Goal: Task Accomplishment & Management: Complete application form

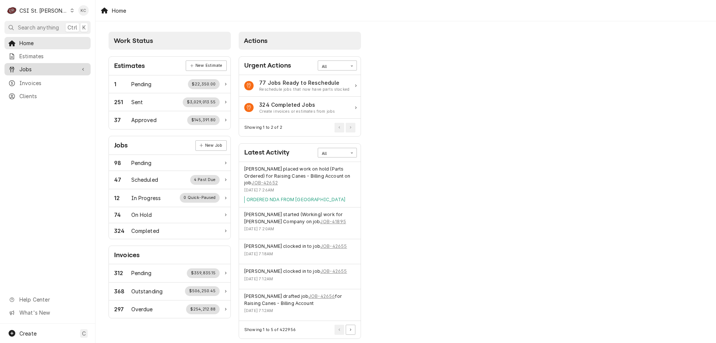
click at [40, 72] on link "Jobs" at bounding box center [47, 69] width 86 height 12
click at [39, 79] on span "Jobs" at bounding box center [53, 82] width 68 height 8
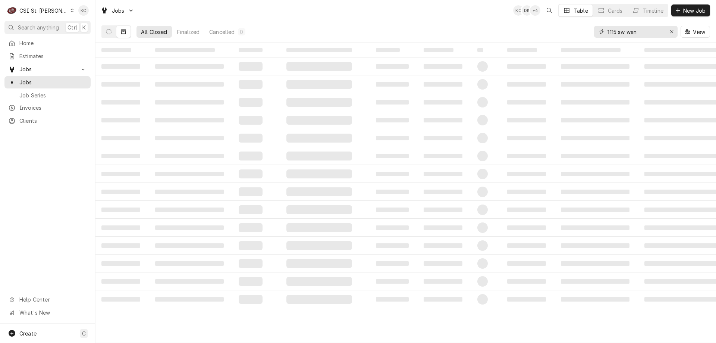
drag, startPoint x: 642, startPoint y: 35, endPoint x: 590, endPoint y: 40, distance: 52.4
click at [590, 40] on div "All Closed Finalized Cancelled 0 1115 sw wan View" at bounding box center [405, 31] width 609 height 21
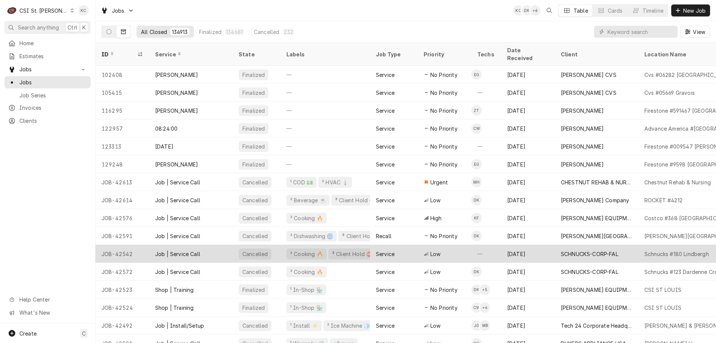
click at [628, 245] on div "SCHNUCKS-CORP-FAL" at bounding box center [597, 254] width 84 height 18
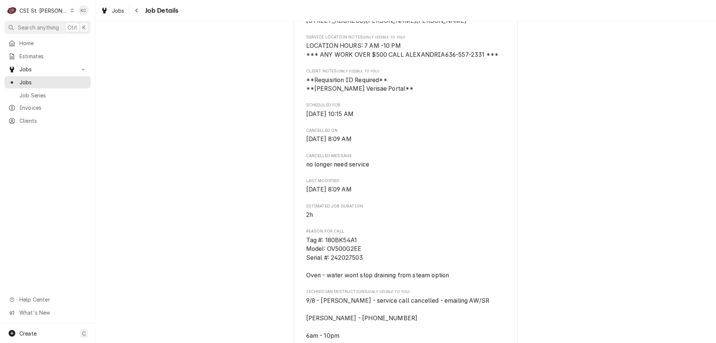
scroll to position [261, 0]
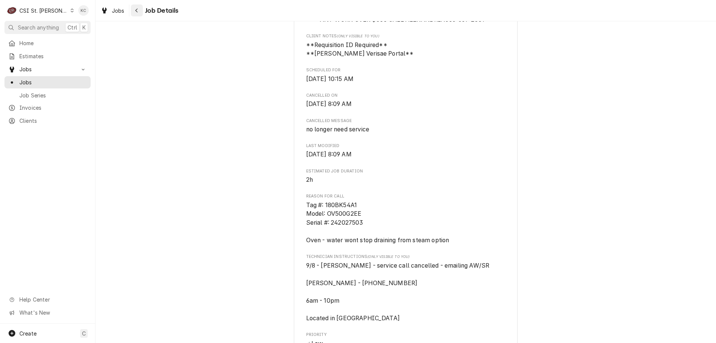
click at [140, 11] on div "Navigate back" at bounding box center [136, 10] width 7 height 7
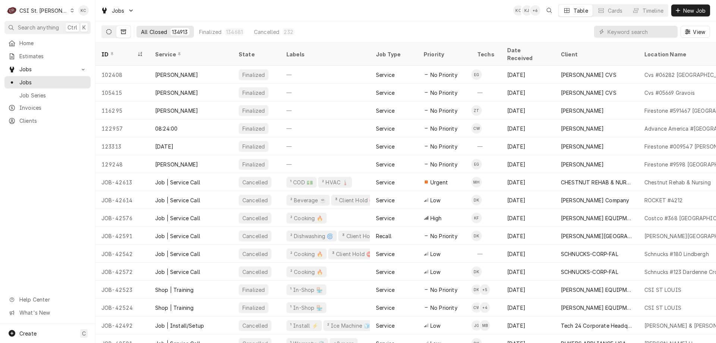
click at [107, 35] on button "Dynamic Content Wrapper" at bounding box center [109, 32] width 14 height 12
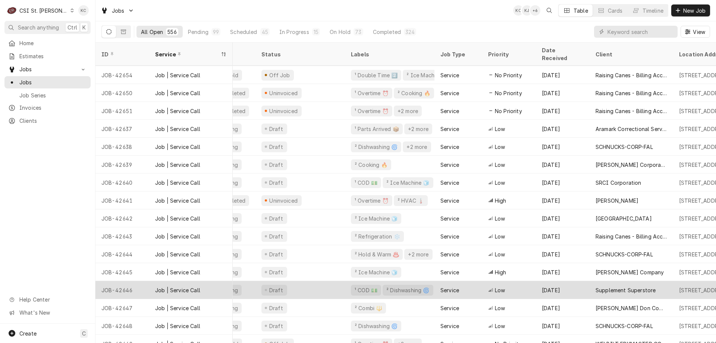
scroll to position [91, 25]
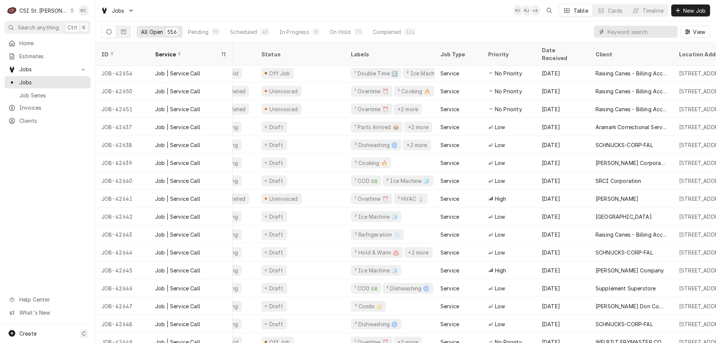
click at [630, 32] on input "Dynamic Content Wrapper" at bounding box center [641, 32] width 66 height 12
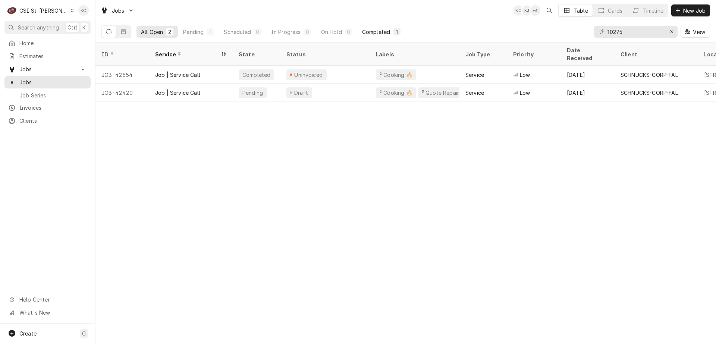
click at [390, 31] on button "Completed 1" at bounding box center [381, 32] width 47 height 12
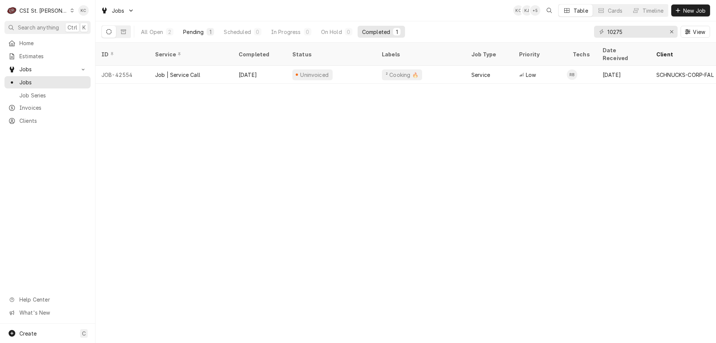
click at [202, 33] on div "Pending" at bounding box center [193, 32] width 21 height 8
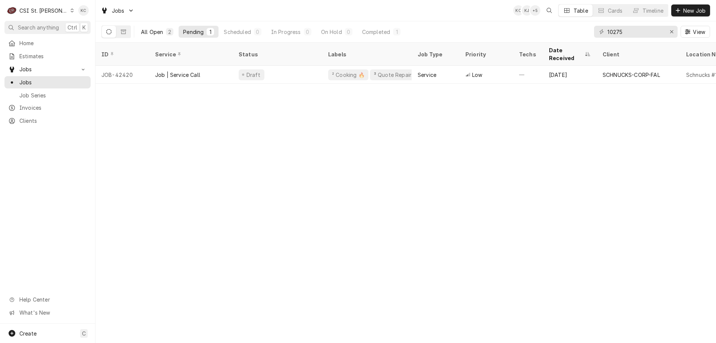
click at [151, 29] on div "All Open" at bounding box center [152, 32] width 22 height 8
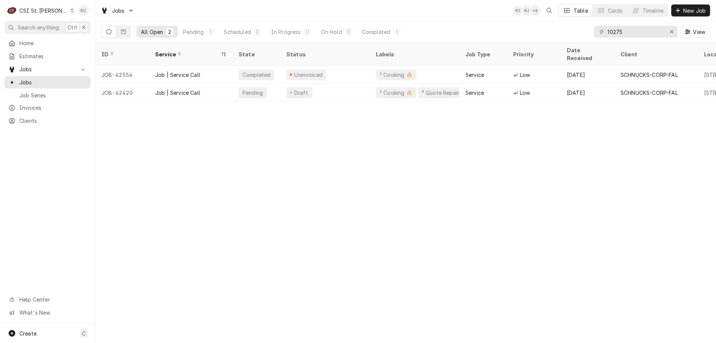
click at [158, 31] on div "All Open" at bounding box center [152, 32] width 22 height 8
drag, startPoint x: 635, startPoint y: 30, endPoint x: 570, endPoint y: 37, distance: 64.8
click at [570, 37] on div "All Open 2 Pending 1 Scheduled 0 In Progress 0 On Hold 0 Completed 1 10275 View" at bounding box center [405, 31] width 609 height 21
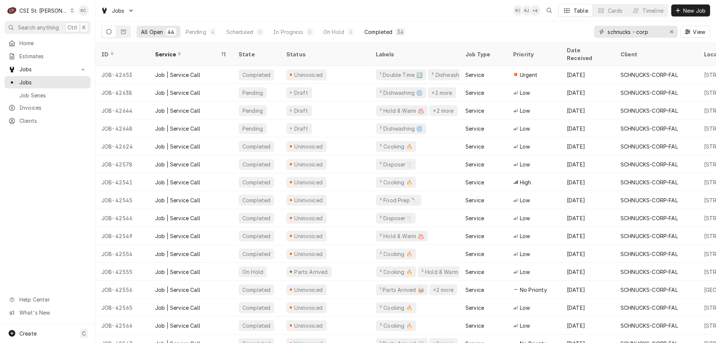
type input "schnucks - corp"
click at [376, 36] on button "Completed 34" at bounding box center [385, 32] width 50 height 12
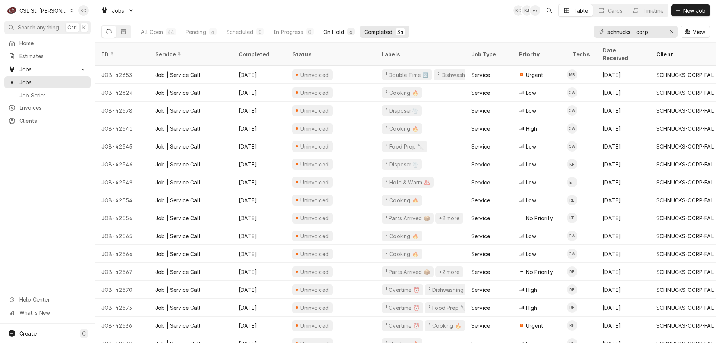
click at [337, 33] on div "On Hold" at bounding box center [333, 32] width 21 height 8
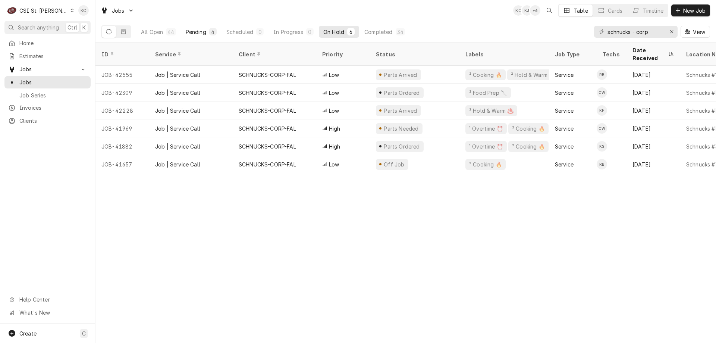
click at [205, 31] on div "Pending" at bounding box center [196, 32] width 21 height 8
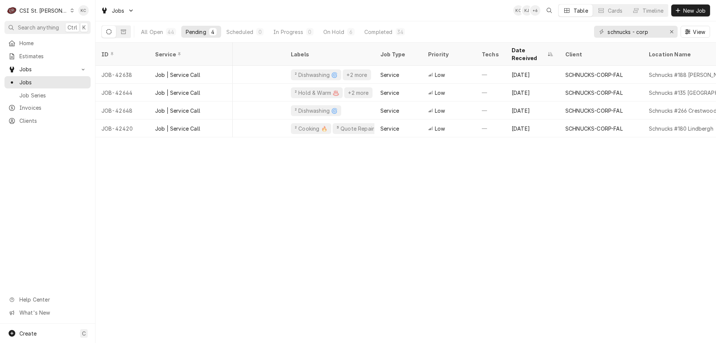
scroll to position [0, 0]
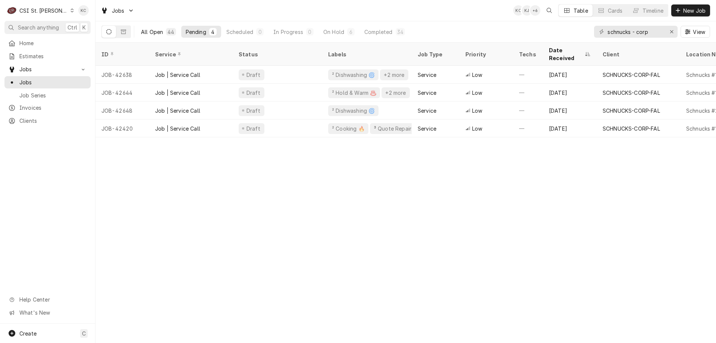
click at [159, 34] on div "All Open" at bounding box center [152, 32] width 22 height 8
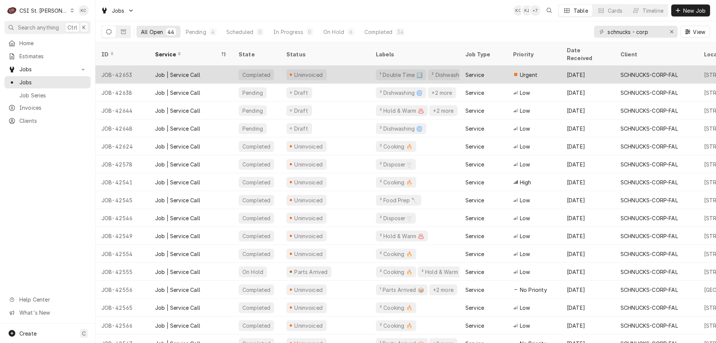
click at [651, 71] on div "SCHNUCKS-CORP-FAL" at bounding box center [649, 75] width 57 height 8
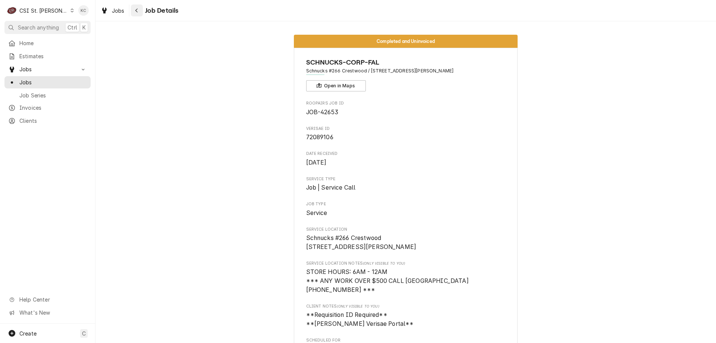
click at [138, 15] on button "Navigate back" at bounding box center [137, 10] width 12 height 12
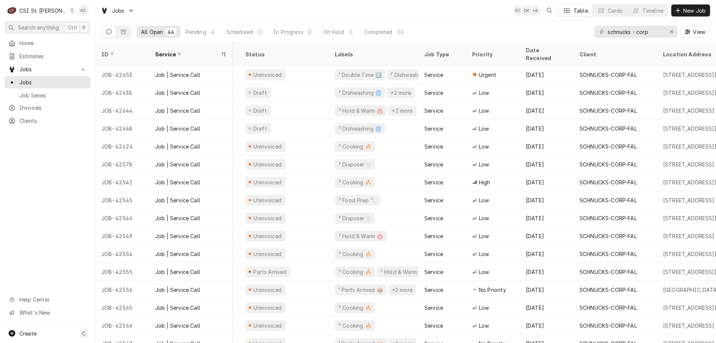
scroll to position [0, 58]
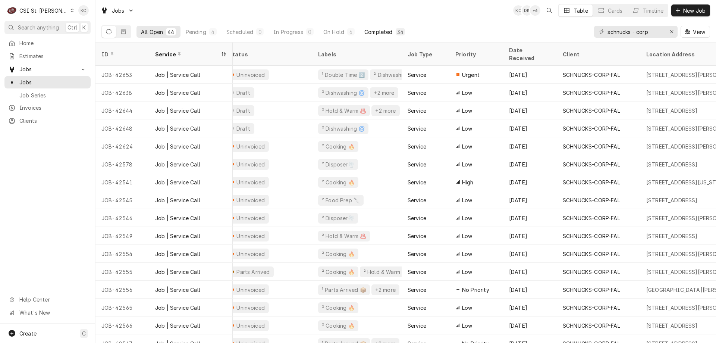
click at [382, 31] on div "Completed" at bounding box center [378, 32] width 28 height 8
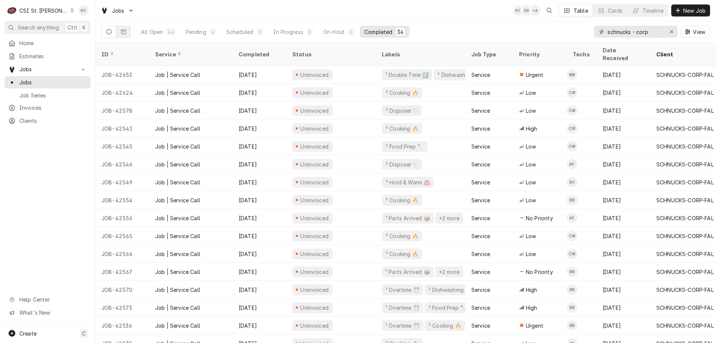
drag, startPoint x: 654, startPoint y: 33, endPoint x: 593, endPoint y: 33, distance: 61.6
click at [593, 33] on div "All Open 44 Pending 4 Scheduled 0 In Progress 0 On Hold 6 Completed 34 schnucks…" at bounding box center [405, 31] width 609 height 21
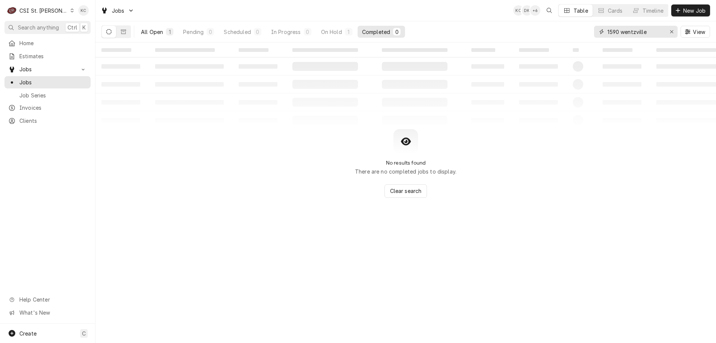
type input "1590 wentzville"
click at [147, 31] on div "All Open" at bounding box center [152, 32] width 22 height 8
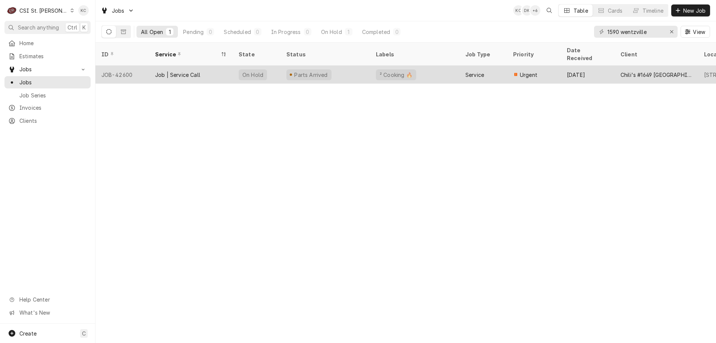
click at [344, 66] on div "Parts Arrived" at bounding box center [326, 75] width 90 height 18
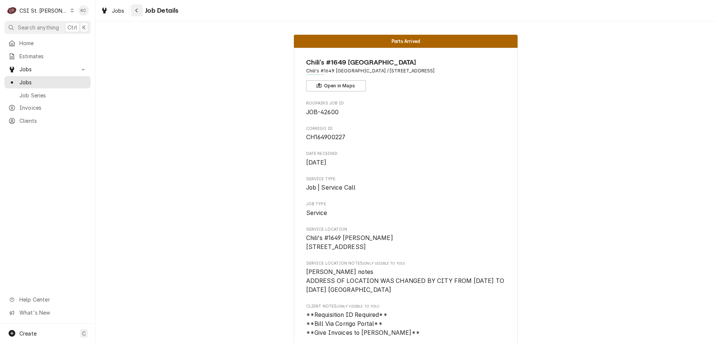
click at [137, 12] on icon "Navigate back" at bounding box center [136, 10] width 3 height 5
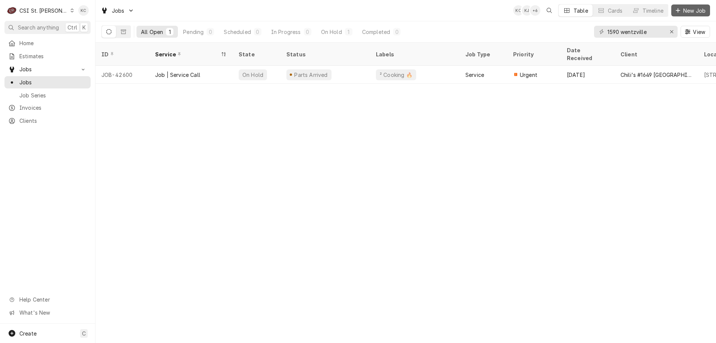
click at [701, 14] on span "New Job" at bounding box center [694, 11] width 25 height 8
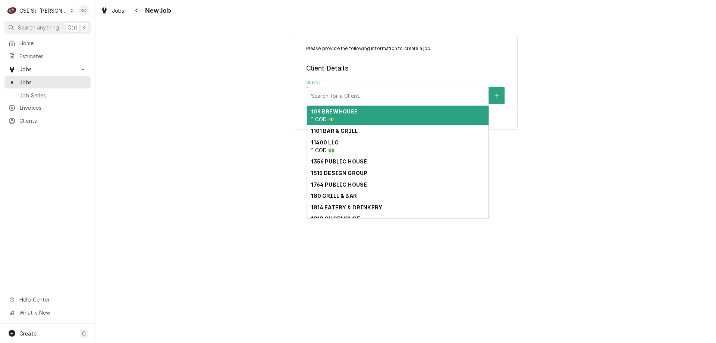
click at [356, 97] on div "Client" at bounding box center [398, 95] width 174 height 13
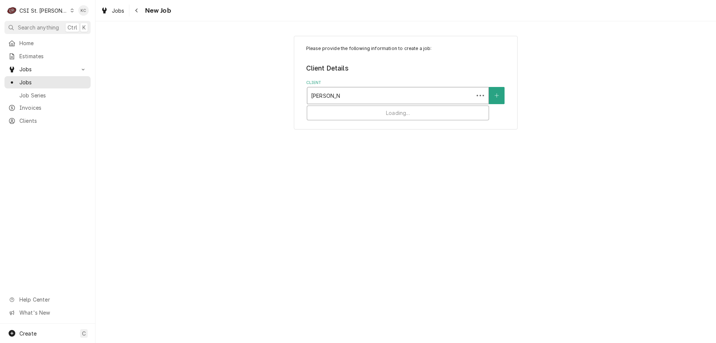
type input "[PERSON_NAME]"
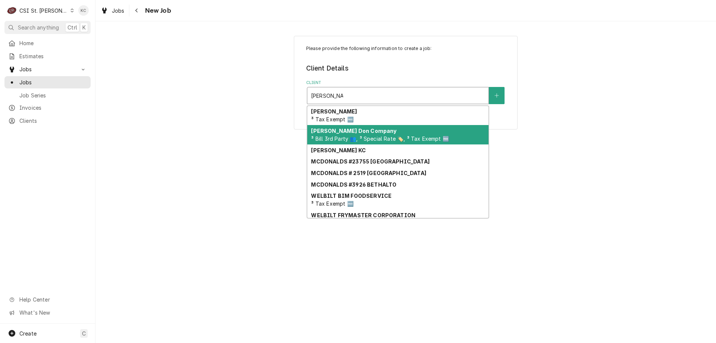
click at [359, 134] on div "[PERSON_NAME] Company ³ Bill 3rd Party 👥, ³ Special Rate 🏷️, ³ Tax Exempt 🆓" at bounding box center [397, 134] width 181 height 19
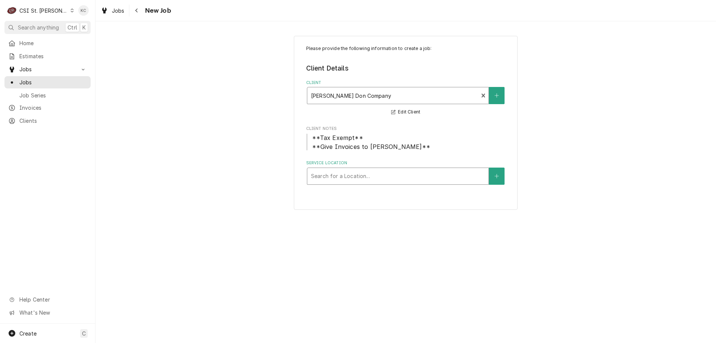
click at [366, 180] on div "Service Location" at bounding box center [398, 175] width 174 height 13
type input "harvest"
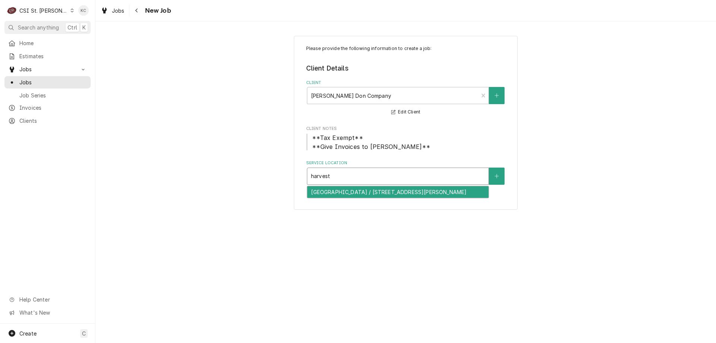
click at [365, 193] on div "Harvest Ridge Elementary / 1220 Harvest Ridge Dr, St Charles, MO 63003" at bounding box center [397, 192] width 181 height 12
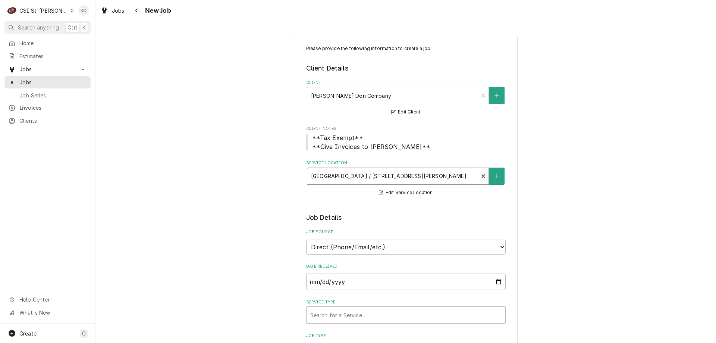
scroll to position [149, 0]
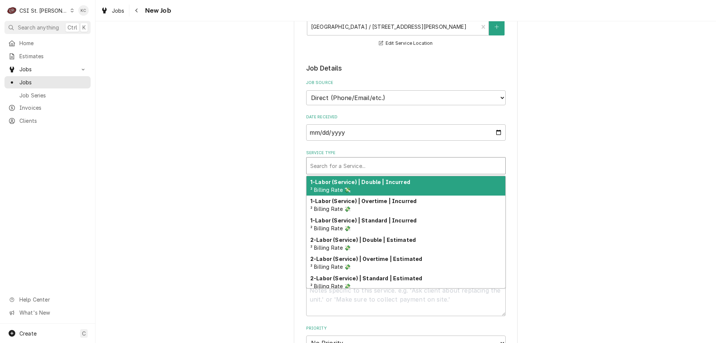
click at [366, 169] on div "Service Type" at bounding box center [405, 165] width 191 height 13
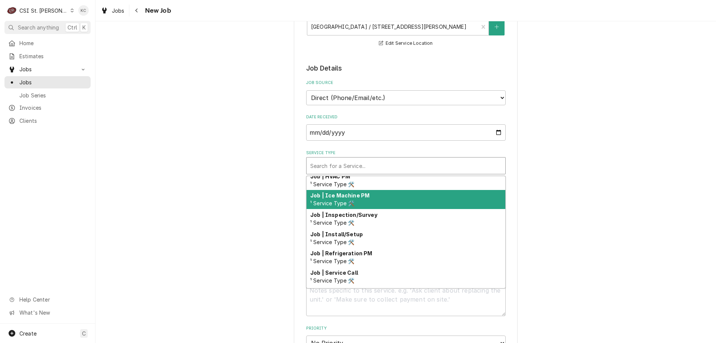
scroll to position [391, 0]
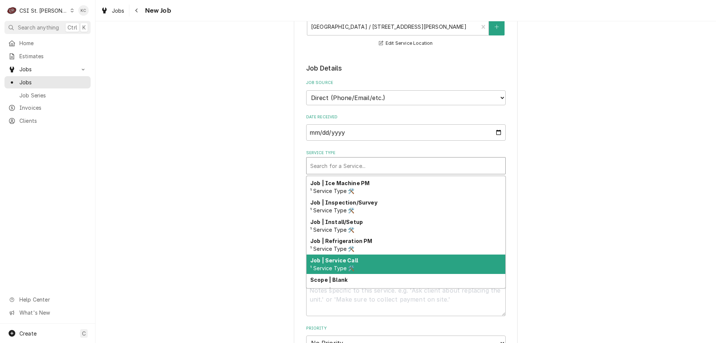
click at [368, 259] on div "Job | Service Call ¹ Service Type 🛠️" at bounding box center [406, 263] width 199 height 19
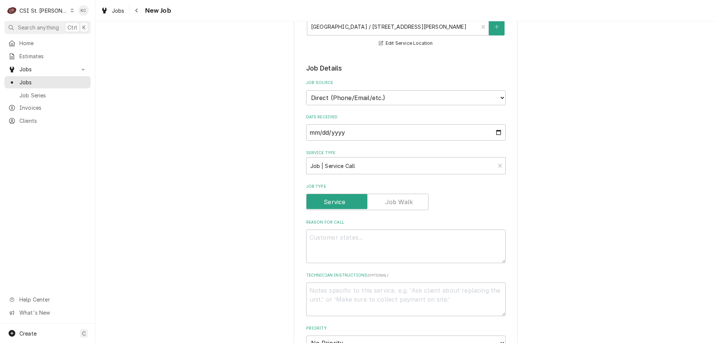
click at [568, 252] on div "Please provide the following information to create a job: Client Details Client…" at bounding box center [406, 315] width 621 height 871
click at [401, 248] on textarea "Reason For Call" at bounding box center [406, 246] width 200 height 34
click at [389, 235] on textarea "Reason For Call" at bounding box center [406, 246] width 200 height 34
paste textarea "One of the refrigerator the seal has come off"
type textarea "x"
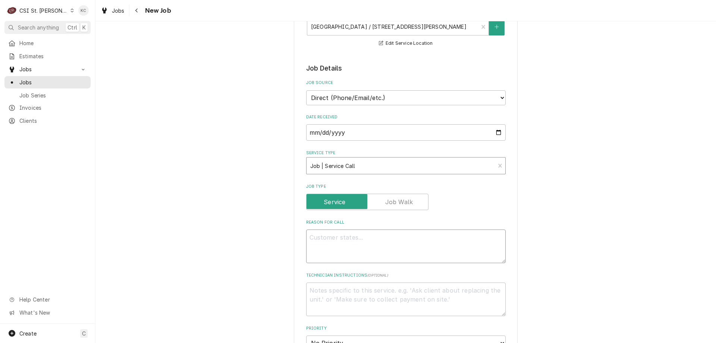
type textarea "One of the refrigerator the seal has come off"
type textarea "x"
type textarea "One of the refrigerator the seal has come off"
click at [377, 297] on textarea "Technician Instructions ( optional )" at bounding box center [406, 299] width 200 height 34
type textarea "x"
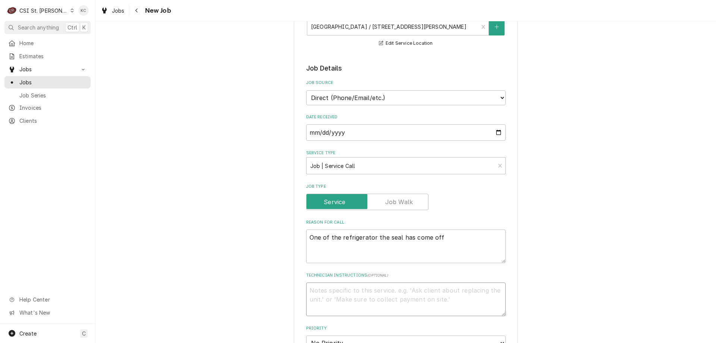
type textarea "J"
type textarea "x"
type textarea "Jo"
type textarea "x"
type textarea "Joh"
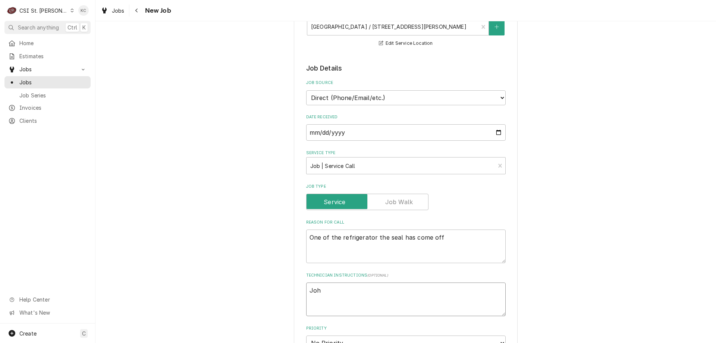
type textarea "x"
type textarea "John"
type textarea "x"
type textarea "JohnK"
type textarea "x"
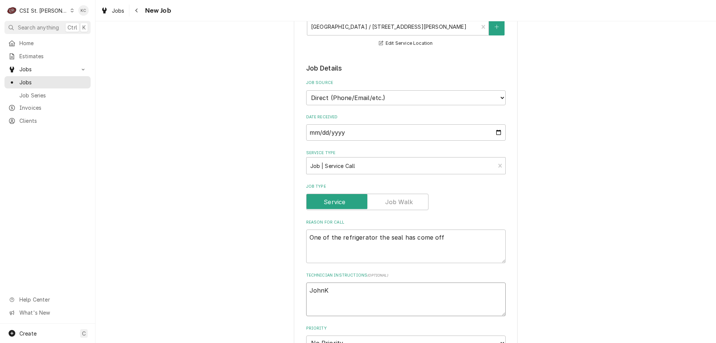
type textarea "JohnKa"
type textarea "x"
type textarea "JohnKan"
type textarea "x"
type textarea "JohnKann"
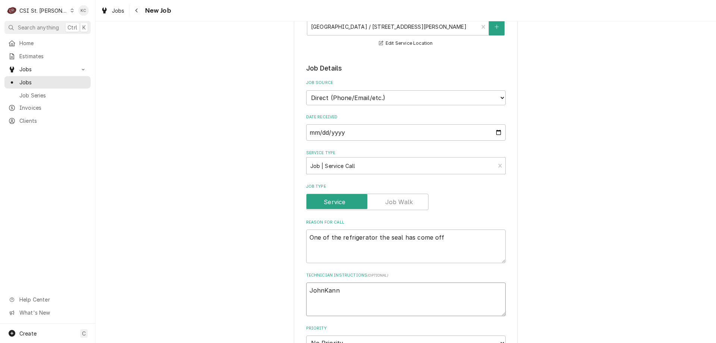
type textarea "x"
type textarea "JohnKanna"
type textarea "x"
type textarea "JohnKannad"
type textarea "x"
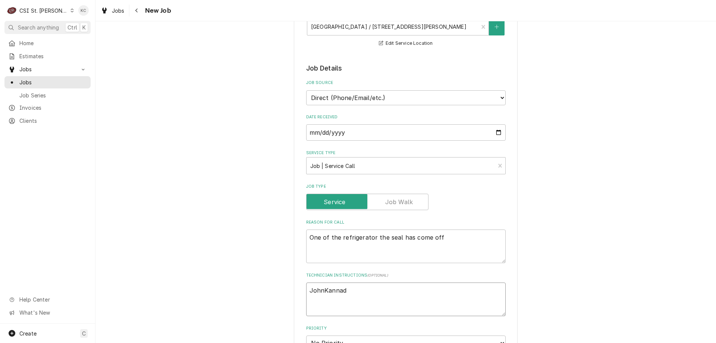
type textarea "JohnKannady"
type textarea "x"
type textarea "JohnKannady"
type textarea "x"
type textarea "JohnKannady 6"
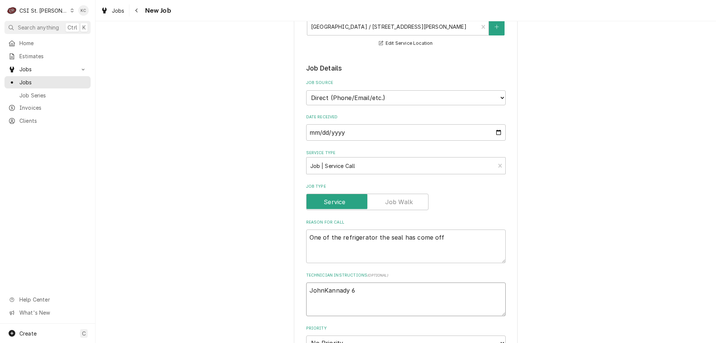
type textarea "x"
type textarea "JohnKannady 63"
type textarea "x"
type textarea "JohnKannady 636"
type textarea "x"
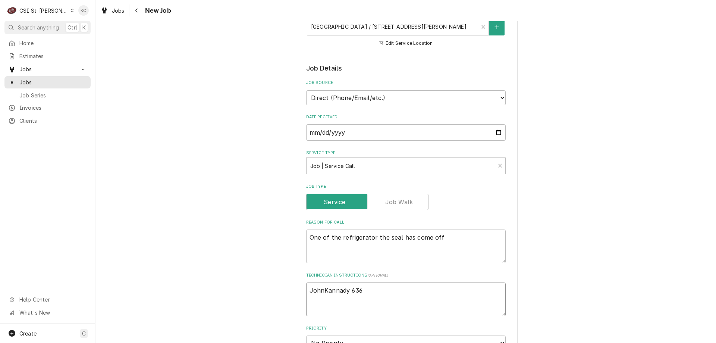
type textarea "JohnKannady 636"
type textarea "x"
type textarea "JohnKannady 636 8"
type textarea "x"
type textarea "JohnKannady 636 85"
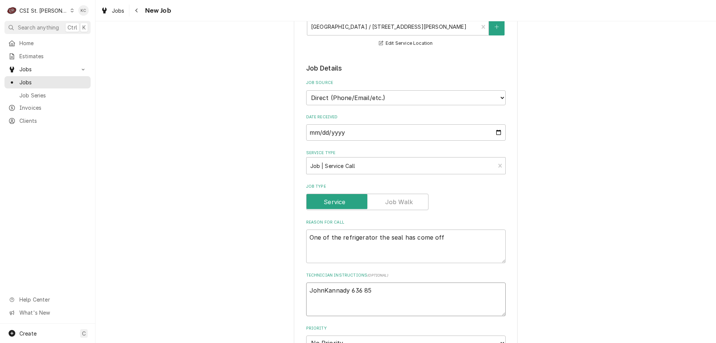
type textarea "x"
type textarea "JohnKannady 636 851"
type textarea "x"
type textarea "JohnKannady 636 851-"
type textarea "x"
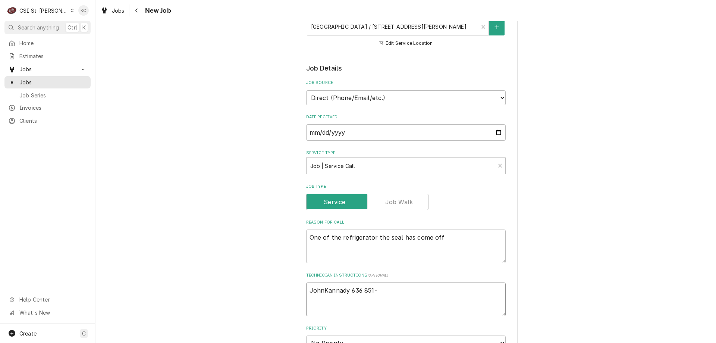
type textarea "JohnKannady 636 851-6"
type textarea "x"
type textarea "JohnKannady 636 851-61"
type textarea "x"
type textarea "JohnKannady 636 851-619"
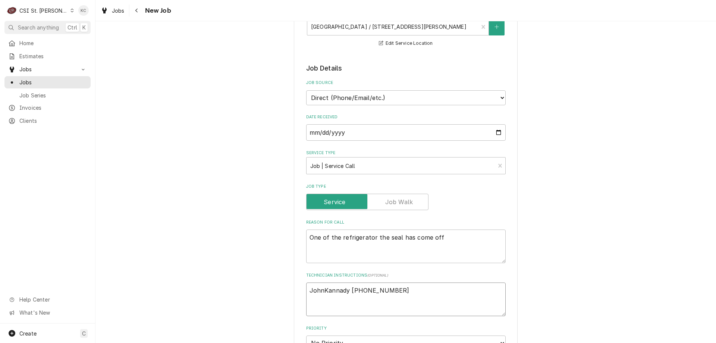
type textarea "x"
type textarea "JohnKannady 636 851-6197"
type textarea "x"
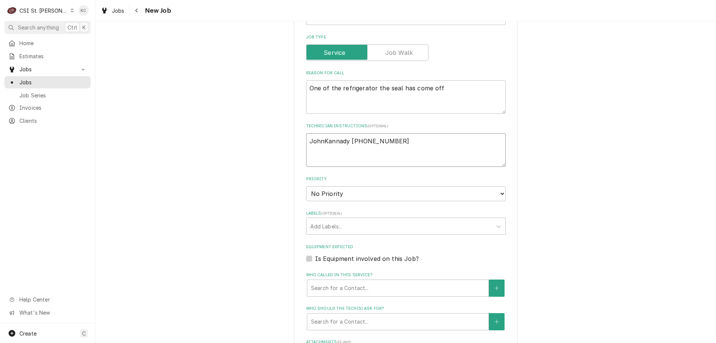
scroll to position [336, 0]
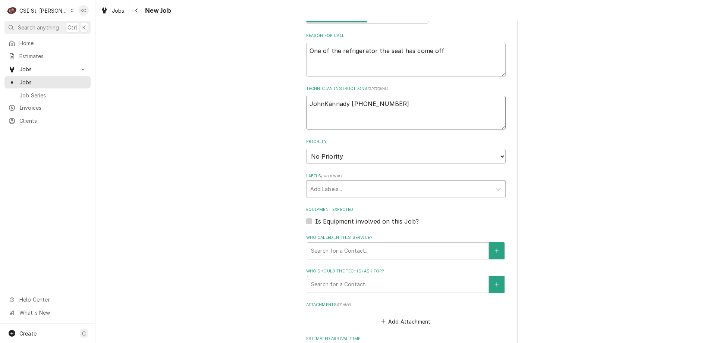
type textarea "JohnKannady 636 851-6197"
click at [365, 162] on select "No Priority Urgent High Medium Low" at bounding box center [406, 156] width 200 height 15
select select "4"
click at [306, 149] on select "No Priority Urgent High Medium Low" at bounding box center [406, 156] width 200 height 15
click at [358, 189] on div "Labels" at bounding box center [399, 188] width 178 height 13
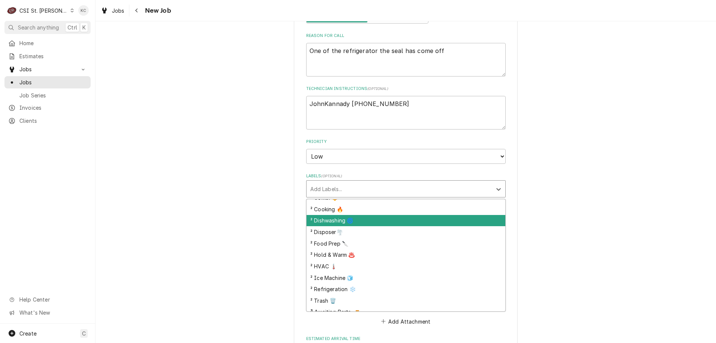
scroll to position [149, 0]
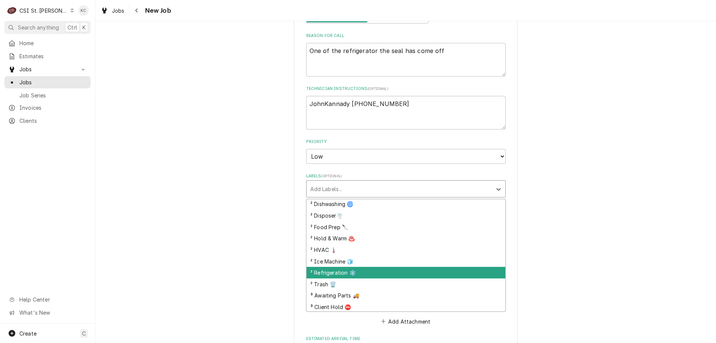
click at [372, 271] on div "² Refrigeration ❄️" at bounding box center [406, 273] width 199 height 12
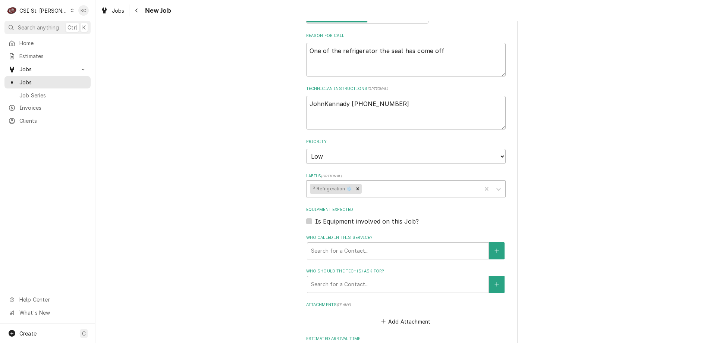
click at [537, 266] on div "Please provide the following information to create a job: Client Details Client…" at bounding box center [406, 128] width 621 height 871
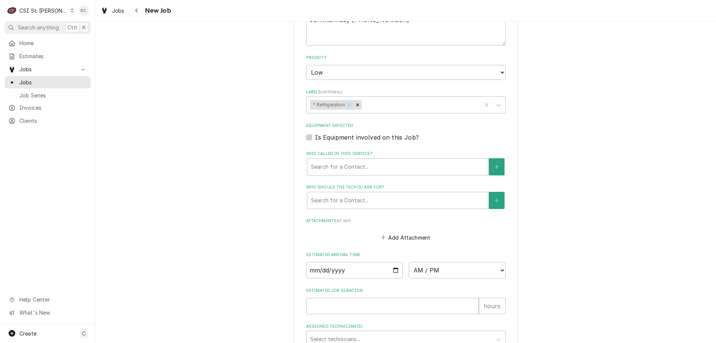
scroll to position [557, 0]
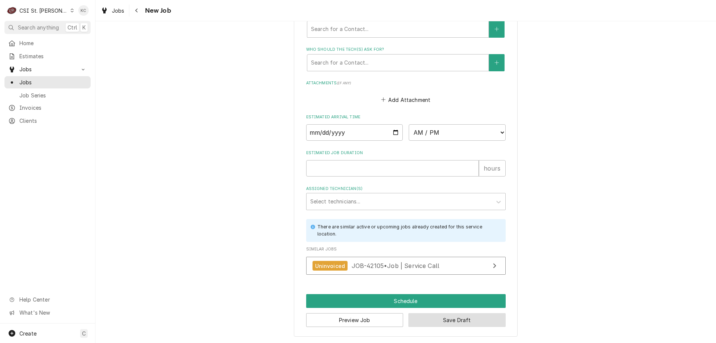
click at [467, 315] on button "Save Draft" at bounding box center [456, 320] width 97 height 14
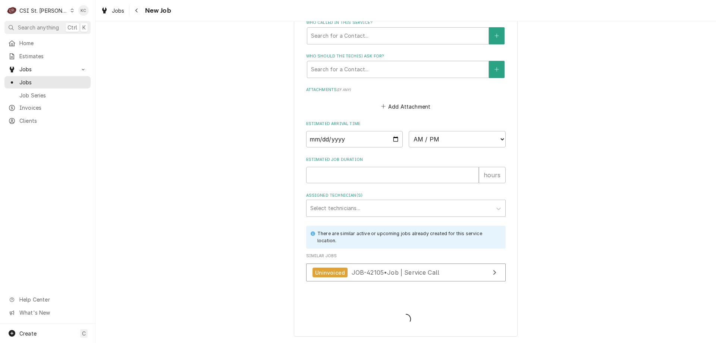
scroll to position [551, 0]
type textarea "x"
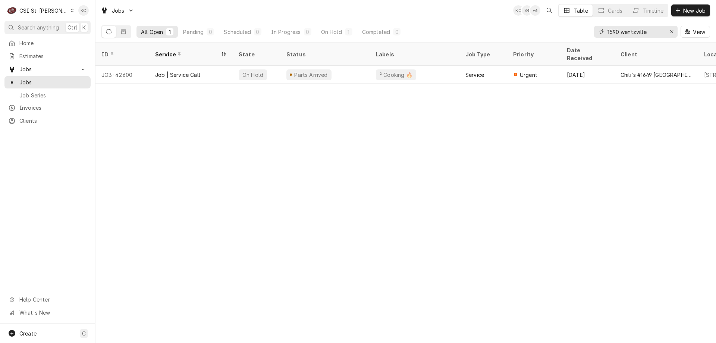
click at [653, 31] on input "1590 wentzville" at bounding box center [636, 32] width 56 height 12
drag, startPoint x: 653, startPoint y: 31, endPoint x: 569, endPoint y: 34, distance: 84.0
click at [569, 34] on div "All Open 1 Pending 0 Scheduled 0 In Progress 0 On Hold 1 Completed 0 1590 wentz…" at bounding box center [405, 31] width 609 height 21
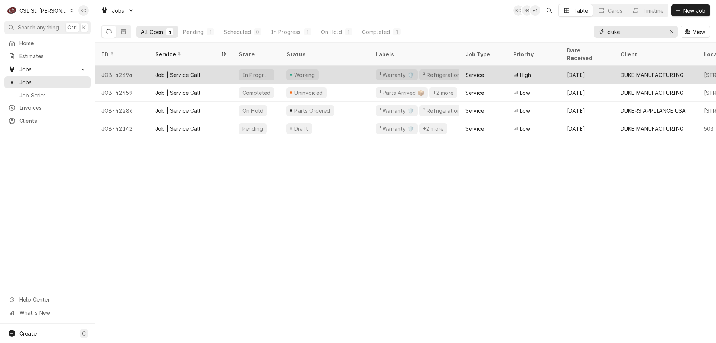
type input "duke"
click at [576, 66] on div "Sep 4" at bounding box center [588, 75] width 54 height 18
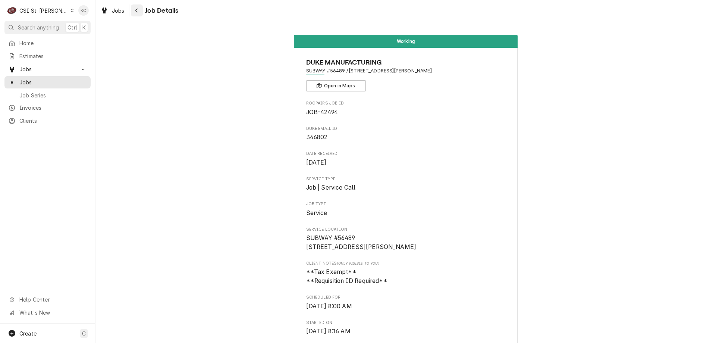
click at [138, 10] on icon "Navigate back" at bounding box center [136, 10] width 3 height 5
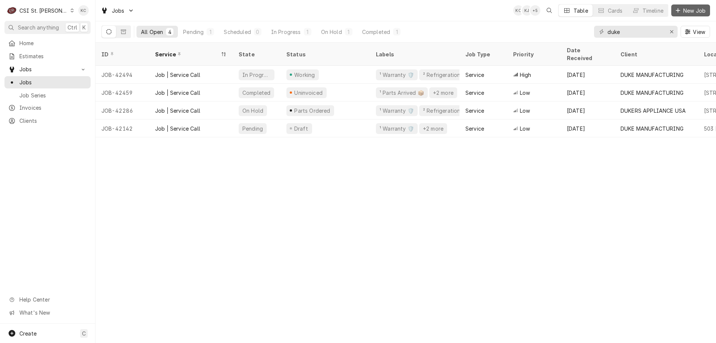
click at [678, 6] on button "New Job" at bounding box center [691, 10] width 39 height 12
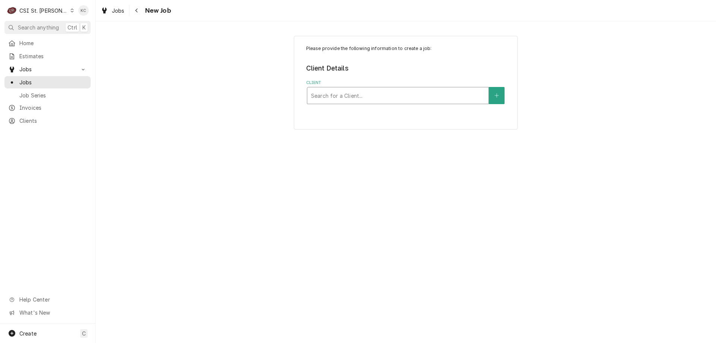
click at [421, 92] on div "Client" at bounding box center [398, 95] width 174 height 13
type input "accutemp"
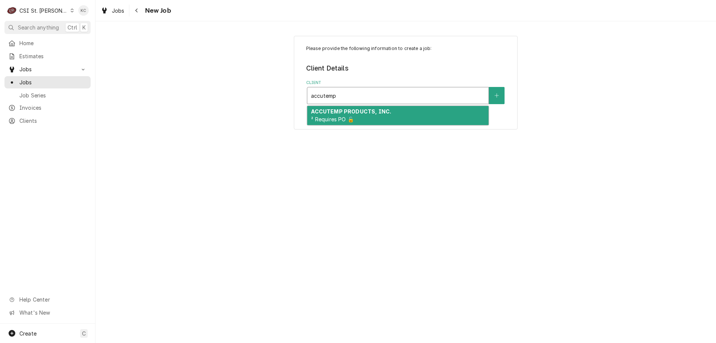
click at [399, 121] on div "ACCUTEMP PRODUCTS, INC. ² Requires PO 🔓" at bounding box center [397, 115] width 181 height 19
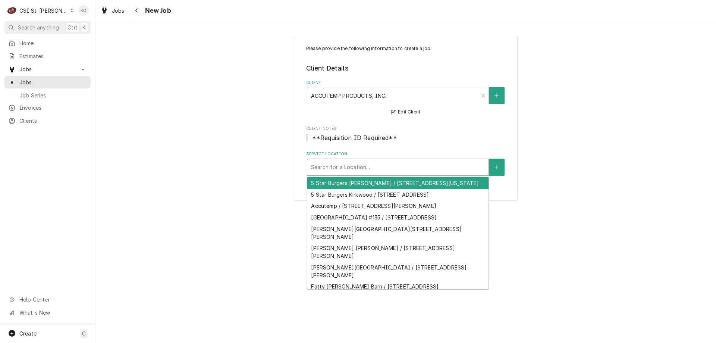
click at [377, 170] on div "Service Location" at bounding box center [398, 166] width 174 height 13
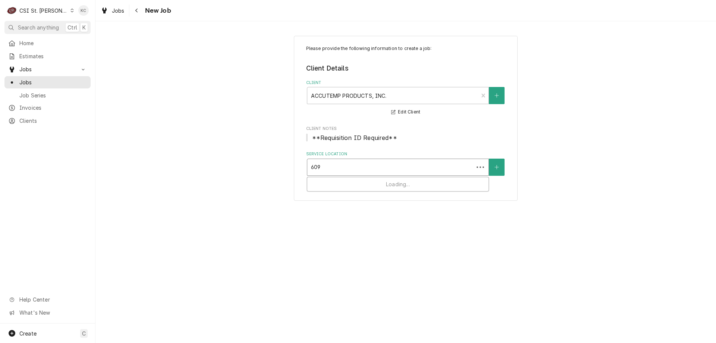
type input "6095"
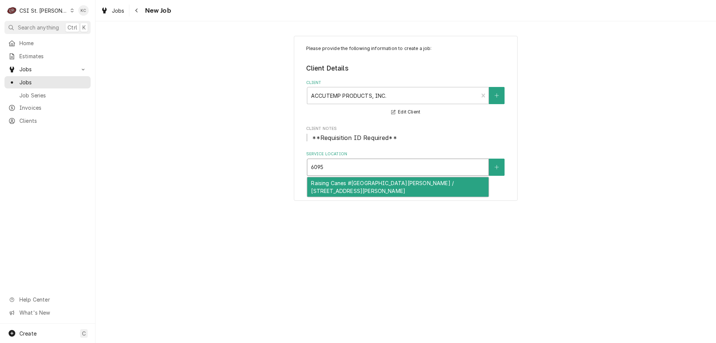
click at [384, 188] on div "Raising Canes #[GEOGRAPHIC_DATA][PERSON_NAME] / [STREET_ADDRESS][PERSON_NAME]" at bounding box center [397, 186] width 181 height 19
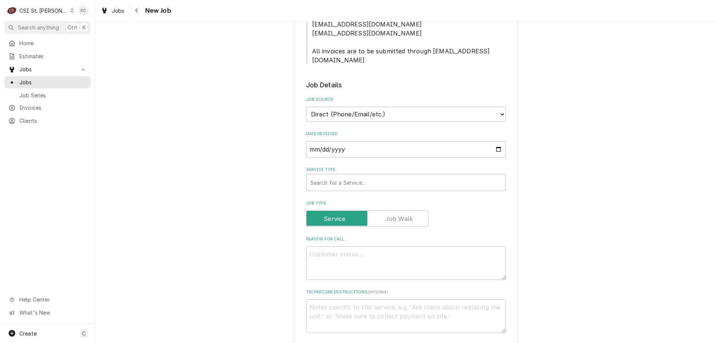
scroll to position [373, 0]
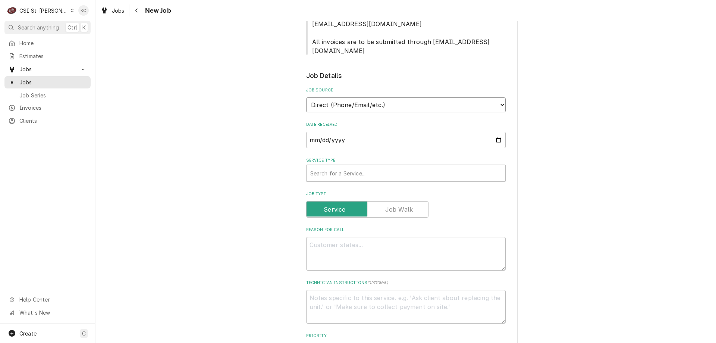
click at [380, 98] on select "Direct (Phone/Email/etc.) Service Channel Corrigo Ecotrak Other" at bounding box center [406, 104] width 200 height 15
select select "100"
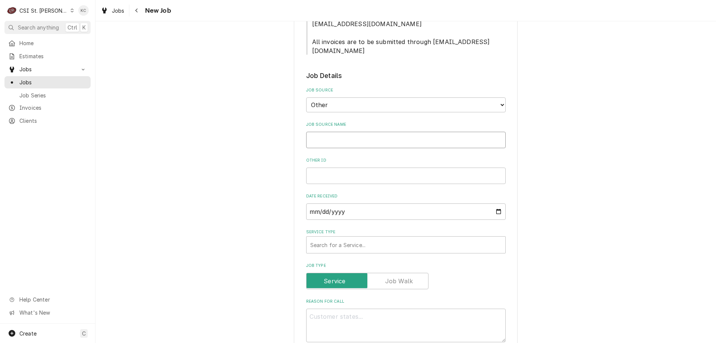
click at [365, 135] on input "Job Source Name" at bounding box center [406, 140] width 200 height 16
type textarea "x"
type input "A"
type textarea "x"
type input "Ac"
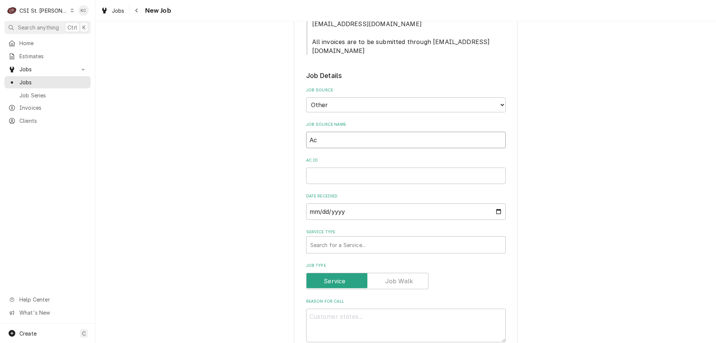
type textarea "x"
type input "Acc"
type textarea "x"
type input "Accu"
type textarea "x"
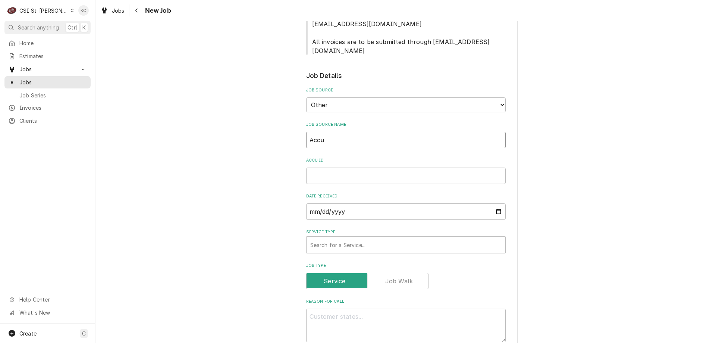
type input "Accut"
type textarea "x"
type input "Accute"
type textarea "x"
type input "Accutem"
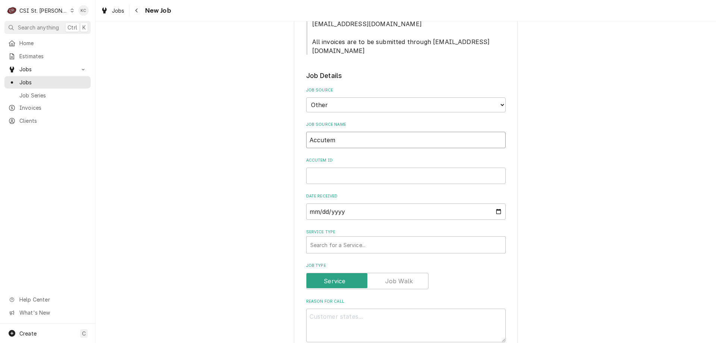
type textarea "x"
type input "Accutemp"
type textarea "x"
type input "Accutemp"
type textarea "x"
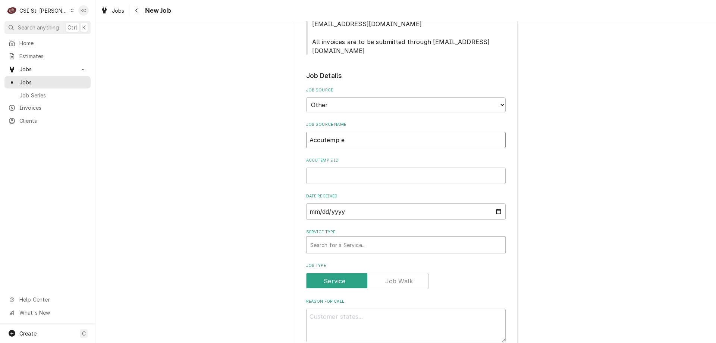
type input "Accutemp em"
type textarea "x"
type input "Accutemp ema"
type textarea "x"
type input "Accutemp emai"
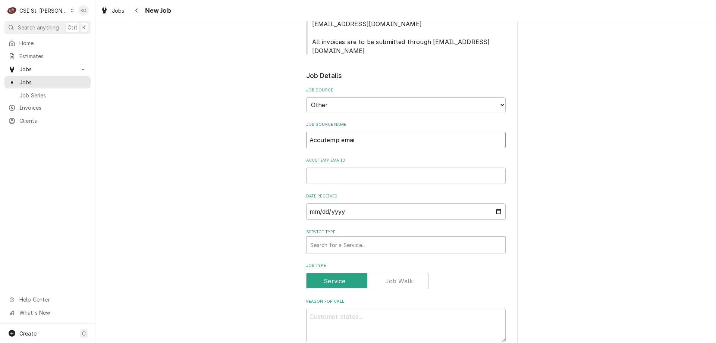
type textarea "x"
type input "Accutemp email"
type textarea "x"
type input "Accutemp email"
paste input "29665331982"
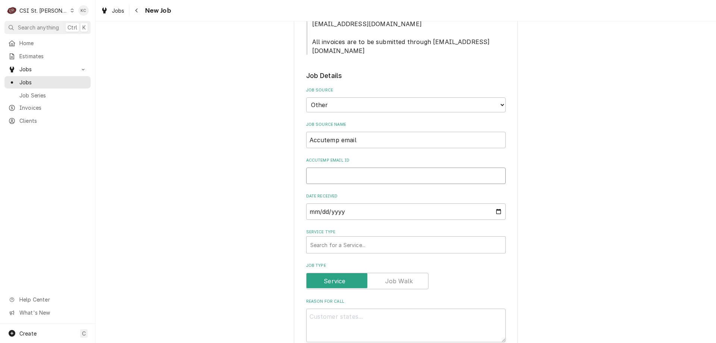
type textarea "x"
type input "29665331982"
type textarea "x"
type input "29665331982"
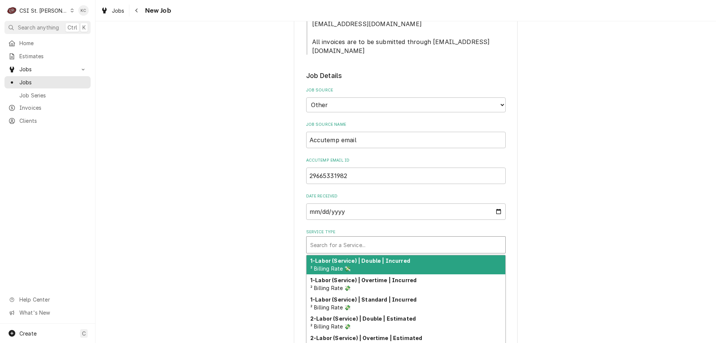
click at [353, 242] on div "Service Type" at bounding box center [405, 244] width 191 height 13
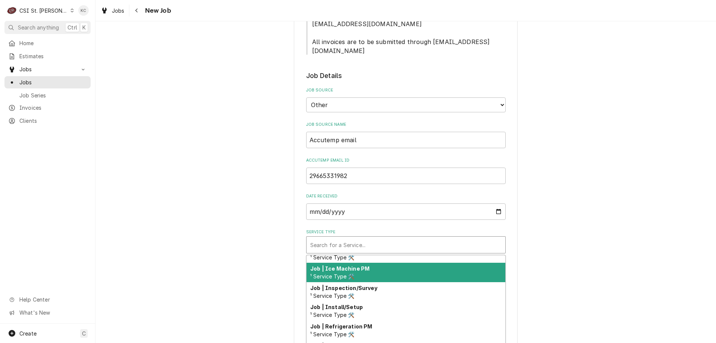
scroll to position [407, 0]
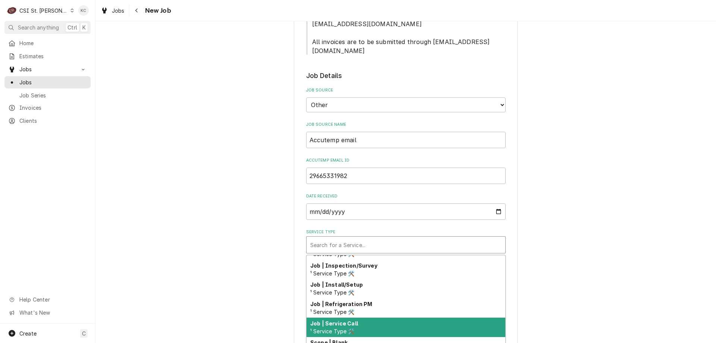
click at [399, 317] on div "Job | Service Call ¹ Service Type 🛠️" at bounding box center [406, 326] width 199 height 19
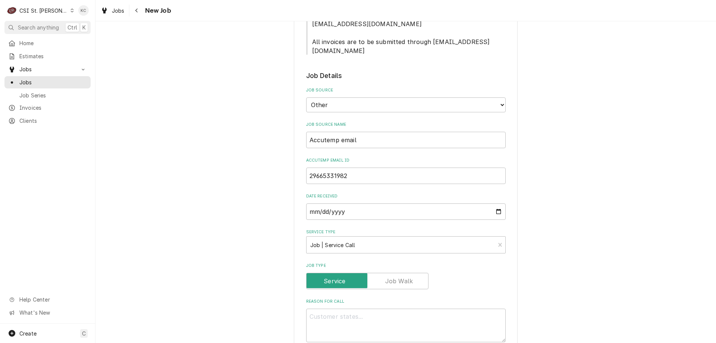
click at [565, 269] on div "Please provide the following information to create a job: Client Details Client…" at bounding box center [406, 209] width 621 height 1106
drag, startPoint x: 309, startPoint y: 312, endPoint x: 312, endPoint y: 307, distance: 5.3
click at [310, 310] on textarea "Reason For Call" at bounding box center [406, 326] width 200 height 34
paste textarea "Model: GGF1201A2450-T1"
type textarea "x"
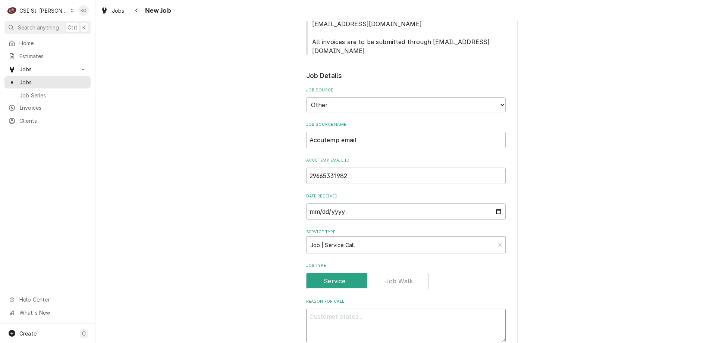
type textarea "Model: GGF1201A2450-T1"
type textarea "x"
type textarea "Model: GGF1201A2450-T1"
type textarea "x"
type textarea "Model: GGF1201A2450-T1"
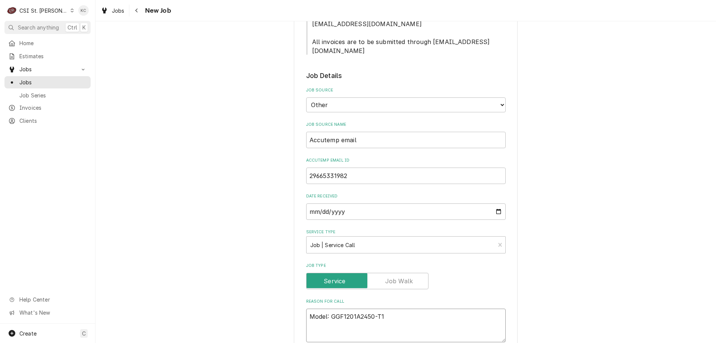
click at [306, 321] on textarea "Model: GGF1201A2450-T1" at bounding box center [406, 326] width 200 height 34
paste textarea "S/N: 26737"
type textarea "x"
type textarea "Model: GGF1201A2450-T1 S/N: 26737"
type textarea "x"
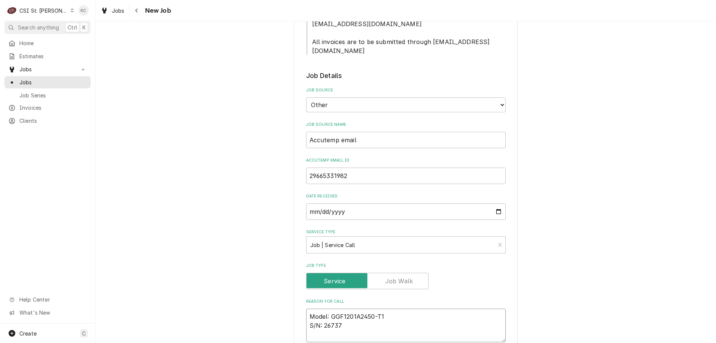
type textarea "Model: GGF1201A2450-T1 S/N: 26737"
type textarea "x"
type textarea "Model: GGF1201A2450-T1 S/N: 26737"
type textarea "x"
type textarea "Model: GGF1201A2450-T1 S/N: 26737 B"
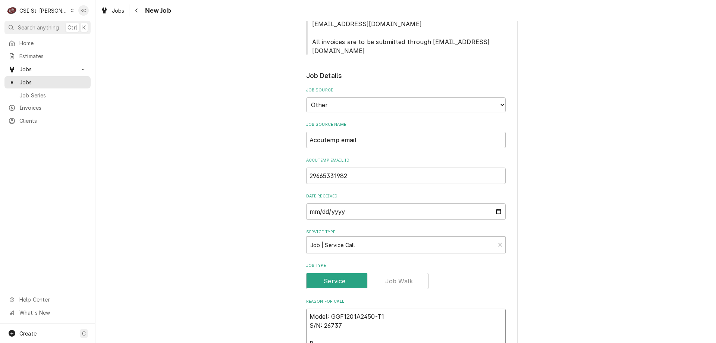
type textarea "x"
type textarea "Model: GGF1201A2450-T1 S/N: 26737 Bu"
type textarea "x"
type textarea "Model: GGF1201A2450-T1 S/N: 26737 Bur"
type textarea "x"
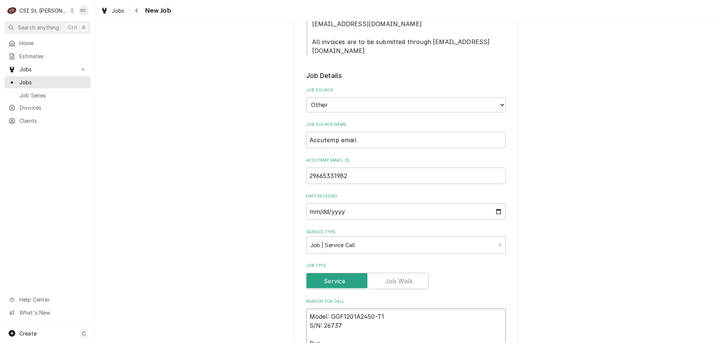
type textarea "Model: GGF1201A2450-T1 S/N: 26737 Burn"
type textarea "x"
type textarea "Model: GGF1201A2450-T1 S/N: 26737 Burne"
type textarea "x"
type textarea "Model: GGF1201A2450-T1 S/N: 26737 Burner"
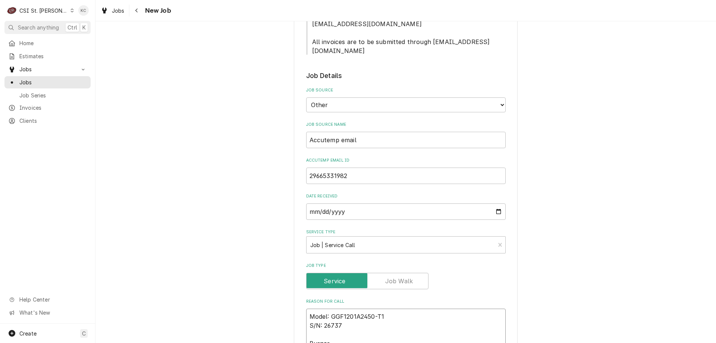
type textarea "x"
type textarea "Model: GGF1201A2450-T1 S/N: 26737 Burner u"
type textarea "x"
type textarea "Model: GGF1201A2450-T1 S/N: 26737 Burner up"
type textarea "x"
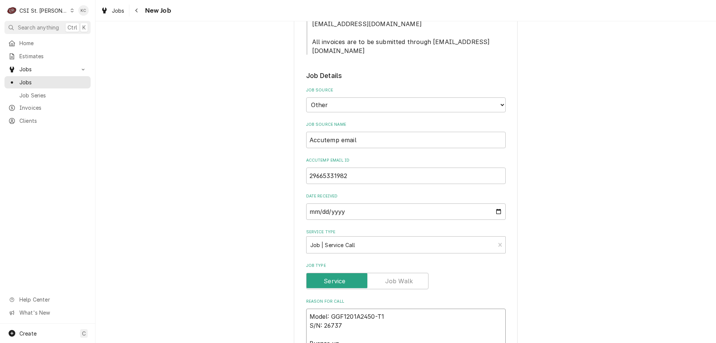
type textarea "Model: GGF1201A2450-T1 S/N: 26737 Burner upg"
type textarea "x"
type textarea "Model: GGF1201A2450-T1 S/N: 26737 Burner upgr"
type textarea "x"
type textarea "Model: GGF1201A2450-T1 S/N: 26737 Burner upgra"
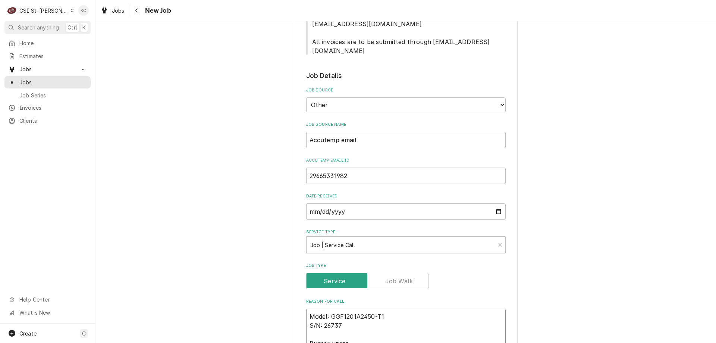
type textarea "x"
type textarea "Model: GGF1201A2450-T1 S/N: 26737 Burner upgrad"
type textarea "x"
type textarea "Model: GGF1201A2450-T1 S/N: 26737 Burner upgrade"
type textarea "x"
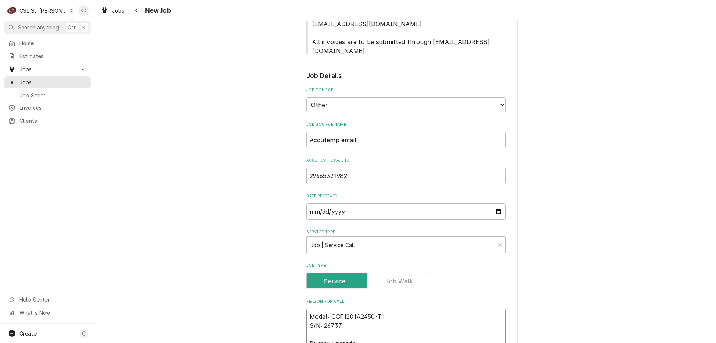
type textarea "Model: GGF1201A2450-T1 S/N: 26737 Burner upgrade"
type textarea "x"
type textarea "Model: GGF1201A2450-T1 S/N: 26737 Burner upgrade -"
type textarea "x"
type textarea "Model: GGF1201A2450-T1 S/N: 26737 Burner upgrade -"
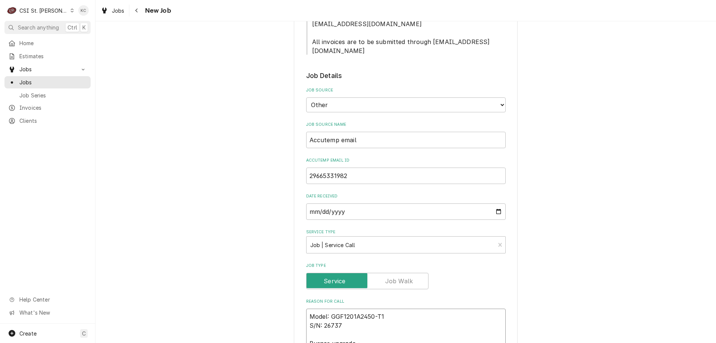
type textarea "x"
type textarea "Model: GGF1201A2450-T1 S/N: 26737 Burner upgrade - r"
type textarea "x"
type textarea "Model: GGF1201A2450-T1 S/N: 26737 Burner upgrade - re"
type textarea "x"
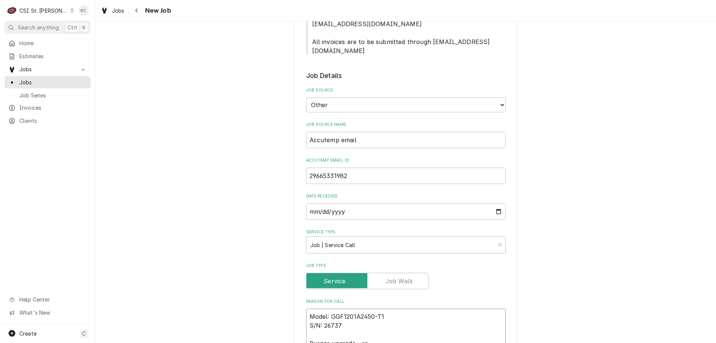
type textarea "Model: GGF1201A2450-T1 S/N: 26737 Burner upgrade - rep"
type textarea "x"
type textarea "Model: GGF1201A2450-T1 S/N: 26737 Burner upgrade - repla"
type textarea "x"
type textarea "Model: GGF1201A2450-T1 S/N: 26737 Burner upgrade - replac"
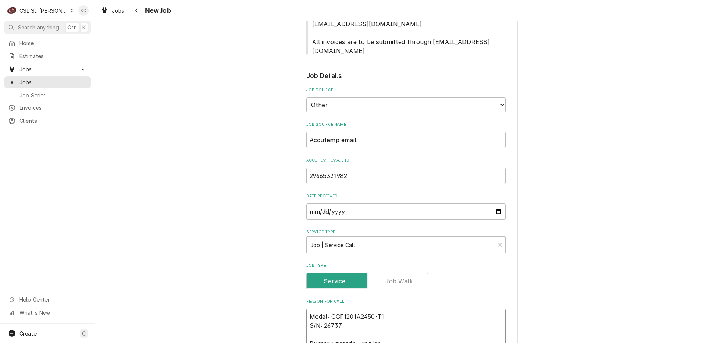
type textarea "x"
type textarea "Model: GGF1201A2450-T1 S/N: 26737 Burner upgrade - replace"
type textarea "x"
type textarea "Model: GGF1201A2450-T1 S/N: 26737 Burner upgrade - replace"
type textarea "x"
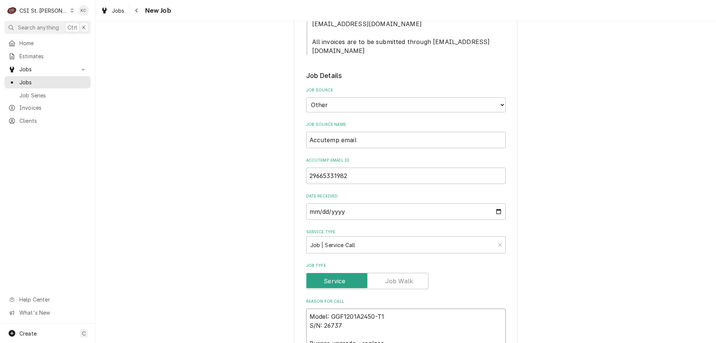
type textarea "Model: GGF1201A2450-T1 S/N: 26737 Burner upgrade - replace a"
type textarea "x"
type textarea "Model: GGF1201A2450-T1 S/N: 26737 Burner upgrade - replace al"
type textarea "x"
type textarea "Model: GGF1201A2450-T1 S/N: 26737 Burner upgrade - replace all"
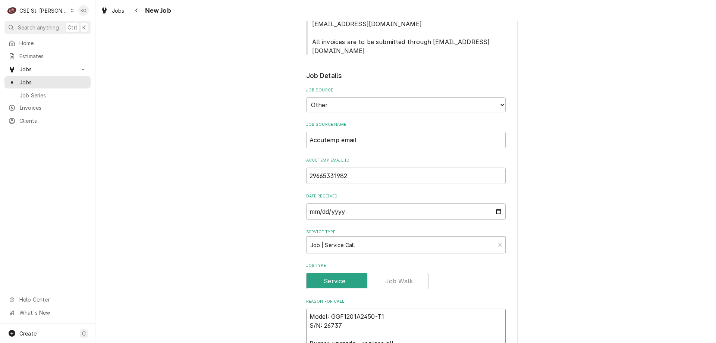
type textarea "x"
type textarea "Model: GGF1201A2450-T1 S/N: 26737 Burner upgrade - replace all"
type textarea "x"
type textarea "Model: GGF1201A2450-T1 S/N: 26737 Burner upgrade - replace all pa"
type textarea "x"
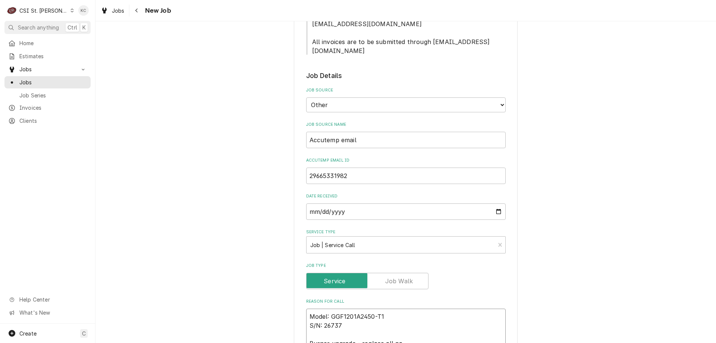
type textarea "Model: GGF1201A2450-T1 S/N: 26737 Burner upgrade - replace all par"
type textarea "x"
type textarea "Model: GGF1201A2450-T1 S/N: 26737 Burner upgrade - replace all part"
type textarea "x"
type textarea "Model: GGF1201A2450-T1 S/N: 26737 Burner upgrade - replace all parts"
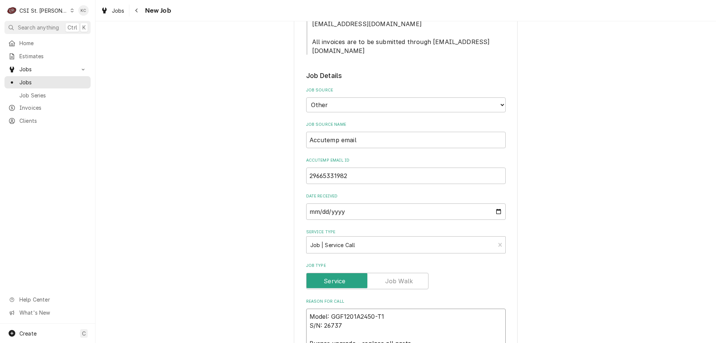
type textarea "x"
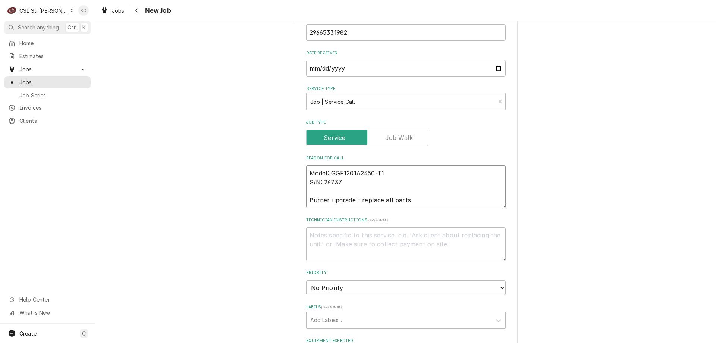
scroll to position [522, 0]
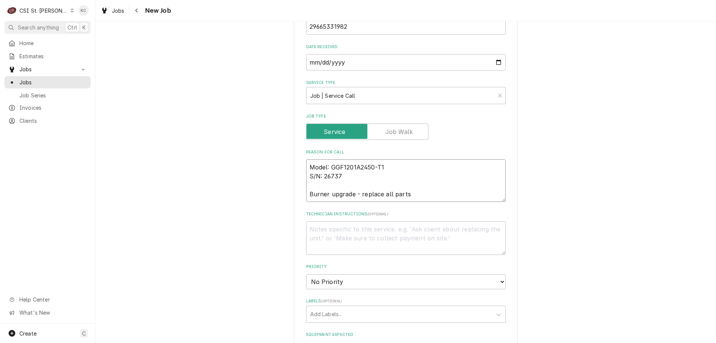
type textarea "Model: GGF1201A2450-T1 S/N: 26737 Burner upgrade - replace all parts"
click at [372, 226] on textarea "Technician Instructions ( optional )" at bounding box center [406, 238] width 200 height 34
type textarea "x"
type textarea "A"
type textarea "x"
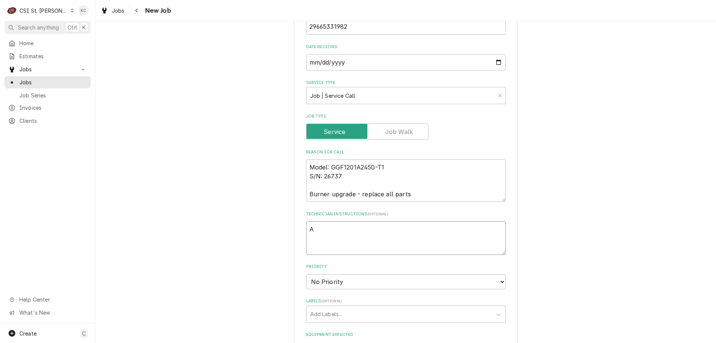
type textarea "An"
type textarea "x"
type textarea "Any"
type textarea "x"
type textarea "Any"
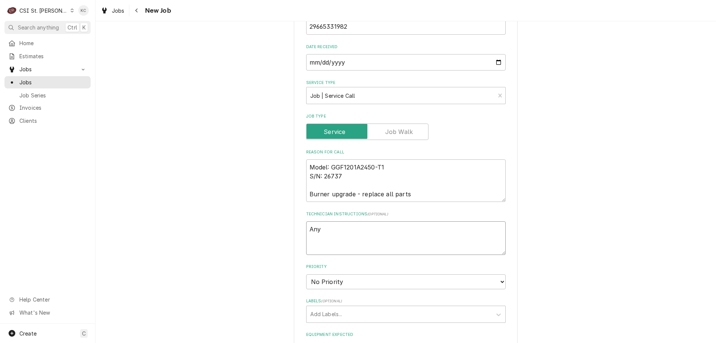
type textarea "x"
type textarea "Any M"
type textarea "x"
type textarea "Any MO"
type textarea "x"
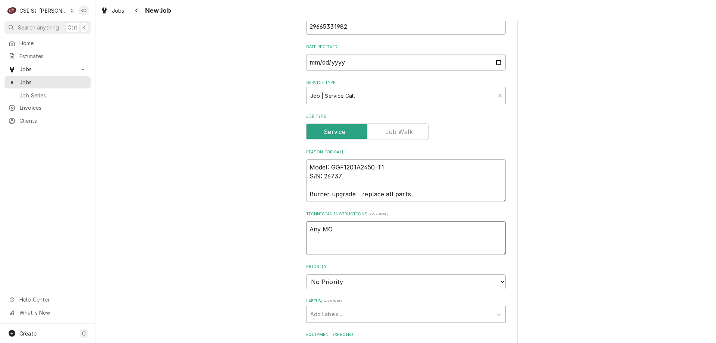
type textarea "Any MOD"
type textarea "x"
type textarea "Any MOD"
type textarea "x"
type textarea "Any MOD -"
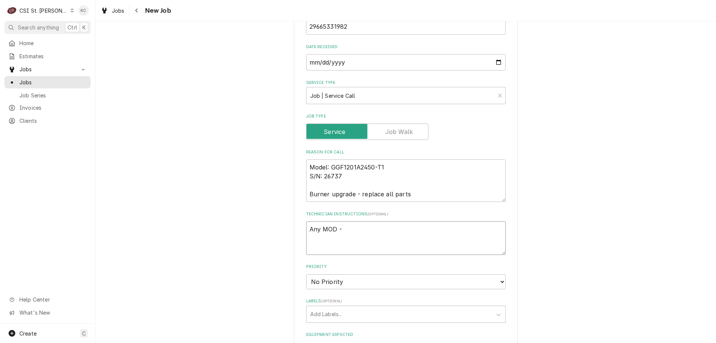
type textarea "x"
type textarea "Any MOD -"
type textarea "x"
type textarea "Any MOD - 6"
type textarea "x"
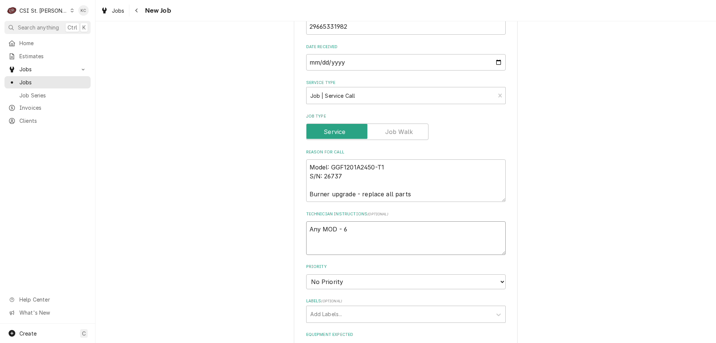
type textarea "Any MOD - 63"
type textarea "x"
type textarea "Any MOD - 636"
type textarea "x"
type textarea "Any MOD - 636"
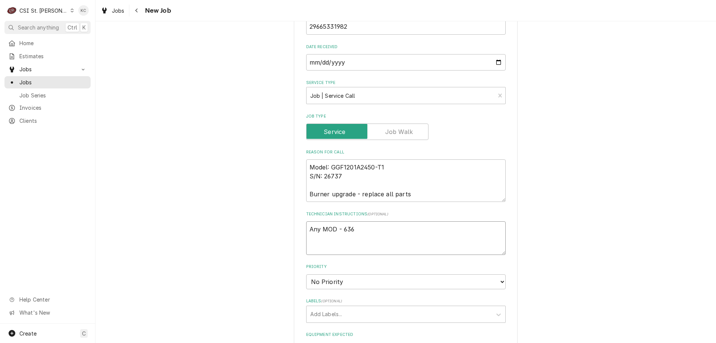
type textarea "x"
type textarea "Any MOD - 636 9"
type textarea "x"
type textarea "Any MOD - 636 92"
type textarea "x"
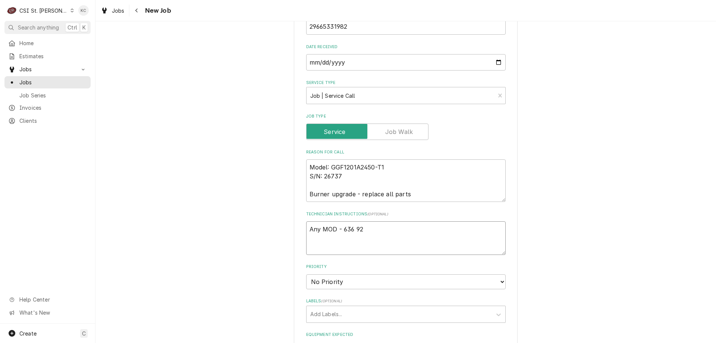
type textarea "Any MOD - 636 922"
type textarea "x"
type textarea "Any MOD - 636 922-"
type textarea "x"
type textarea "Any MOD - 636 922-4"
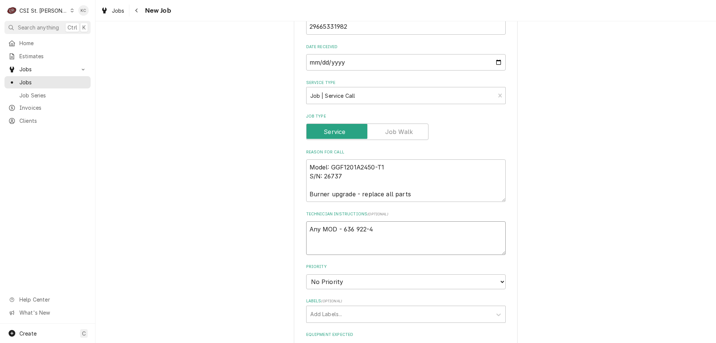
type textarea "x"
type textarea "Any MOD - 636 922-47"
type textarea "x"
type textarea "Any MOD - 636 922-472"
type textarea "x"
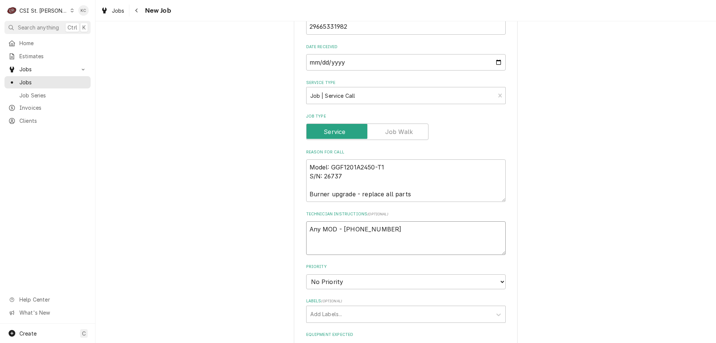
type textarea "Any MOD - 636 922-4729"
type textarea "x"
type textarea "Any MOD - 636 922-4729"
click at [393, 221] on textarea "Any MOD - 636 922-4729" at bounding box center [406, 238] width 200 height 34
type textarea "x"
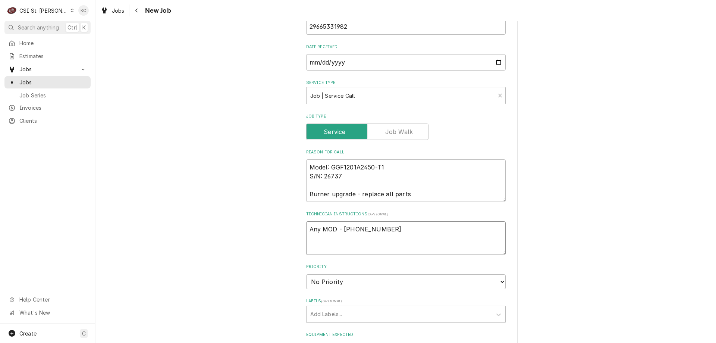
type textarea "Any MOD - 636 922-4729"
type textarea "x"
type textarea "Any MOD - 636 922-4729"
paste textarea "• Call customer to schedule appointment date and time. • Call AccuTemp at 800-4…"
type textarea "x"
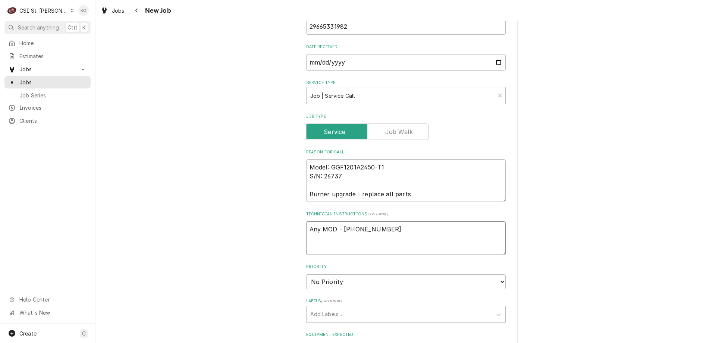
type textarea "Any MOD - 636 922-4729 • Call customer to schedule appointment date and time. •…"
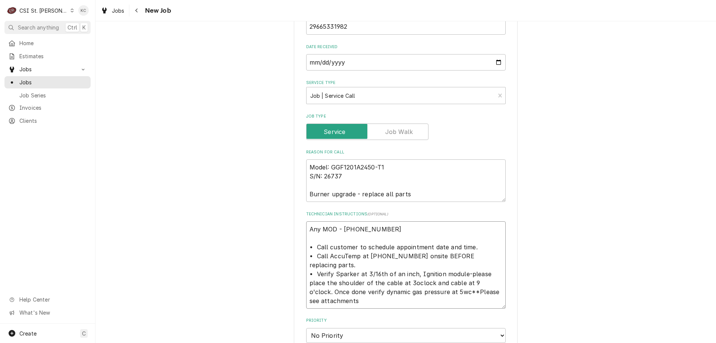
type textarea "x"
type textarea "Any MOD - 636 922-4729 • Call customer to schedule appointment date and time. •…"
click at [401, 221] on textarea "Any MOD - 636 922-4729 • Call customer to schedule appointment date and time. •…" at bounding box center [406, 264] width 200 height 87
type textarea "x"
type textarea "Any MOD - 636 922-4729 • Call customer to schedule appointment date and time. •…"
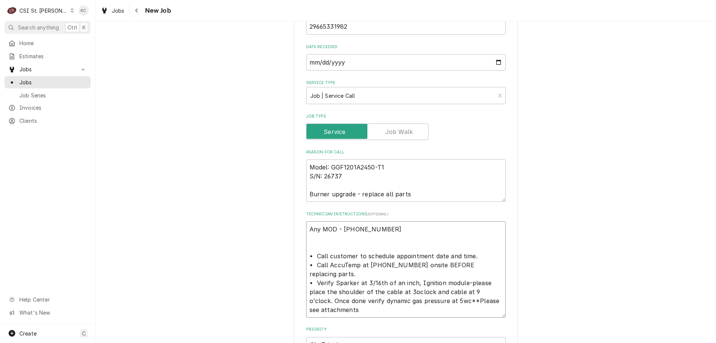
type textarea "x"
type textarea "Any MOD - 636 922-4729 • Call customer to schedule appointment date and time. •…"
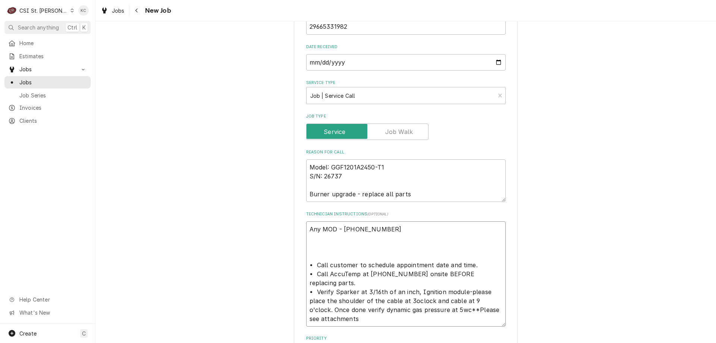
paste textarea "Parts Required for the Work Order AT2A-7002-1, AT2A-7177-1 • Listed parts must …"
type textarea "x"
type textarea "Any MOD - 636 922-4729 Parts Required for the Work Order AT2A-7002-1, AT2A-7177…"
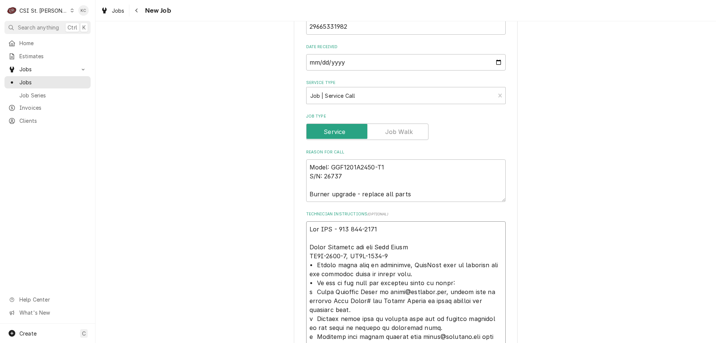
scroll to position [923, 0]
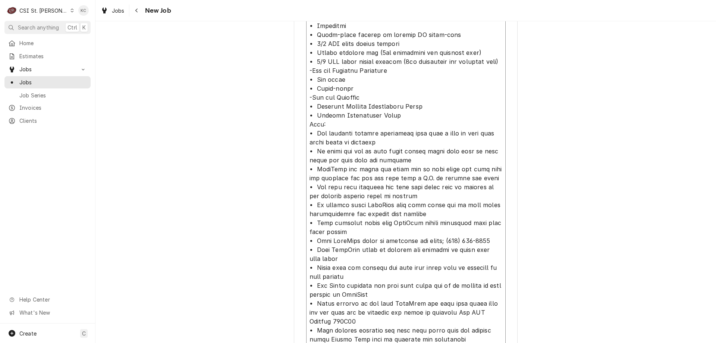
type textarea "x"
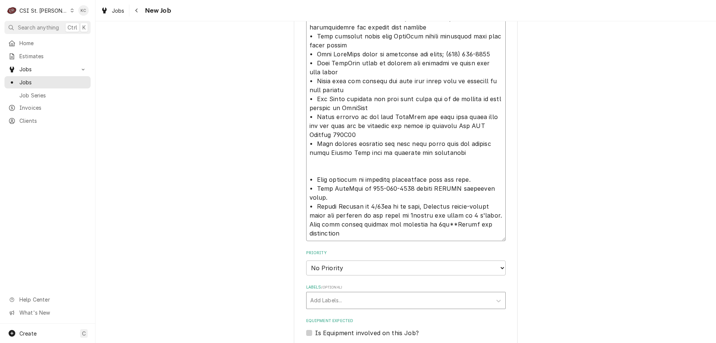
scroll to position [1146, 0]
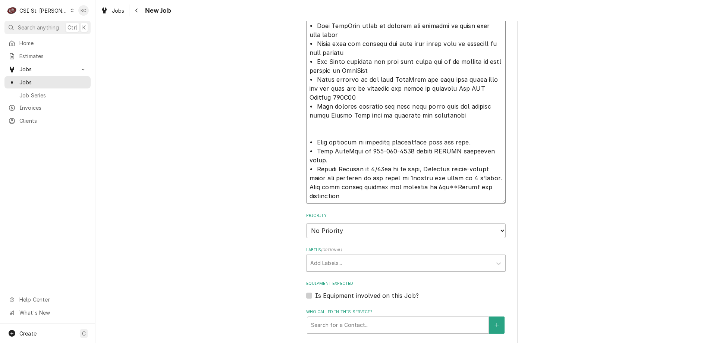
type textarea "Any MOD - 636 922-4729 Parts Required for the Work Order AT2A-7002-1, AT2A-7177…"
click at [375, 223] on select "No Priority Urgent High Medium Low" at bounding box center [406, 230] width 200 height 15
select select "4"
click at [306, 223] on select "No Priority Urgent High Medium Low" at bounding box center [406, 230] width 200 height 15
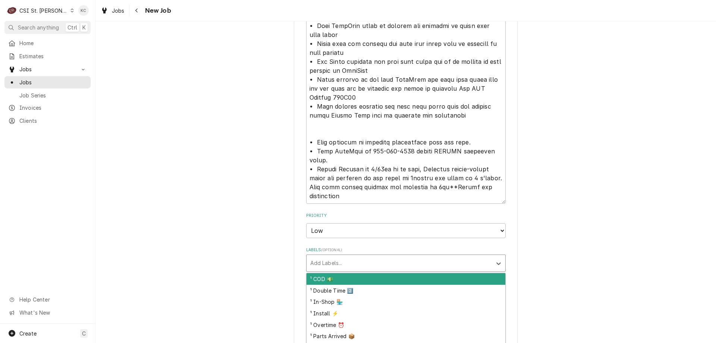
click at [344, 256] on div "Labels" at bounding box center [399, 262] width 178 height 13
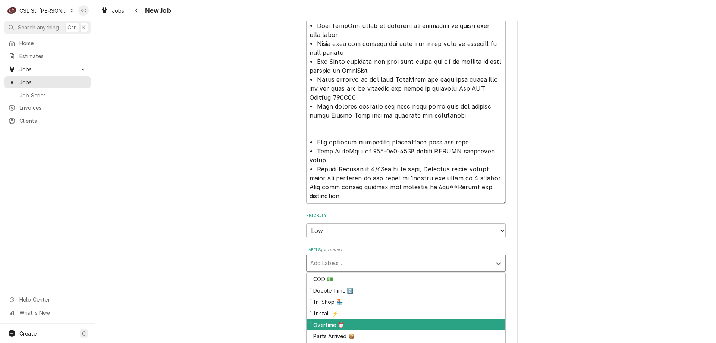
scroll to position [75, 0]
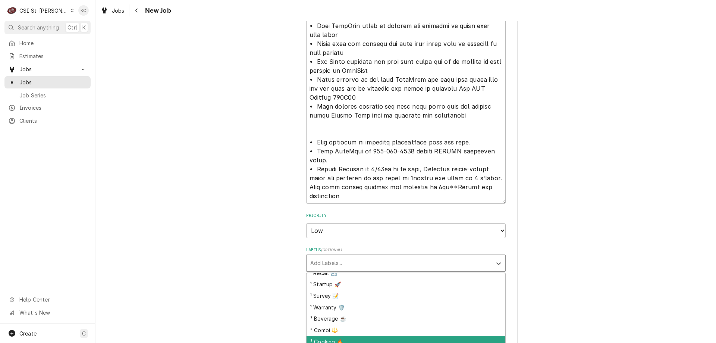
click at [344, 336] on div "² Cooking 🔥" at bounding box center [406, 342] width 199 height 12
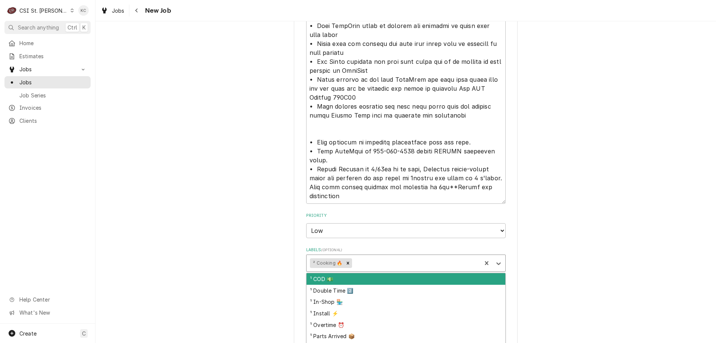
click at [411, 258] on div "Labels" at bounding box center [416, 262] width 125 height 13
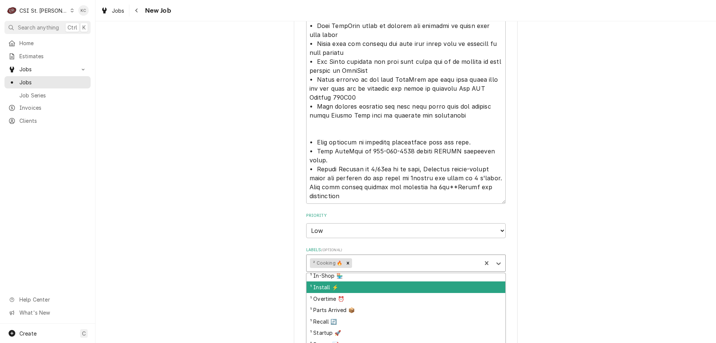
scroll to position [37, 0]
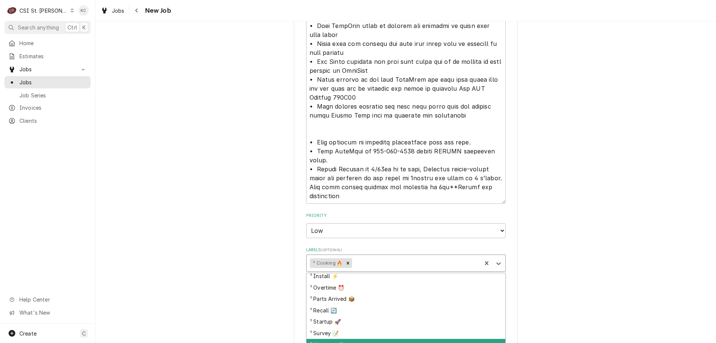
click at [389, 339] on div "¹ Warranty 🛡️" at bounding box center [406, 345] width 199 height 12
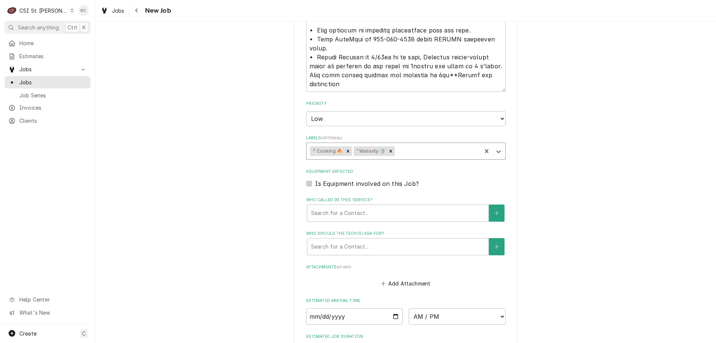
scroll to position [1333, 0]
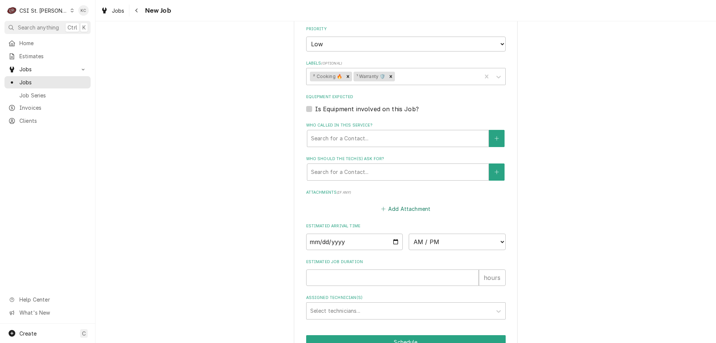
click at [390, 204] on button "Add Attachment" at bounding box center [406, 209] width 52 height 10
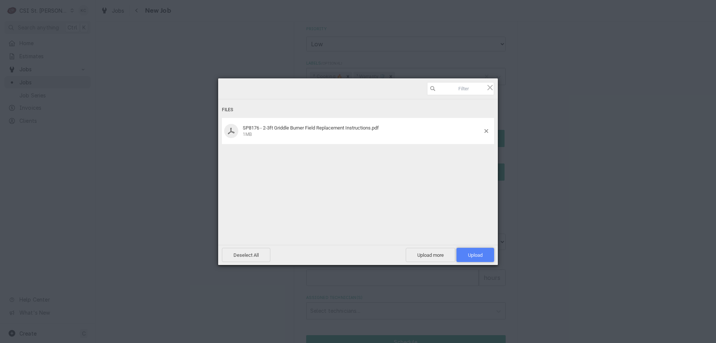
click at [473, 260] on span "Upload 1" at bounding box center [476, 255] width 38 height 14
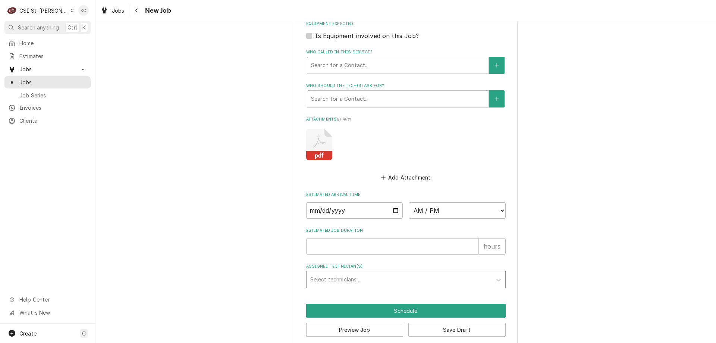
scroll to position [1407, 0]
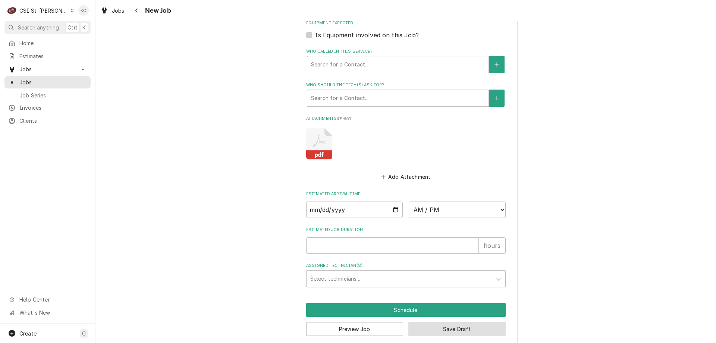
click at [459, 322] on button "Save Draft" at bounding box center [456, 329] width 97 height 14
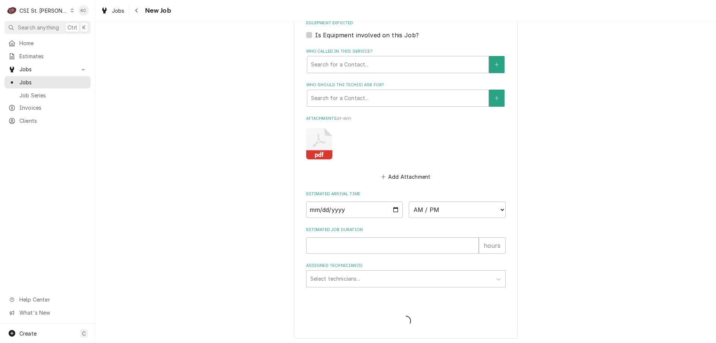
scroll to position [1400, 0]
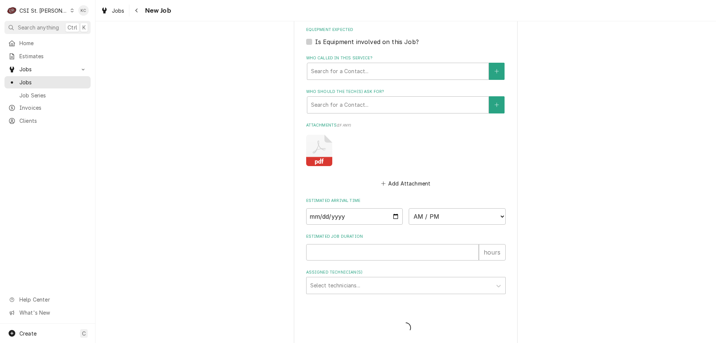
type textarea "x"
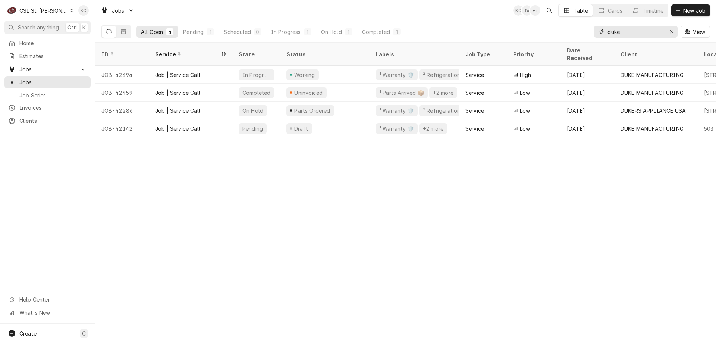
drag, startPoint x: 630, startPoint y: 35, endPoint x: 591, endPoint y: 35, distance: 39.9
click at [591, 35] on div "All Open 4 Pending 1 Scheduled 0 In Progress 1 On Hold 1 Completed 1 duke View" at bounding box center [405, 31] width 609 height 21
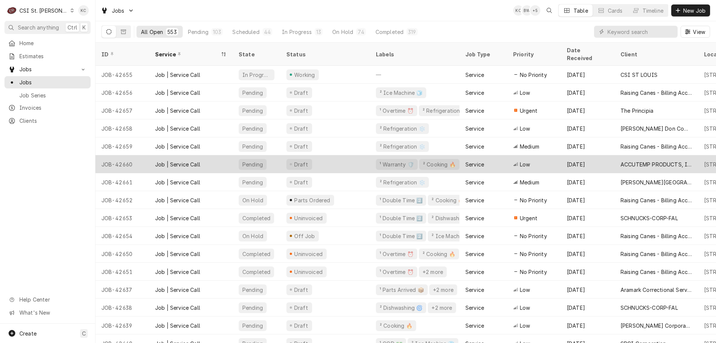
click at [619, 156] on div "ACCUTEMP PRODUCTS, INC." at bounding box center [657, 164] width 84 height 18
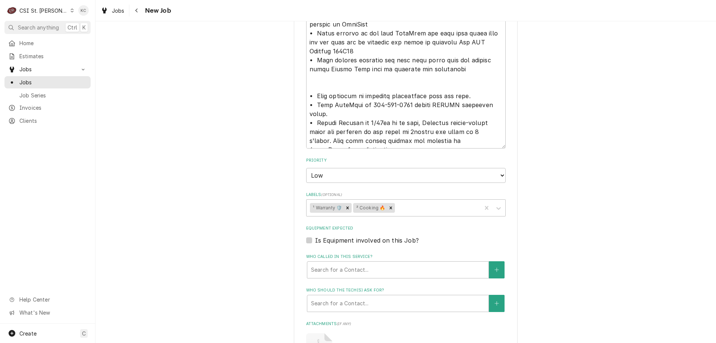
scroll to position [1194, 0]
click at [400, 200] on div "Labels" at bounding box center [437, 206] width 81 height 13
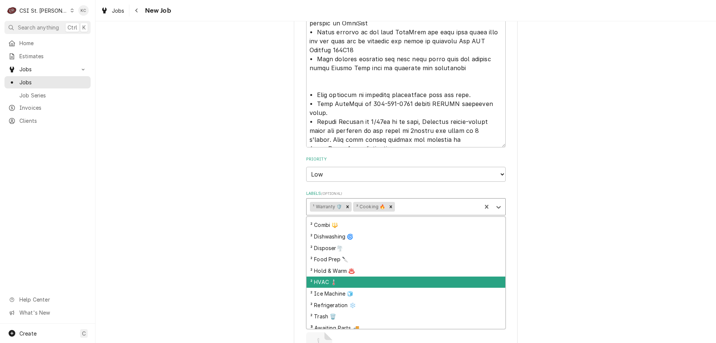
scroll to position [149, 0]
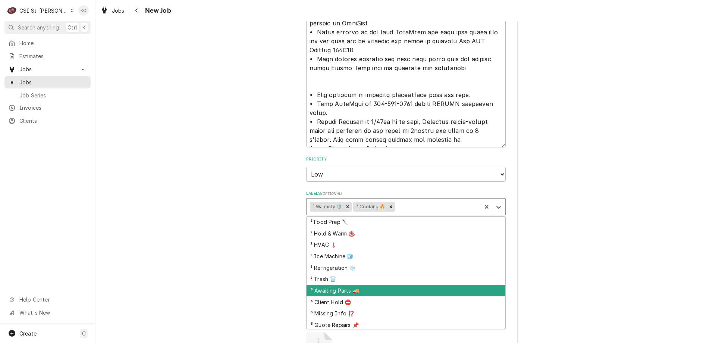
click at [370, 285] on div "³ Awaiting Parts 🚚" at bounding box center [406, 291] width 199 height 12
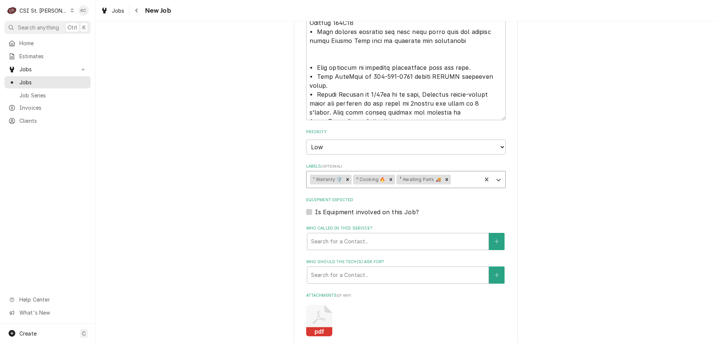
scroll to position [1417, 0]
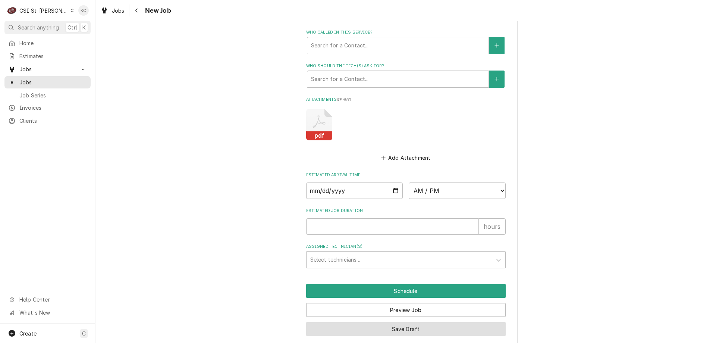
click at [411, 322] on button "Save Draft" at bounding box center [406, 329] width 200 height 14
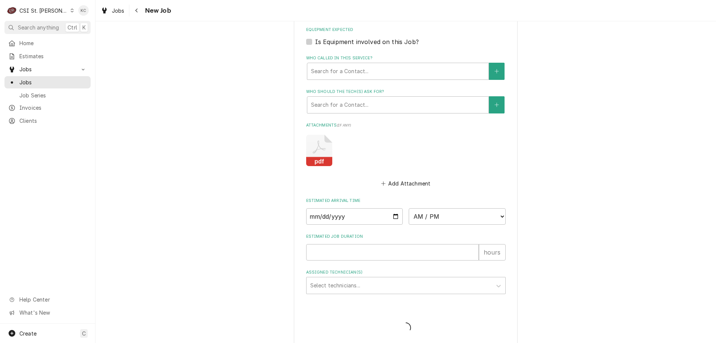
type textarea "x"
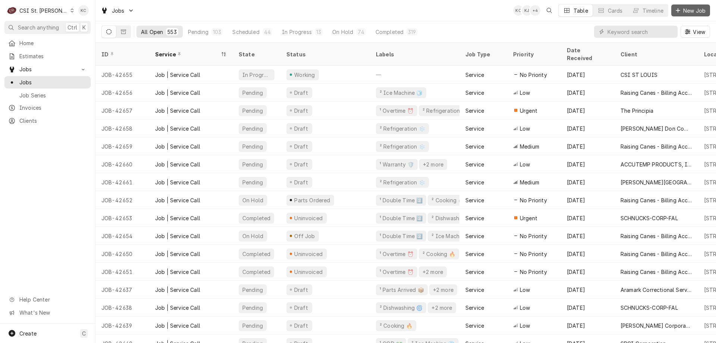
click at [676, 15] on button "New Job" at bounding box center [691, 10] width 39 height 12
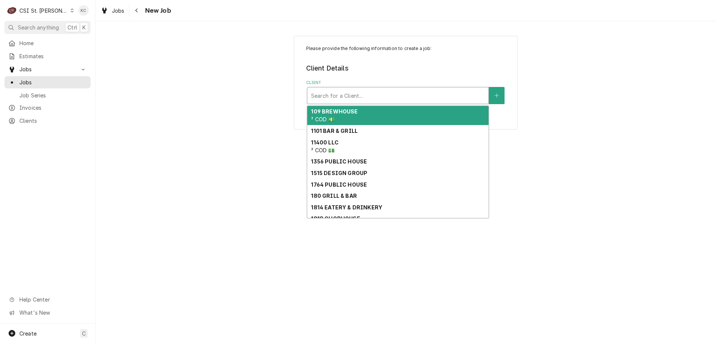
click at [373, 95] on div "Client" at bounding box center [398, 95] width 174 height 13
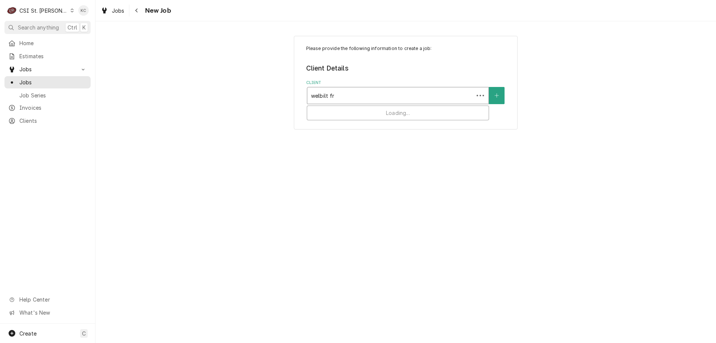
type input "welbilt fry"
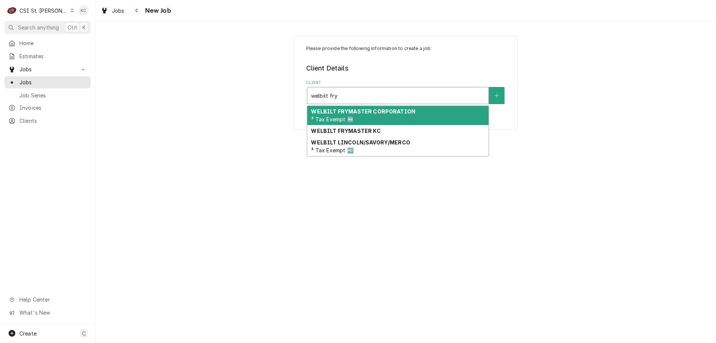
click at [371, 112] on strong "WELBILT FRYMASTER CORPORATION" at bounding box center [363, 111] width 104 height 6
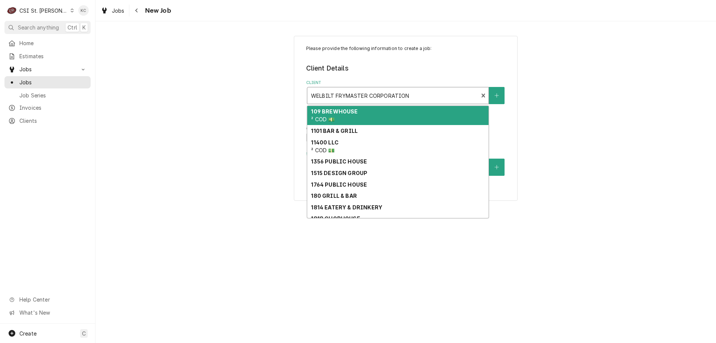
click at [415, 94] on div "Client" at bounding box center [393, 95] width 164 height 13
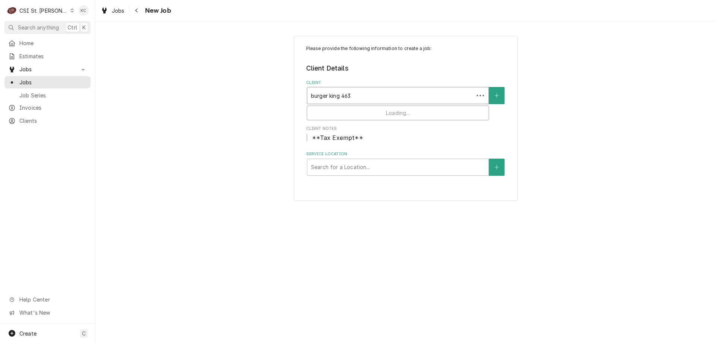
type input "burger king 4635"
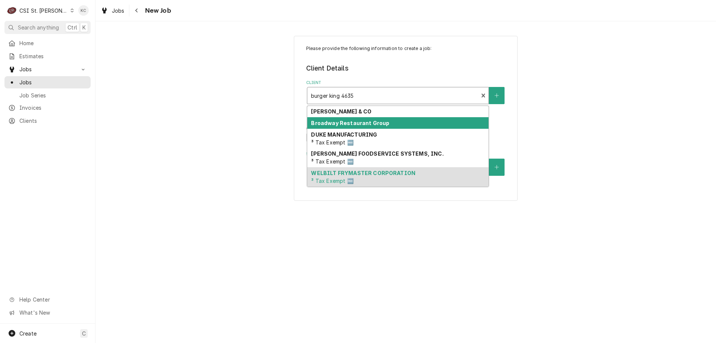
click at [402, 125] on div "Broadway Restaurant Group" at bounding box center [397, 123] width 181 height 12
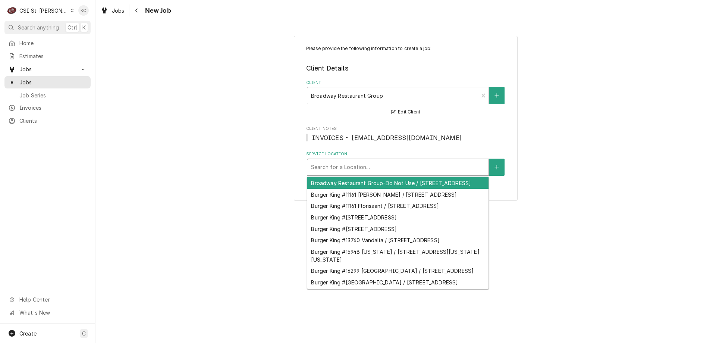
click at [399, 170] on div "Service Location" at bounding box center [398, 166] width 174 height 13
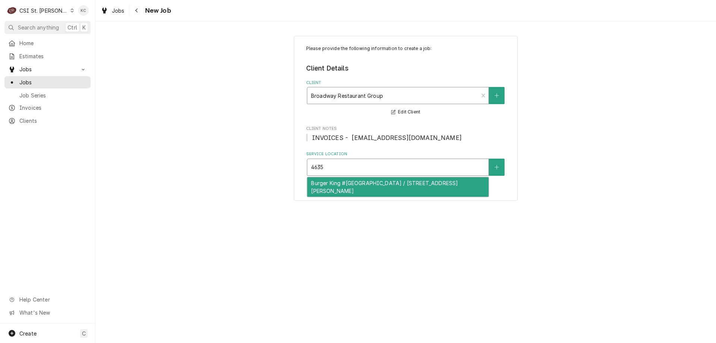
type input "4635"
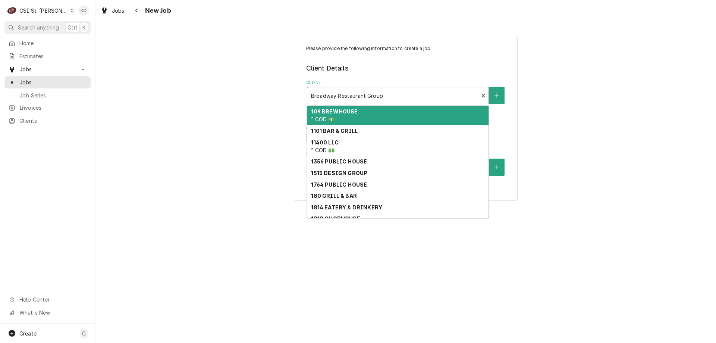
click at [396, 96] on div "Client" at bounding box center [393, 95] width 164 height 13
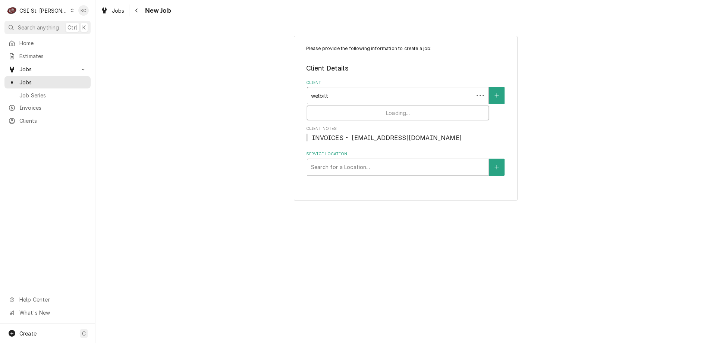
type input "welbilt"
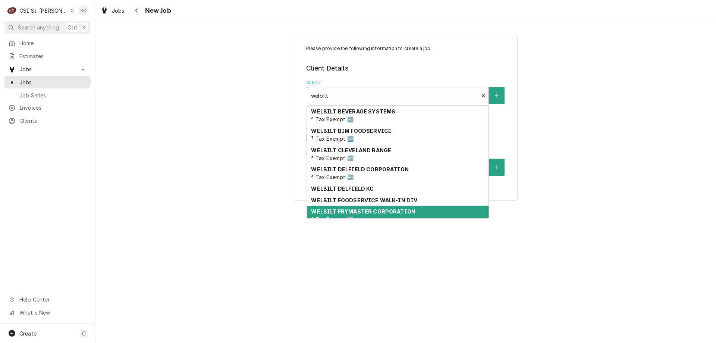
click at [357, 210] on strong "WELBILT FRYMASTER CORPORATION" at bounding box center [363, 211] width 104 height 6
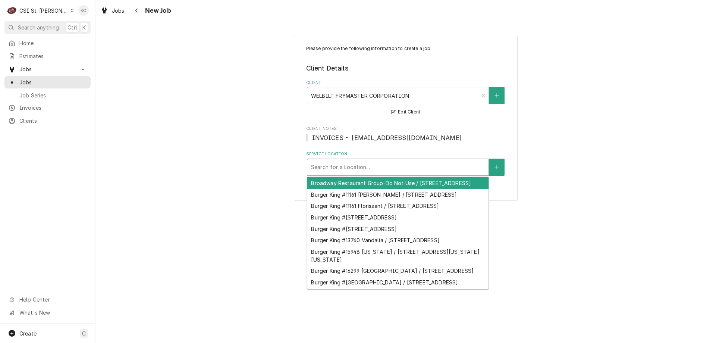
click at [344, 168] on div "Service Location" at bounding box center [398, 166] width 174 height 13
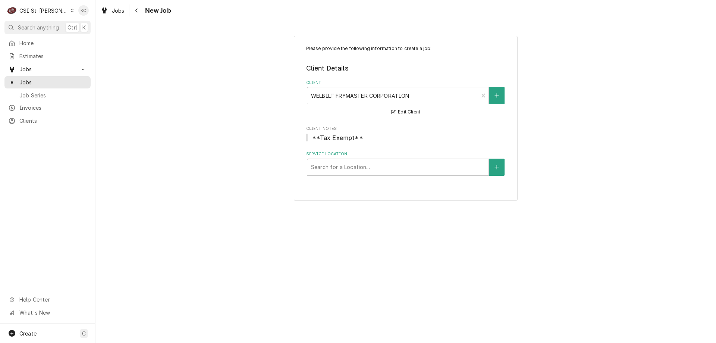
click at [344, 168] on div "Service Location" at bounding box center [398, 166] width 174 height 13
type input "10734"
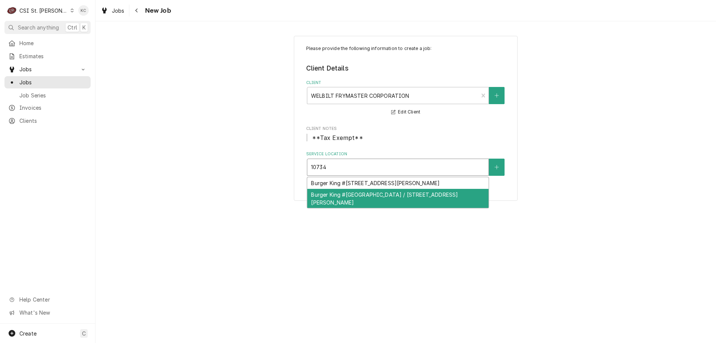
click at [359, 203] on div "Burger King #[GEOGRAPHIC_DATA] / [STREET_ADDRESS][PERSON_NAME]" at bounding box center [397, 198] width 181 height 19
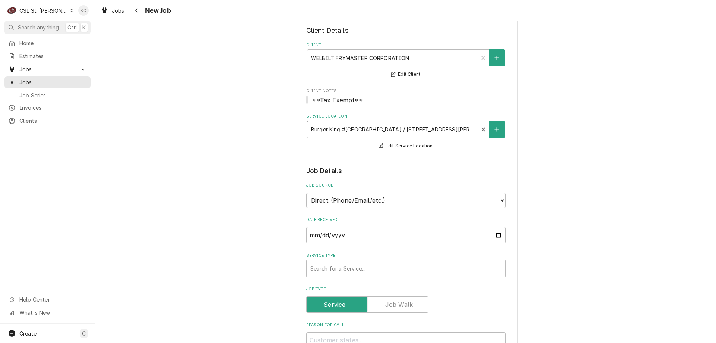
scroll to position [112, 0]
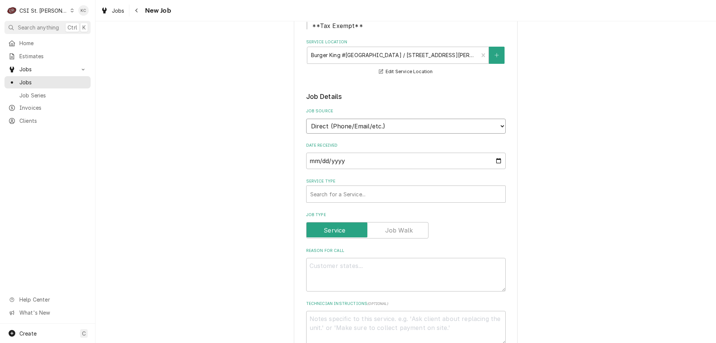
click at [389, 130] on select "Direct (Phone/Email/etc.) Service Channel Corrigo Ecotrak Other" at bounding box center [406, 126] width 200 height 15
select select "100"
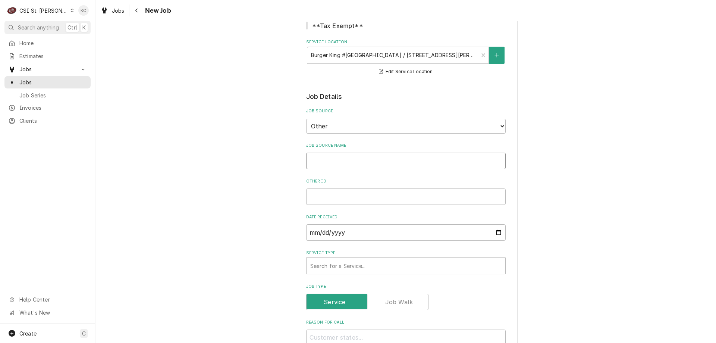
click at [373, 163] on input "Job Source Name" at bounding box center [406, 161] width 200 height 16
type textarea "x"
type input "W"
type textarea "x"
type input "We"
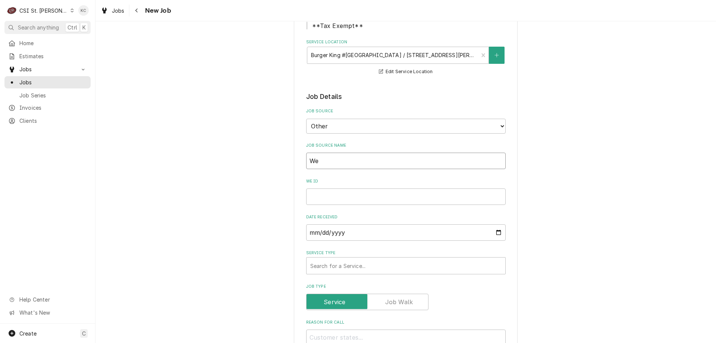
type textarea "x"
type input "Wel"
type textarea "x"
type input "Welb"
type textarea "x"
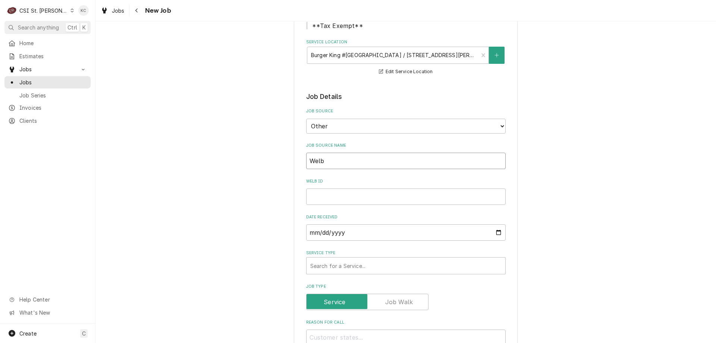
type input "Welbi"
type textarea "x"
type input "Welbil"
type textarea "x"
type input "Welbilt"
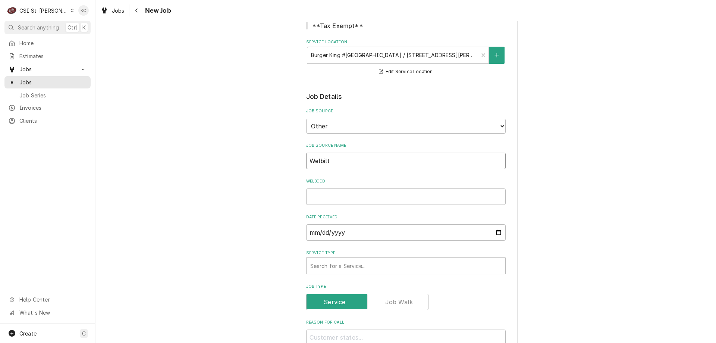
type textarea "x"
type input "Welbilt"
type textarea "x"
type input "Welbilt e"
type textarea "x"
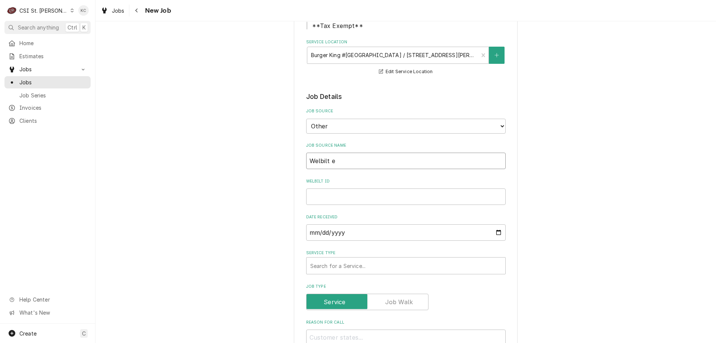
type input "Welbilt em"
type textarea "x"
type input "Welbilt ema"
type textarea "x"
type input "Welbilt emai"
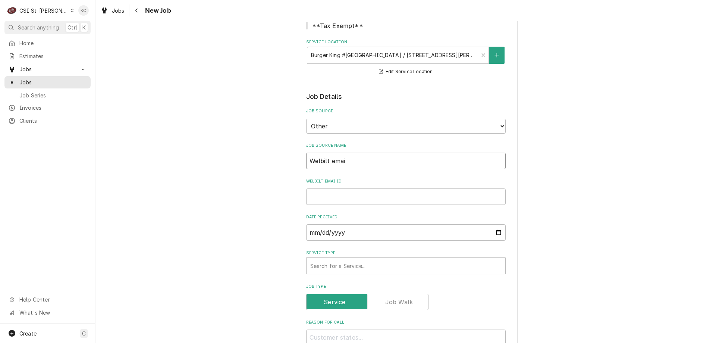
type textarea "x"
type input "Welbilt email"
type textarea "x"
type input "Welbilt email"
type textarea "x"
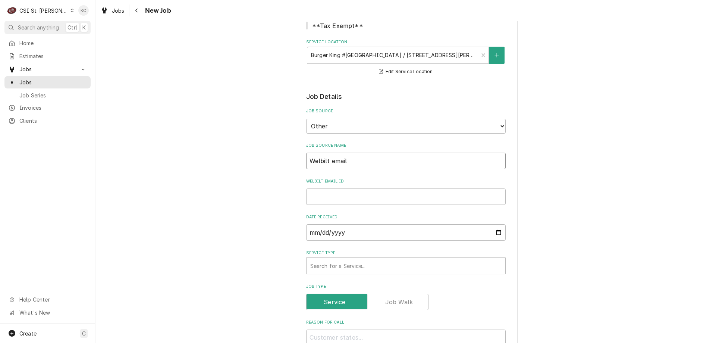
type input "Welbilt email w"
type textarea "x"
type input "Welbilt email"
type textarea "x"
type input "Welbilt email"
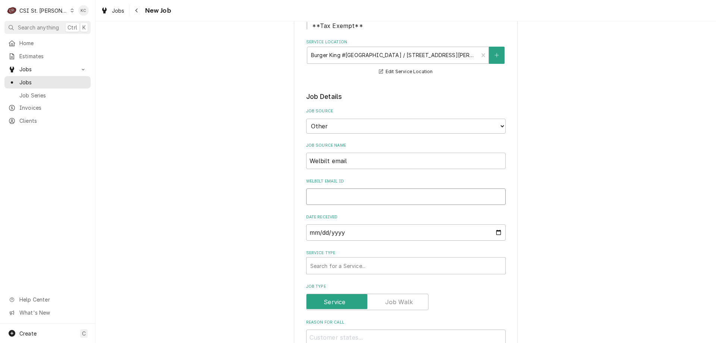
click at [370, 194] on input "Welbilt email ID" at bounding box center [406, 196] width 200 height 16
paste input "00931776-1"
type textarea "x"
type input "00931776-1"
type textarea "x"
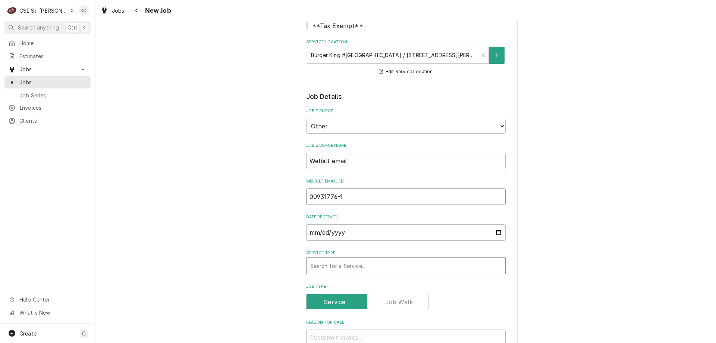
type input "00931776-1"
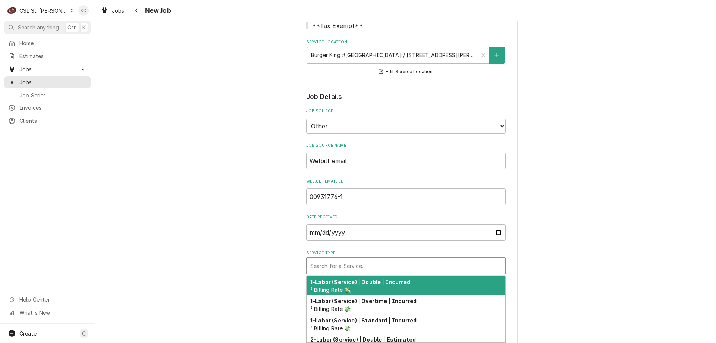
click at [342, 269] on div "Service Type" at bounding box center [405, 265] width 191 height 13
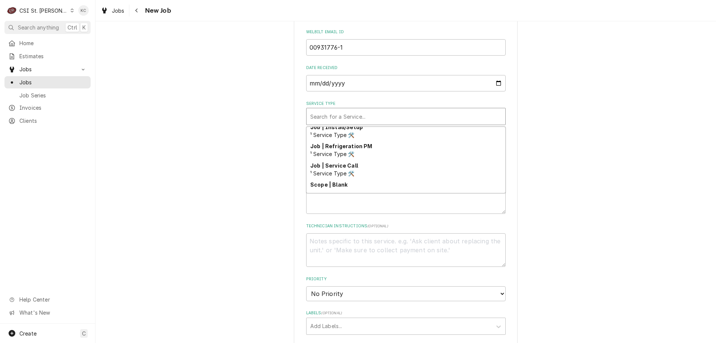
scroll to position [437, 0]
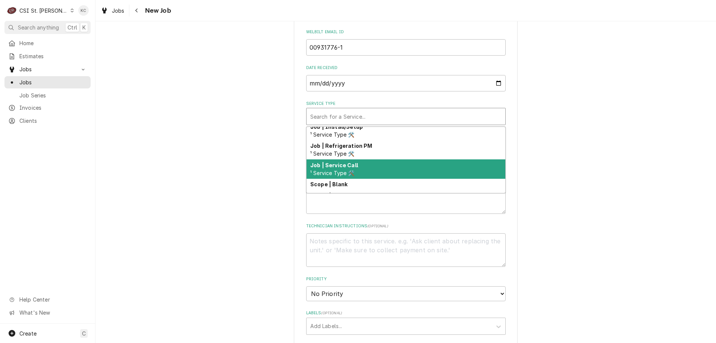
click at [390, 159] on div "Job | Service Call ¹ Service Type 🛠️" at bounding box center [406, 168] width 199 height 19
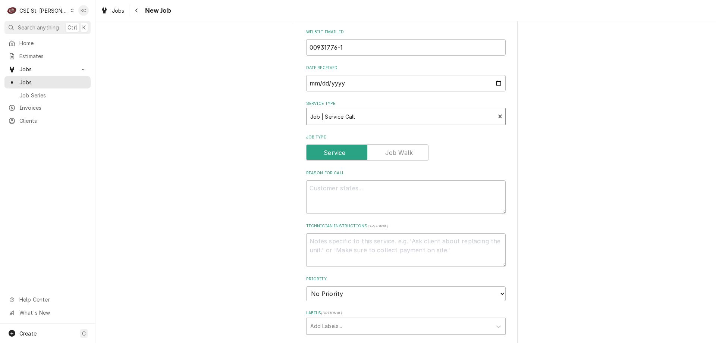
click at [592, 170] on div "Please provide the following information to create a job: Client Details Client…" at bounding box center [406, 200] width 621 height 865
click at [472, 198] on textarea "Reason For Call" at bounding box center [406, 197] width 200 height 34
click at [323, 191] on textarea "Reason For Call" at bounding box center [406, 197] width 200 height 34
paste textarea "Frymaster 2FQIG30U00004 Serial Number 2504FI0006"
type textarea "x"
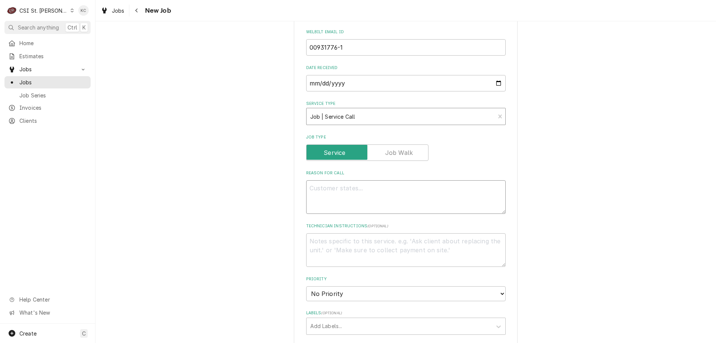
type textarea "Frymaster 2FQIG30U00004 Serial Number 2504FI0006"
click at [338, 184] on textarea "Frymaster 2FQIG30U00004 Serial Number 2504FI0006" at bounding box center [406, 201] width 200 height 43
type textarea "x"
type textarea "Frymaster Mo2FQIG30U00004 Serial Number 2504FI0006"
type textarea "x"
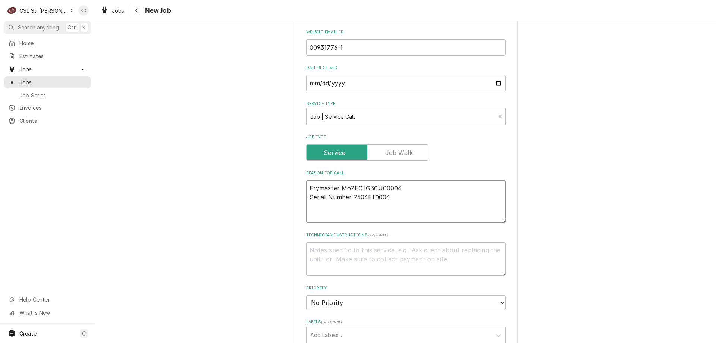
type textarea "Frymaster Mod2FQIG30U00004 Serial Number 2504FI0006"
type textarea "x"
type textarea "Frymaster Model2FQIG30U00004 Serial Number 2504FI0006"
type textarea "x"
type textarea "Frymaster Model 2FQIG30U00004 Serial Number 2504FI0006"
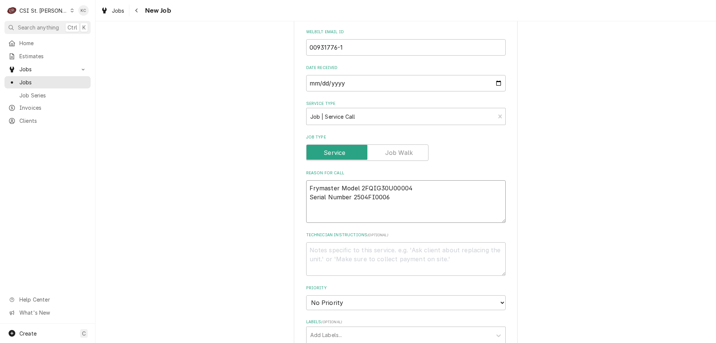
type textarea "x"
type textarea "Frymaster Model 2FQIG30U00004 Serial Number 2504FI0006"
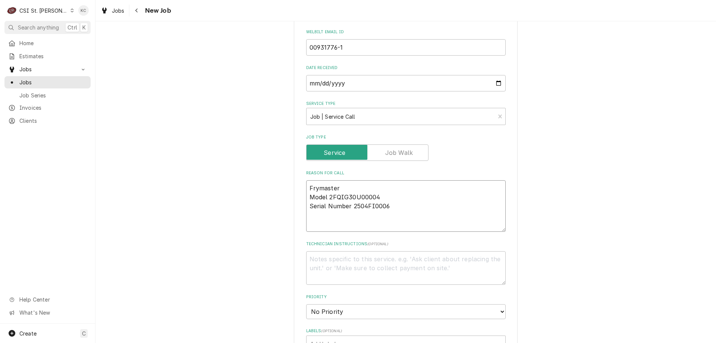
click at [407, 202] on textarea "Frymaster Model 2FQIG30U00004 Serial Number 2504FI0006" at bounding box center [406, 205] width 200 height 51
type textarea "x"
type textarea "Frymaster Model 2FQIG30U00004 Serial Number 2504FI0006"
type textarea "x"
type textarea "Frymaster Model 2FQIG30U00004 Serial Number 2504FI0006"
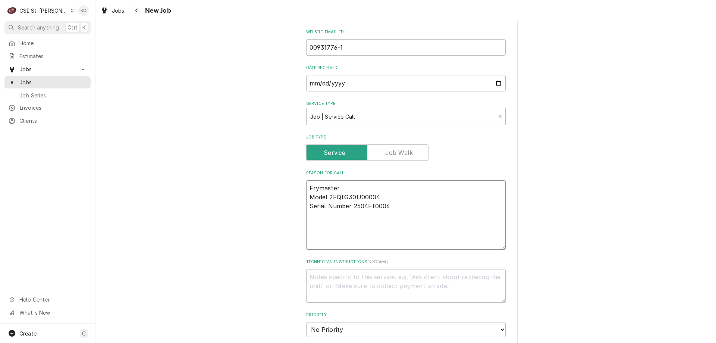
type textarea "x"
type textarea "Frymaster Model 2FQIG30U00004 Serial Number 2504FI0006"
click at [314, 226] on textarea "Frymaster Model 2FQIG30U00004 Serial Number 2504FI0006" at bounding box center [406, 214] width 200 height 69
paste textarea "Both fryers not heating. Customer said gas line connected, gas shut off valve O…"
type textarea "x"
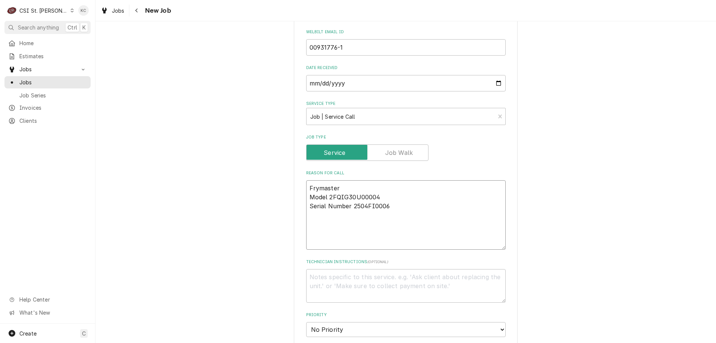
type textarea "Frymaster Model 2FQIG30U00004 Serial Number 2504FI0006 Both fryers not heating.…"
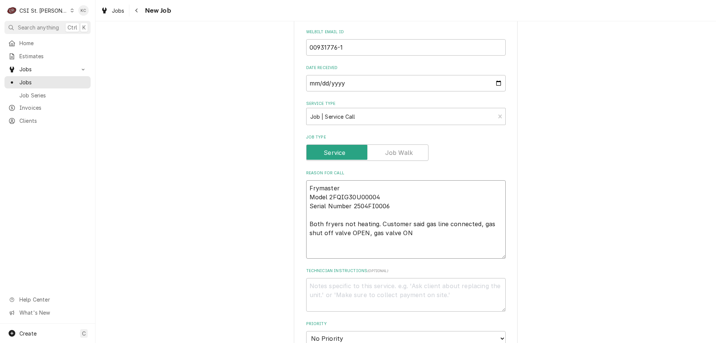
type textarea "x"
type textarea "Frymaster Model 2FQIG30U00004 Serial Number 2504FI0006 Both fryers not heating.…"
click at [351, 292] on textarea "Technician Instructions ( optional )" at bounding box center [406, 295] width 200 height 34
click at [312, 288] on textarea "Technician Instructions ( optional )" at bounding box center [406, 295] width 200 height 34
paste textarea "OVERTIME IS APPROVED. FRYMASTER GUARANTEEING 1 ROUND-TRIP TRAVEL/MILEAGE & UP T…"
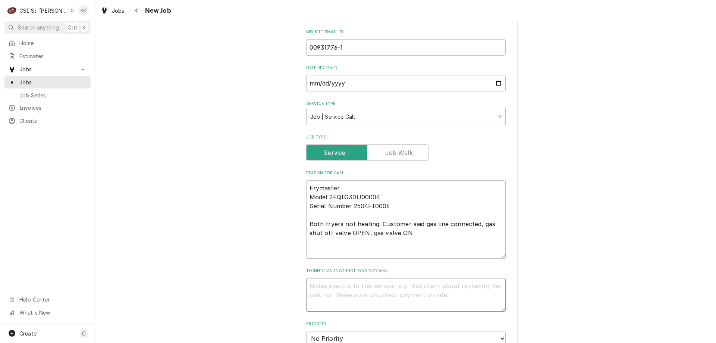
type textarea "x"
type textarea "OVERTIME IS APPROVED. FRYMASTER GUARANTEEING 1 ROUND-TRIP TRAVEL/MILEAGE & UP T…"
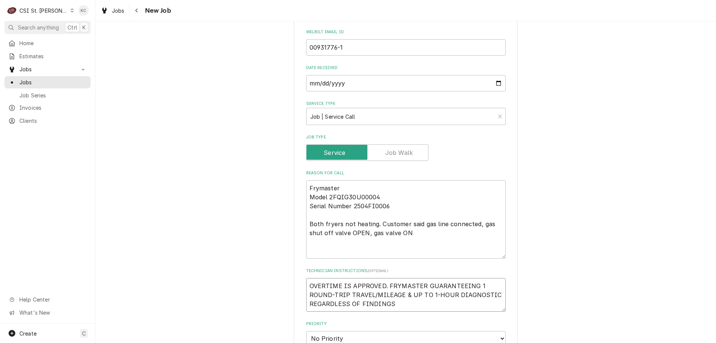
type textarea "x"
type textarea "OVERTIME IS APPROVED. FRYMASTER GUARANTEEING 1 ROUND-TRIP TRAVEL/MILEAGE & UP T…"
type textarea "x"
type textarea "OVERTIME IS APPROVED. FRYMASTER GUARANTEEING 1 ROUND-TRIP TRAVEL/MILEAGE & UP T…"
type textarea "x"
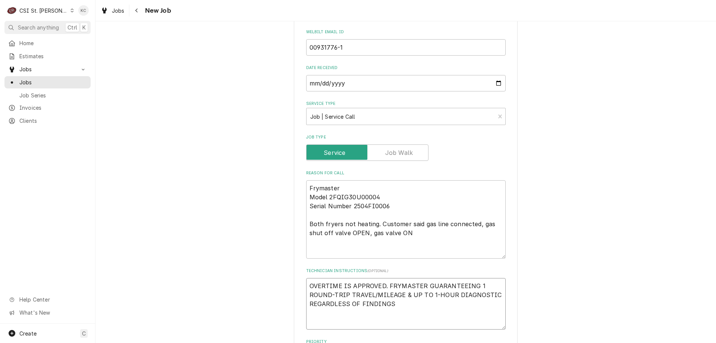
type textarea "OVERTIME IS APPROVED. FRYMASTER GUARANTEEING 1 ROUND-TRIP TRAVEL/MILEAGE & UP T…"
type textarea "x"
type textarea "OVERTIME IS APPROVED. FRYMASTER GUARANTEEING 1 ROUND-TRIP TRAVEL/MILEAGE & UP T…"
type textarea "x"
type textarea "OVERTIME IS APPROVED. FRYMASTER GUARANTEEING 1 ROUND-TRIP TRAVEL/MILEAGE & UP T…"
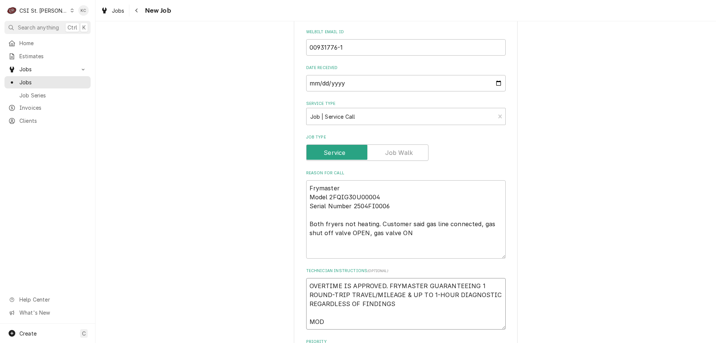
type textarea "x"
type textarea "OVERTIME IS APPROVED. FRYMASTER GUARANTEEING 1 ROUND-TRIP TRAVEL/MILEAGE & UP T…"
type textarea "x"
type textarea "OVERTIME IS APPROVED. FRYMASTER GUARANTEEING 1 ROUND-TRIP TRAVEL/MILEAGE & UP T…"
type textarea "x"
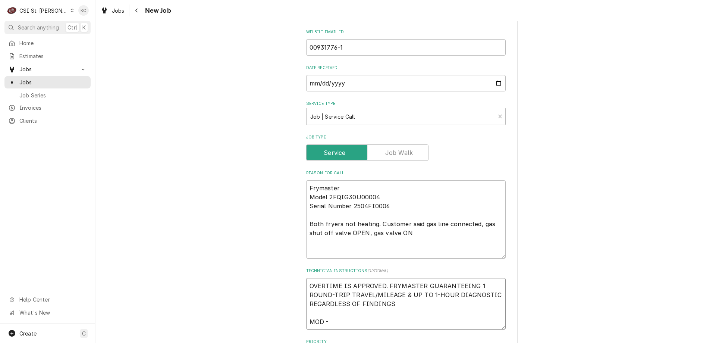
type textarea "OVERTIME IS APPROVED. FRYMASTER GUARANTEEING 1 ROUND-TRIP TRAVEL/MILEAGE & UP T…"
type textarea "x"
type textarea "OVERTIME IS APPROVED. FRYMASTER GUARANTEEING 1 ROUND-TRIP TRAVEL/MILEAGE & UP T…"
type textarea "x"
type textarea "OVERTIME IS APPROVED. FRYMASTER GUARANTEEING 1 ROUND-TRIP TRAVEL/MILEAGE & UP T…"
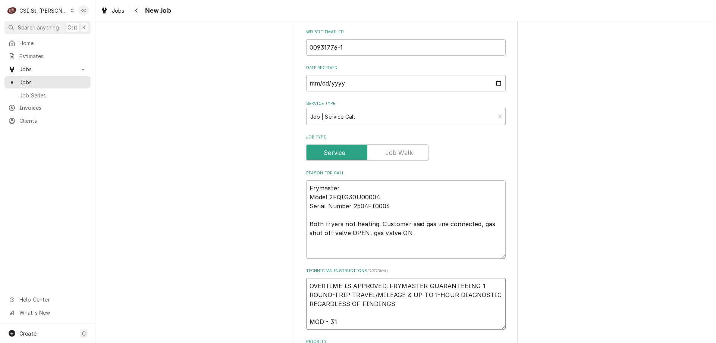
type textarea "x"
type textarea "OVERTIME IS APPROVED. FRYMASTER GUARANTEEING 1 ROUND-TRIP TRAVEL/MILEAGE & UP T…"
type textarea "x"
type textarea "OVERTIME IS APPROVED. FRYMASTER GUARANTEEING 1 ROUND-TRIP TRAVEL/MILEAGE & UP T…"
type textarea "x"
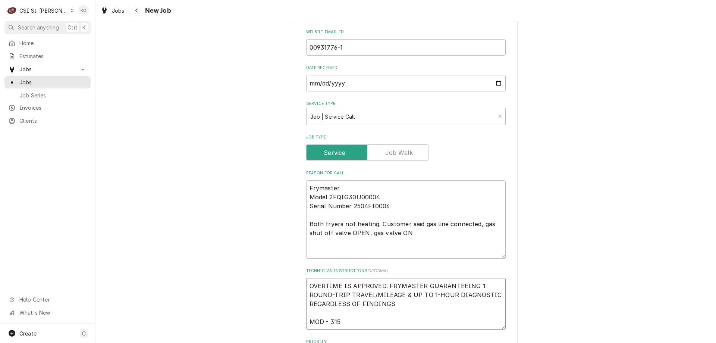
type textarea "OVERTIME IS APPROVED. FRYMASTER GUARANTEEING 1 ROUND-TRIP TRAVEL/MILEAGE & UP T…"
type textarea "x"
type textarea "OVERTIME IS APPROVED. FRYMASTER GUARANTEEING 1 ROUND-TRIP TRAVEL/MILEAGE & UP T…"
type textarea "x"
type textarea "OVERTIME IS APPROVED. FRYMASTER GUARANTEEING 1 ROUND-TRIP TRAVEL/MILEAGE & UP T…"
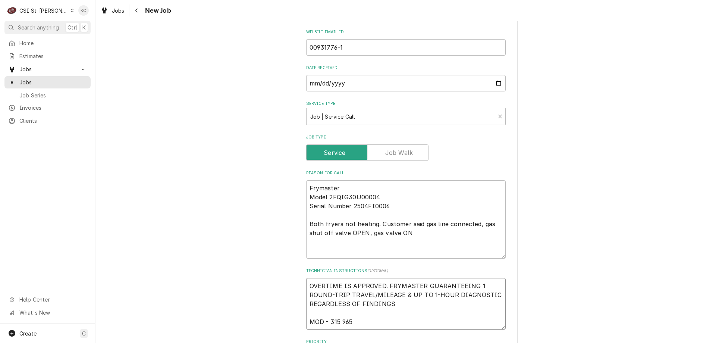
type textarea "x"
type textarea "OVERTIME IS APPROVED. FRYMASTER GUARANTEEING 1 ROUND-TRIP TRAVEL/MILEAGE & UP T…"
type textarea "x"
type textarea "OVERTIME IS APPROVED. FRYMASTER GUARANTEEING 1 ROUND-TRIP TRAVEL/MILEAGE & UP T…"
type textarea "x"
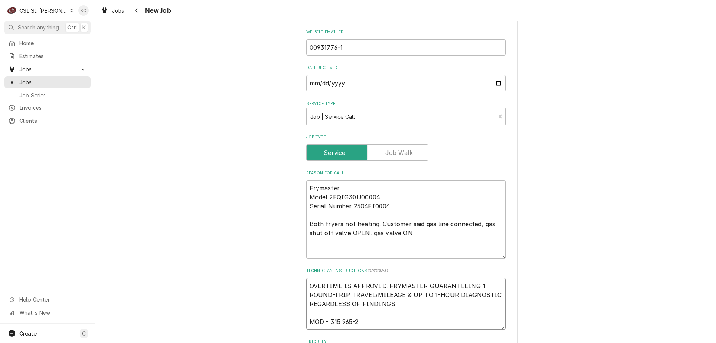
type textarea "OVERTIME IS APPROVED. FRYMASTER GUARANTEEING 1 ROUND-TRIP TRAVEL/MILEAGE & UP T…"
type textarea "x"
type textarea "OVERTIME IS APPROVED. FRYMASTER GUARANTEEING 1 ROUND-TRIP TRAVEL/MILEAGE & UP T…"
type textarea "x"
type textarea "OVERTIME IS APPROVED. FRYMASTER GUARANTEEING 1 ROUND-TRIP TRAVEL/MILEAGE & UP T…"
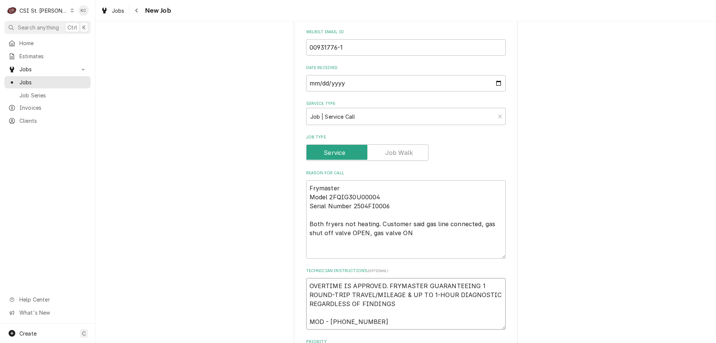
type textarea "x"
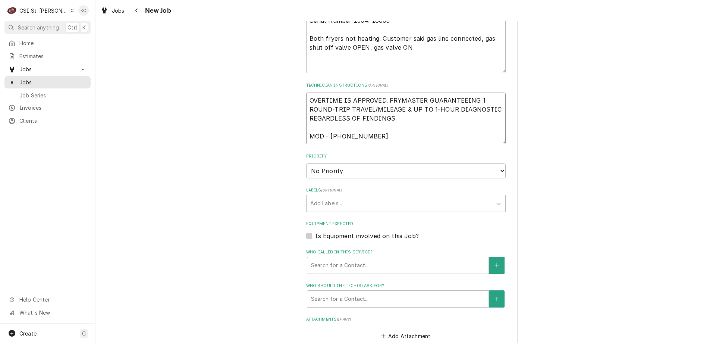
scroll to position [448, 0]
type textarea "OVERTIME IS APPROVED. FRYMASTER GUARANTEEING 1 ROUND-TRIP TRAVEL/MILEAGE & UP T…"
click at [341, 161] on div "Priority No Priority Urgent High Medium Low" at bounding box center [406, 164] width 200 height 25
click at [342, 167] on select "No Priority Urgent High Medium Low" at bounding box center [406, 169] width 200 height 15
select select "2"
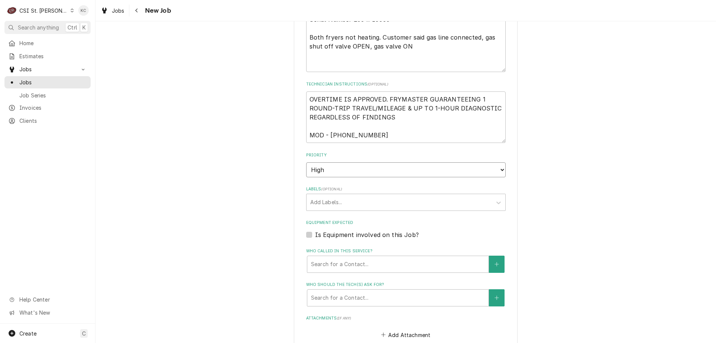
click at [306, 162] on select "No Priority Urgent High Medium Low" at bounding box center [406, 169] width 200 height 15
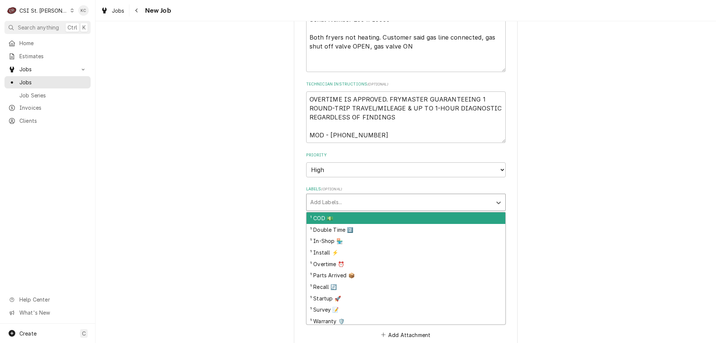
click at [340, 207] on div "Labels" at bounding box center [399, 201] width 178 height 13
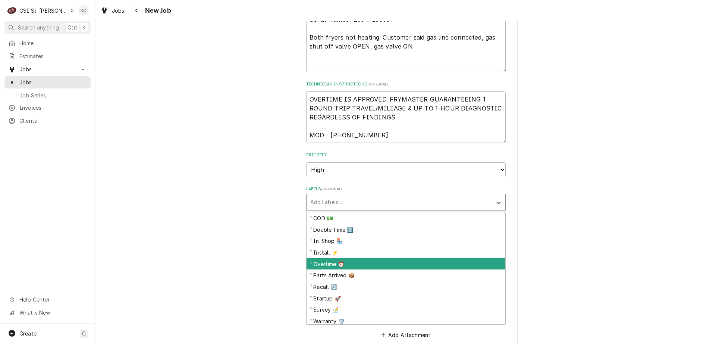
click at [339, 263] on div "¹ Overtime ⏰" at bounding box center [406, 264] width 199 height 12
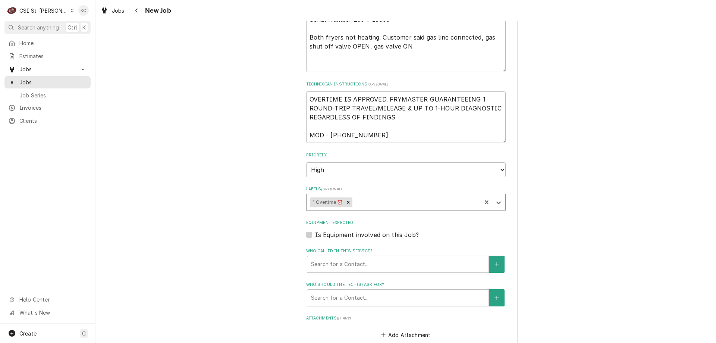
click at [367, 203] on div "Labels" at bounding box center [416, 201] width 124 height 13
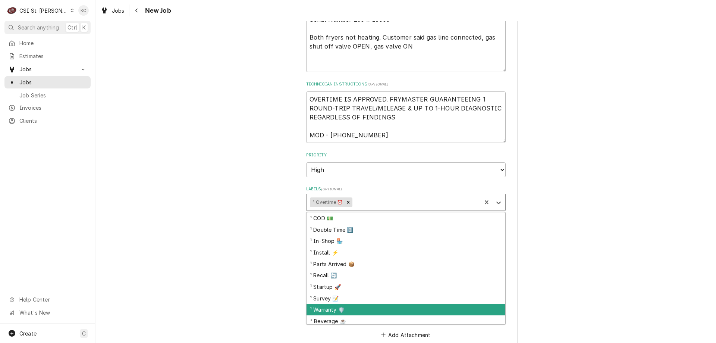
click at [347, 307] on div "¹ Warranty 🛡️" at bounding box center [406, 310] width 199 height 12
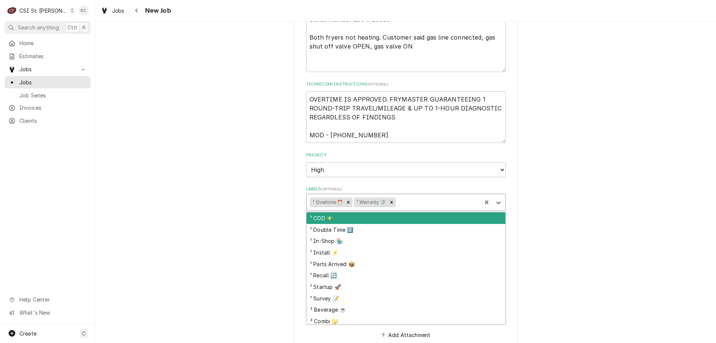
click at [415, 205] on div "Labels" at bounding box center [437, 201] width 81 height 13
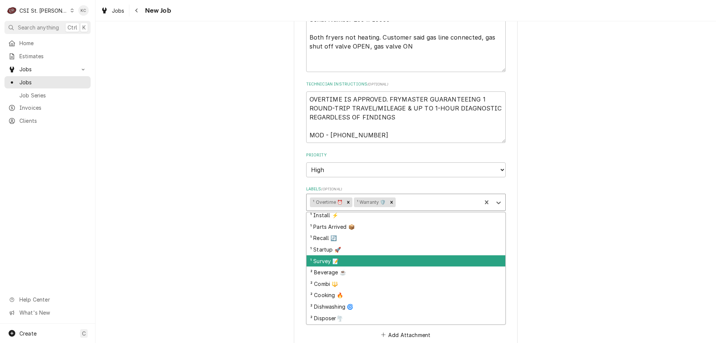
scroll to position [75, 0]
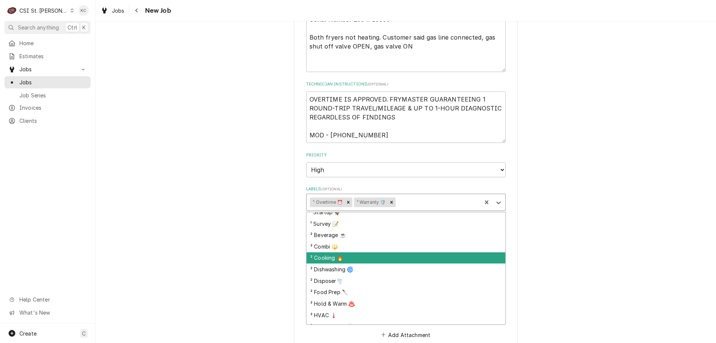
click at [392, 259] on div "² Cooking 🔥" at bounding box center [406, 258] width 199 height 12
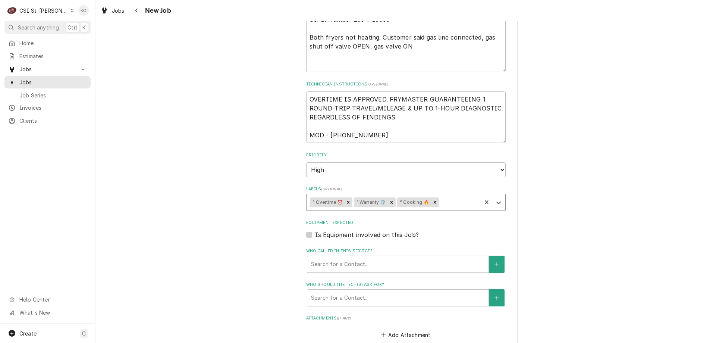
click at [578, 218] on div "Please provide the following information to create a job: Client Details Client…" at bounding box center [406, 45] width 621 height 928
click at [384, 136] on textarea "OVERTIME IS APPROVED. FRYMASTER GUARANTEEING 1 ROUND-TRIP TRAVEL/MILEAGE & UP T…" at bounding box center [406, 116] width 200 height 51
type textarea "x"
type textarea "OVERTIME IS APPROVED. FRYMASTER GUARANTEEING 1 ROUND-TRIP TRAVEL/MILEAGE & UP T…"
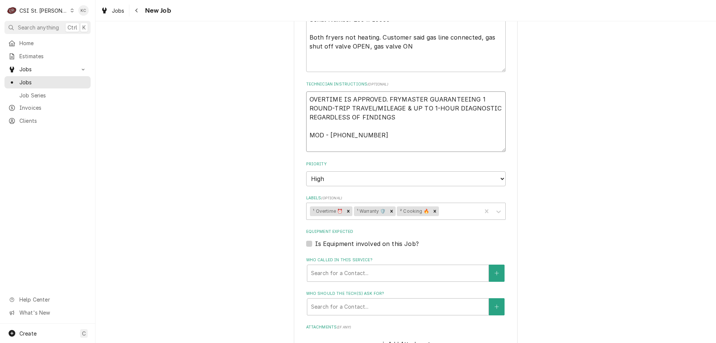
type textarea "x"
type textarea "OVERTIME IS APPROVED. FRYMASTER GUARANTEEING 1 ROUND-TRIP TRAVEL/MILEAGE & UP T…"
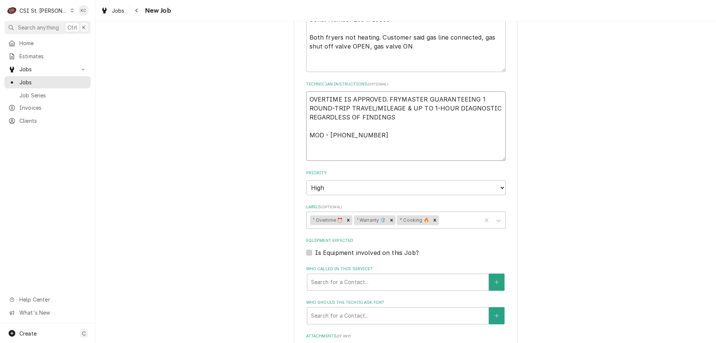
type textarea "x"
type textarea "OVERTIME IS APPROVED. FRYMASTER GUARANTEEING 1 ROUND-TRIP TRAVEL/MILEAGE & UP T…"
type textarea "x"
type textarea "OVERTIME IS APPROVED. FRYMASTER GUARANTEEING 1 ROUND-TRIP TRAVEL/MILEAGE & UP T…"
type textarea "x"
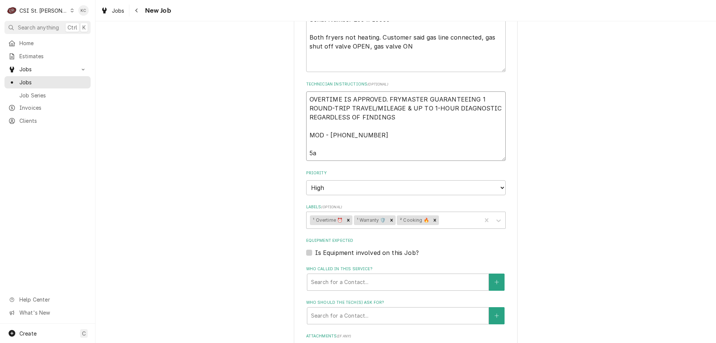
type textarea "OVERTIME IS APPROVED. FRYMASTER GUARANTEEING 1 ROUND-TRIP TRAVEL/MILEAGE & UP T…"
type textarea "x"
type textarea "OVERTIME IS APPROVED. FRYMASTER GUARANTEEING 1 ROUND-TRIP TRAVEL/MILEAGE & UP T…"
type textarea "x"
type textarea "OVERTIME IS APPROVED. FRYMASTER GUARANTEEING 1 ROUND-TRIP TRAVEL/MILEAGE & UP T…"
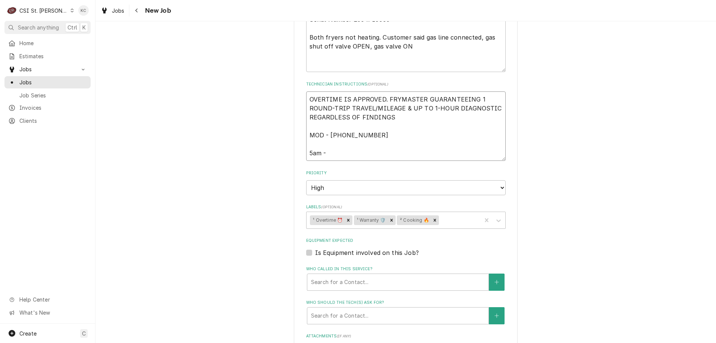
type textarea "x"
type textarea "OVERTIME IS APPROVED. FRYMASTER GUARANTEEING 1 ROUND-TRIP TRAVEL/MILEAGE & UP T…"
type textarea "x"
type textarea "OVERTIME IS APPROVED. FRYMASTER GUARANTEEING 1 ROUND-TRIP TRAVEL/MILEAGE & UP T…"
type textarea "x"
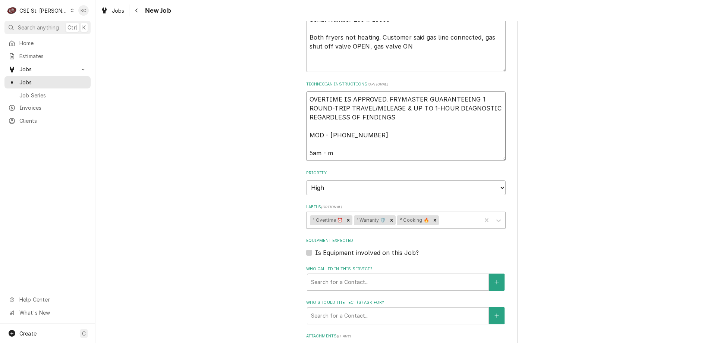
type textarea "OVERTIME IS APPROVED. FRYMASTER GUARANTEEING 1 ROUND-TRIP TRAVEL/MILEAGE & UP T…"
type textarea "x"
type textarea "OVERTIME IS APPROVED. FRYMASTER GUARANTEEING 1 ROUND-TRIP TRAVEL/MILEAGE & UP T…"
type textarea "x"
type textarea "OVERTIME IS APPROVED. FRYMASTER GUARANTEEING 1 ROUND-TRIP TRAVEL/MILEAGE & UP T…"
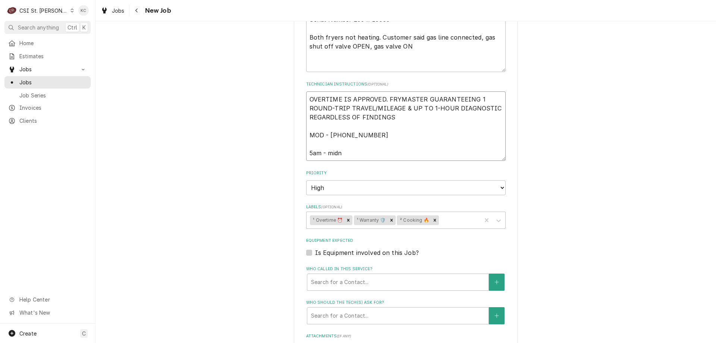
type textarea "x"
type textarea "OVERTIME IS APPROVED. FRYMASTER GUARANTEEING 1 ROUND-TRIP TRAVEL/MILEAGE & UP T…"
type textarea "x"
type textarea "OVERTIME IS APPROVED. FRYMASTER GUARANTEEING 1 ROUND-TRIP TRAVEL/MILEAGE & UP T…"
type textarea "x"
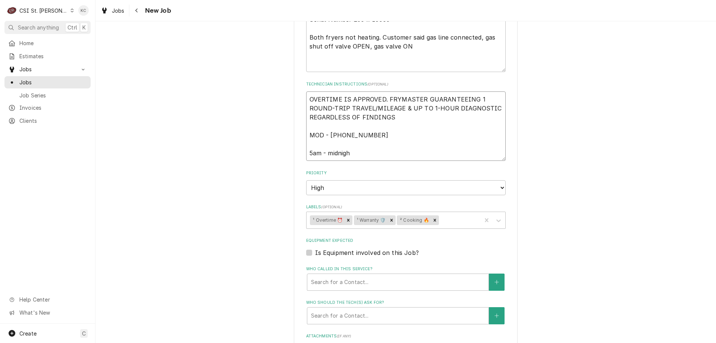
type textarea "OVERTIME IS APPROVED. FRYMASTER GUARANTEEING 1 ROUND-TRIP TRAVEL/MILEAGE & UP T…"
type textarea "x"
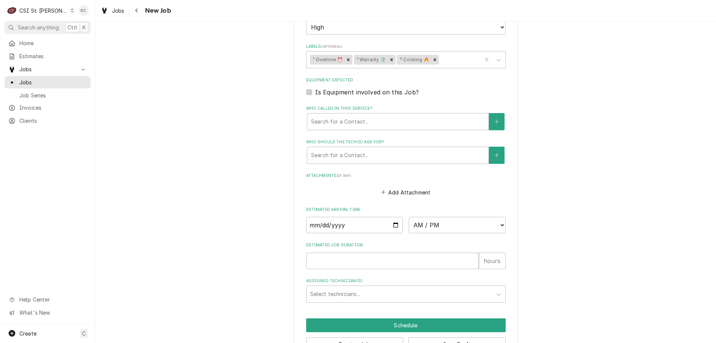
scroll to position [632, 0]
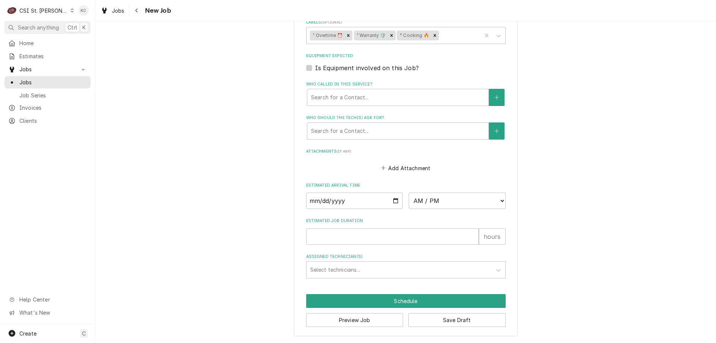
type textarea "OVERTIME IS APPROVED. FRYMASTER GUARANTEEING 1 ROUND-TRIP TRAVEL/MILEAGE & UP T…"
click at [446, 324] on button "Save Draft" at bounding box center [456, 320] width 97 height 14
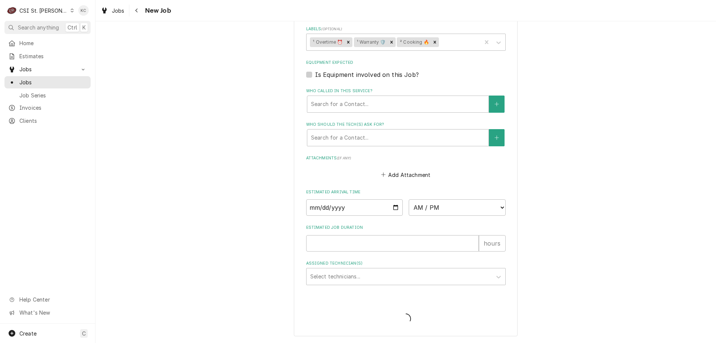
scroll to position [626, 0]
type textarea "x"
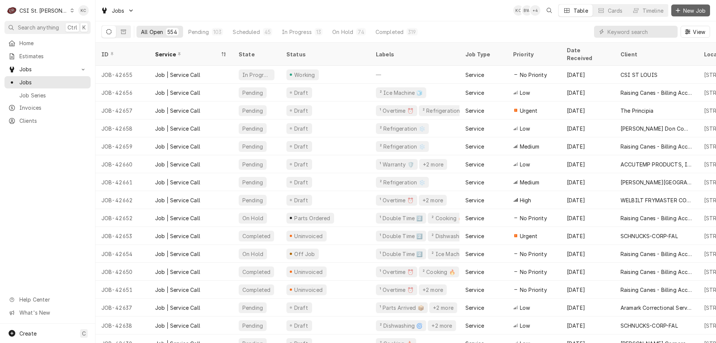
click at [694, 10] on span "New Job" at bounding box center [694, 11] width 25 height 8
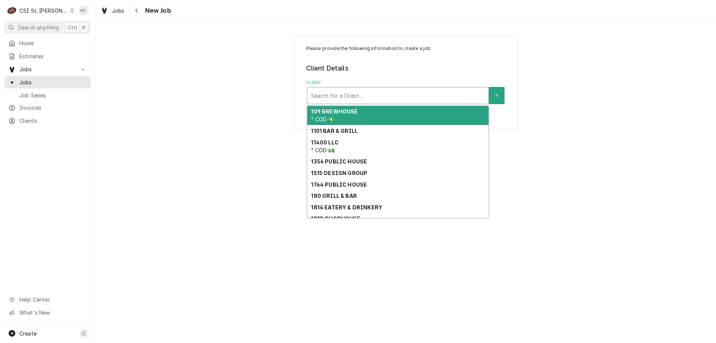
click at [335, 97] on div "Client" at bounding box center [398, 95] width 174 height 13
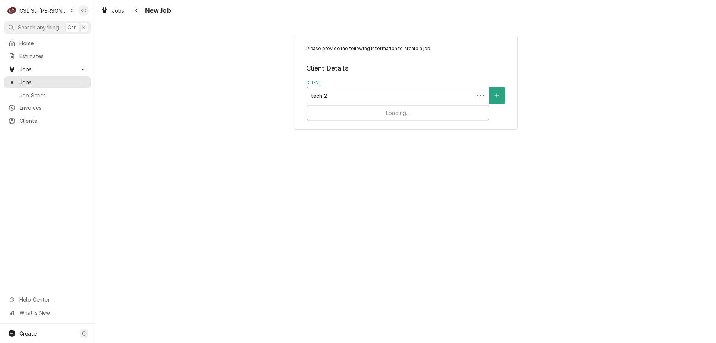
type input "tech 24"
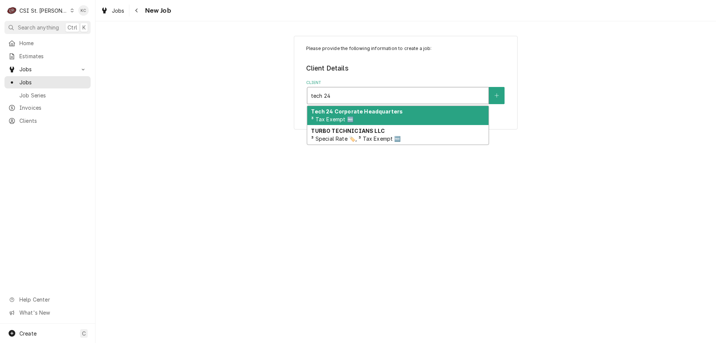
click at [340, 117] on span "³ Tax Exempt 🆓" at bounding box center [332, 119] width 42 height 6
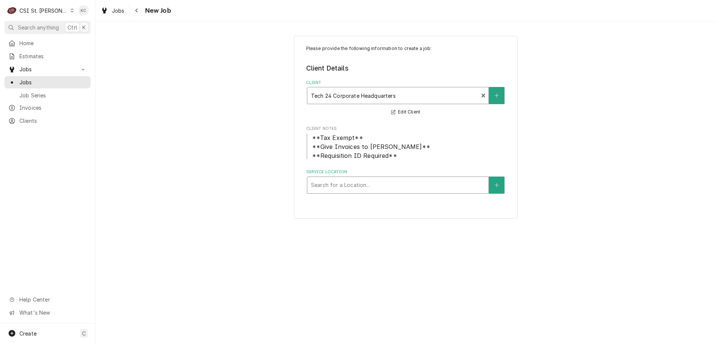
click at [410, 189] on div "Service Location" at bounding box center [398, 184] width 174 height 13
type input "1600"
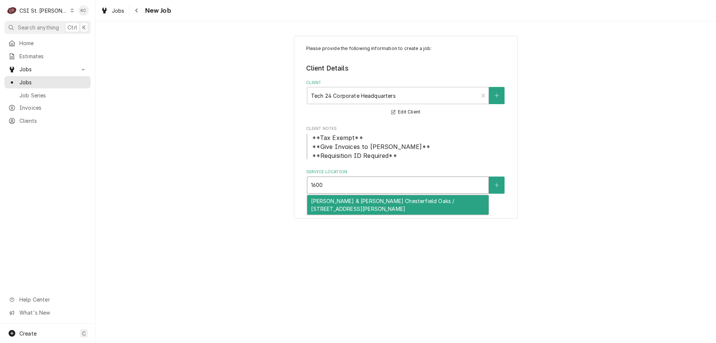
click at [411, 199] on div "[PERSON_NAME] & [PERSON_NAME] Chesterfield Oaks / [STREET_ADDRESS][PERSON_NAME]" at bounding box center [397, 204] width 181 height 19
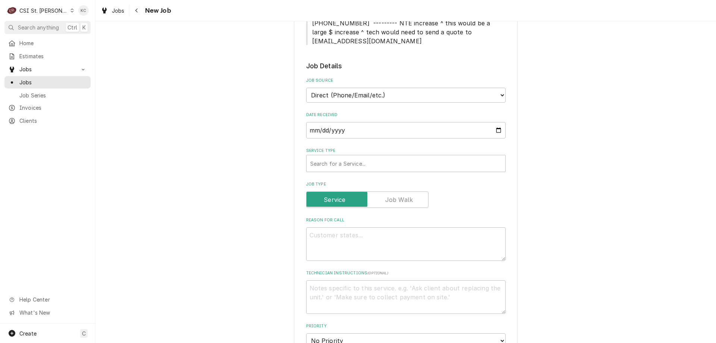
scroll to position [261, 0]
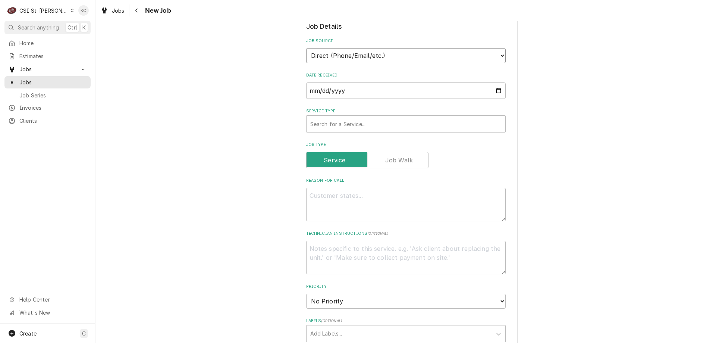
click at [381, 48] on select "Direct (Phone/Email/etc.) Service Channel Corrigo Ecotrak Other" at bounding box center [406, 55] width 200 height 15
select select "100"
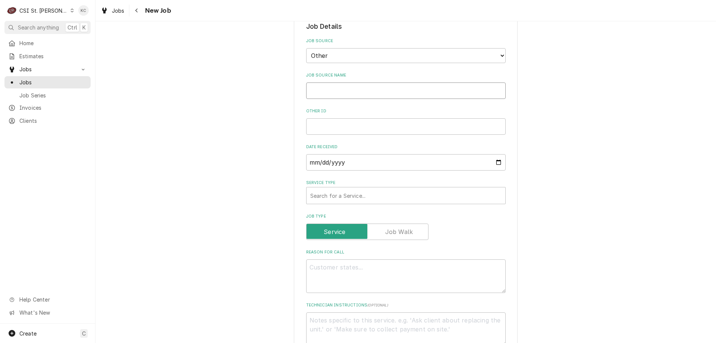
click at [364, 88] on input "Job Source Name" at bounding box center [406, 90] width 200 height 16
type textarea "x"
type input "Mt"
type textarea "x"
type input "Mty"
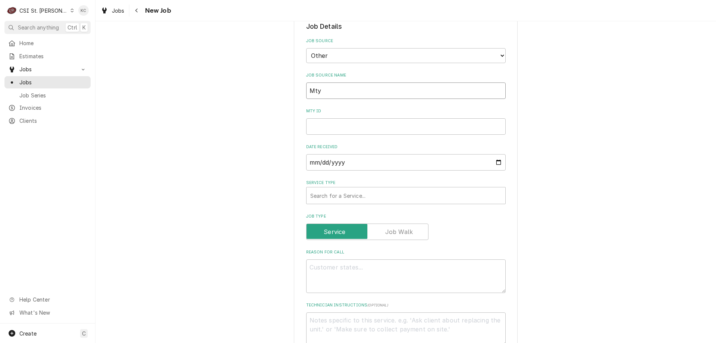
type textarea "x"
type input "Mt"
type textarea "x"
type input "M"
type textarea "x"
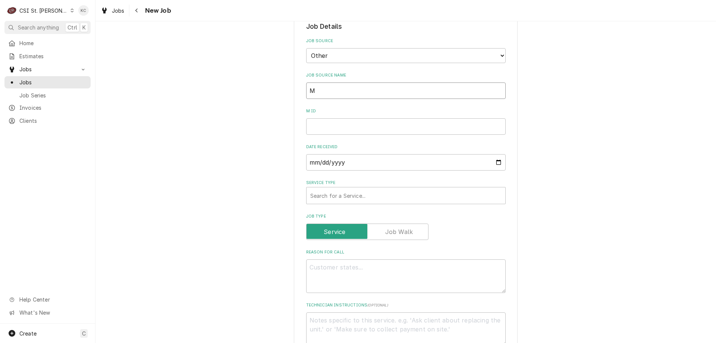
type input "My"
type textarea "x"
type input "Myt"
type textarea "x"
type input "Myte"
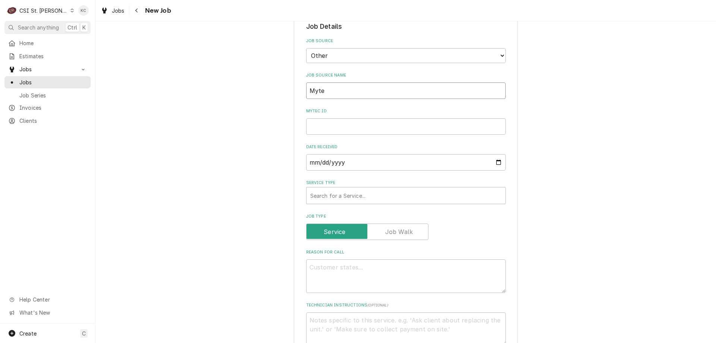
type textarea "x"
type input "Mytec"
type textarea "x"
type input "Mytech"
type textarea "x"
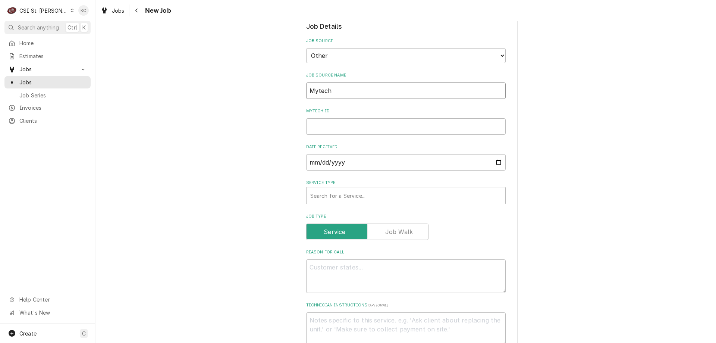
type input "Mytech2"
type textarea "x"
type input "Mytech24"
type textarea "x"
type input "Mytech24"
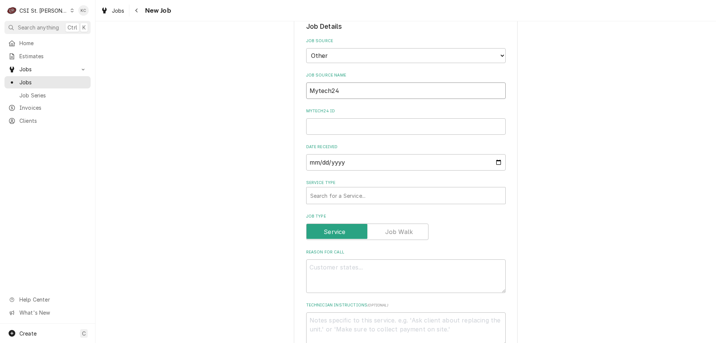
type textarea "x"
type input "Mytech24 e"
type textarea "x"
type input "Mytech24 ema"
type textarea "x"
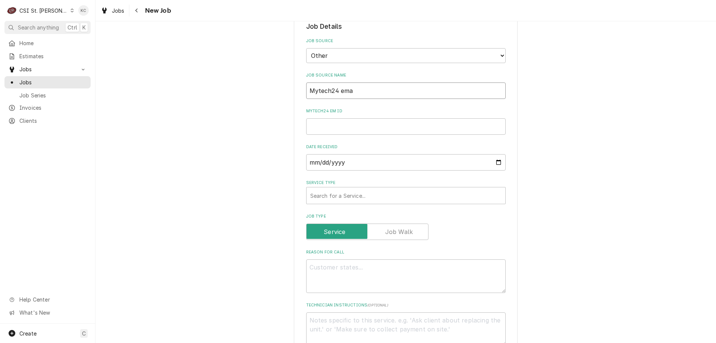
type input "Mytech24 emai"
type textarea "x"
type input "Mytech24 email"
type textarea "x"
type input "Mytech24 email"
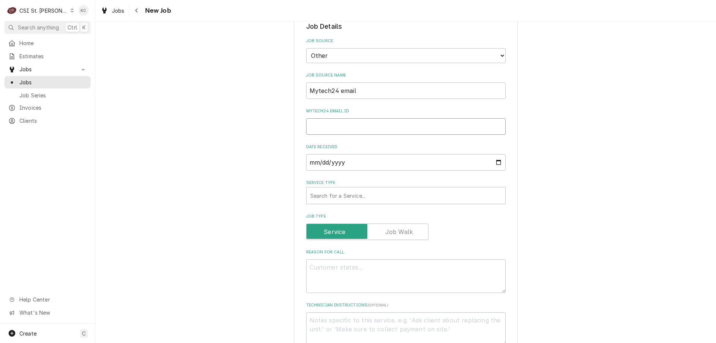
click at [326, 118] on input "Mytech24 email ID" at bounding box center [406, 126] width 200 height 16
paste input "325805255"
type textarea "x"
type input "325805255"
click at [345, 189] on div "Service Type" at bounding box center [405, 195] width 191 height 13
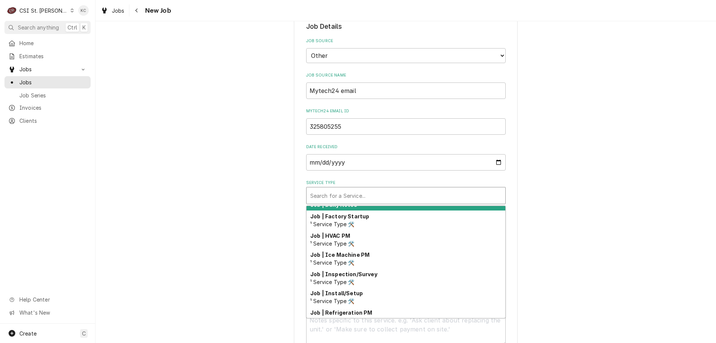
scroll to position [391, 0]
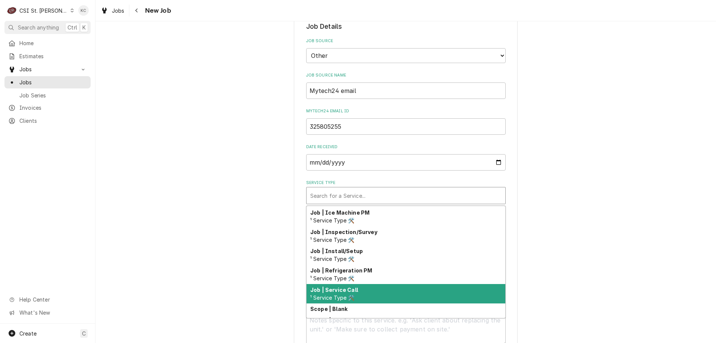
click at [367, 284] on div "Job | Service Call ¹ Service Type 🛠️" at bounding box center [406, 293] width 199 height 19
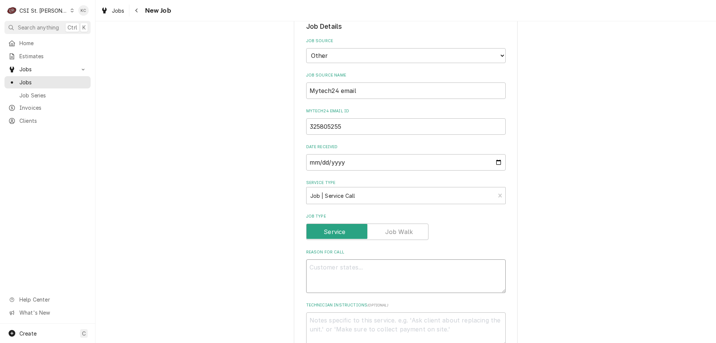
click at [362, 270] on textarea "Reason For Call" at bounding box center [406, 276] width 200 height 34
click at [343, 262] on textarea "Reason For Call" at bounding box center [406, 276] width 200 height 34
paste textarea "The door on one of the freezers keeps popping open; it does not seem to have th…"
type textarea "x"
type textarea "The door on one of the freezers keeps popping open; it does not seem to have th…"
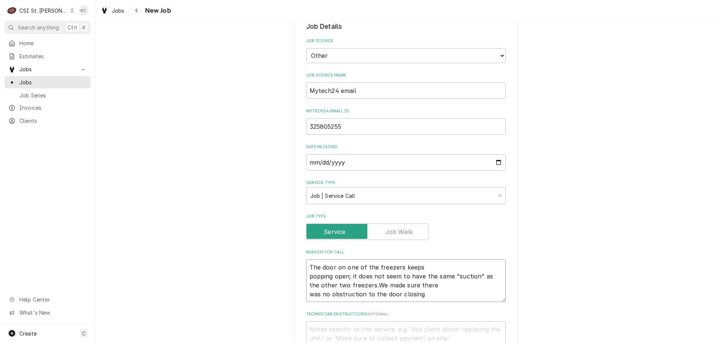
type textarea "x"
type textarea "The door on one of the freezers keeps popping open; it does not seem to have th…"
click at [432, 322] on textarea "Technician Instructions ( optional )" at bounding box center [406, 338] width 200 height 34
type textarea "x"
type textarea "B"
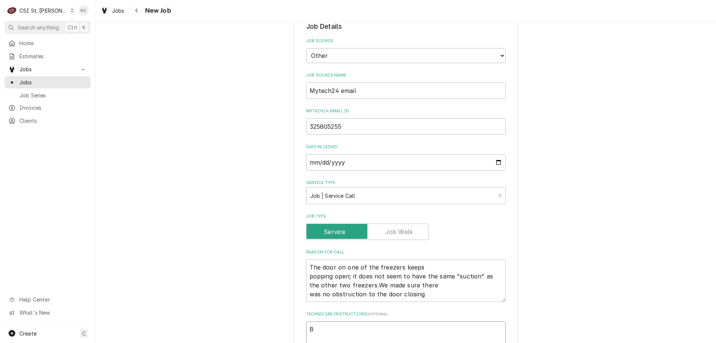
type textarea "x"
type textarea "Bert"
type textarea "x"
type textarea "Berth"
type textarea "x"
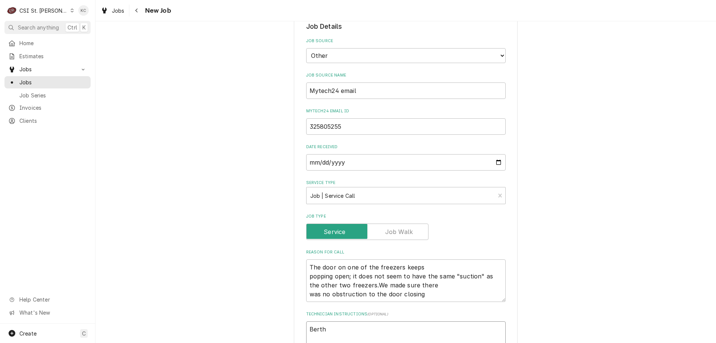
type textarea "Bert"
type textarea "x"
type textarea "Ber"
type textarea "x"
type textarea "Be"
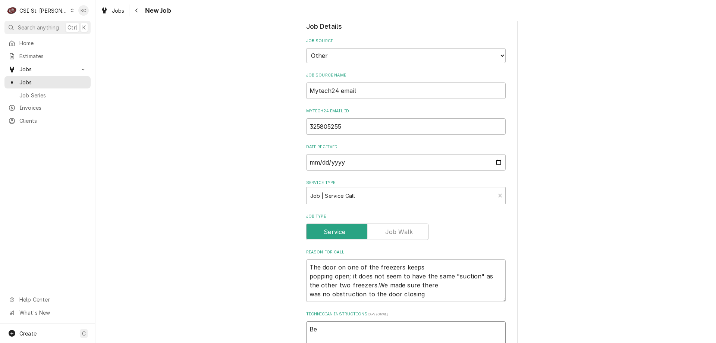
type textarea "x"
type textarea "Bet"
type textarea "x"
type textarea "Beth"
type textarea "x"
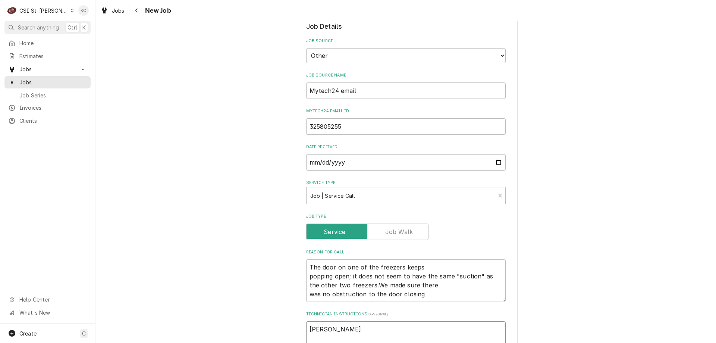
type textarea "Beth"
type textarea "x"
type textarea "Beth SM"
type textarea "x"
type textarea "Beth SMi"
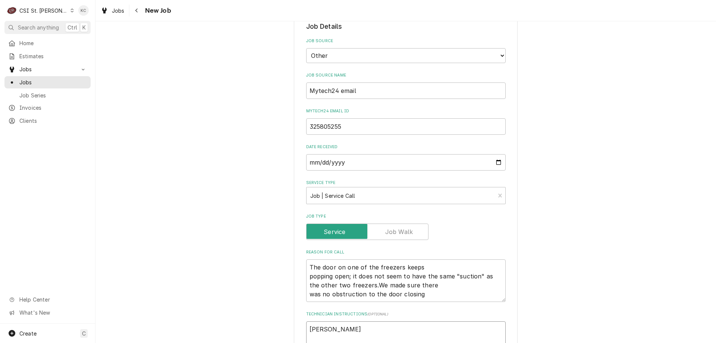
type textarea "x"
type textarea "Beth SMit"
type textarea "x"
type textarea "Beth SMith"
type textarea "x"
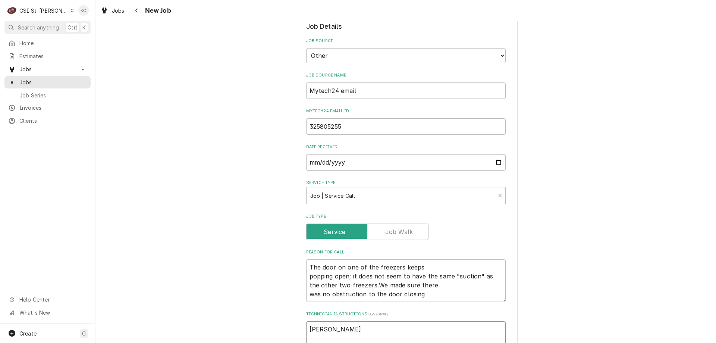
type textarea "Beth SMith"
type textarea "x"
type textarea "Beth SMith -"
type textarea "x"
type textarea "Beth SMith -"
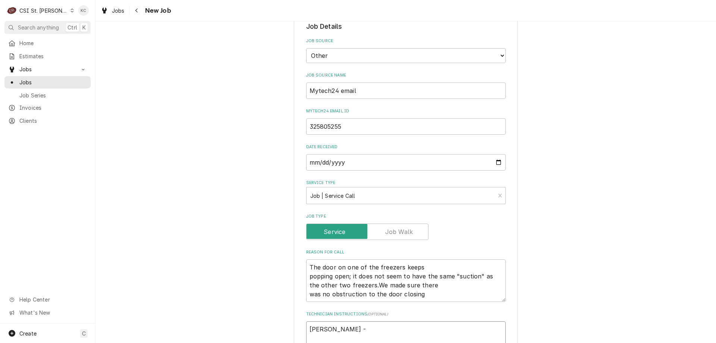
type textarea "x"
type textarea "Beth SMith - 6"
type textarea "x"
type textarea "Beth SMith - 63"
type textarea "x"
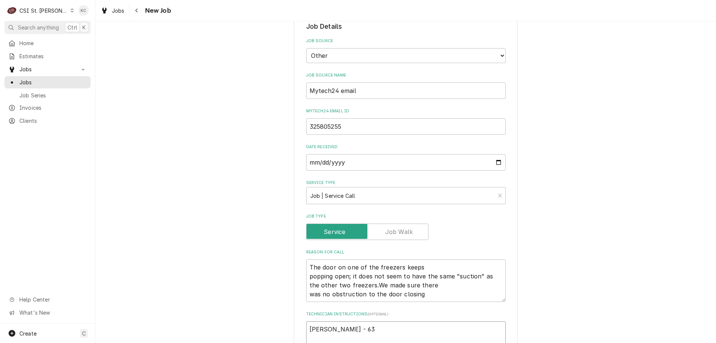
type textarea "Beth SMith - 636"
type textarea "x"
type textarea "Beth SMith - 636"
type textarea "x"
type textarea "Beth SMith - 636 5"
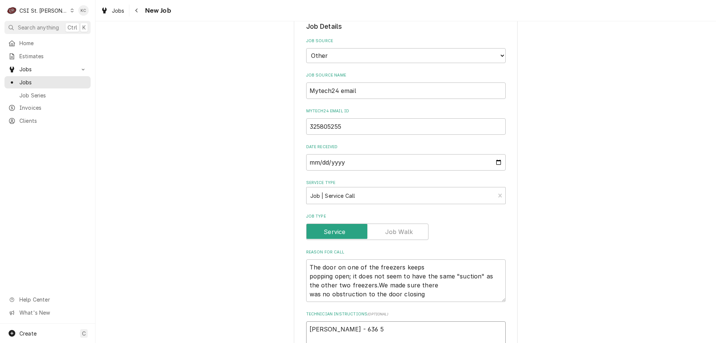
type textarea "x"
type textarea "Beth SMith - 636 53"
type textarea "x"
type textarea "Beth SMith - 636 536"
type textarea "x"
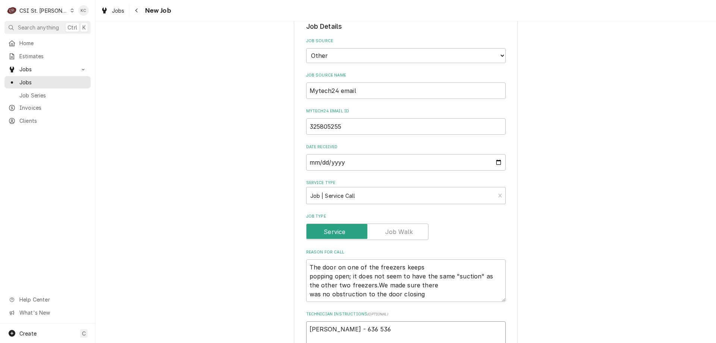
type textarea "Beth SMith - 636 536-"
type textarea "x"
type textarea "Beth SMith - 636 536-9"
type textarea "x"
type textarea "Beth SMith - 636 536-96"
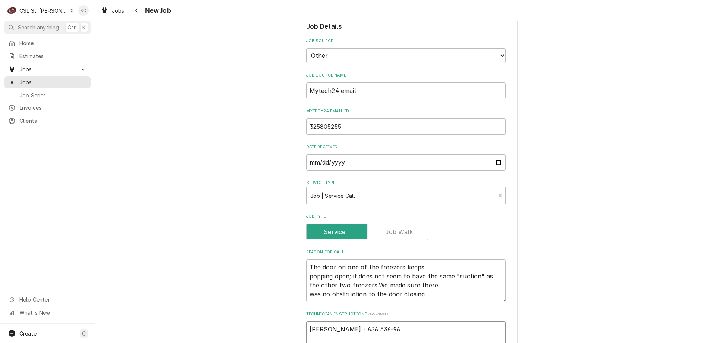
type textarea "x"
type textarea "Beth SMith - 636 536-963"
type textarea "x"
type textarea "Beth SMith - 636 536-9636"
click at [331, 321] on textarea "Beth SMith - 636 536-9636" at bounding box center [406, 338] width 200 height 34
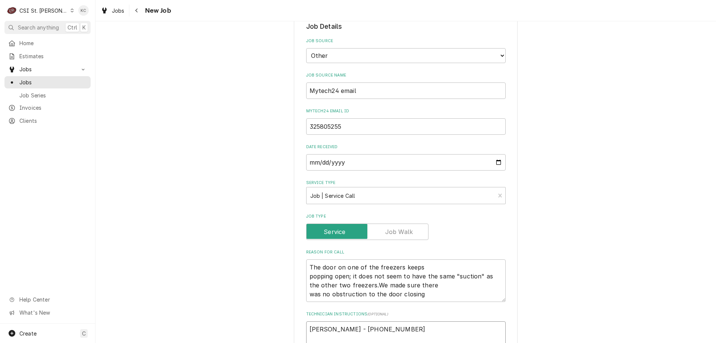
type textarea "x"
type textarea "Beth Sith - 636 536-9636"
type textarea "x"
type textarea "Beth Smith - 636 536-9636"
type textarea "x"
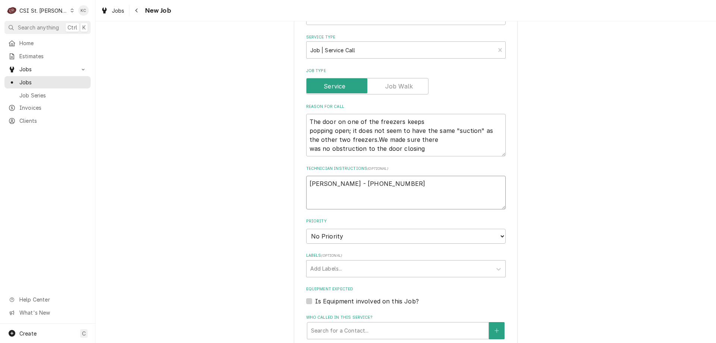
scroll to position [410, 0]
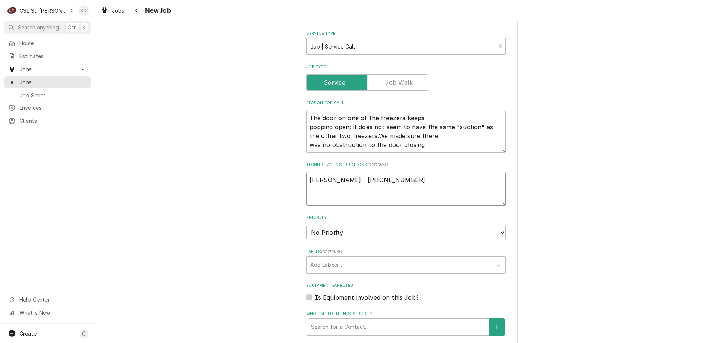
type textarea "Beth Smith - 636 536-9636"
click at [352, 225] on select "No Priority Urgent High Medium Low" at bounding box center [406, 232] width 200 height 15
select select "4"
click at [306, 225] on select "No Priority Urgent High Medium Low" at bounding box center [406, 232] width 200 height 15
click at [354, 258] on div "Labels" at bounding box center [399, 264] width 178 height 13
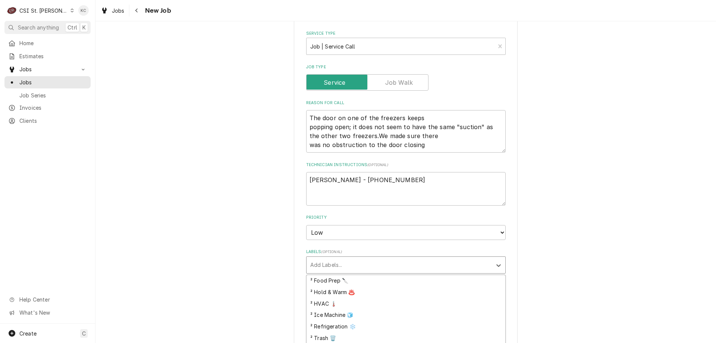
scroll to position [187, 0]
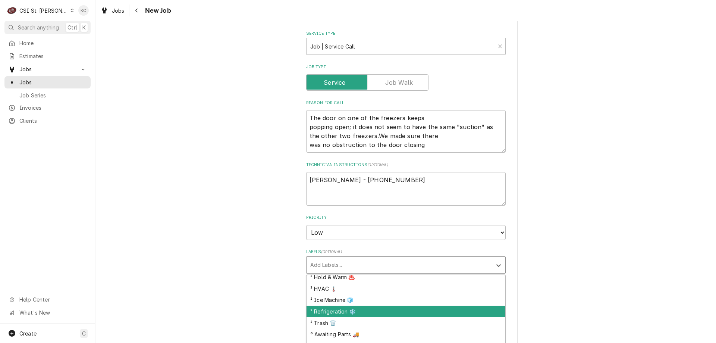
click at [380, 306] on div "² Refrigeration ❄️" at bounding box center [406, 312] width 199 height 12
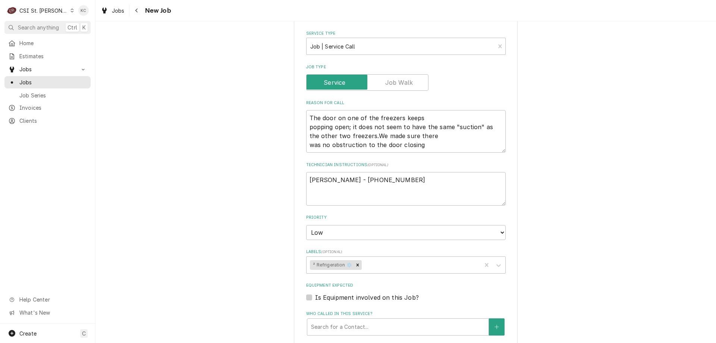
click at [570, 222] on div "Please provide the following information to create a job: Client Details Client…" at bounding box center [406, 96] width 621 height 954
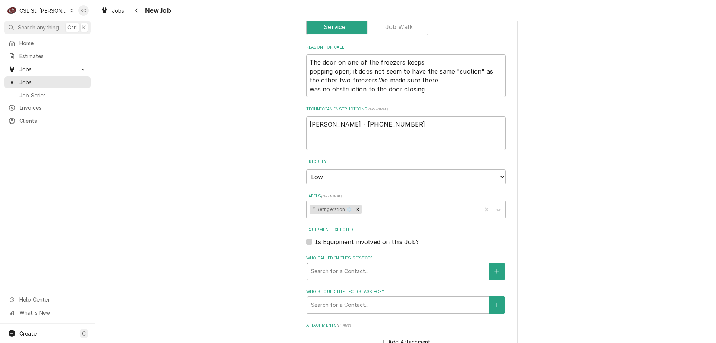
scroll to position [448, 0]
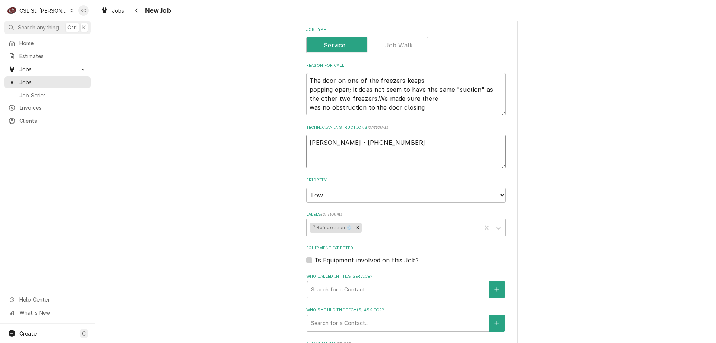
click at [307, 135] on textarea "Beth Smith - 636 536-9636" at bounding box center [406, 152] width 200 height 34
type textarea "x"
type textarea "Beth Smith - 636 536-9636"
type textarea "x"
type textarea "Beth Smith - 636 536-9636"
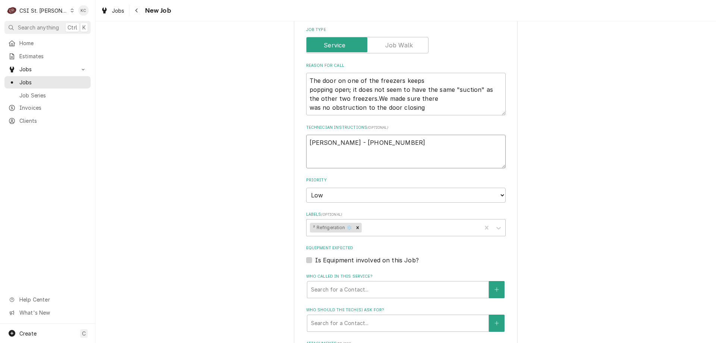
type textarea "x"
type textarea "N Beth Smith - 636 536-9636"
type textarea "x"
type textarea "NT Beth Smith - 636 536-9636"
type textarea "x"
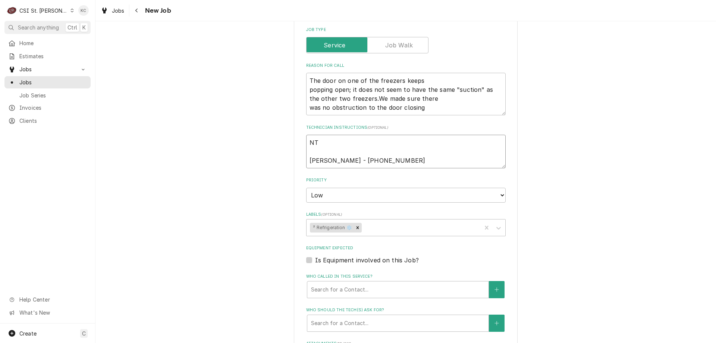
type textarea "NTE Beth Smith - 636 536-9636"
type textarea "x"
type textarea "NTE Beth Smith - 636 536-9636"
type textarea "x"
type textarea "NTE $ Beth Smith - 636 536-9636"
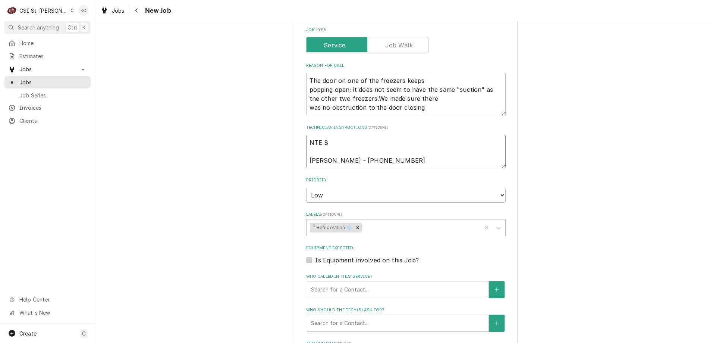
type textarea "x"
type textarea "NTE $7 Beth Smith - 636 536-9636"
type textarea "x"
type textarea "NTE $75 Beth Smith - 636 536-9636"
type textarea "x"
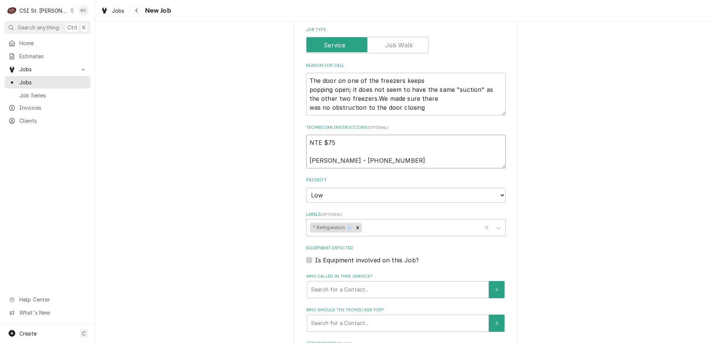
type textarea "NTE $750 Beth Smith - 636 536-9636"
click at [392, 151] on textarea "NTE $750 Beth Smith - 636 536-9636" at bounding box center [406, 152] width 200 height 34
type textarea "x"
type textarea "NTE $750 Beth Smith - 636 536-9636"
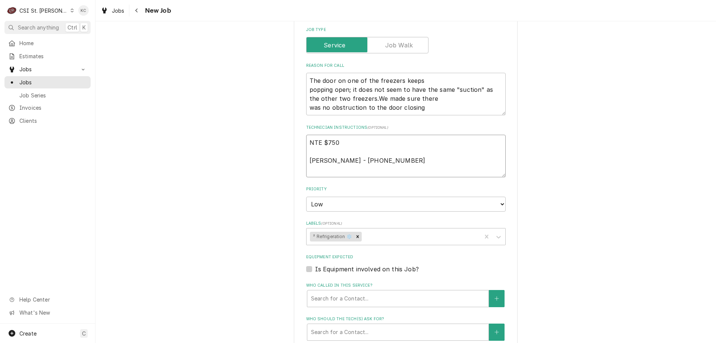
type textarea "x"
type textarea "NTE $750 Beth Smith - 636 536-9636"
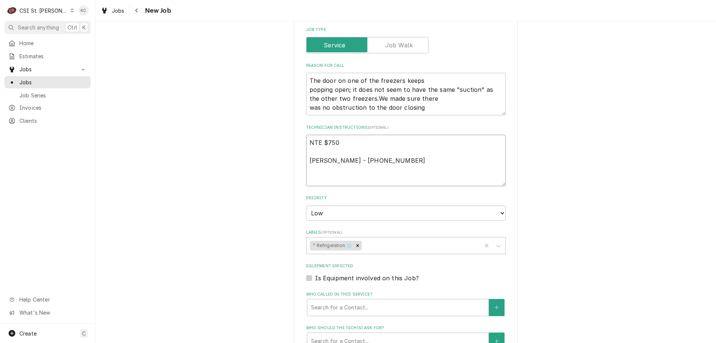
type textarea "x"
type textarea "NTE $750 Beth Smith - 636 536-9636 G"
type textarea "x"
type textarea "NTE $750 Beth Smith - 636 536-9636 GR"
type textarea "x"
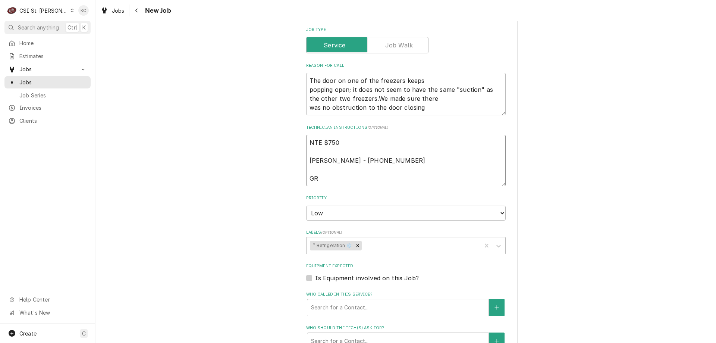
type textarea "NTE $750 Beth Smith - 636 536-9636 G"
type textarea "x"
type textarea "NTE $750 Beth Smith - 636 536-9636 GE"
type textarea "x"
type textarea "NTE $750 Beth Smith - 636 536-9636 GE"
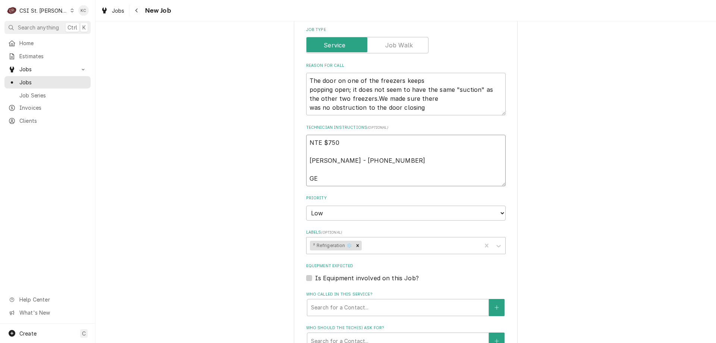
type textarea "x"
type textarea "NTE $750 Beth Smith - 636 536-9636 GE S"
type textarea "x"
type textarea "NTE $750 Beth Smith - 636 536-9636 GE Se"
type textarea "x"
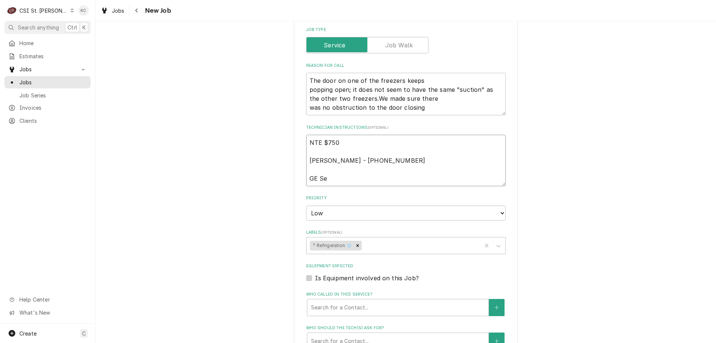
type textarea "NTE $750 Beth Smith - 636 536-9636 GE Ser"
type textarea "x"
type textarea "NTE $750 Beth Smith - 636 536-9636 GE Serv"
type textarea "x"
type textarea "NTE $750 Beth Smith - 636 536-9636 GE Servi"
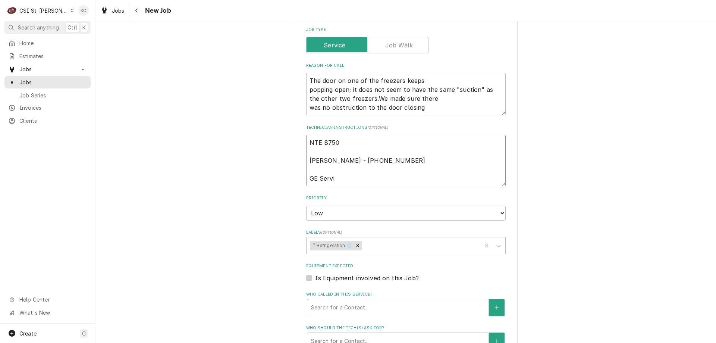
type textarea "x"
type textarea "NTE $750 Beth Smith - 636 536-9636 GE Servic"
type textarea "x"
type textarea "NTE $750 Beth Smith - 636 536-9636 GE Service"
type textarea "x"
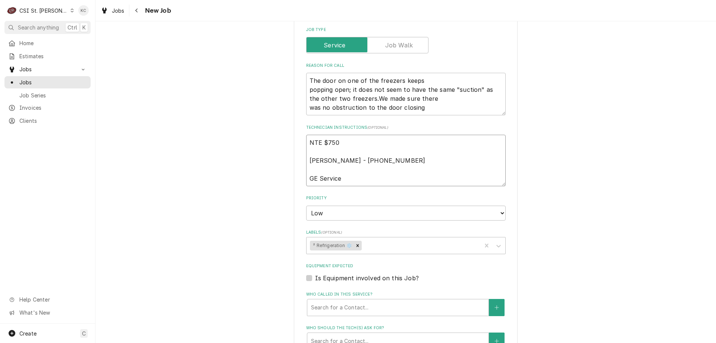
type textarea "NTE $750 Beth Smith - 636 536-9636 GE Service"
type textarea "x"
type textarea "NTE $750 Beth Smith - 636 536-9636 GE Service O"
type textarea "x"
type textarea "NTE $750 Beth Smith - 636 536-9636 GE Service Or"
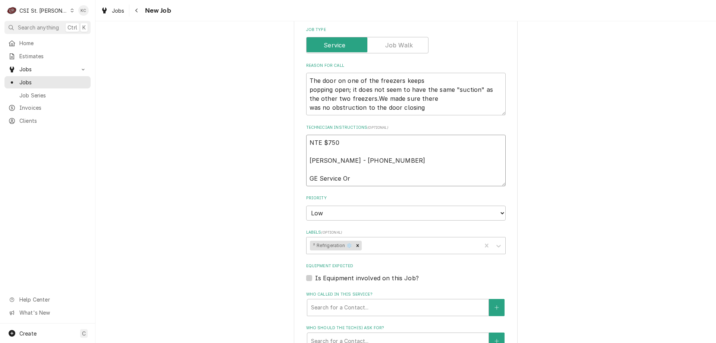
type textarea "x"
type textarea "NTE $750 Beth Smith - 636 536-9636 GE Service Ord"
type textarea "x"
type textarea "NTE $750 Beth Smith - 636 536-9636 GE Service Orde"
type textarea "x"
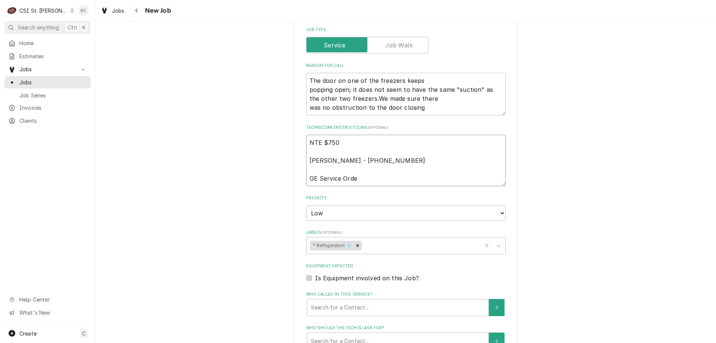
type textarea "NTE $750 Beth Smith - 636 536-9636 GE Service Order"
type textarea "x"
type textarea "NTE $750 Beth Smith - 636 536-9636 GE Service Order"
type textarea "x"
type textarea "NTE $750 Beth Smith - 636 536-9636 GE Service Order -"
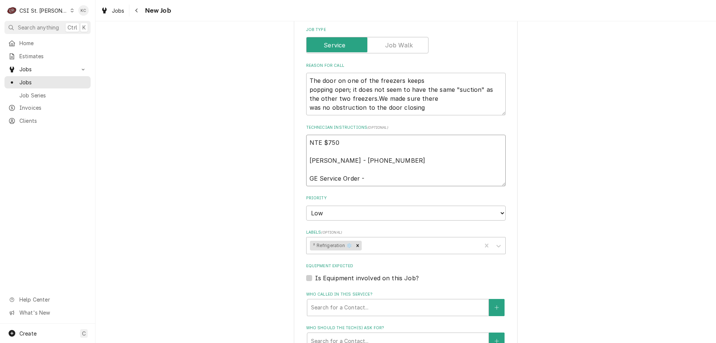
type textarea "x"
type textarea "NTE $750 Beth Smith - 636 536-9636 GE Service Order -"
type textarea "x"
type textarea "NTE $750 Beth Smith - 636 536-9636 GE Service Order - G"
type textarea "x"
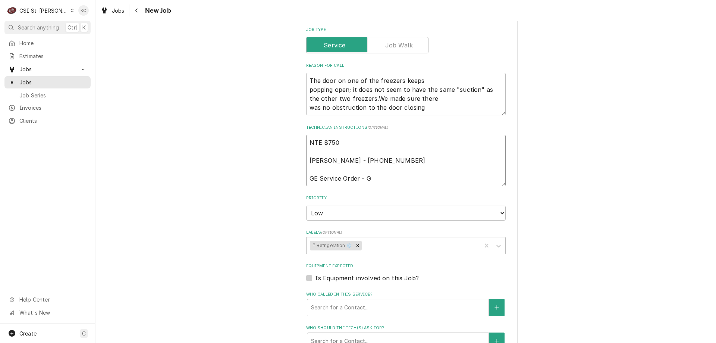
type textarea "NTE $750 Beth Smith - 636 536-9636 GE Service Order - G5"
type textarea "x"
type textarea "NTE $750 Beth Smith - 636 536-9636 GE Service Order - G52"
type textarea "x"
type textarea "NTE $750 Beth Smith - 636 536-9636 GE Service Order - G520"
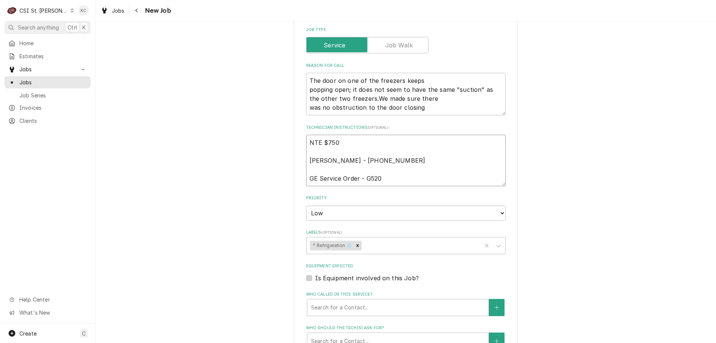
type textarea "x"
type textarea "NTE $750 Beth Smith - 636 536-9636 GE Service Order - G5205"
type textarea "x"
type textarea "NTE $750 Beth Smith - 636 536-9636 GE Service Order - G52052"
type textarea "x"
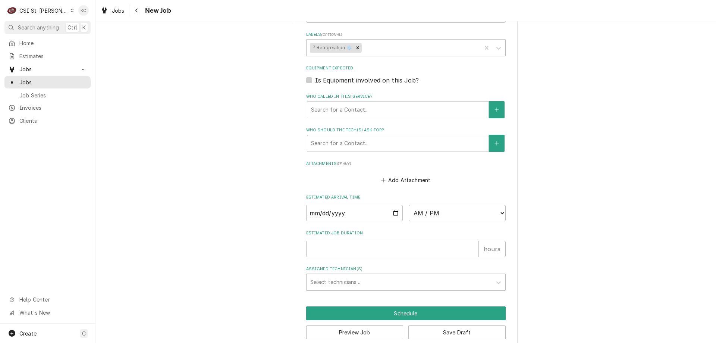
scroll to position [649, 0]
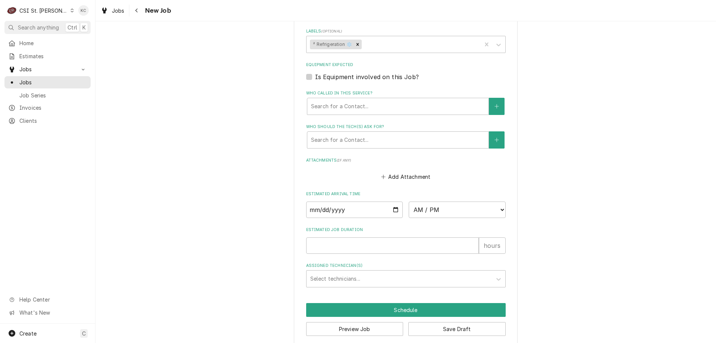
type textarea "NTE $750 Beth Smith - 636 536-9636 GE Service Order - G52052"
click at [426, 172] on button "Add Attachment" at bounding box center [406, 177] width 52 height 10
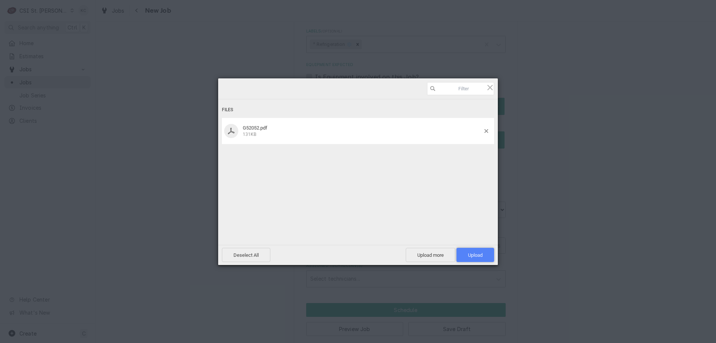
click at [473, 257] on span "Upload 1" at bounding box center [475, 255] width 15 height 6
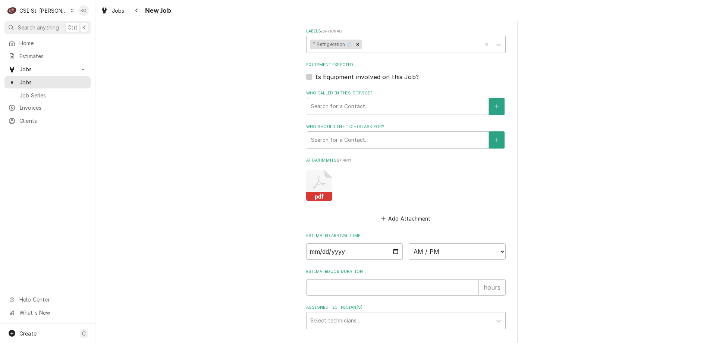
scroll to position [691, 0]
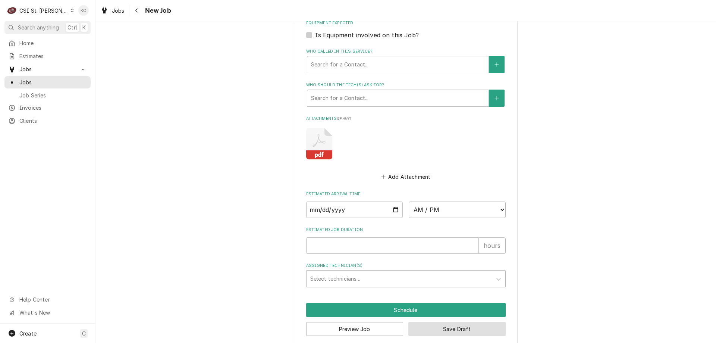
click at [468, 322] on button "Save Draft" at bounding box center [456, 329] width 97 height 14
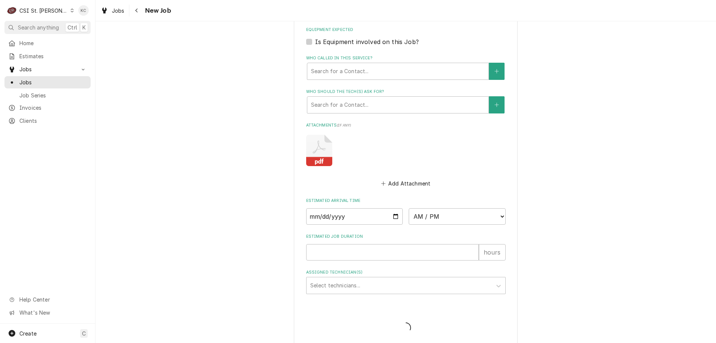
type textarea "x"
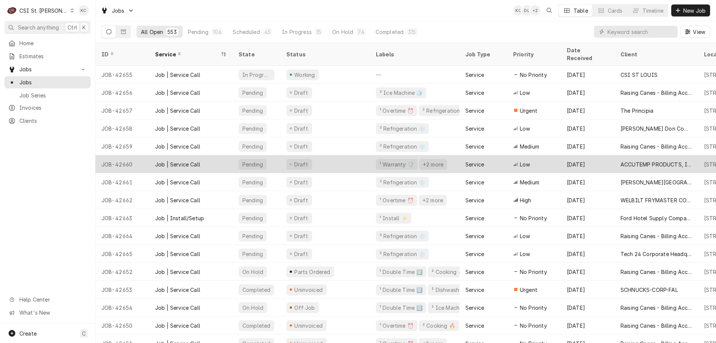
click at [610, 156] on div "[DATE]" at bounding box center [588, 164] width 54 height 18
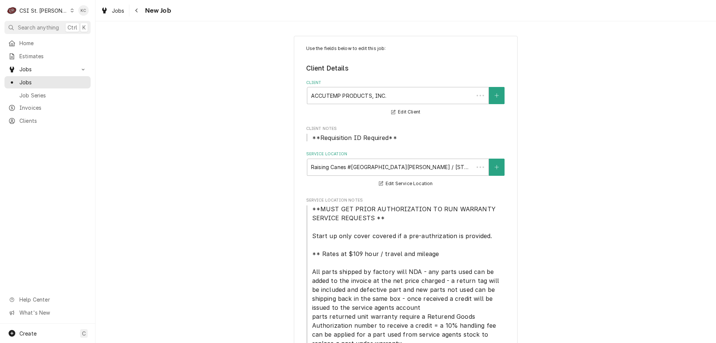
type textarea "x"
click at [135, 9] on icon "Navigate back" at bounding box center [136, 10] width 3 height 5
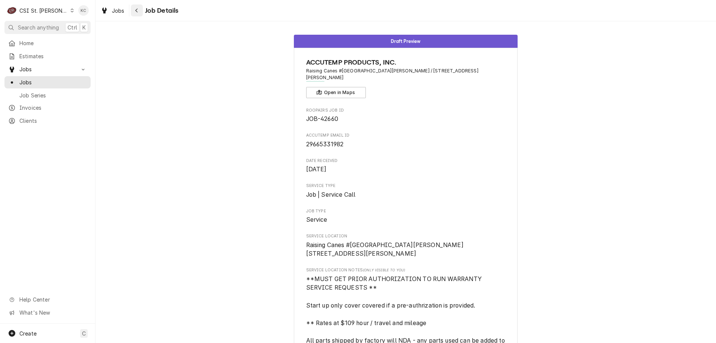
click at [138, 9] on icon "Navigate back" at bounding box center [136, 10] width 3 height 5
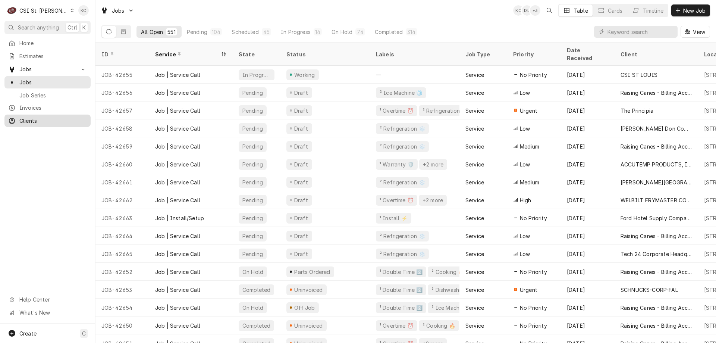
click at [29, 117] on span "Clients" at bounding box center [53, 121] width 68 height 8
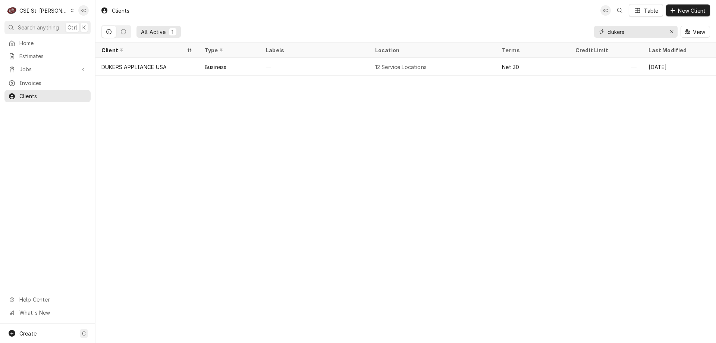
drag, startPoint x: 639, startPoint y: 32, endPoint x: 567, endPoint y: 41, distance: 71.8
click at [567, 41] on div "All Active 1 dukers View" at bounding box center [405, 31] width 609 height 21
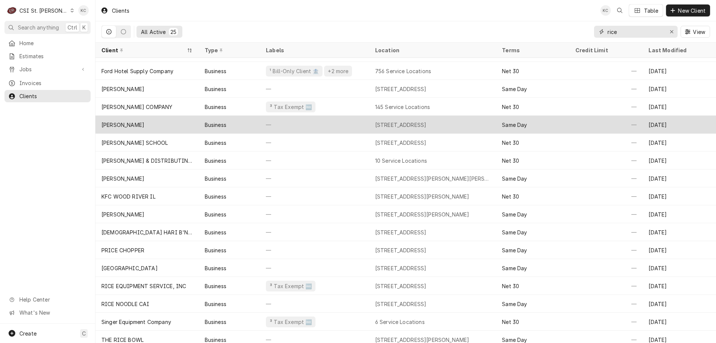
scroll to position [72, 0]
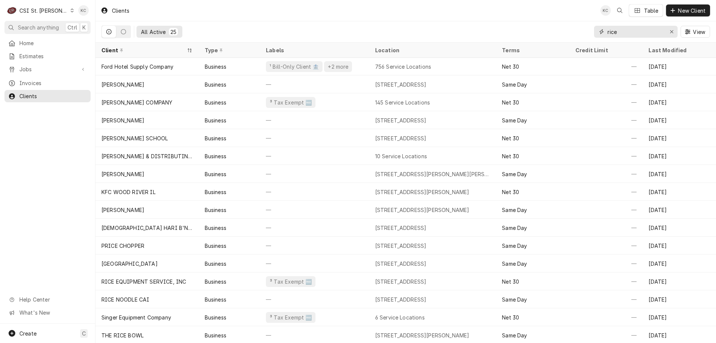
type input "rice"
click at [47, 28] on span "Search anything" at bounding box center [38, 28] width 41 height 8
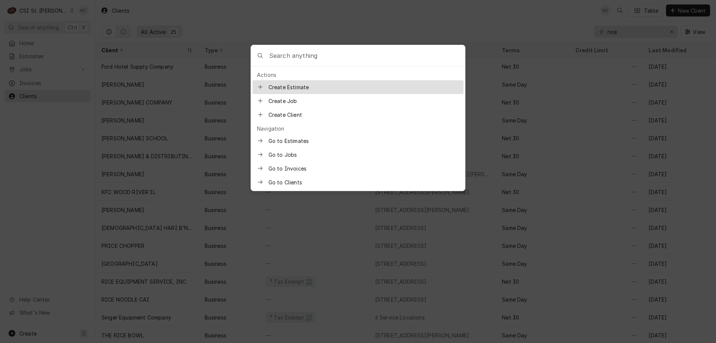
click at [31, 68] on body "C CSI St. Louis KC Search anything Ctrl K Home Estimates Jobs Jobs Job Series I…" at bounding box center [358, 171] width 716 height 343
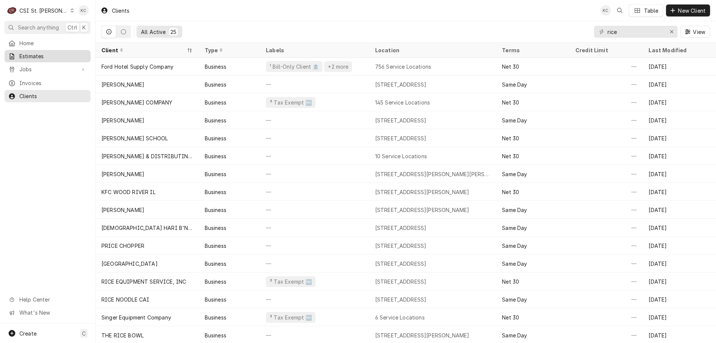
click at [36, 55] on span "Estimates" at bounding box center [53, 56] width 68 height 8
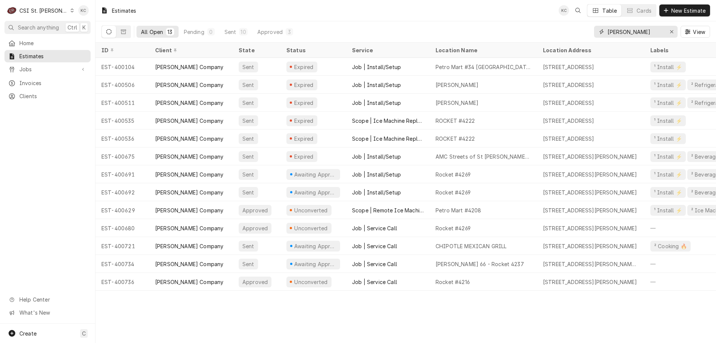
drag, startPoint x: 628, startPoint y: 33, endPoint x: 578, endPoint y: 33, distance: 49.6
click at [578, 33] on div "All Open 13 Pending 0 Sent 10 Approved 3 [PERSON_NAME] View" at bounding box center [405, 31] width 609 height 21
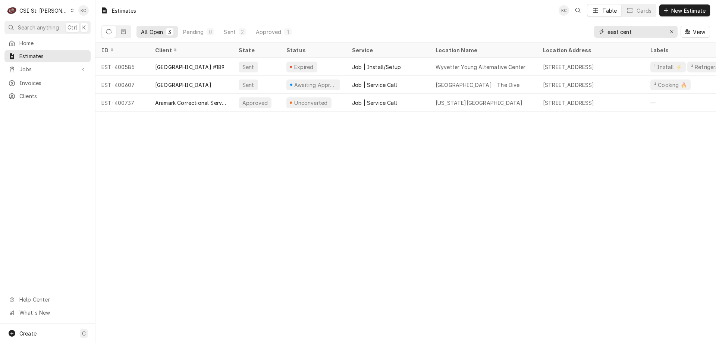
type input "east cent"
click at [43, 71] on span "Jobs" at bounding box center [47, 69] width 56 height 8
click at [46, 11] on div "CSI St. [PERSON_NAME]" at bounding box center [43, 11] width 48 height 8
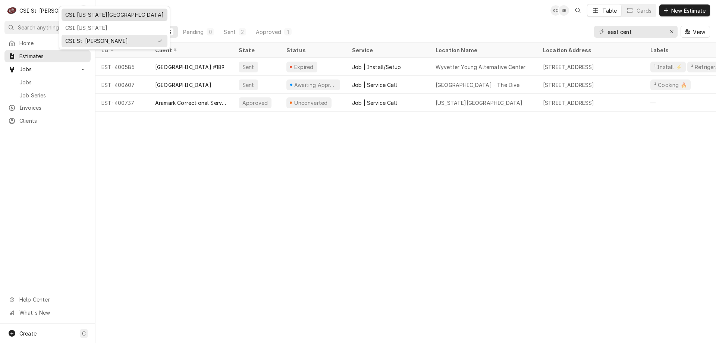
click at [88, 10] on div "CSI Kansas City" at bounding box center [114, 14] width 103 height 9
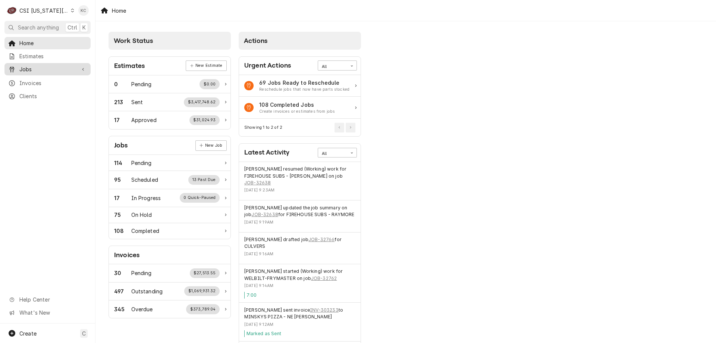
click at [45, 67] on span "Jobs" at bounding box center [47, 69] width 56 height 8
click at [42, 78] on span "Jobs" at bounding box center [53, 82] width 68 height 8
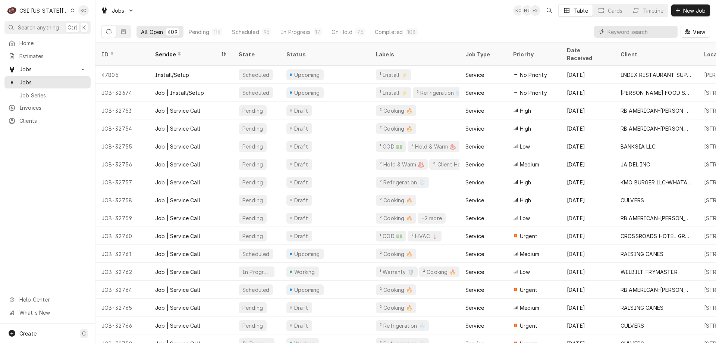
click at [625, 31] on input "Dynamic Content Wrapper" at bounding box center [641, 32] width 66 height 12
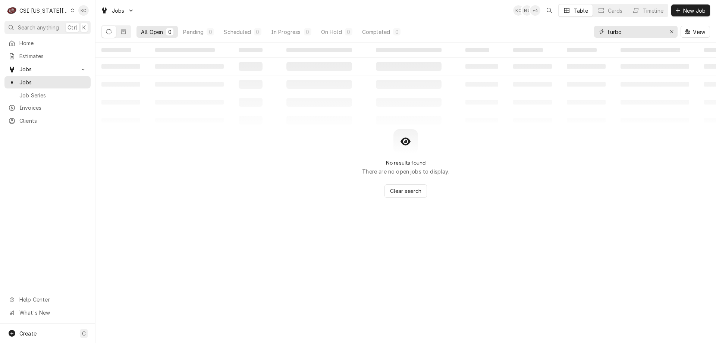
drag, startPoint x: 620, startPoint y: 32, endPoint x: 570, endPoint y: 22, distance: 51.1
click at [570, 22] on div "All Open 0 Pending 0 Scheduled 0 In Progress 0 On Hold 0 Completed 0 turbo View" at bounding box center [405, 31] width 609 height 21
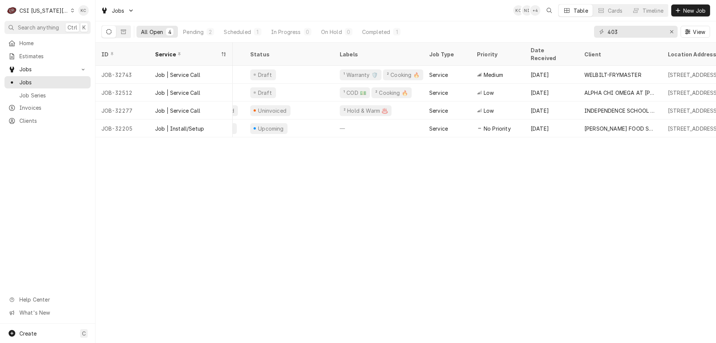
scroll to position [0, 51]
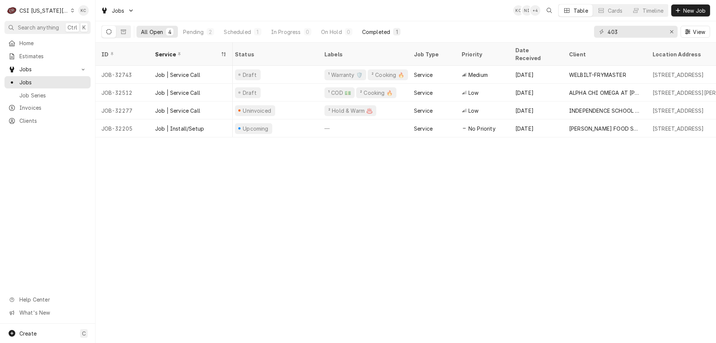
click at [388, 29] on div "Completed" at bounding box center [376, 32] width 28 height 8
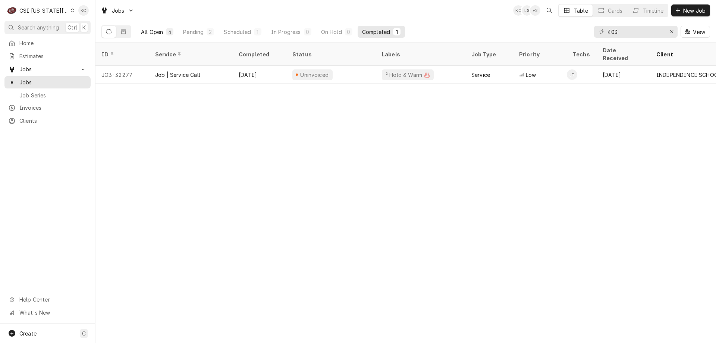
click at [145, 32] on div "All Open" at bounding box center [152, 32] width 22 height 8
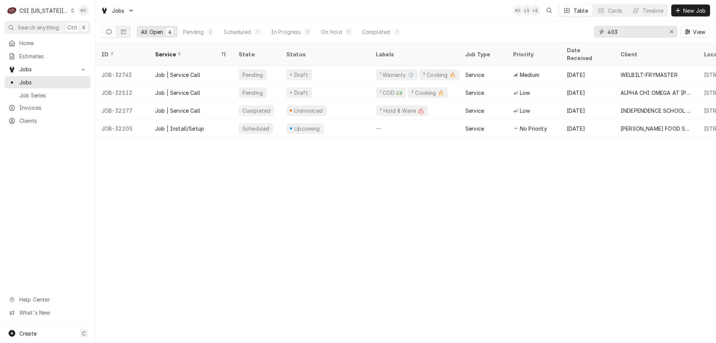
drag, startPoint x: 660, startPoint y: 32, endPoint x: 574, endPoint y: 32, distance: 85.8
click at [574, 32] on div "All Open 4 Pending 2 Scheduled 1 In Progress 0 On Hold 0 Completed 1 403 View" at bounding box center [405, 31] width 609 height 21
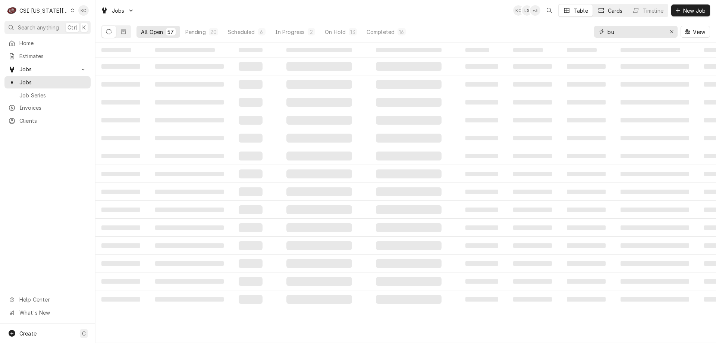
type input "b"
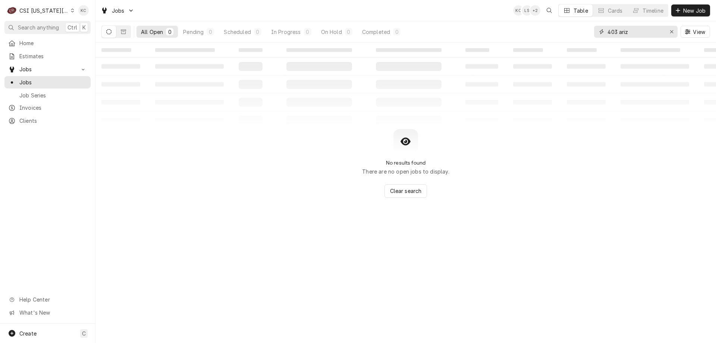
type input "403 ariz"
click at [45, 12] on div "CSI Kansas City" at bounding box center [43, 11] width 49 height 8
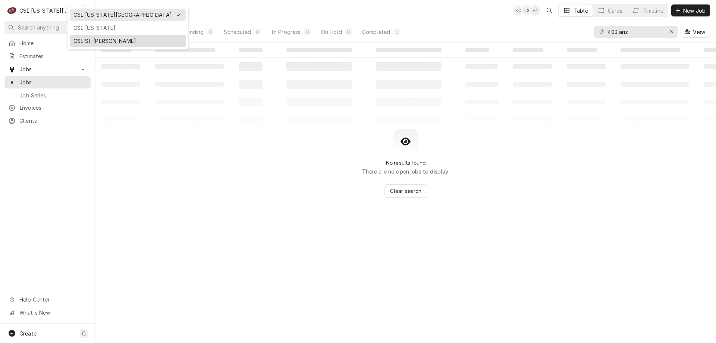
click at [94, 40] on div "CSI St. [PERSON_NAME]" at bounding box center [127, 41] width 109 height 8
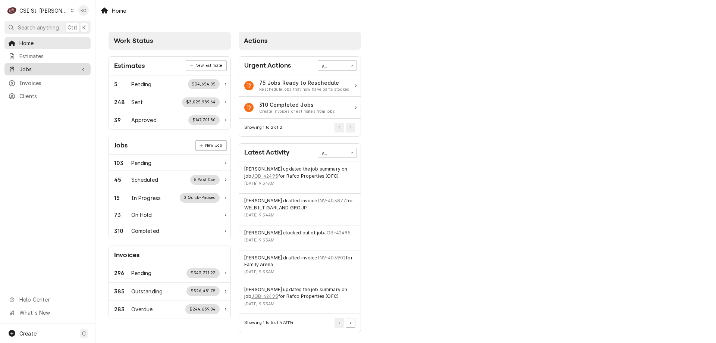
click at [54, 68] on span "Jobs" at bounding box center [47, 69] width 56 height 8
click at [51, 80] on span "Jobs" at bounding box center [53, 82] width 68 height 8
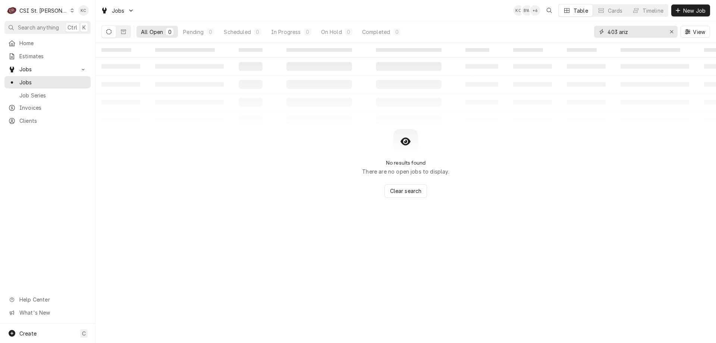
drag, startPoint x: 642, startPoint y: 35, endPoint x: 548, endPoint y: 43, distance: 94.0
click at [548, 43] on div "Jobs KC BW + 6 Table Cards Timeline New Job All Open 0 Pending 0 Scheduled 0 In…" at bounding box center [406, 171] width 621 height 343
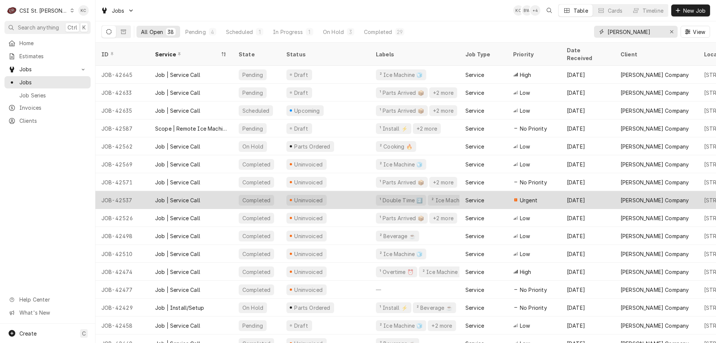
type input "[PERSON_NAME]"
click at [149, 191] on div "JOB-42537" at bounding box center [123, 200] width 54 height 18
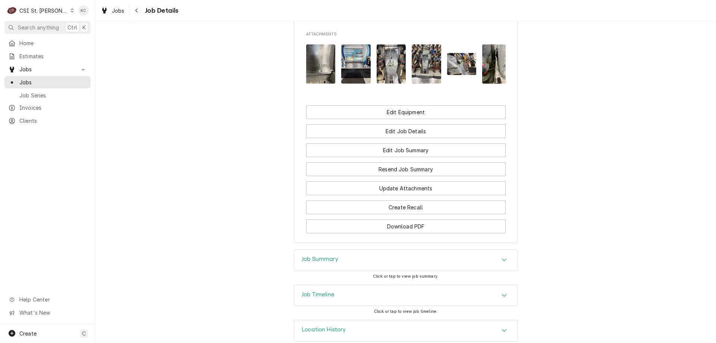
scroll to position [683, 0]
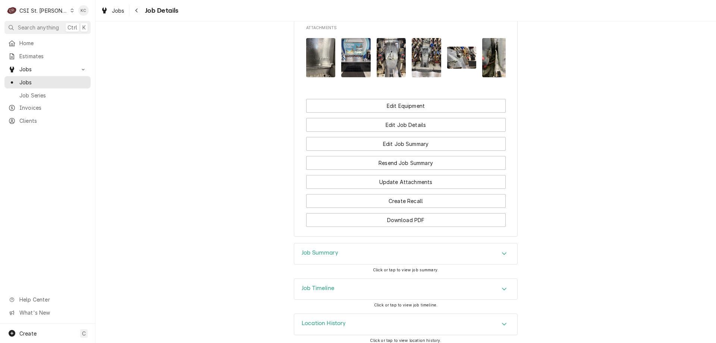
click at [405, 251] on div "Job Summary" at bounding box center [405, 253] width 223 height 21
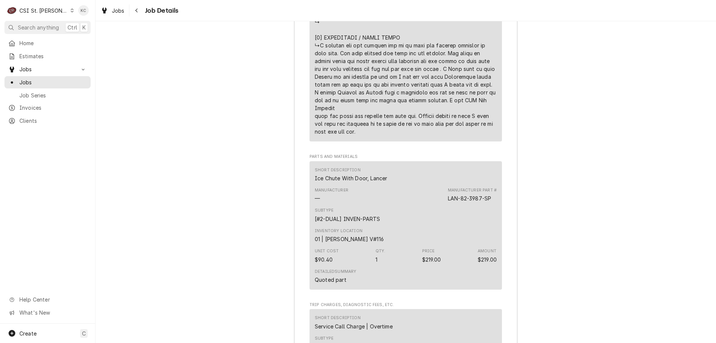
scroll to position [1907, 0]
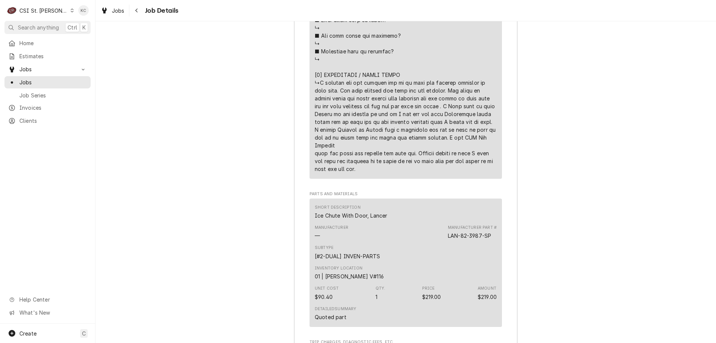
drag, startPoint x: 375, startPoint y: 157, endPoint x: 317, endPoint y: 78, distance: 97.8
copy div "led me back I sent him over the pictures he is going to see if they have the ic…"
click at [141, 9] on button "Navigate back" at bounding box center [137, 10] width 12 height 12
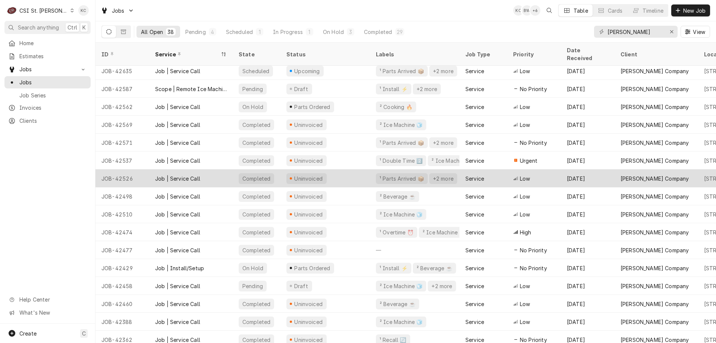
scroll to position [75, 0]
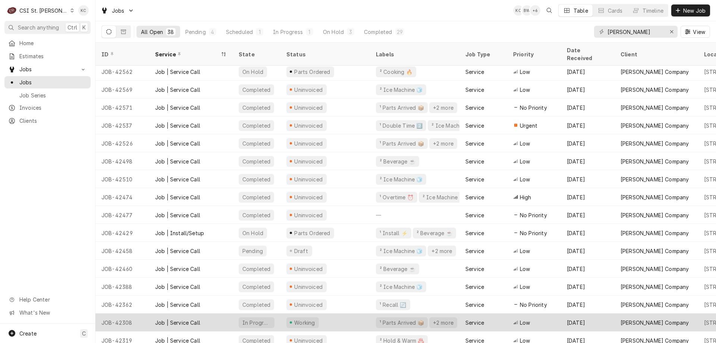
click at [151, 313] on div "Job | Service Call" at bounding box center [191, 322] width 84 height 18
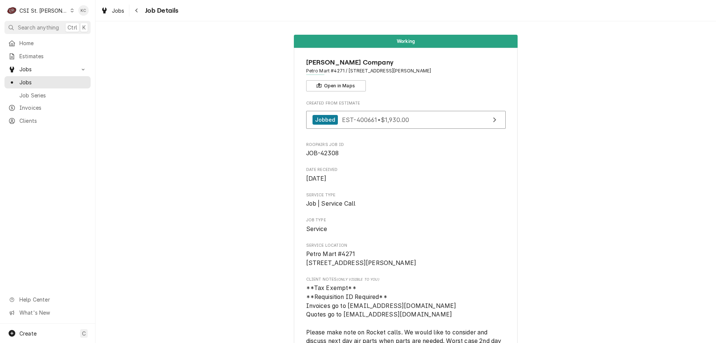
click at [46, 12] on div "CSI St. [PERSON_NAME]" at bounding box center [43, 11] width 48 height 8
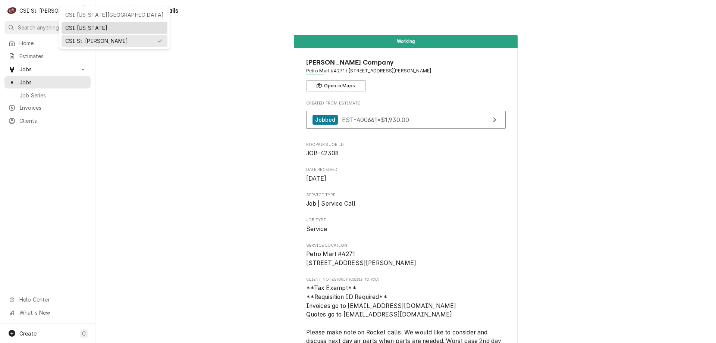
click at [75, 25] on div "CSI Kentucky" at bounding box center [114, 28] width 98 height 8
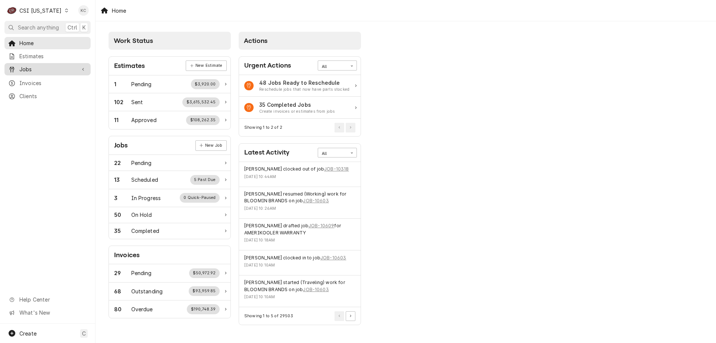
click at [64, 66] on span "Jobs" at bounding box center [47, 69] width 56 height 8
click at [60, 79] on span "Jobs" at bounding box center [53, 82] width 68 height 8
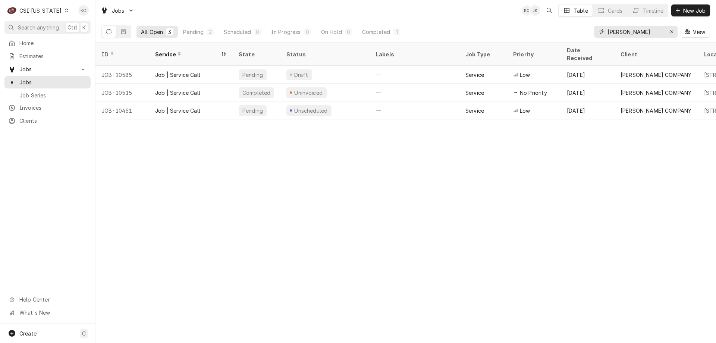
drag, startPoint x: 624, startPoint y: 35, endPoint x: 577, endPoint y: 34, distance: 46.7
click at [577, 34] on div "All Open 3 Pending 2 Scheduled 0 In Progress 0 On Hold 0 Completed 1 [PERSON_NA…" at bounding box center [405, 31] width 609 height 21
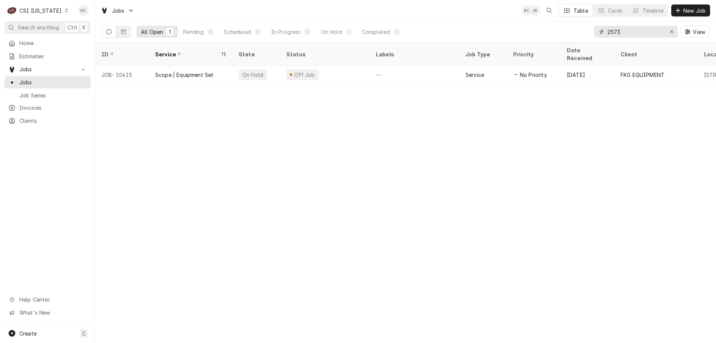
type input "2573"
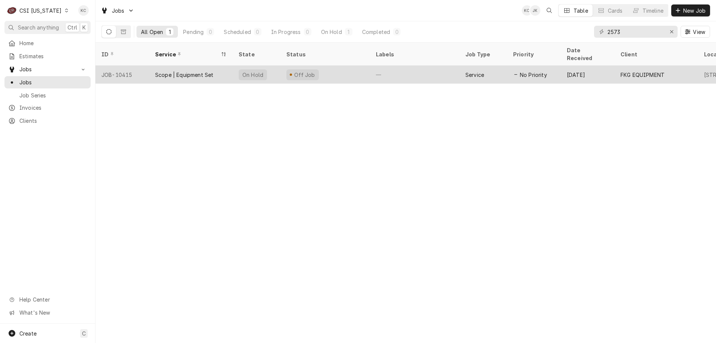
click at [243, 69] on div "On Hold" at bounding box center [253, 74] width 28 height 11
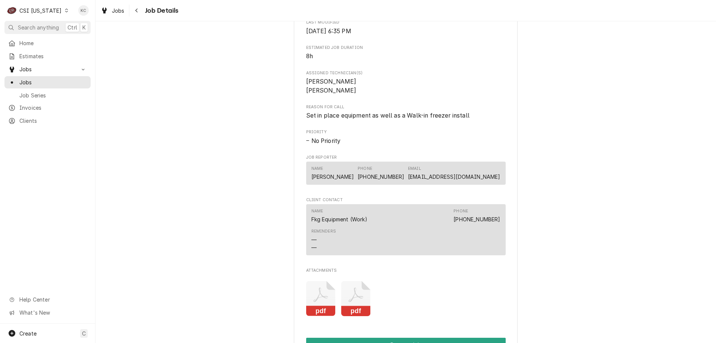
scroll to position [560, 0]
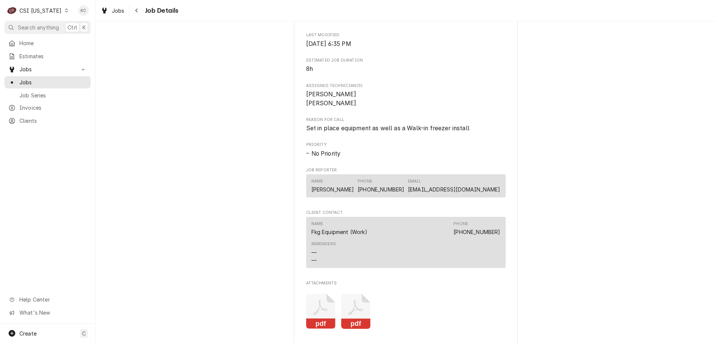
click at [602, 105] on div "Off Job FKG EQUIPMENT Playa Bowls / 2573 Richmond Rd Suite 100, Lexington, KY 4…" at bounding box center [406, 1] width 621 height 1063
click at [43, 10] on div "CSI Kentucky" at bounding box center [40, 11] width 42 height 8
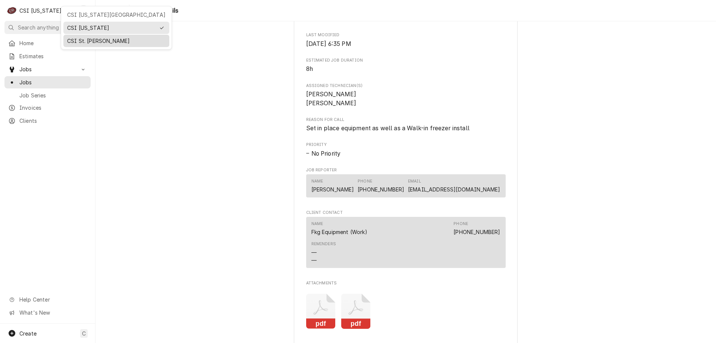
click at [91, 39] on div "CSI St. [PERSON_NAME]" at bounding box center [116, 41] width 98 height 8
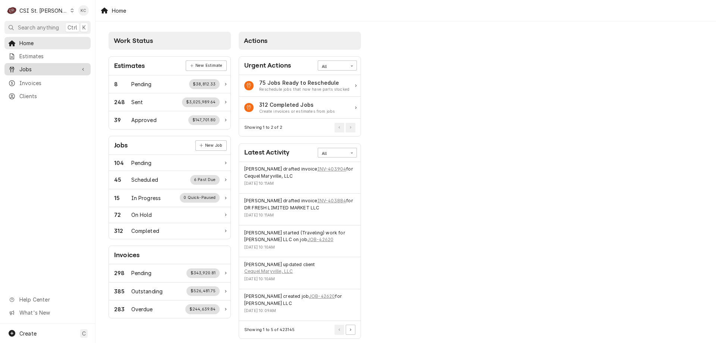
click at [38, 67] on span "Jobs" at bounding box center [47, 69] width 56 height 8
click at [38, 80] on span "Jobs" at bounding box center [53, 82] width 68 height 8
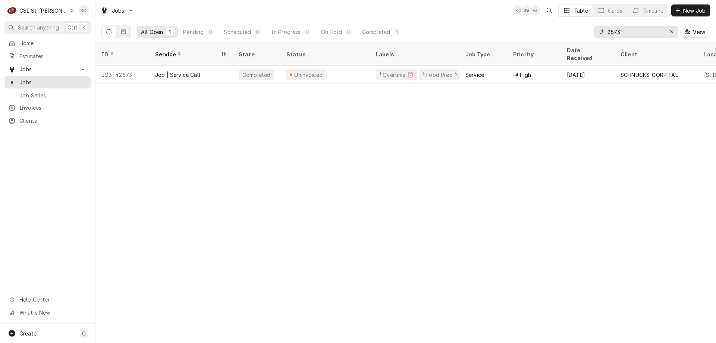
drag, startPoint x: 626, startPoint y: 33, endPoint x: 596, endPoint y: 38, distance: 31.0
click at [596, 38] on div "2573 View" at bounding box center [652, 31] width 116 height 21
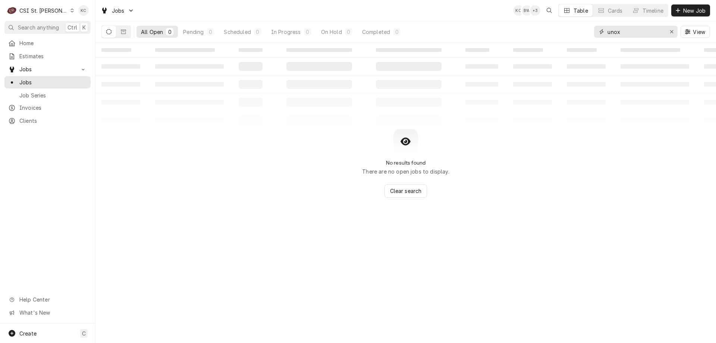
drag, startPoint x: 620, startPoint y: 34, endPoint x: 586, endPoint y: 34, distance: 34.3
click at [586, 34] on div "All Open 0 Pending 0 Scheduled 0 In Progress 0 On Hold 0 Completed 0 unox View" at bounding box center [405, 31] width 609 height 21
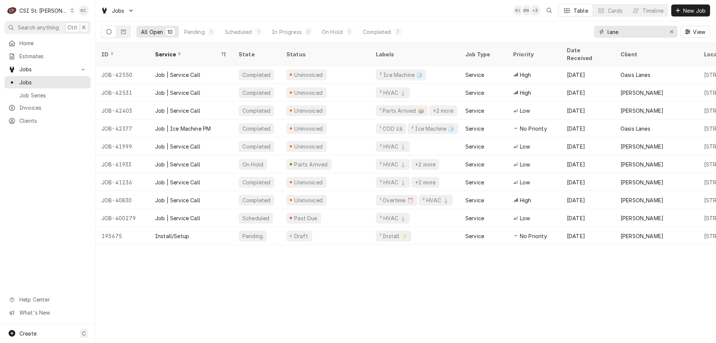
type input "lane"
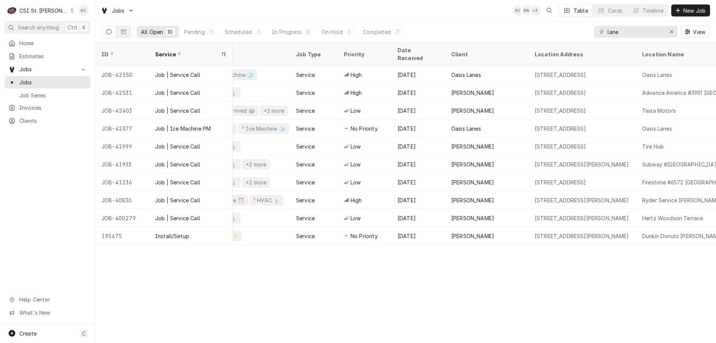
scroll to position [0, 235]
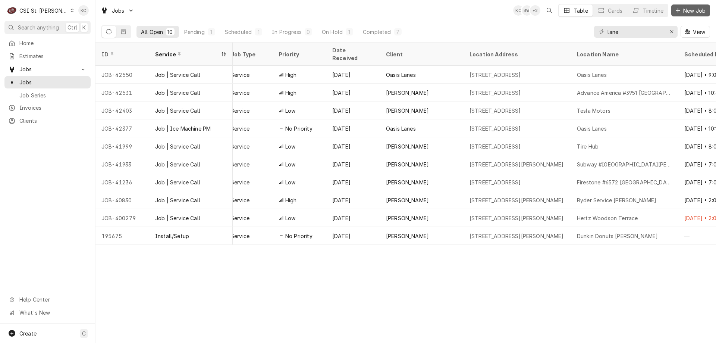
click at [687, 9] on span "New Job" at bounding box center [694, 11] width 25 height 8
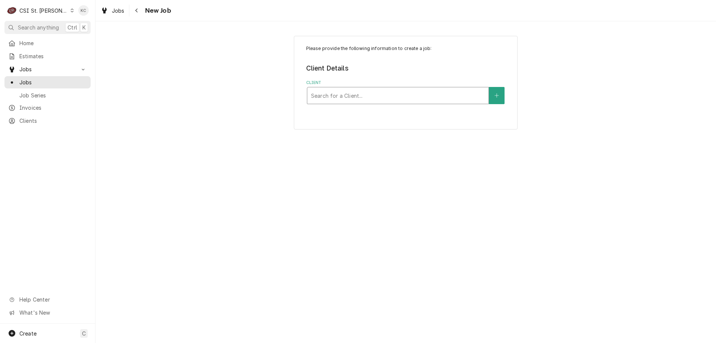
click at [358, 97] on div "Client" at bounding box center [398, 95] width 174 height 13
type input "schnucks - corp"
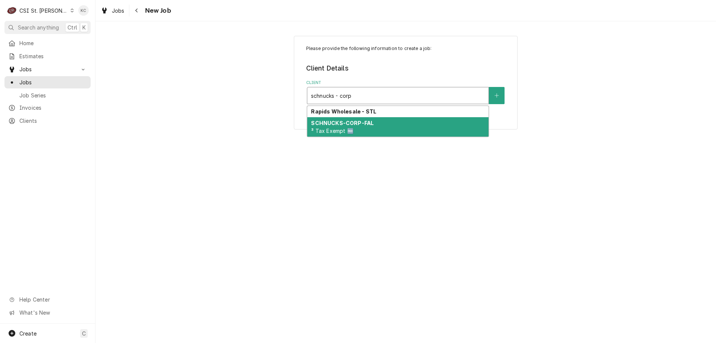
click at [410, 125] on div "SCHNUCKS-CORP-FAL ³ Tax Exempt 🆓" at bounding box center [397, 126] width 181 height 19
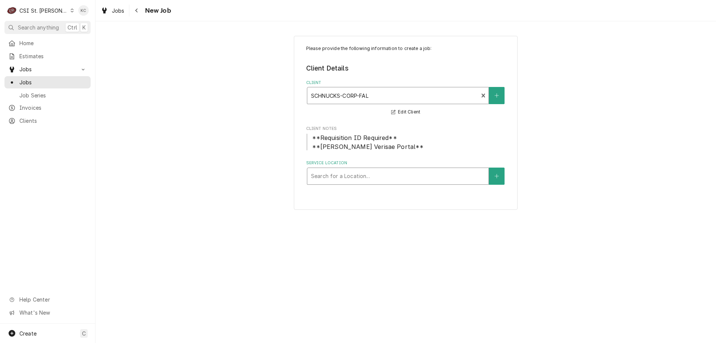
click at [392, 184] on div "Search for a Location..." at bounding box center [398, 176] width 182 height 17
click at [414, 178] on div "Service Location" at bounding box center [398, 175] width 174 height 13
type input "101"
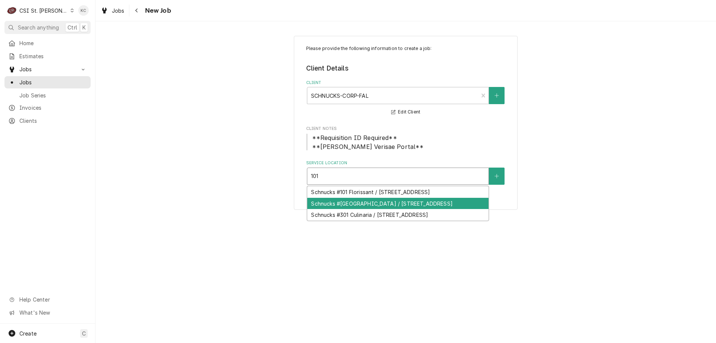
click at [409, 209] on div "Schnucks #[GEOGRAPHIC_DATA] / [STREET_ADDRESS]" at bounding box center [397, 204] width 181 height 12
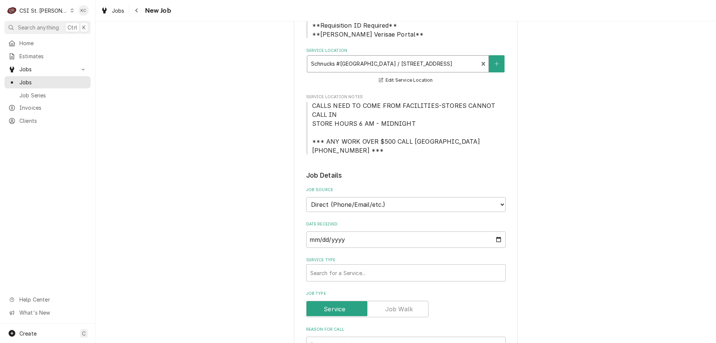
scroll to position [187, 0]
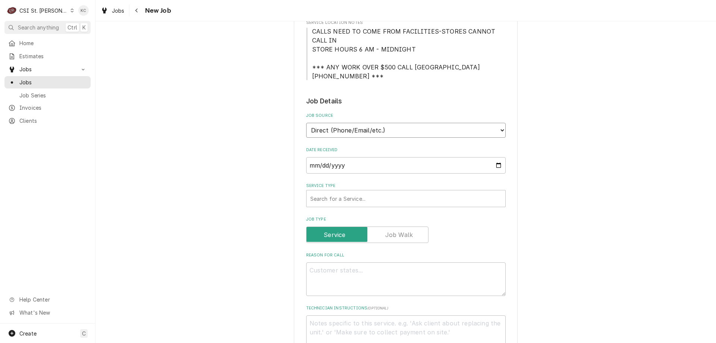
click at [367, 132] on select "Direct (Phone/Email/etc.) Service Channel Corrigo Ecotrak Other" at bounding box center [406, 130] width 200 height 15
select select "100"
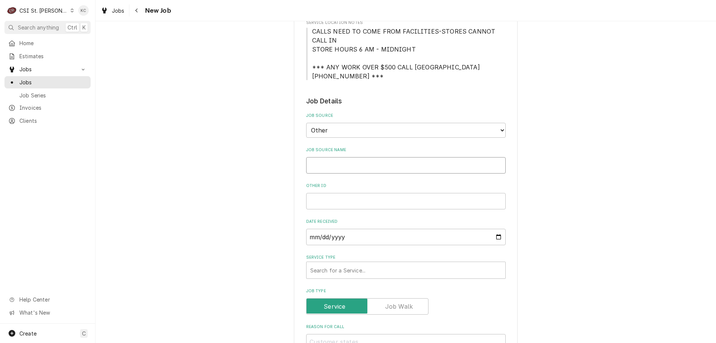
click at [357, 168] on input "Job Source Name" at bounding box center [406, 165] width 200 height 16
type textarea "x"
type input "V"
type textarea "x"
type input "Ve"
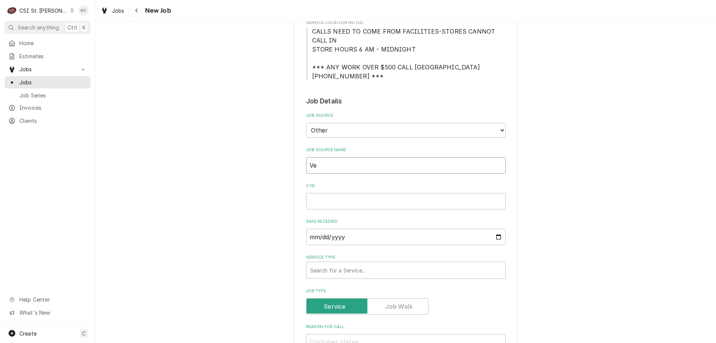
type textarea "x"
type input "Ver"
type textarea "x"
type input "Veri"
type textarea "x"
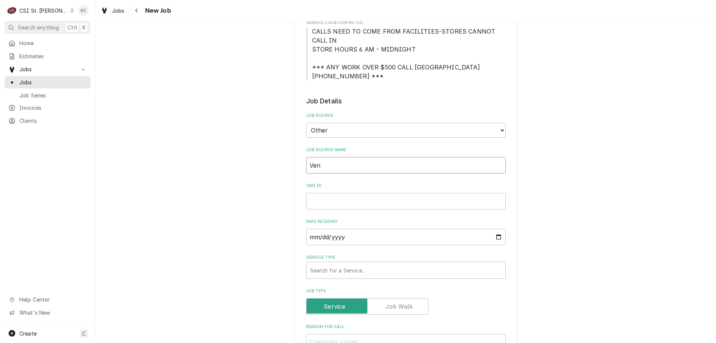
type input "Veris"
type textarea "x"
type input "Verisa"
type textarea "x"
type input "Verisae"
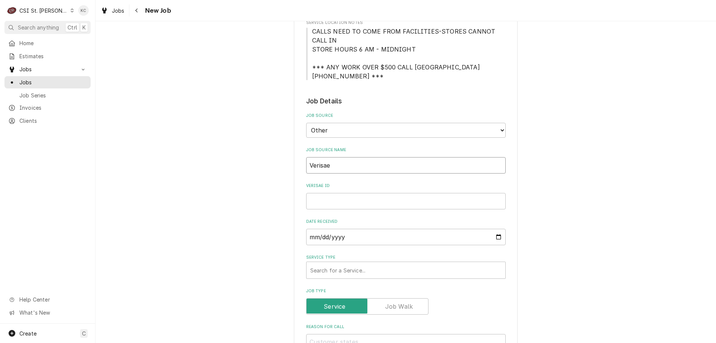
type textarea "x"
type input "Verisae"
type textarea "x"
type input "Verisae e"
type textarea "x"
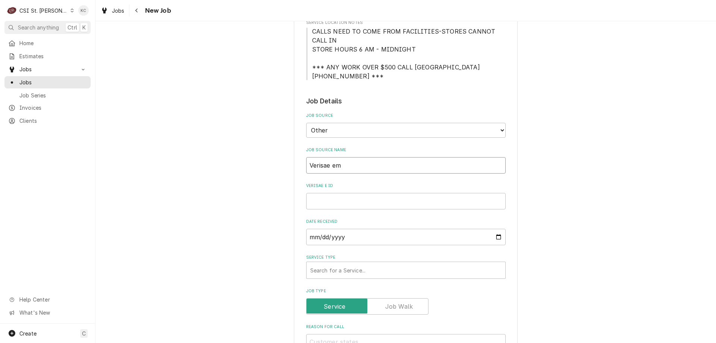
type input "Verisae ema"
type textarea "x"
type input "Verisae emai"
type textarea "x"
type input "Verisae email"
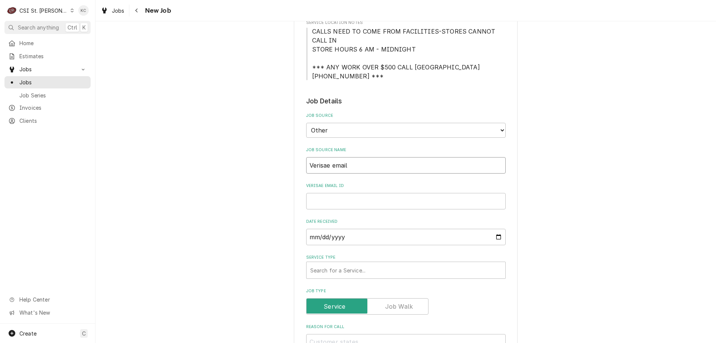
type textarea "x"
type input "Verisae email"
click at [319, 201] on input "Verisae email ID" at bounding box center [406, 201] width 200 height 16
paste input "72091857"
type textarea "x"
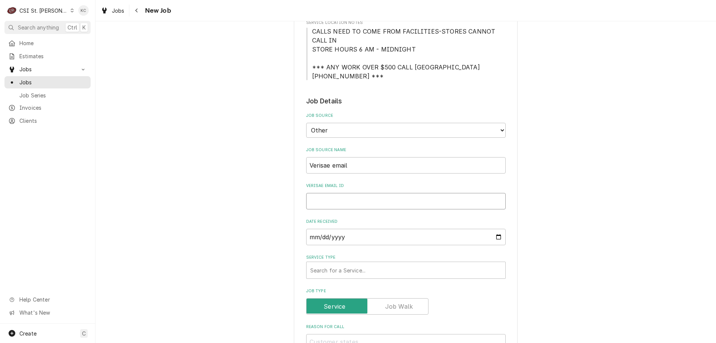
type input "72091857"
type textarea "x"
type input "72091857"
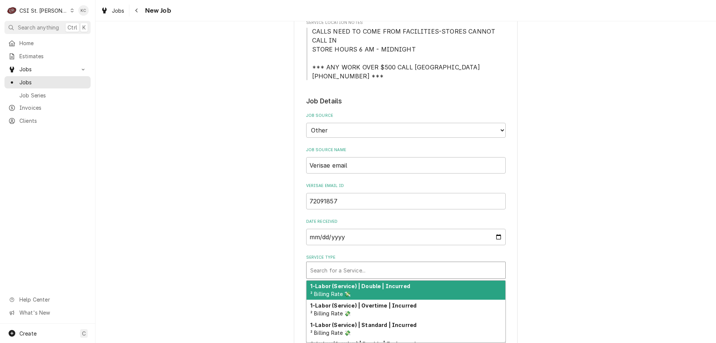
click at [343, 270] on div "Service Type" at bounding box center [405, 269] width 191 height 13
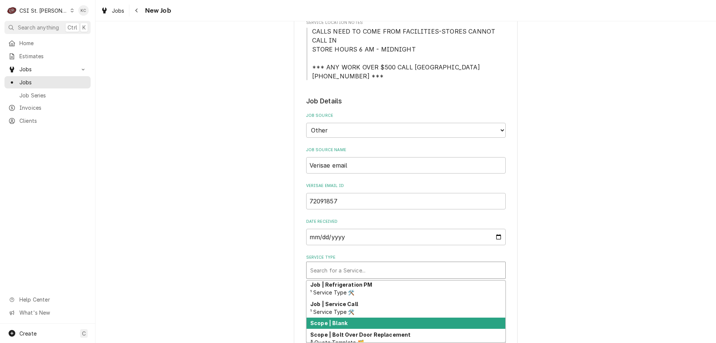
scroll to position [439, 0]
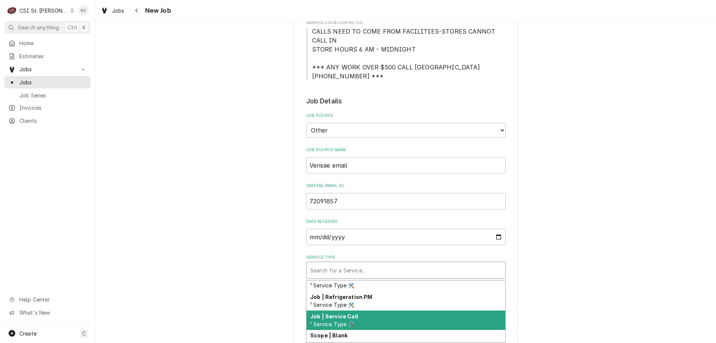
click at [365, 317] on div "Job | Service Call ¹ Service Type 🛠️" at bounding box center [406, 319] width 199 height 19
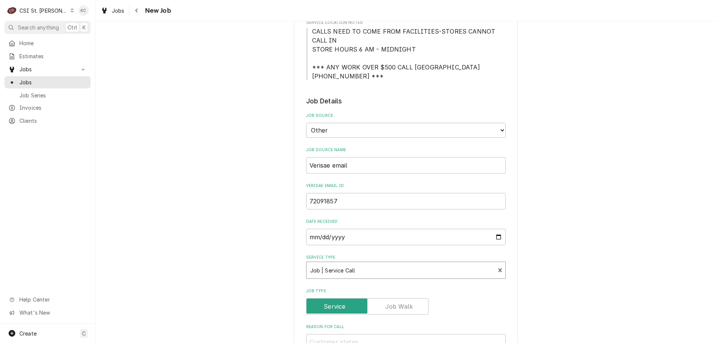
click at [576, 289] on div "Please provide the following information to create a job: Client Details Client…" at bounding box center [406, 315] width 621 height 945
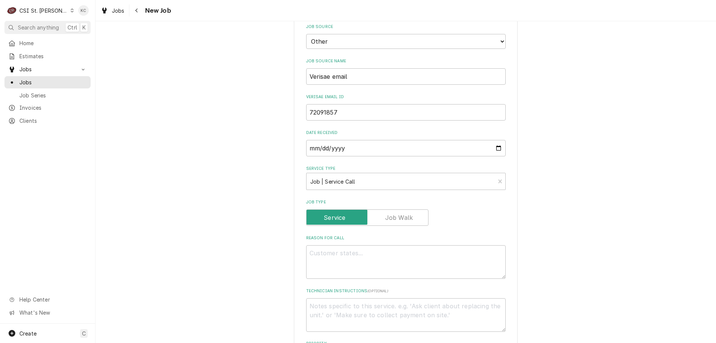
scroll to position [336, 0]
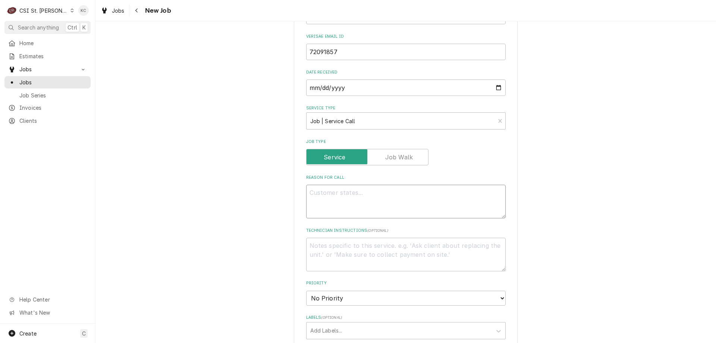
click at [320, 195] on textarea "Reason For Call" at bounding box center [406, 202] width 200 height 34
paste textarea "Tag #: 135SF54B Fixture Number: Serial #: 1605213091399 In-Service Date: 2016-0…"
type textarea "x"
type textarea "Tag #: 135SF54B Fixture Number: Serial #: 1605213091399 In-Service Date: 2016-0…"
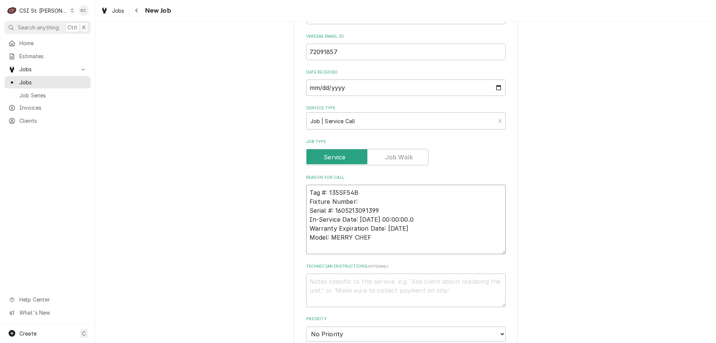
drag, startPoint x: 366, startPoint y: 200, endPoint x: 297, endPoint y: 203, distance: 69.5
click at [297, 203] on div "Please provide the following information to create a job: Client Details Client…" at bounding box center [406, 229] width 224 height 1058
type textarea "x"
type textarea "Tag #: 135SF54B Serial #: 1605213091399 In-Service Date: 2016-08-01 00:00:00.0 …"
drag, startPoint x: 371, startPoint y: 240, endPoint x: 305, endPoint y: 236, distance: 66.5
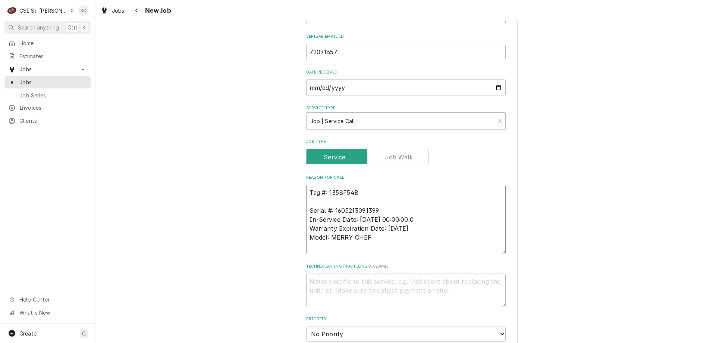
click at [301, 236] on div "Please provide the following information to create a job: Client Details Client…" at bounding box center [406, 229] width 224 height 1058
click at [328, 200] on textarea "Tag #: 135SF54B Serial #: 1605213091399 In-Service Date: 2016-08-01 00:00:00.0 …" at bounding box center [406, 219] width 200 height 69
paste textarea "Model: MERRY CHEF"
type textarea "x"
type textarea "Tag #: 135SF54B Model: MERRY CHEF Serial #: 1605213091399 In-Service Date: 2016…"
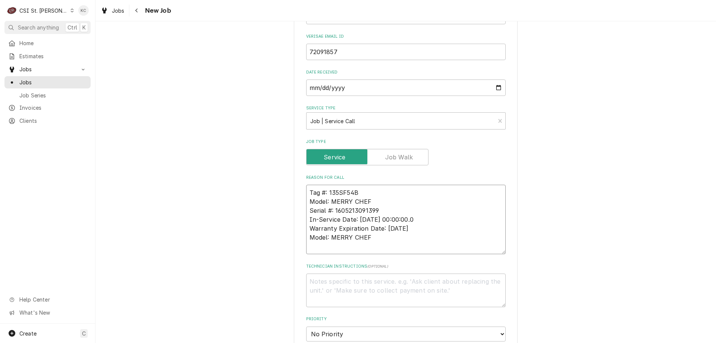
drag, startPoint x: 372, startPoint y: 240, endPoint x: 298, endPoint y: 223, distance: 75.6
click at [298, 223] on div "Please provide the following information to create a job: Client Details Client…" at bounding box center [406, 229] width 224 height 1058
type textarea "x"
type textarea "Tag #: 135SF54B Model: MERRY CHEF Serial #: 1605213091399"
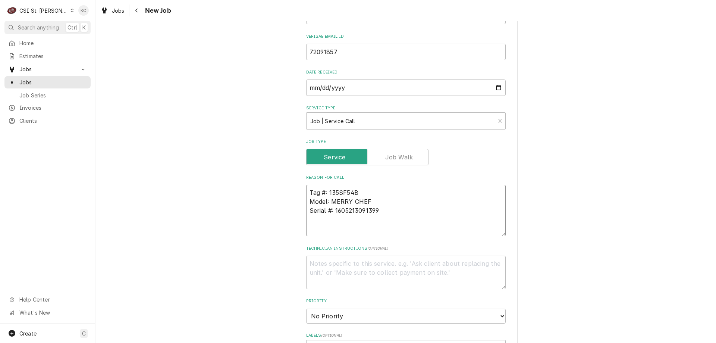
type textarea "x"
type textarea "Tag #: 135SF54B Model: MERRY CHEF Serial #: 1605213091399"
type textarea "x"
type textarea "Tag #: 135SF54B Model: MERRY CHEF Serial #: 1605213091399 O"
type textarea "x"
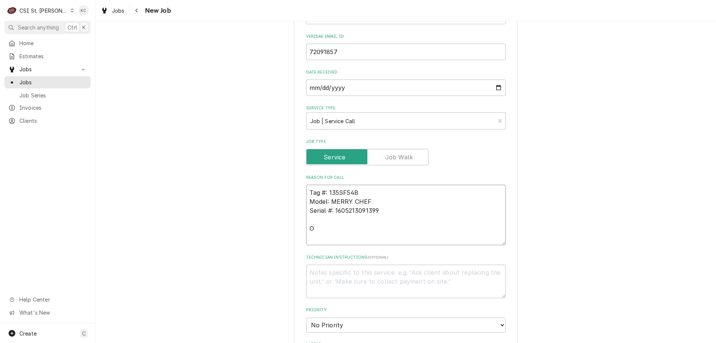
type textarea "Tag #: 135SF54B Model: MERRY CHEF Serial #: 1605213091399 Ov"
type textarea "x"
type textarea "Tag #: 135SF54B Model: MERRY CHEF Serial #: 1605213091399 Ove"
type textarea "x"
type textarea "Tag #: 135SF54B Model: MERRY CHEF Serial #: 1605213091399 Over"
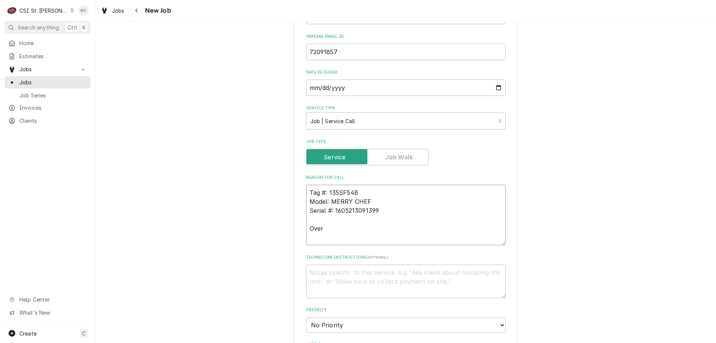
type textarea "x"
type textarea "Tag #: 135SF54B Model: MERRY CHEF Serial #: 1605213091399 Ove"
type textarea "x"
type textarea "Tag #: 135SF54B Model: MERRY CHEF Serial #: 1605213091399 Oven"
type textarea "x"
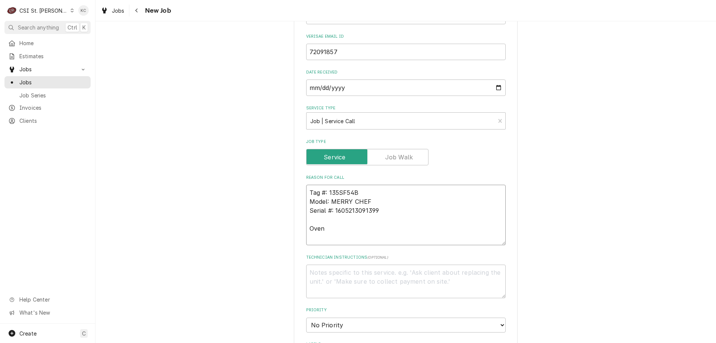
type textarea "Tag #: 135SF54B Model: MERRY CHEF Serial #: 1605213091399 Oven"
type textarea "x"
type textarea "Tag #: 135SF54B Model: MERRY CHEF Serial #: 1605213091399 Oven -"
type textarea "x"
type textarea "Tag #: 135SF54B Model: MERRY CHEF Serial #: 1605213091399 Oven -"
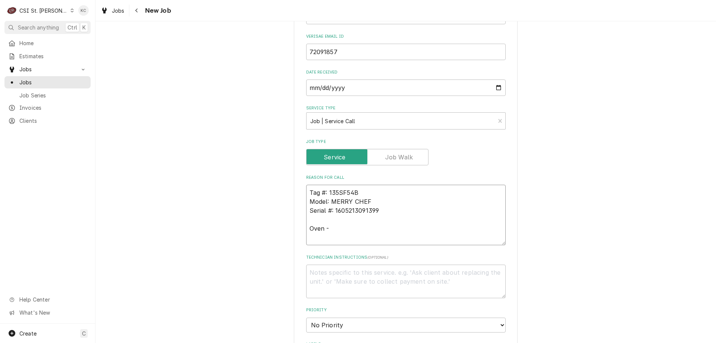
type textarea "x"
type textarea "Tag #: 135SF54B Model: MERRY CHEF Serial #: 1605213091399 Oven - M"
type textarea "x"
type textarea "Tag #: 135SF54B Model: MERRY CHEF Serial #: 1605213091399 Oven - Me"
type textarea "x"
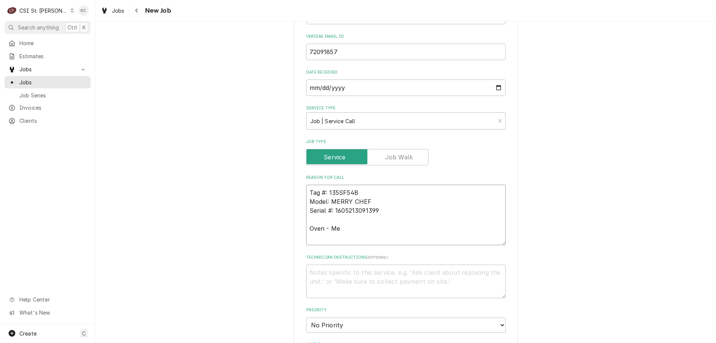
type textarea "Tag #: 135SF54B Model: MERRY CHEF Serial #: 1605213091399 Oven - Mes"
type textarea "x"
type textarea "Tag #: 135SF54B Model: MERRY CHEF Serial #: 1605213091399 Oven - Mess"
type textarea "x"
type textarea "Tag #: 135SF54B Model: MERRY CHEF Serial #: 1605213091399 Oven - Messa"
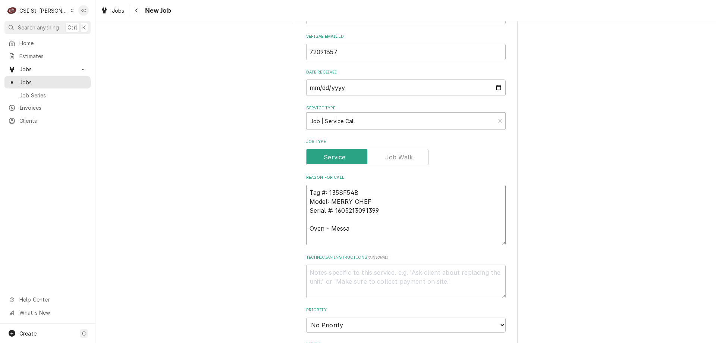
type textarea "x"
type textarea "Tag #: 135SF54B Model: MERRY CHEF Serial #: 1605213091399 Oven - Messag"
type textarea "x"
type textarea "Tag #: 135SF54B Model: MERRY CHEF Serial #: 1605213091399 Oven - Message"
type textarea "x"
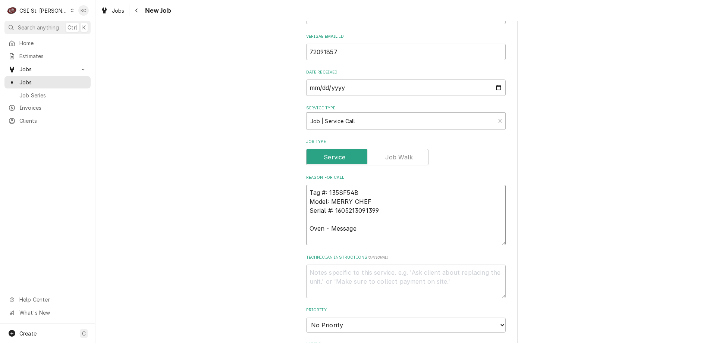
type textarea "Tag #: 135SF54B Model: MERRY CHEF Serial #: 1605213091399 Oven - Message s"
type textarea "x"
type textarea "Tag #: 135SF54B Model: MERRY CHEF Serial #: 1605213091399 Oven - Message sa"
type textarea "x"
type textarea "Tag #: 135SF54B Model: MERRY CHEF Serial #: 1605213091399 Oven - Message say"
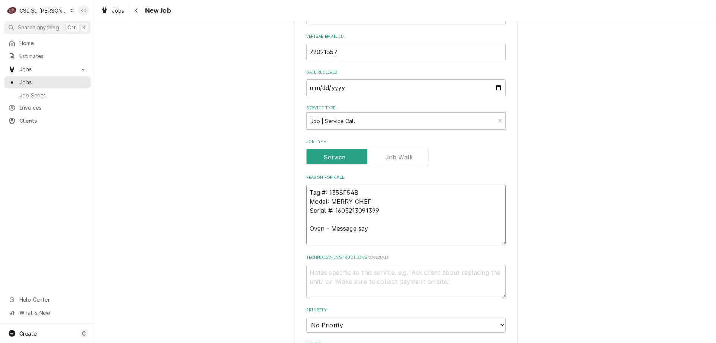
type textarea "x"
type textarea "Tag #: 135SF54B Model: MERRY CHEF Serial #: 1605213091399 Oven - Message says"
type textarea "x"
type textarea "Tag #: 135SF54B Model: MERRY CHEF Serial #: 1605213091399 Oven - Message says"
type textarea "x"
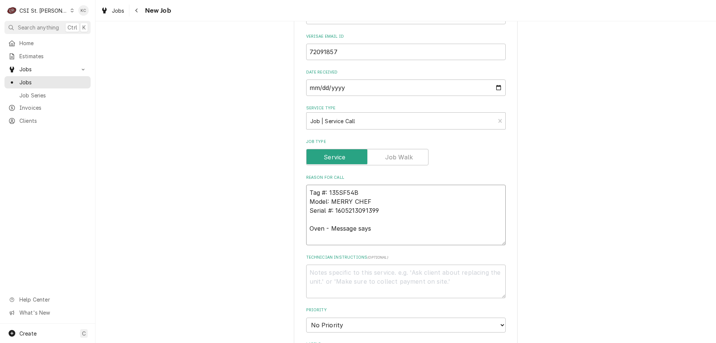
type textarea "Tag #: 135SF54B Model: MERRY CHEF Serial #: 1605213091399 Oven - Message says o"
type textarea "x"
type textarea "Tag #: 135SF54B Model: MERRY CHEF Serial #: 1605213091399 Oven - Message says ov"
type textarea "x"
type textarea "Tag #: 135SF54B Model: MERRY CHEF Serial #: 1605213091399 Oven - Message says o…"
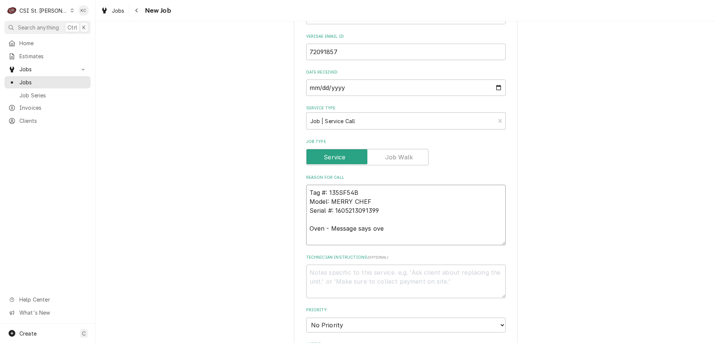
type textarea "x"
type textarea "Tag #: 135SF54B Model: MERRY CHEF Serial #: 1605213091399 Oven - Message says o…"
type textarea "x"
type textarea "Tag #: 135SF54B Model: MERRY CHEF Serial #: 1605213091399 Oven - Message says o…"
type textarea "x"
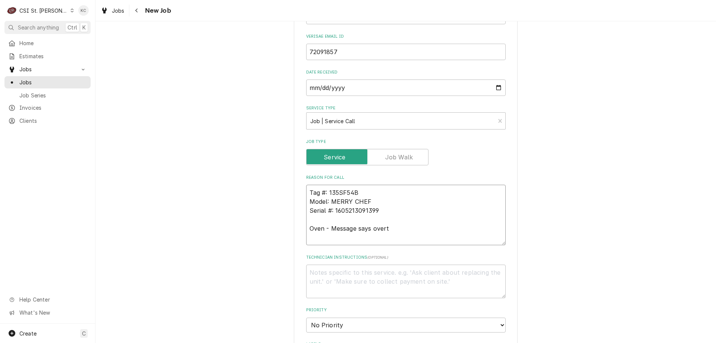
type textarea "Tag #: 135SF54B Model: MERRY CHEF Serial #: 1605213091399 Oven - Message says o…"
type textarea "x"
type textarea "Tag #: 135SF54B Model: MERRY CHEF Serial #: 1605213091399 Oven - Message says o…"
type textarea "x"
type textarea "Tag #: 135SF54B Model: MERRY CHEF Serial #: 1605213091399 Oven - Message says o…"
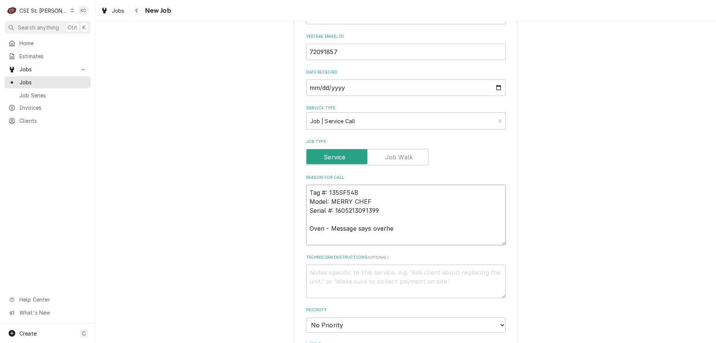
type textarea "x"
type textarea "Tag #: 135SF54B Model: MERRY CHEF Serial #: 1605213091399 Oven - Message says o…"
type textarea "x"
type textarea "Tag #: 135SF54B Model: MERRY CHEF Serial #: 1605213091399 Oven - Message says o…"
type textarea "x"
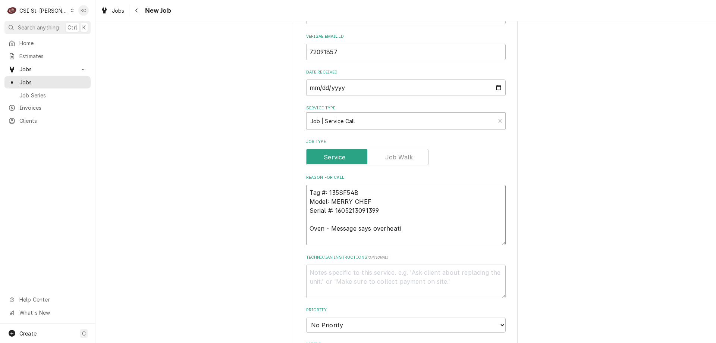
type textarea "Tag #: 135SF54B Model: MERRY CHEF Serial #: 1605213091399 Oven - Message says o…"
type textarea "x"
type textarea "Tag #: 135SF54B Model: MERRY CHEF Serial #: 1605213091399 Oven - Message says o…"
type textarea "x"
type textarea "Tag #: 135SF54B Model: MERRY CHEF Serial #: 1605213091399 Oven - Message says o…"
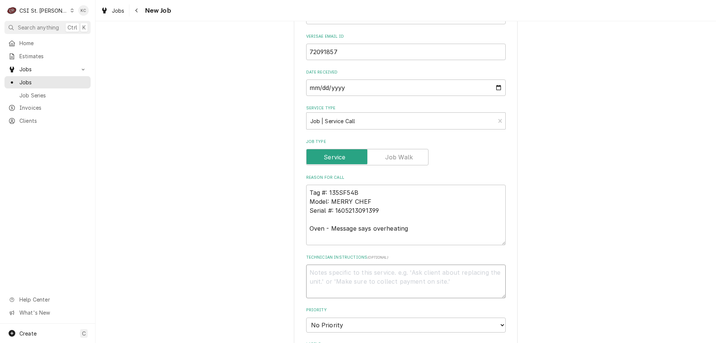
click at [345, 276] on textarea "Technician Instructions ( optional )" at bounding box center [406, 281] width 200 height 34
paste textarea "Thomas Burmeister"
type textarea "x"
type textarea "Thomas Burmeister"
type textarea "x"
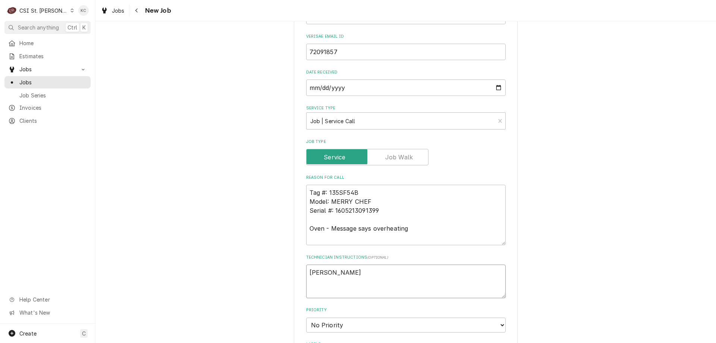
type textarea "Thomas Burmeister -"
type textarea "x"
type textarea "Thomas Burmeister -"
type textarea "x"
type textarea "Thomas Burmeister - 6"
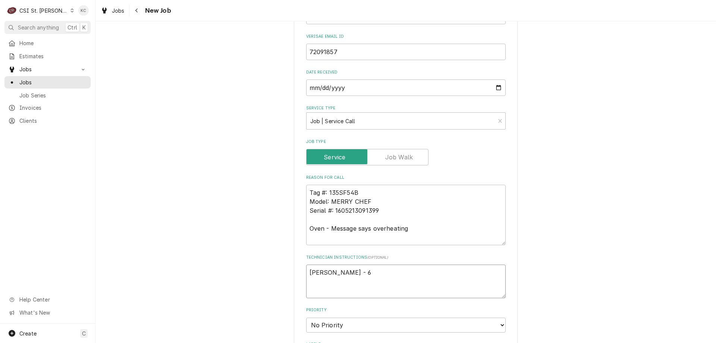
type textarea "x"
type textarea "Thomas Burmeister - 63"
type textarea "x"
type textarea "Thomas Burmeister - 636"
type textarea "x"
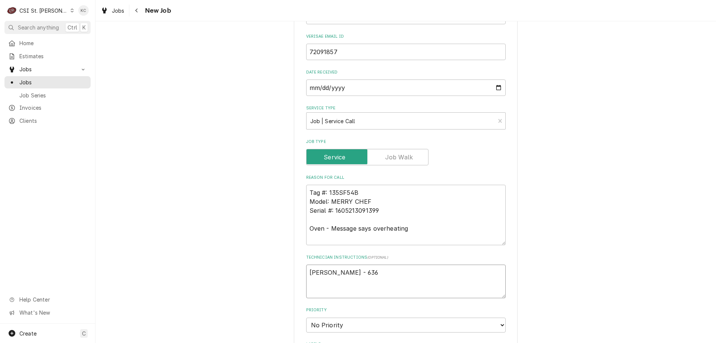
type textarea "Thomas Burmeister - 636"
type textarea "x"
type textarea "Thomas Burmeister - 636 5"
type textarea "x"
type textarea "Thomas Burmeister - 636 56"
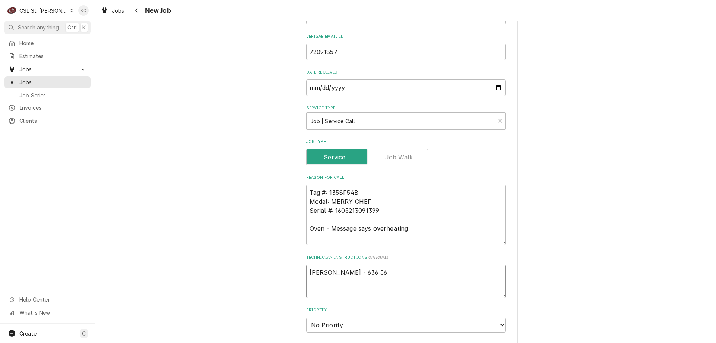
type textarea "x"
type textarea "Thomas Burmeister - 636 561"
type textarea "x"
type textarea "Thomas Burmeister - 636 561-"
type textarea "x"
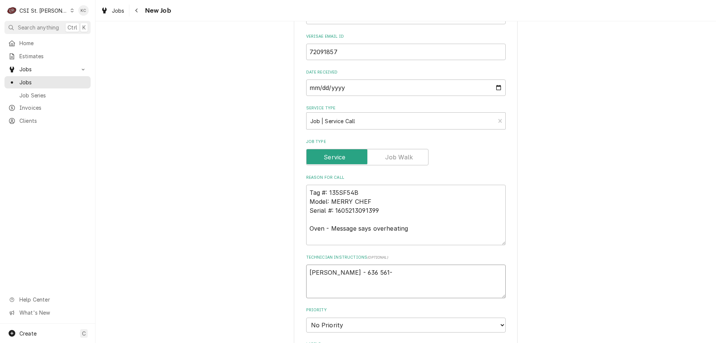
type textarea "Thomas Burmeister - 636 561-1"
type textarea "x"
type textarea "Thomas Burmeister - 636 561-19"
type textarea "x"
type textarea "Thomas Burmeister - 636 561-192"
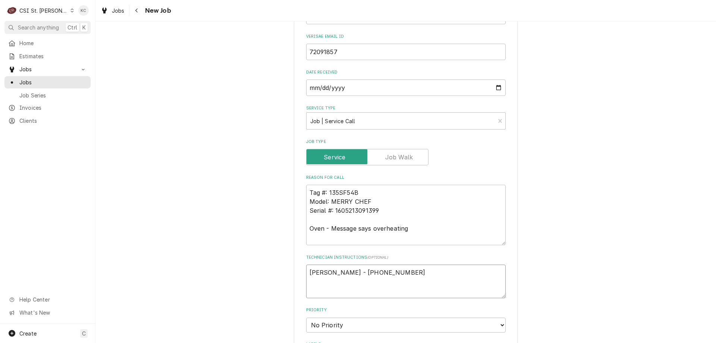
type textarea "x"
type textarea "Thomas Burmeister - 636 561-1922"
type textarea "x"
type textarea "Thomas Burmeister - 636 561-1922"
type textarea "x"
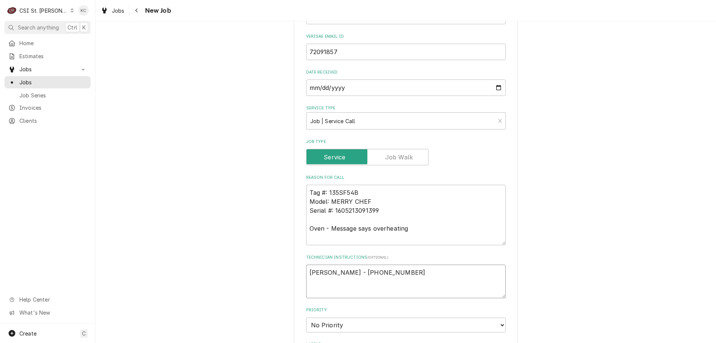
type textarea "Thomas Burmeister - 636 561-1922"
type textarea "x"
type textarea "Thomas Burmeister - 636 561-1922 6"
type textarea "x"
type textarea "Thomas Burmeister - 636 561-1922 6a"
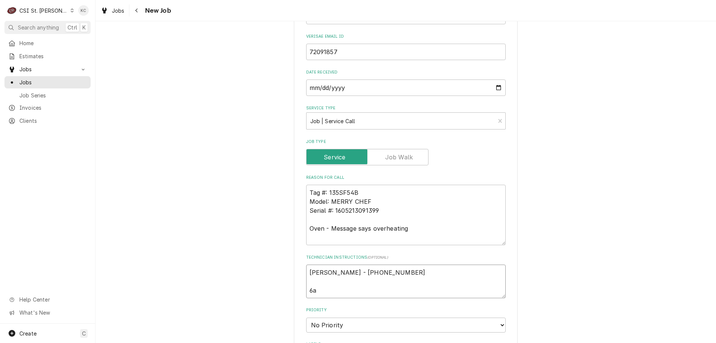
type textarea "x"
type textarea "Thomas Burmeister - 636 561-1922 6am"
type textarea "x"
type textarea "Thomas Burmeister - 636 561-1922 6am"
type textarea "x"
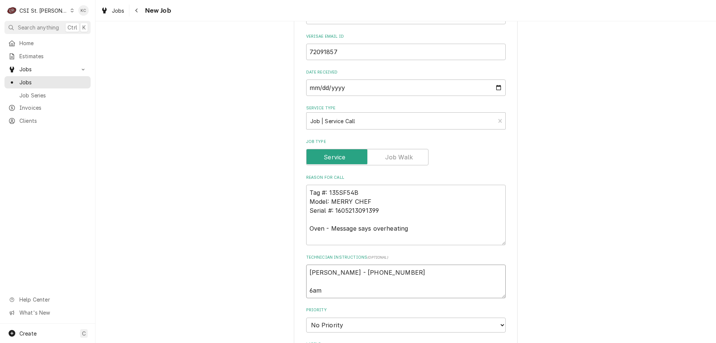
type textarea "Thomas Burmeister - 636 561-1922 6am -"
type textarea "x"
type textarea "Thomas Burmeister - 636 561-1922 6am -"
type textarea "x"
type textarea "Thomas Burmeister - 636 561-1922 6am - 1"
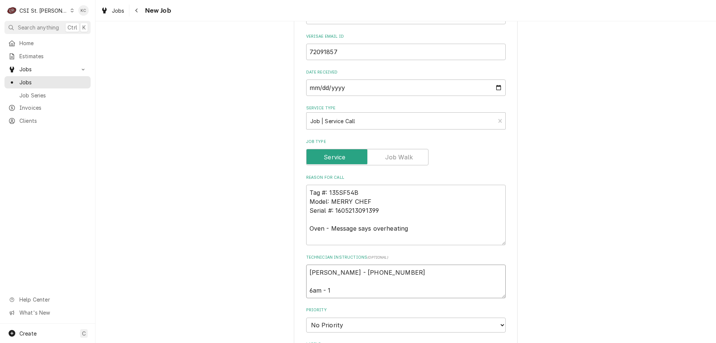
type textarea "x"
type textarea "Thomas Burmeister - 636 561-1922 6am - 10"
type textarea "x"
type textarea "Thomas Burmeister - 636 561-1922 6am - 10p"
type textarea "x"
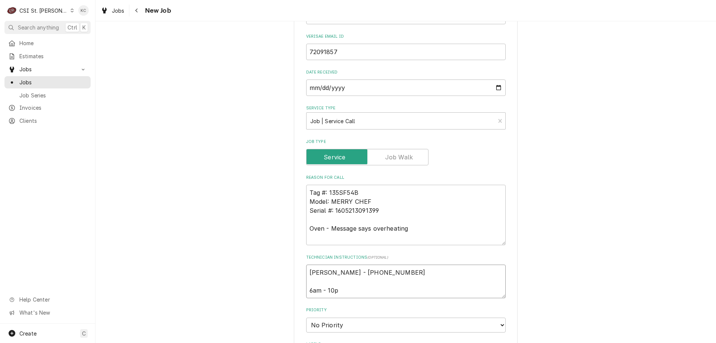
type textarea "Thomas Burmeister - 636 561-1922 6am - 10pm"
type textarea "x"
type textarea "Thomas Burmeister - 636 561-1922 6am - 10pm"
type textarea "x"
type textarea "Thomas Burmeister - 636 561-1922 6am - 10pm"
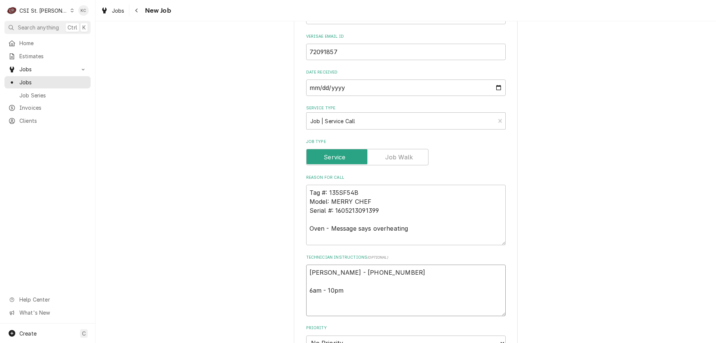
type textarea "x"
type textarea "Thomas Burmeister - 636 561-1922 6am - 10pm L"
type textarea "x"
type textarea "Thomas Burmeister - 636 561-1922 6am - 10pm Lo"
type textarea "x"
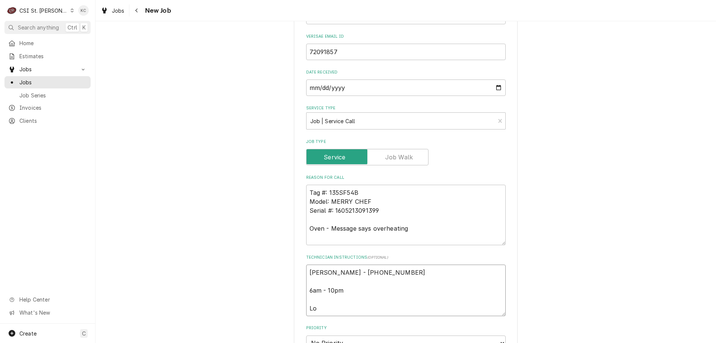
type textarea "Thomas Burmeister - 636 561-1922 6am - 10pm Loc"
type textarea "x"
type textarea "Thomas Burmeister - 636 561-1922 6am - 10pm Loca"
type textarea "x"
type textarea "Thomas Burmeister - 636 561-1922 6am - 10pm Locat"
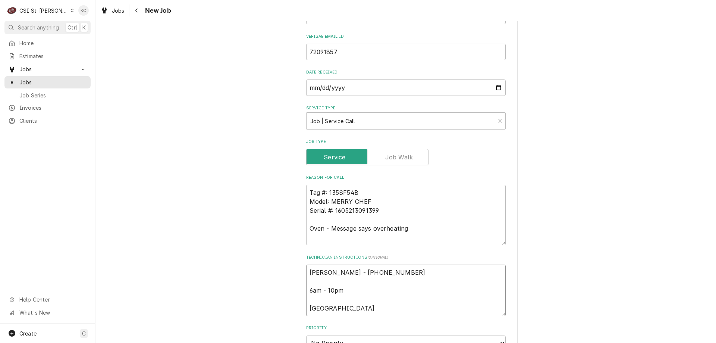
type textarea "x"
type textarea "Thomas Burmeister - 636 561-1922 6am - 10pm Locate"
type textarea "x"
type textarea "Thomas Burmeister - 636 561-1922 6am - 10pm Located"
type textarea "x"
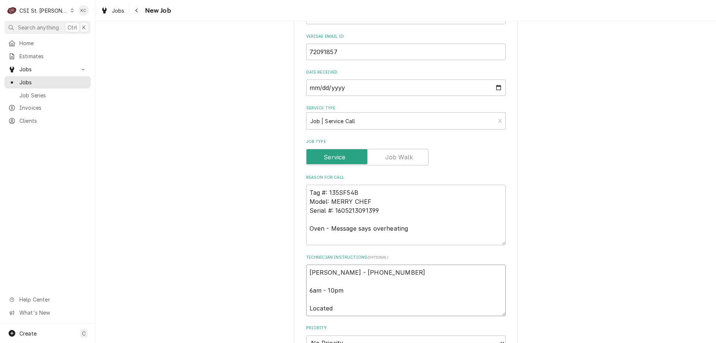
type textarea "Thomas Burmeister - 636 561-1922 6am - 10pm Located"
type textarea "x"
type textarea "Thomas Burmeister - 636 561-1922 6am - 10pm Located i"
type textarea "x"
type textarea "Thomas Burmeister - 636 561-1922 6am - 10pm Located in"
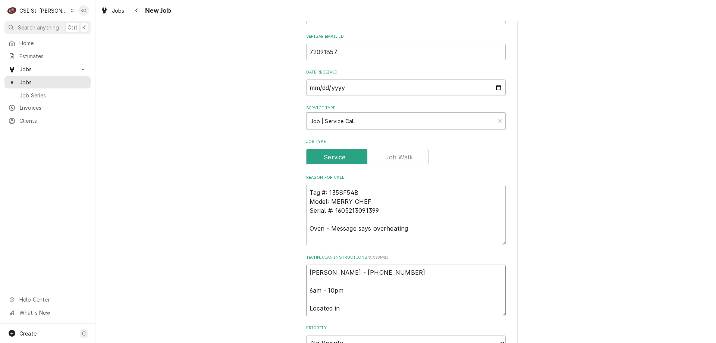
type textarea "x"
type textarea "Thomas Burmeister - 636 561-1922 6am - 10pm Located in"
type textarea "x"
type textarea "Thomas Burmeister - 636 561-1922 6am - 10pm Located in S"
type textarea "x"
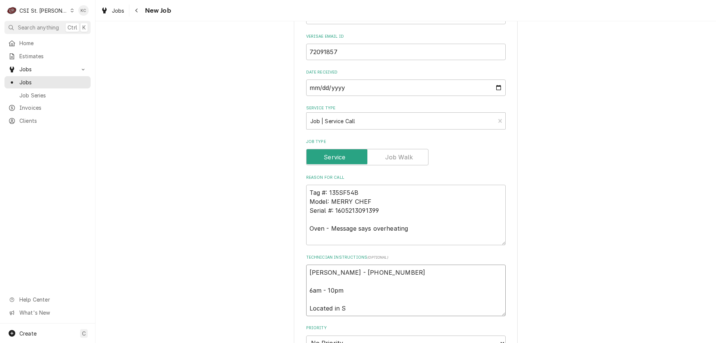
type textarea "Thomas Burmeister - 636 561-1922 6am - 10pm Located in Se"
type textarea "x"
type textarea "Thomas Burmeister - 636 561-1922 6am - 10pm Located in Sea"
type textarea "x"
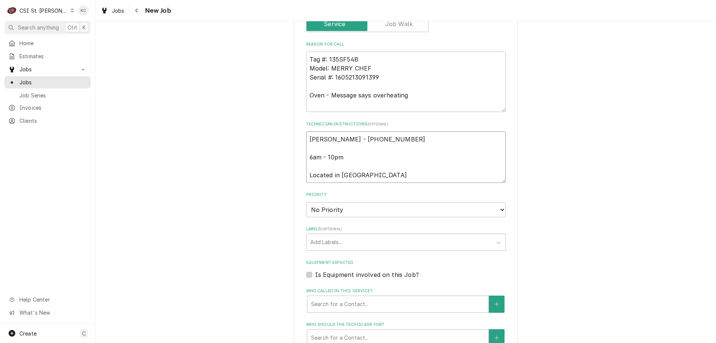
scroll to position [485, 0]
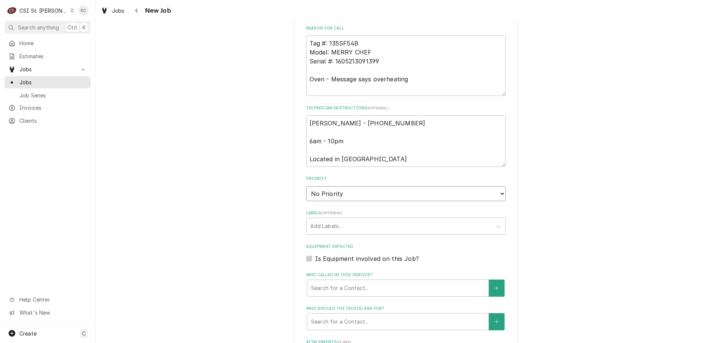
click at [377, 192] on select "No Priority Urgent High Medium Low" at bounding box center [406, 193] width 200 height 15
click at [306, 186] on select "No Priority Urgent High Medium Low" at bounding box center [406, 193] width 200 height 15
click at [374, 226] on div "Labels" at bounding box center [399, 225] width 178 height 13
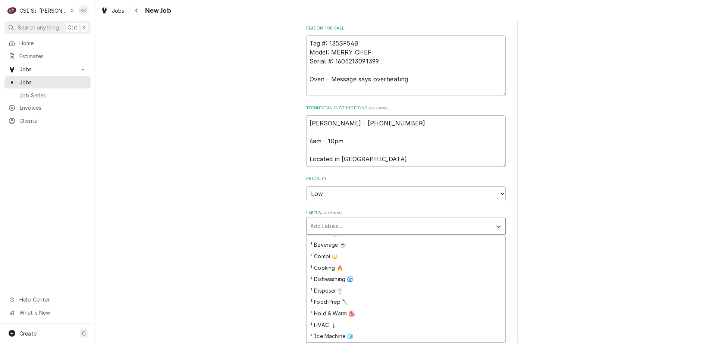
scroll to position [112, 0]
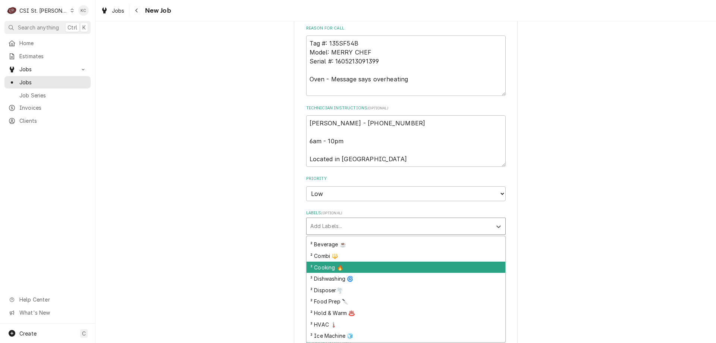
click at [379, 264] on div "² Cooking 🔥" at bounding box center [406, 268] width 199 height 12
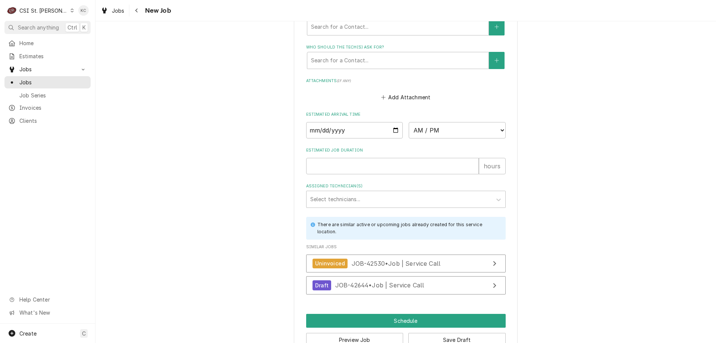
scroll to position [766, 0]
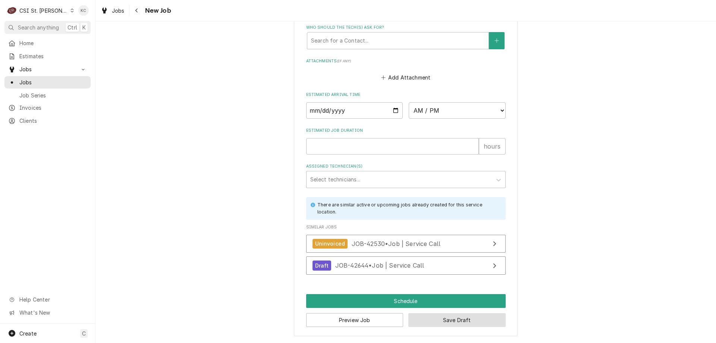
click at [439, 319] on button "Save Draft" at bounding box center [456, 320] width 97 height 14
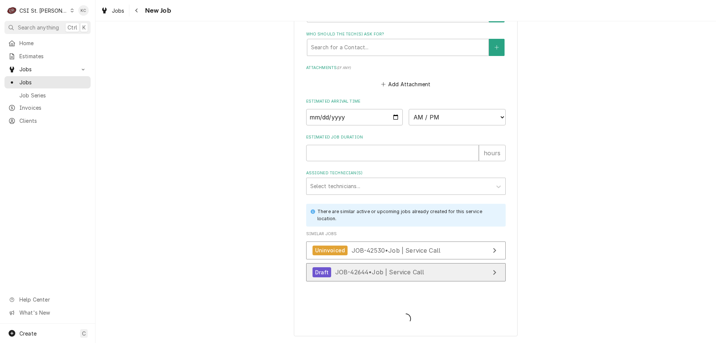
scroll to position [759, 0]
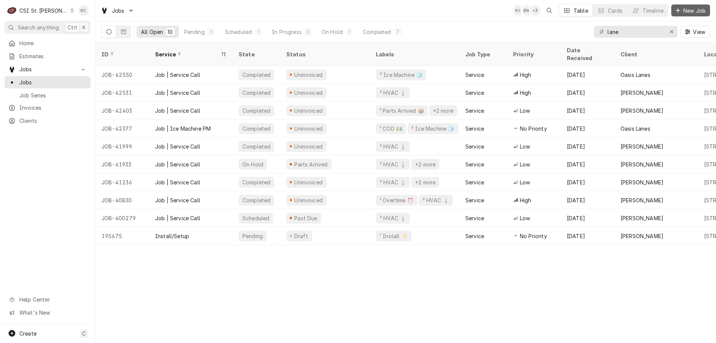
click at [693, 15] on button "New Job" at bounding box center [691, 10] width 39 height 12
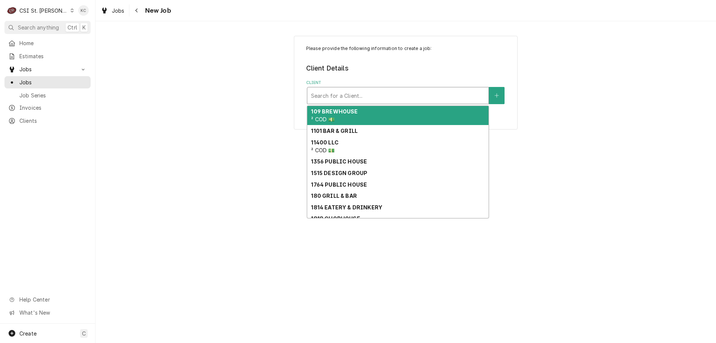
click at [398, 96] on div "Client" at bounding box center [398, 95] width 174 height 13
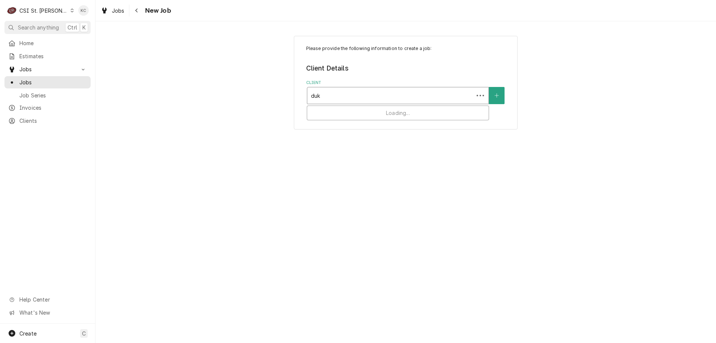
type input "duke"
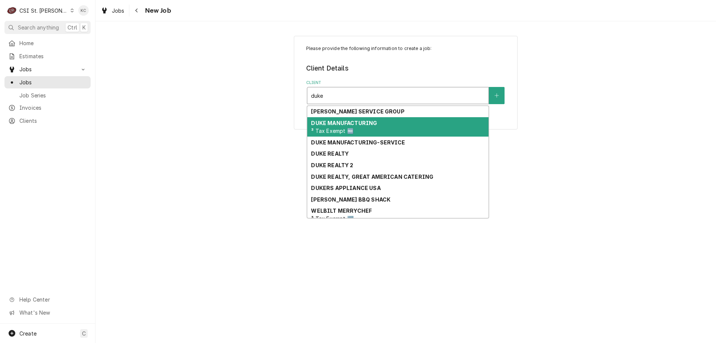
click at [397, 127] on div "DUKE MANUFACTURING ³ Tax Exempt 🆓" at bounding box center [397, 126] width 181 height 19
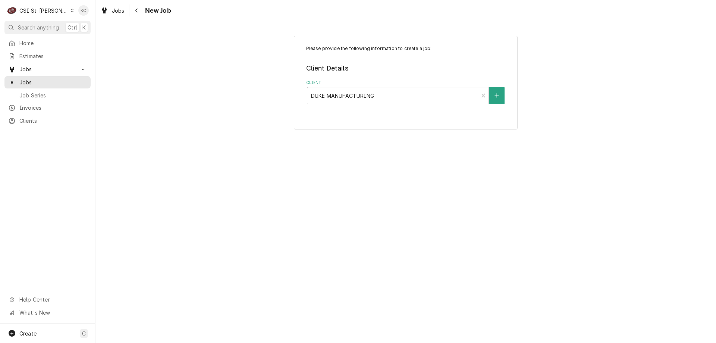
click at [578, 141] on div "Please provide the following information to create a job: Client Details Client…" at bounding box center [406, 182] width 621 height 322
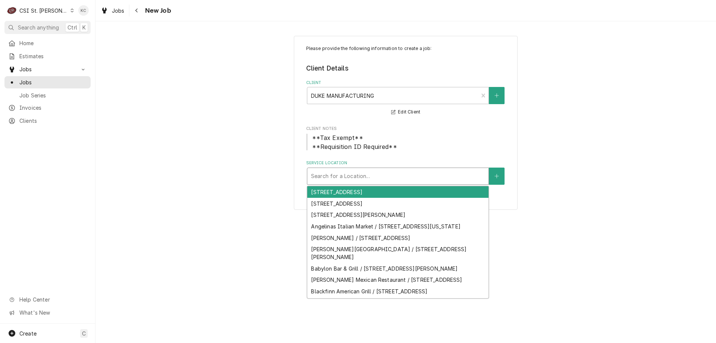
click at [477, 176] on div "Service Location" at bounding box center [398, 175] width 174 height 13
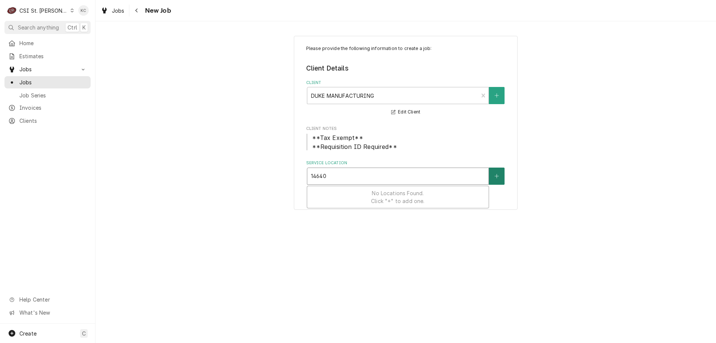
type input "14640"
click at [493, 174] on button "Service Location" at bounding box center [497, 176] width 16 height 17
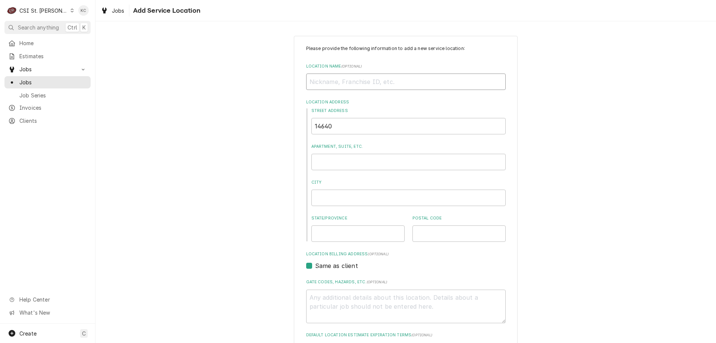
click at [462, 84] on input "Location Name ( optional )" at bounding box center [406, 81] width 200 height 16
click at [325, 81] on input "Location Name ( optional )" at bounding box center [406, 81] width 200 height 16
click at [600, 153] on div "Please provide the following information to add a new service location: Locatio…" at bounding box center [406, 258] width 621 height 458
click at [383, 83] on input "Location Name ( optional )" at bounding box center [406, 81] width 200 height 16
type textarea "x"
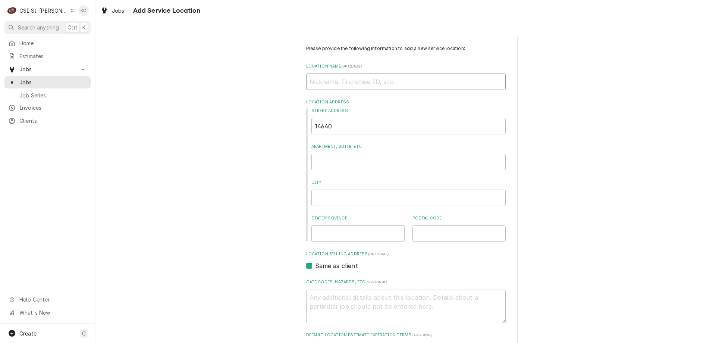
type input "N"
type textarea "x"
type input "NE"
type textarea "x"
type input "NEO"
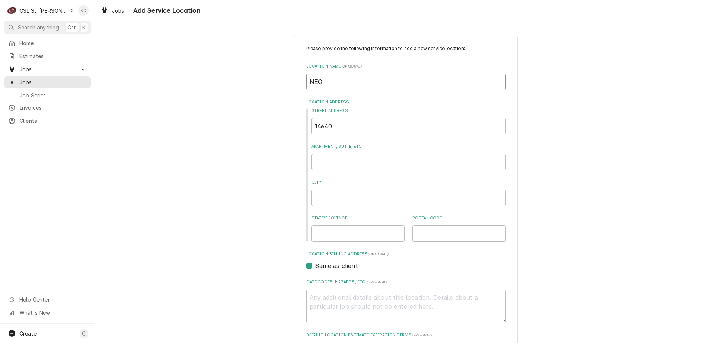
type textarea "x"
type input "NEOS"
type textarea "x"
type input "NEOSH"
type textarea "x"
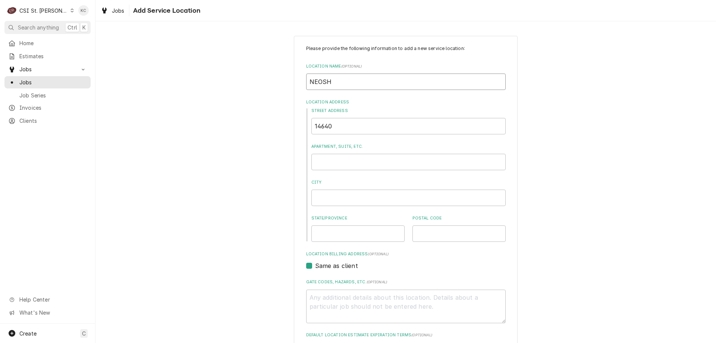
type input "NEOSHO"
type textarea "x"
type input "NEOSHO"
type textarea "x"
type input "NEOSHO A"
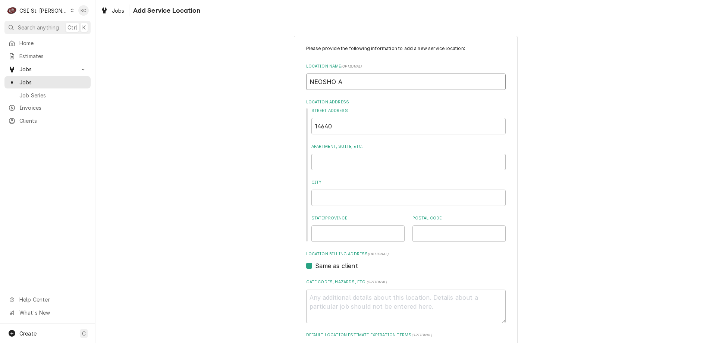
type textarea "x"
type input "NEOSHO AG"
type textarea "x"
type input "NEOSHO AGR"
type textarea "x"
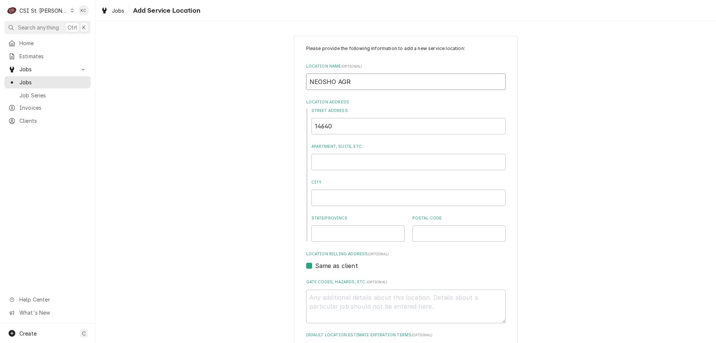
type input "NEOSHO AGRI"
type textarea "x"
type input "NEOSHO AGRIC"
type textarea "x"
type input "NEOSHO AGRICU"
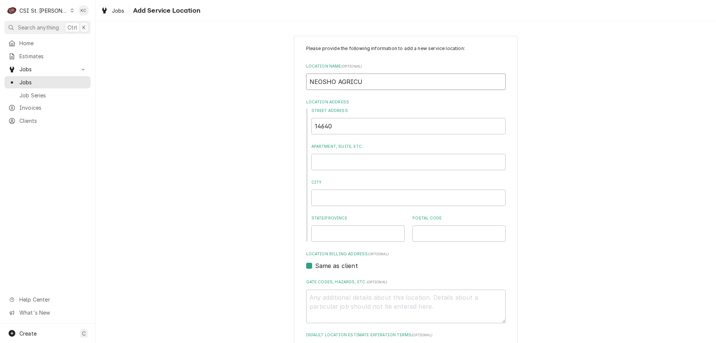
type textarea "x"
type input "NEOSHO AGRICUL"
type textarea "x"
type input "NEOSHO AGRICULT"
type textarea "x"
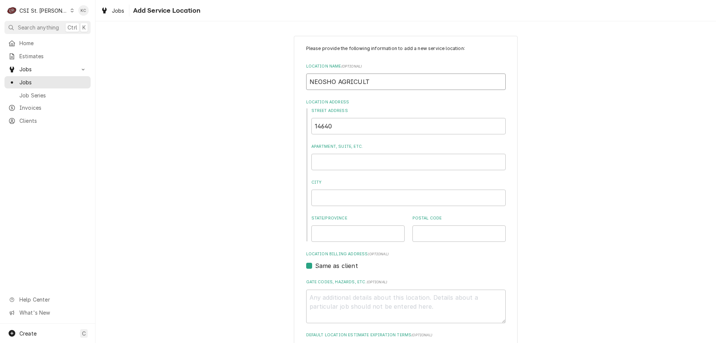
type input "NEOSHO AGRICULTU"
type textarea "x"
type input "NEOSHO AGRICULTUR"
type textarea "x"
type input "NEOSHO AGRICULTURA"
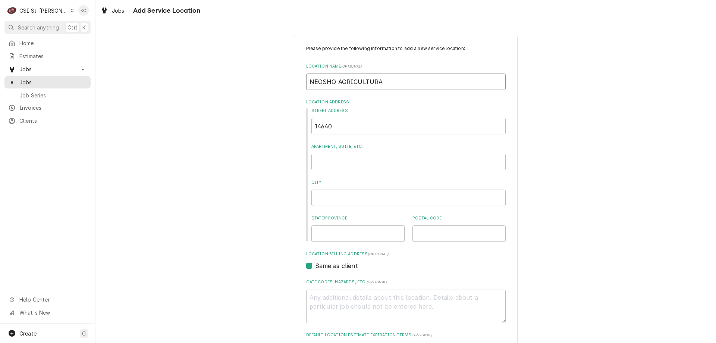
type textarea "x"
type input "NEOSHO AGRICULTURAL"
type textarea "x"
type input "NEOSHO AGRICULTURAL"
type textarea "x"
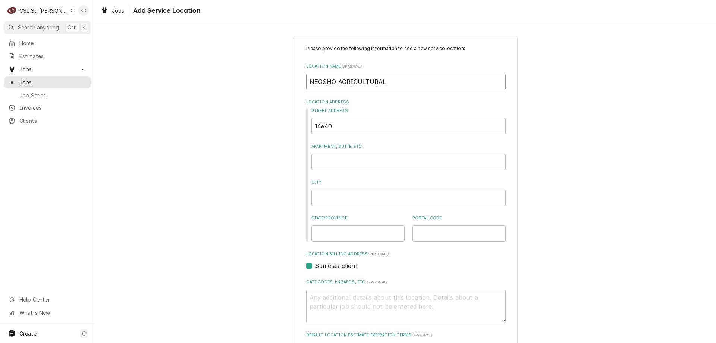
type input "NEOSHO AGRICULTURAL C"
type textarea "x"
type input "NEOSHO AGRICULTURAL CE"
type textarea "x"
type input "NEOSHO AGRICULTURAL CEN"
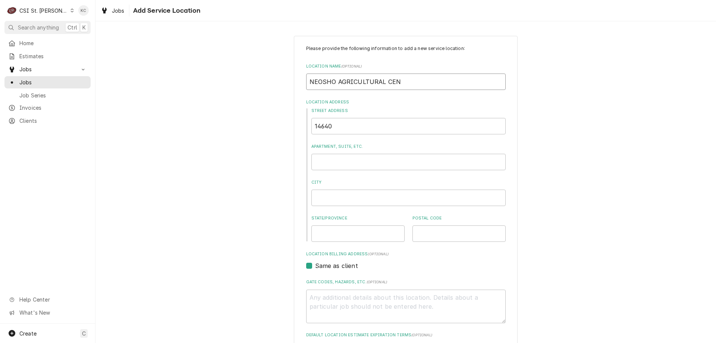
type textarea "x"
type input "NEOSHO AGRICULTURAL CENT"
type textarea "x"
type input "NEOSHO AGRICULTURAL CENTE"
type textarea "x"
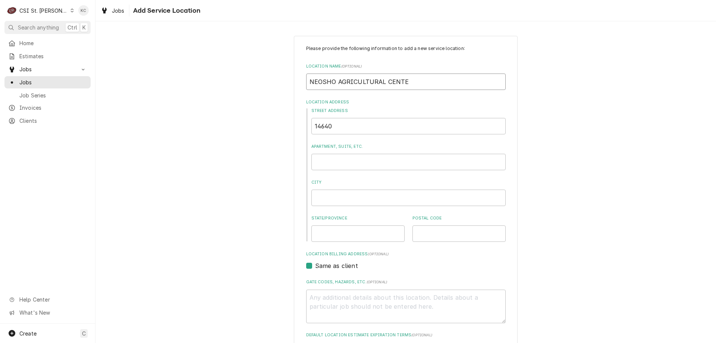
type input "[GEOGRAPHIC_DATA]"
type textarea "x"
type input "[GEOGRAPHIC_DATA]"
type textarea "x"
type input "1"
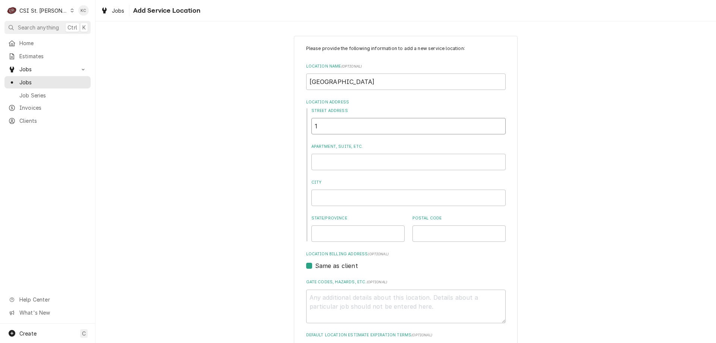
type textarea "x"
type input "14"
type textarea "x"
type input "146"
type textarea "x"
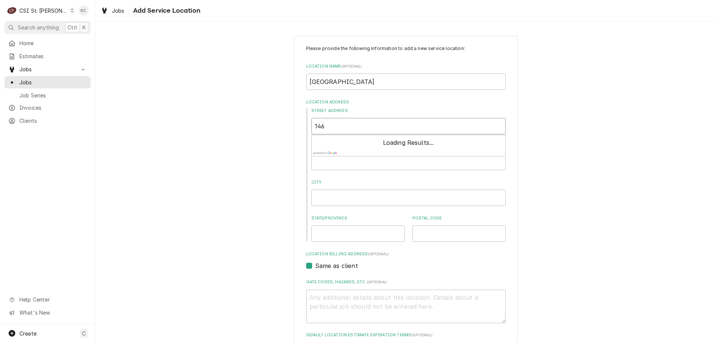
type input "1464"
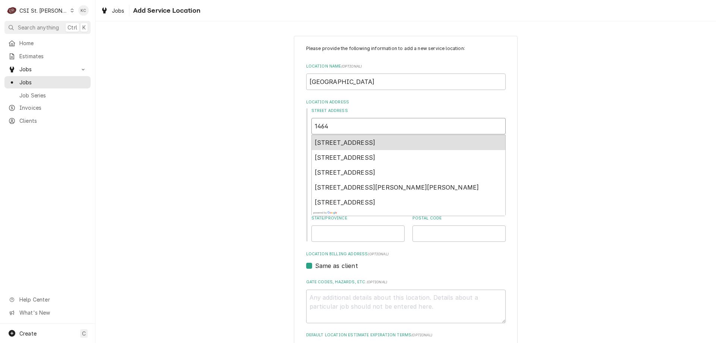
type textarea "x"
type input "14640"
type textarea "x"
type input "14640"
type textarea "x"
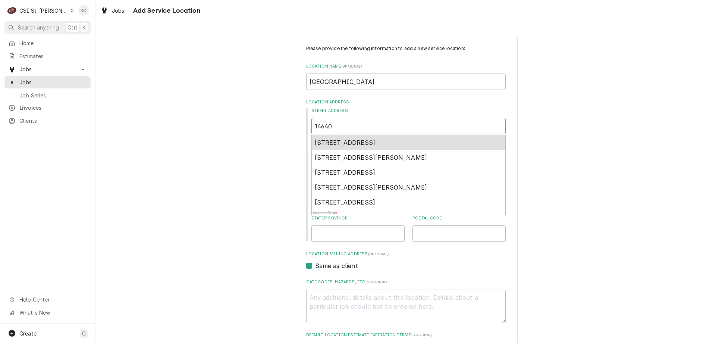
type input "14640 K"
type textarea "x"
type input "14640 KO"
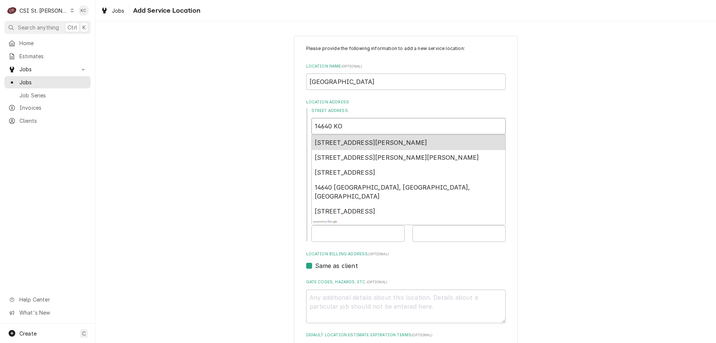
type textarea "x"
type input "14640 KOD"
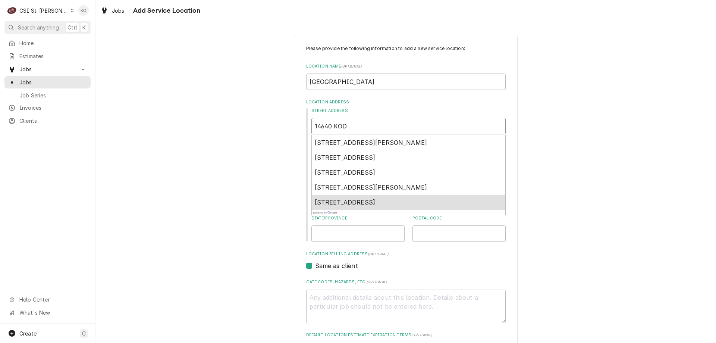
click at [402, 207] on div "14640 Kodiak Rd, Neosho, MO, USA" at bounding box center [409, 202] width 194 height 15
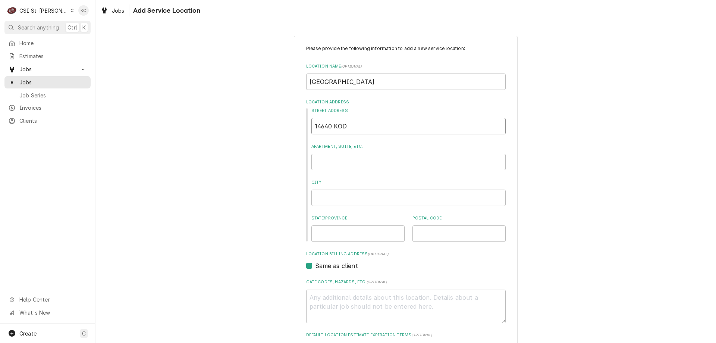
type textarea "x"
type input "14640 Kodiak Rd"
type textarea "x"
type input "14640 Kodiak Rd"
click at [582, 185] on div "Please provide the following information to add a new service location: Locatio…" at bounding box center [406, 258] width 621 height 458
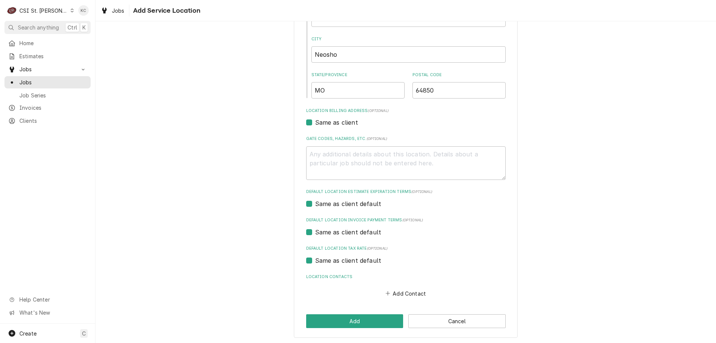
scroll to position [144, 0]
click at [376, 315] on button "Add" at bounding box center [354, 320] width 97 height 14
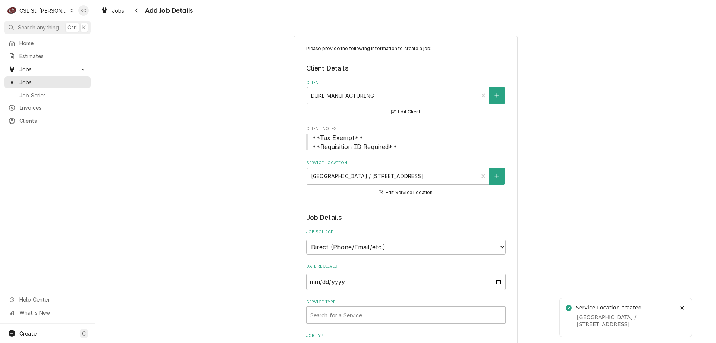
type textarea "x"
click at [424, 250] on select "Direct (Phone/Email/etc.) Service Channel Corrigo Ecotrak Other" at bounding box center [406, 247] width 200 height 15
select select "100"
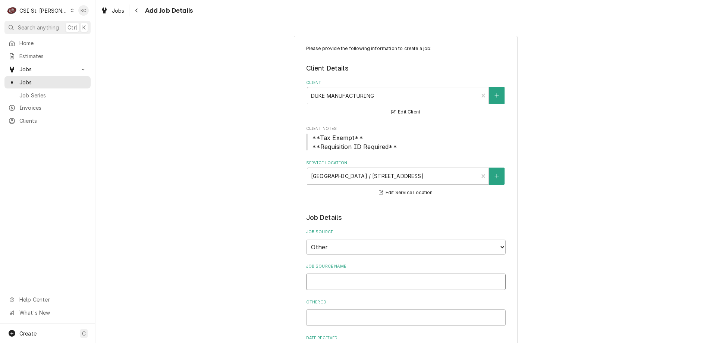
click at [402, 285] on input "Job Source Name" at bounding box center [406, 281] width 200 height 16
type textarea "x"
type input "D"
type textarea "x"
type input "Du"
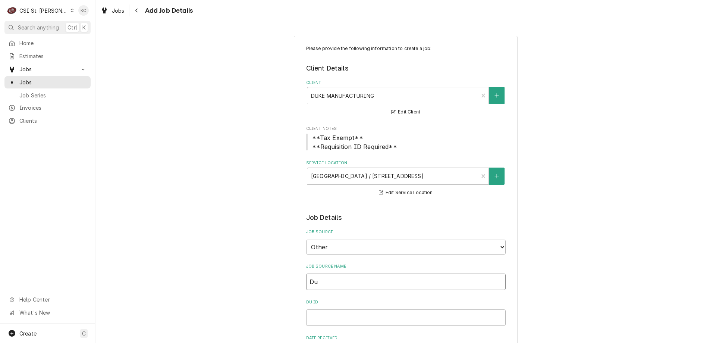
type textarea "x"
type input "D"
type textarea "x"
type input "DU"
type textarea "x"
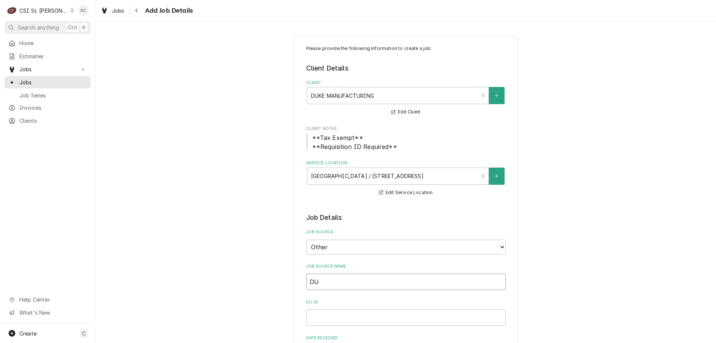
type input "DUK"
type textarea "x"
type input "DUKE"
type textarea "x"
type input "DUKE"
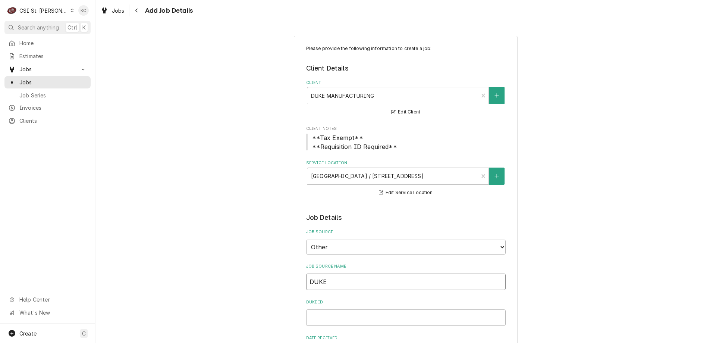
type textarea "x"
type input "DUKE e"
type textarea "x"
type input "DUKE em"
type textarea "x"
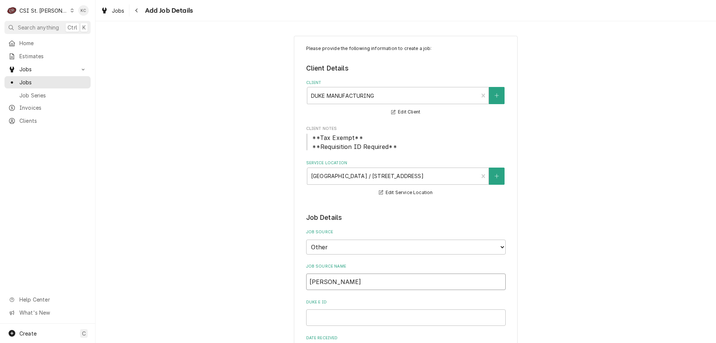
type input "DUKE ema"
type textarea "x"
type input "DUKE emai"
type textarea "x"
type input "DUKE email"
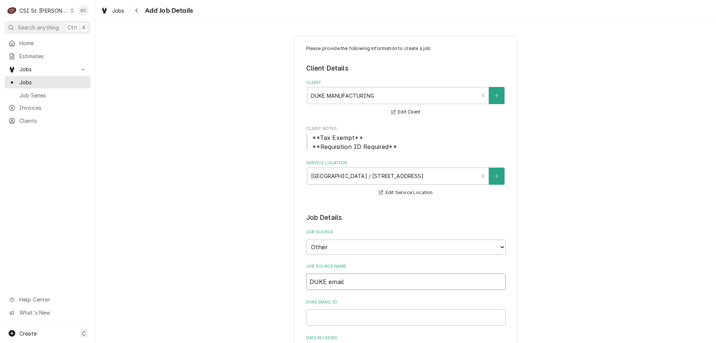
type textarea "x"
type input "DUKE email"
click at [341, 319] on input "DUKE email ID" at bounding box center [406, 317] width 200 height 16
paste input "347087"
type textarea "x"
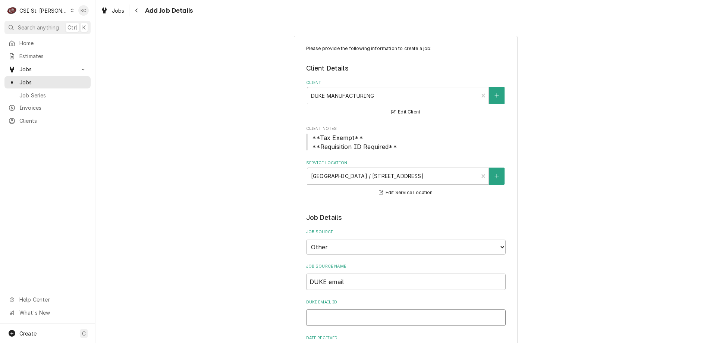
type input "347087"
type textarea "x"
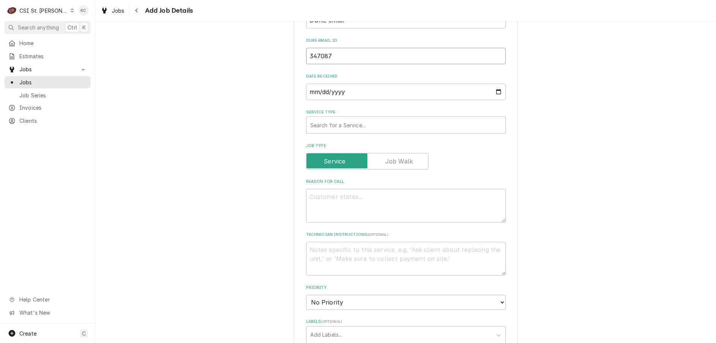
scroll to position [261, 0]
type input "347087"
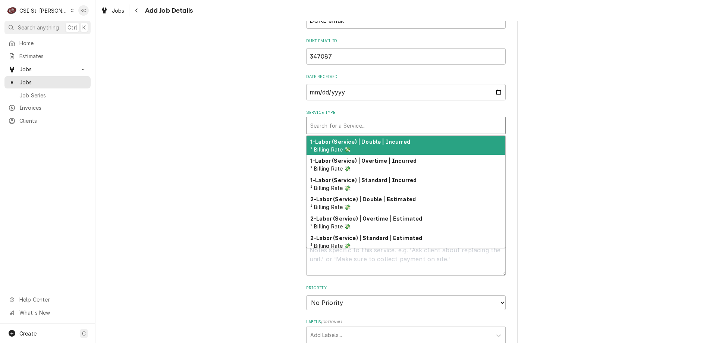
click at [372, 130] on div "Service Type" at bounding box center [405, 125] width 191 height 13
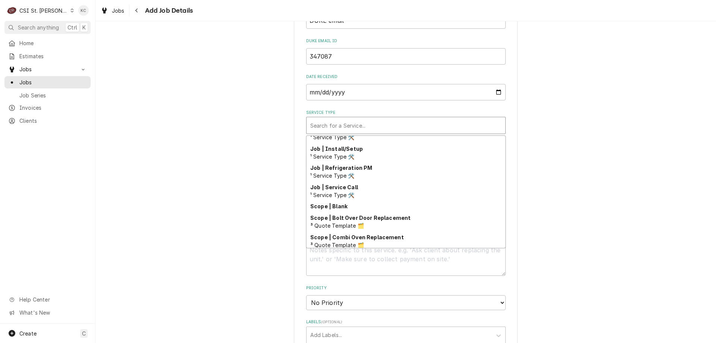
scroll to position [427, 0]
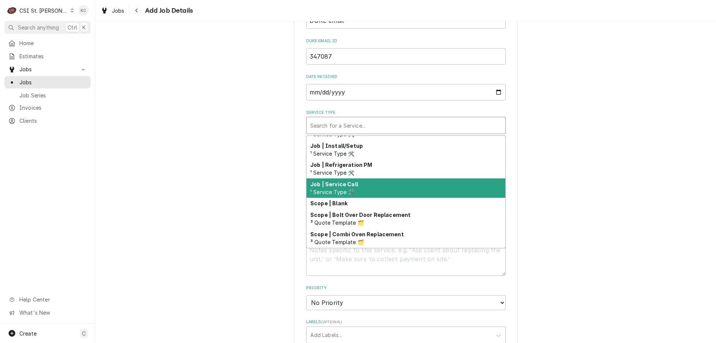
click at [382, 181] on div "Job | Service Call ¹ Service Type 🛠️" at bounding box center [406, 187] width 199 height 19
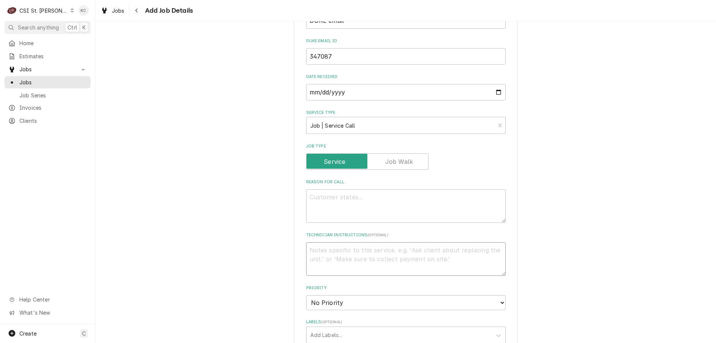
click at [327, 251] on textarea "Technician Instructions ( optional )" at bounding box center [406, 259] width 200 height 34
paste textarea "Top oven is not lighting. Worked for 1 week"
type textarea "x"
type textarea "Top oven is not lighting. Worked for 1 week"
type textarea "x"
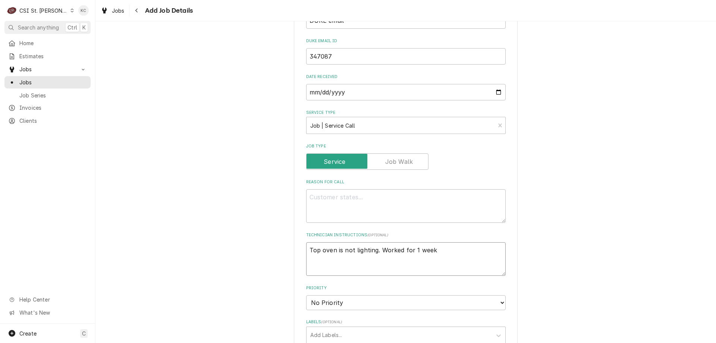
type textarea "Top oven is not lighting. Worked for 1 week"
click at [315, 199] on textarea "Reason For Call" at bounding box center [406, 206] width 200 height 34
paste textarea "E101-G-NG Serial #: 12240283"
type textarea "x"
type textarea "E101-G-NG Serial #: 12240283"
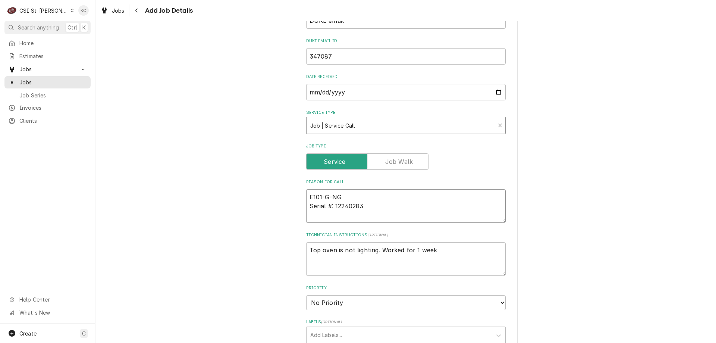
type textarea "x"
type textarea "E101-G-NG Serial #: 12240283"
drag, startPoint x: 437, startPoint y: 253, endPoint x: 301, endPoint y: 255, distance: 136.2
click at [301, 255] on div "Please provide the following information to create a job: Client Details Client…" at bounding box center [406, 205] width 224 height 861
click at [366, 208] on textarea "E101-G-NG Serial #: 12240283" at bounding box center [406, 206] width 200 height 34
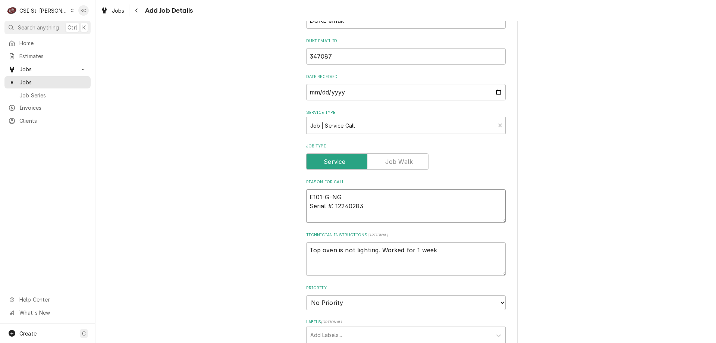
type textarea "x"
type textarea "E101-G-NG Serial #: 12240283"
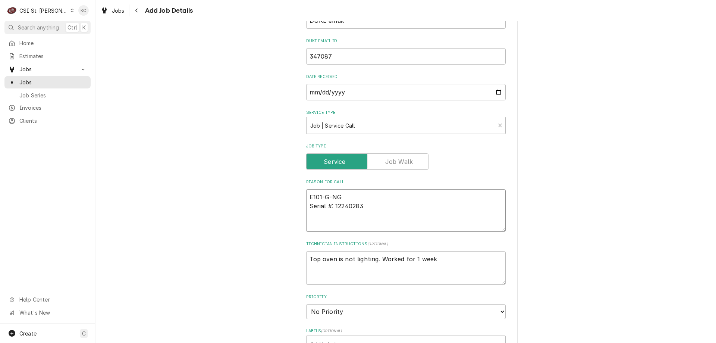
type textarea "x"
type textarea "E101-G-NG Serial #: 12240283"
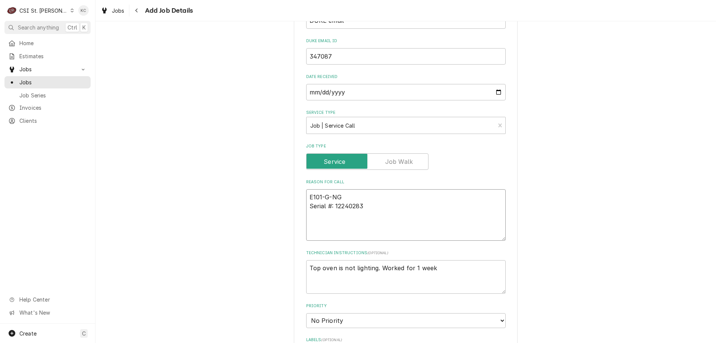
paste textarea "Top oven is not lighting. Worked for 1 week"
type textarea "x"
type textarea "E101-G-NG Serial #: 12240283 Top oven is not lighting. Worked for 1 week"
type textarea "x"
type textarea "E101-G-NG Serial #: 12240283 Top oven is not lighting. Worked for 1 week"
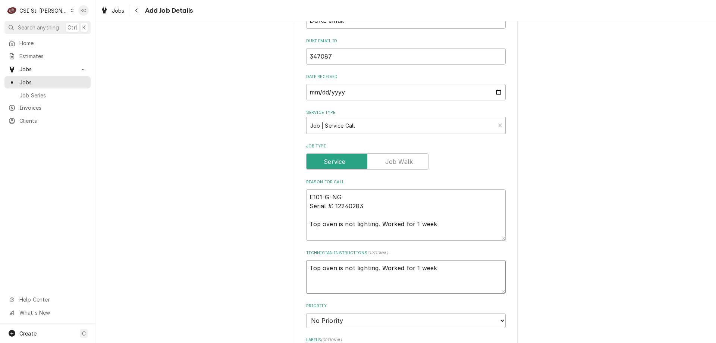
drag, startPoint x: 431, startPoint y: 269, endPoint x: 292, endPoint y: 269, distance: 139.2
click at [294, 269] on div "Please provide the following information to create a job: Client Details Client…" at bounding box center [406, 214] width 224 height 879
type textarea "x"
type textarea "S"
type textarea "x"
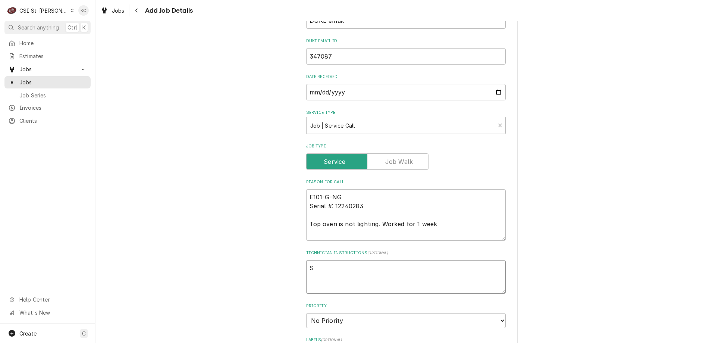
type textarea "SU"
type textarea "x"
type textarea "SUN"
type textarea "x"
type textarea "SUNN"
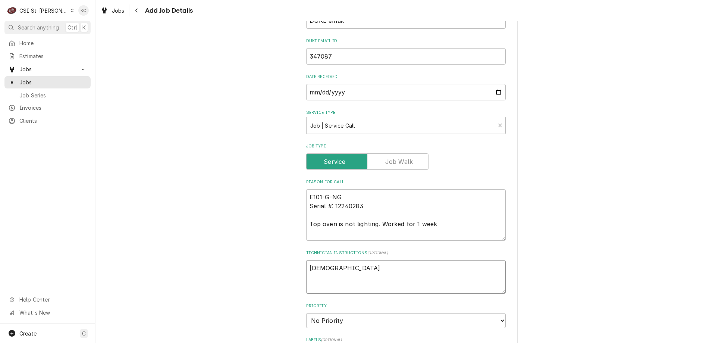
type textarea "x"
type textarea "SUN"
type textarea "x"
type textarea "SU"
type textarea "x"
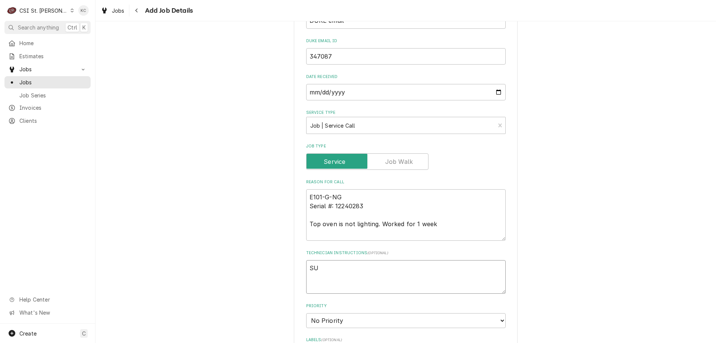
type textarea "SUB"
type textarea "x"
type textarea "SUBB"
type textarea "x"
type textarea "SUBBI"
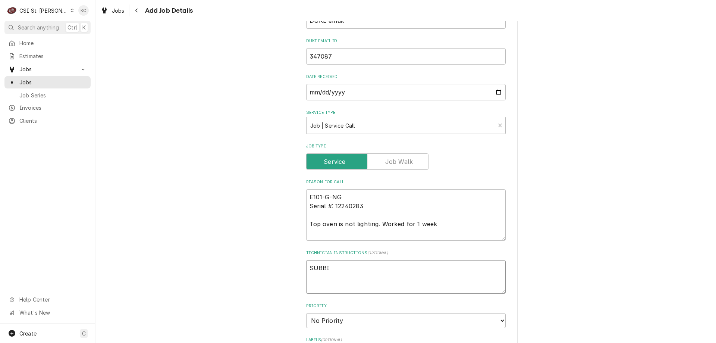
type textarea "x"
type textarea "SUBBIN"
type textarea "x"
type textarea "SUBBING"
type textarea "x"
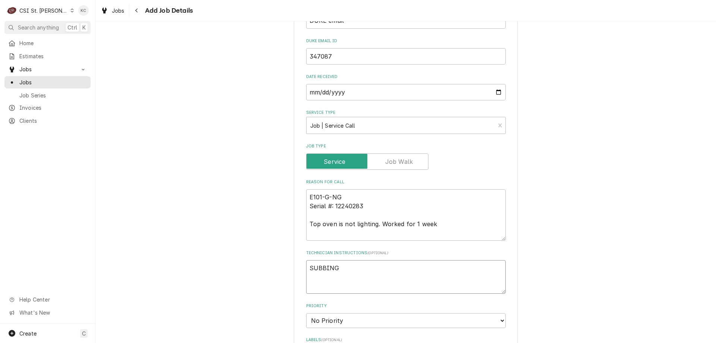
type textarea "SUBBING"
type textarea "x"
type textarea "SUBBING C"
type textarea "x"
type textarea "SUBBING CA"
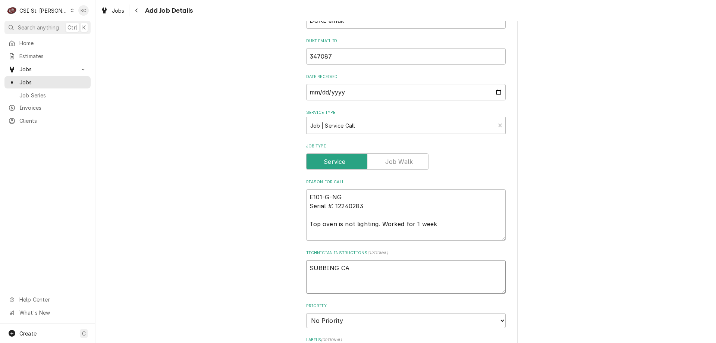
type textarea "x"
type textarea "SUBBING CAL"
type textarea "x"
type textarea "SUBBING CALL"
type textarea "x"
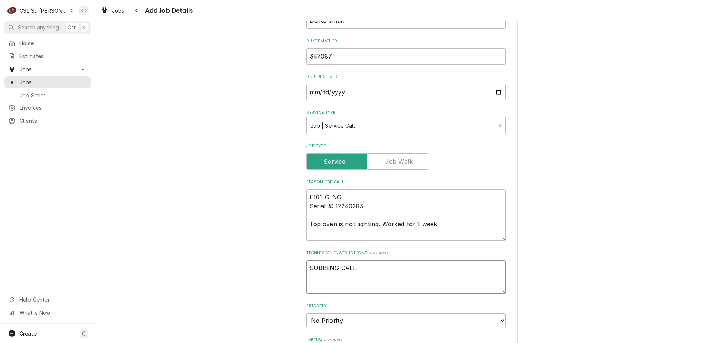
type textarea "SUBBING CALL"
type textarea "x"
type textarea "SUBBING CALL T"
type textarea "x"
type textarea "SUBBING CALL TO"
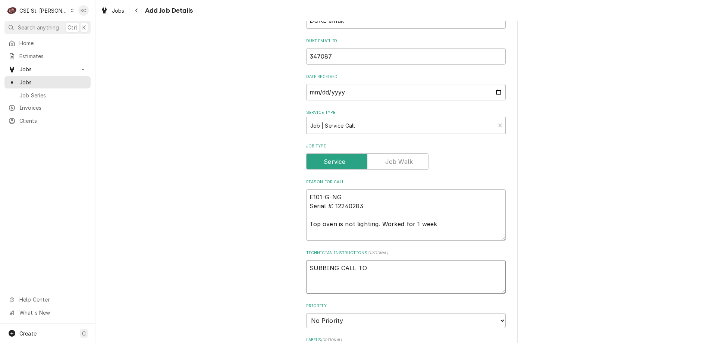
type textarea "x"
type textarea "SUBBING CALL TO"
type textarea "x"
type textarea "SUBBING CALL TO R"
type textarea "x"
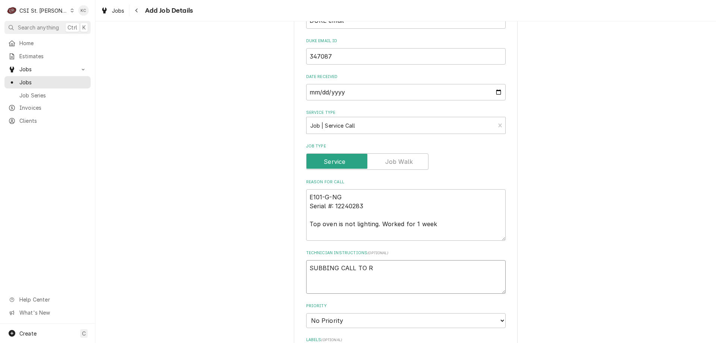
type textarea "SUBBING CALL TO RI"
type textarea "x"
type textarea "SUBBING CALL TO RIC"
type textarea "x"
type textarea "SUBBING CALL TO RICE"
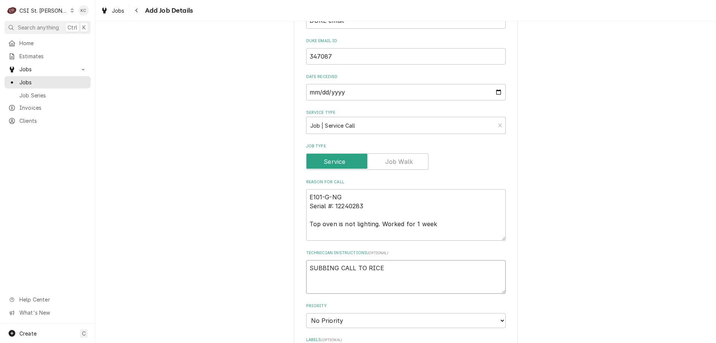
type textarea "x"
type textarea "SUBBING CALL TO RICE"
type textarea "x"
type textarea "SUBBING CALL TO RICE"
type textarea "x"
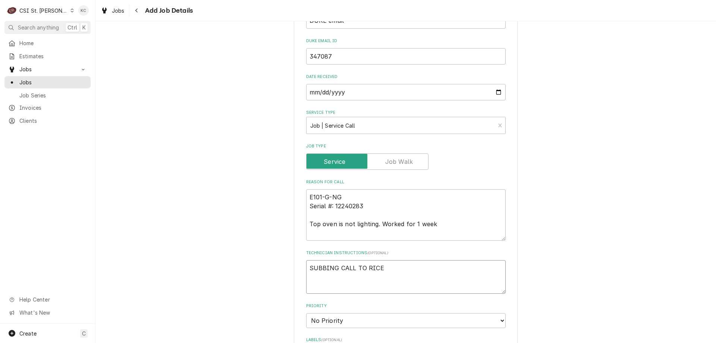
type textarea "SUBBING CALL TO RICE C"
type textarea "x"
type textarea "SUBBING CALL TO RICE Co"
type textarea "x"
type textarea "SUBBING CALL TO RICE Col"
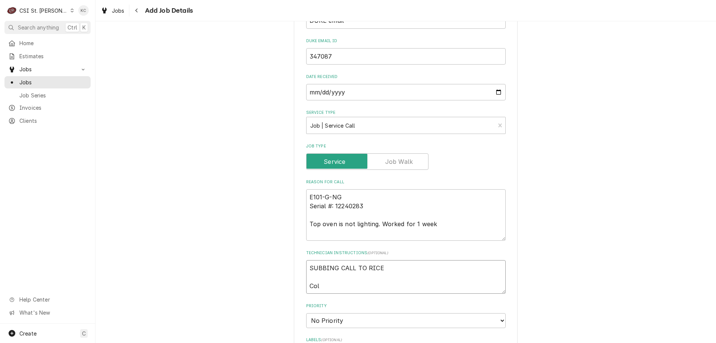
type textarea "x"
type textarea "SUBBING CALL TO RICE Cole"
type textarea "x"
type textarea "SUBBING CALL TO RICE Cole"
type textarea "x"
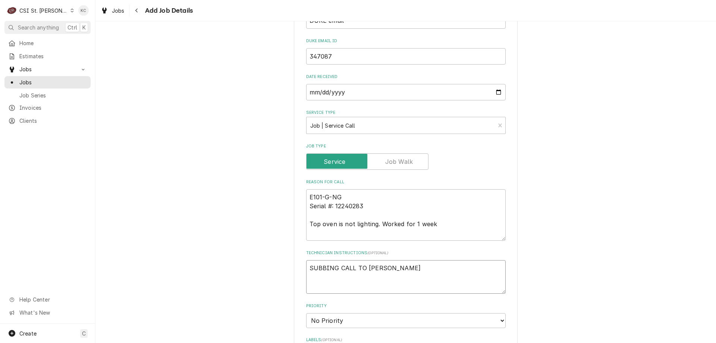
type textarea "SUBBING CALL TO RICE Cole J"
type textarea "x"
type textarea "SUBBING CALL TO RICE Cole Ja"
type textarea "x"
type textarea "SUBBING CALL TO RICE Cole Jac"
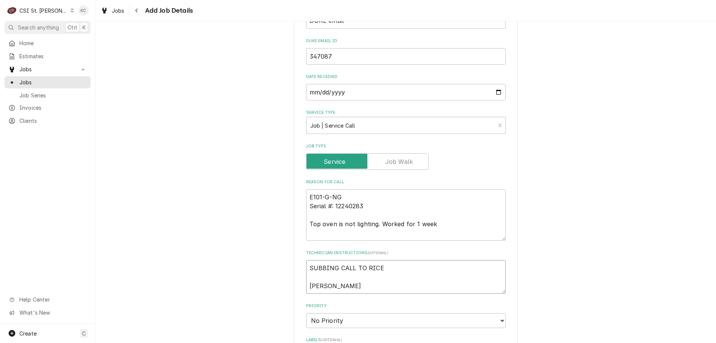
type textarea "x"
type textarea "SUBBING CALL TO RICE Cole Jack"
type textarea "x"
type textarea "SUBBING CALL TO RICE Cole Jacko"
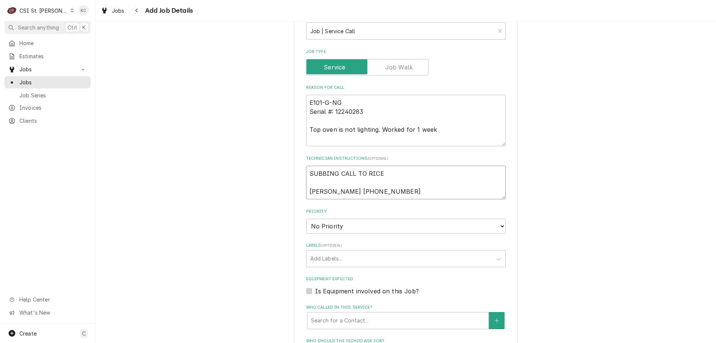
scroll to position [373, 0]
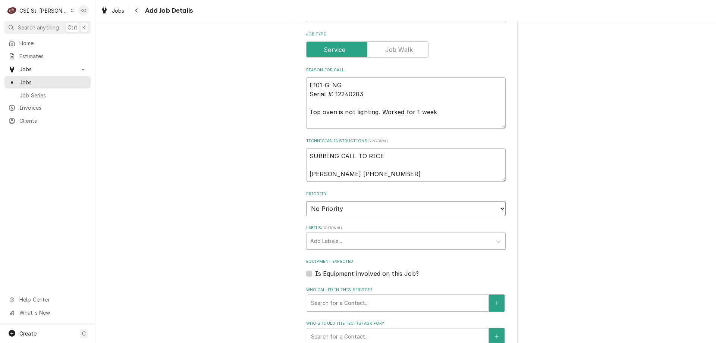
click at [355, 209] on select "No Priority Urgent High Medium Low" at bounding box center [406, 208] width 200 height 15
click at [306, 201] on select "No Priority Urgent High Medium Low" at bounding box center [406, 208] width 200 height 15
click at [344, 240] on div "Labels" at bounding box center [399, 240] width 178 height 13
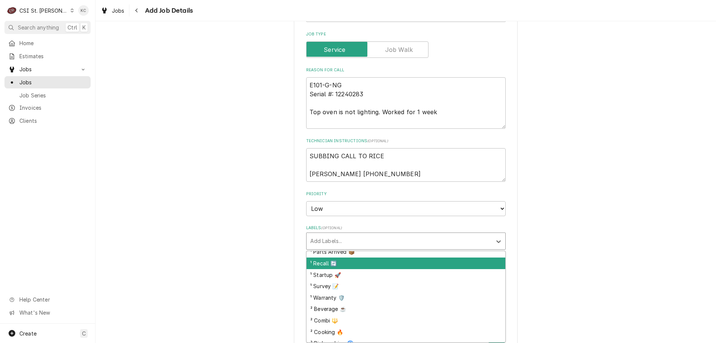
scroll to position [75, 0]
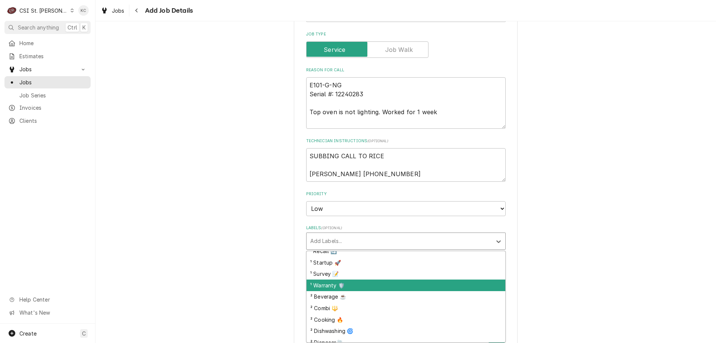
click at [377, 282] on div "¹ Warranty 🛡️" at bounding box center [406, 285] width 199 height 12
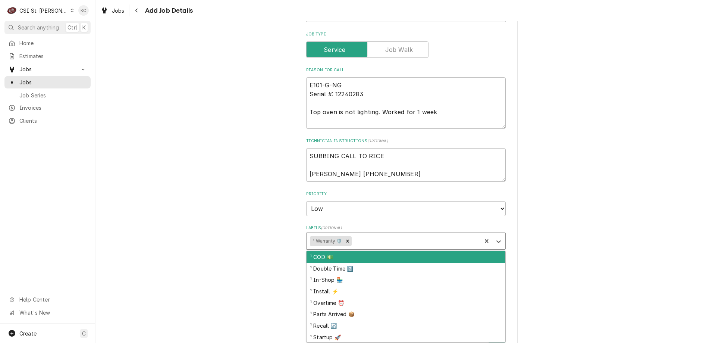
click at [383, 244] on div "Labels" at bounding box center [415, 240] width 125 height 13
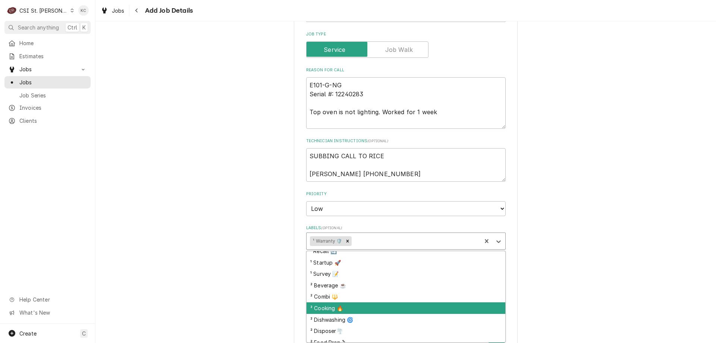
click at [393, 306] on div "² Cooking 🔥" at bounding box center [406, 308] width 199 height 12
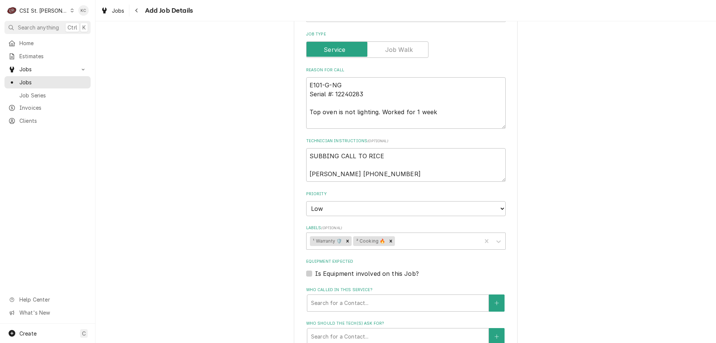
click at [552, 266] on div "Please provide the following information to create a job: Client Details Client…" at bounding box center [406, 102] width 621 height 892
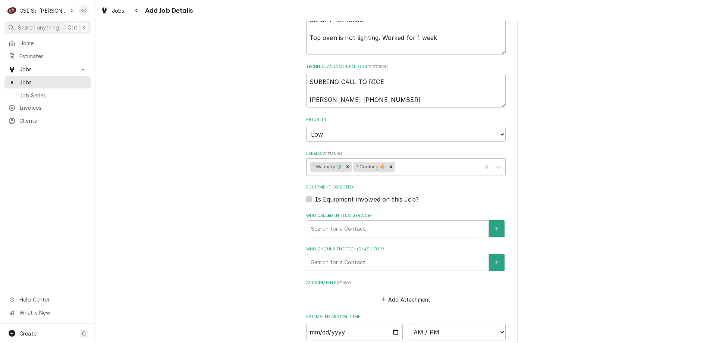
scroll to position [448, 0]
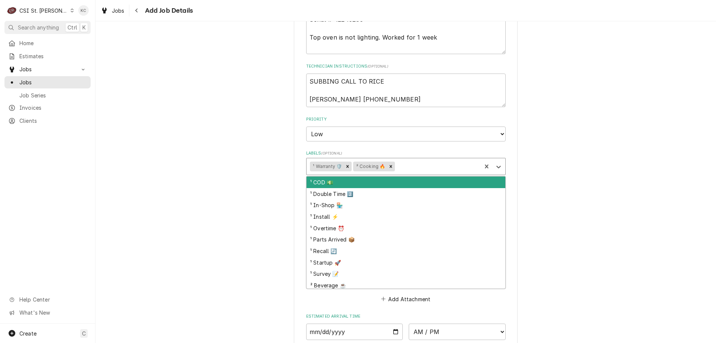
click at [433, 173] on div "¹ Warranty 🛡️ ² Cooking 🔥" at bounding box center [394, 166] width 175 height 16
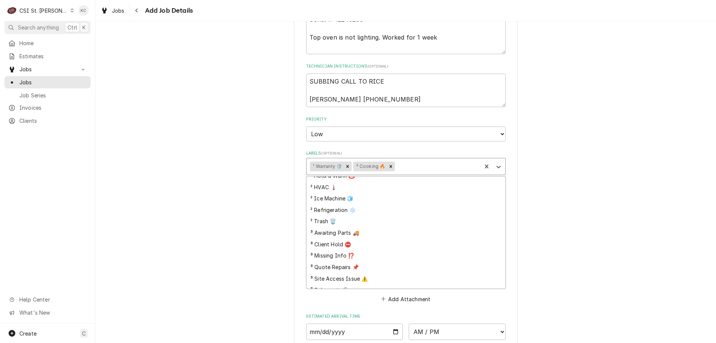
scroll to position [187, 0]
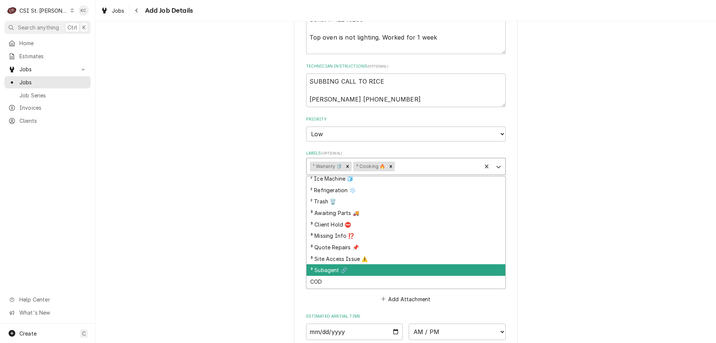
click at [419, 274] on div "³ Subagent 🔗" at bounding box center [406, 270] width 199 height 12
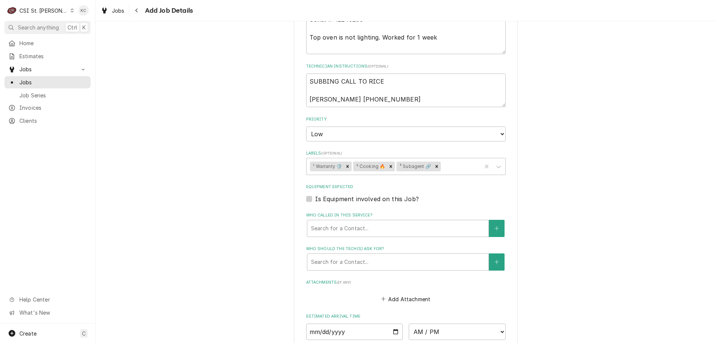
click at [594, 217] on div "Please provide the following information to create a job: Client Details Client…" at bounding box center [406, 27] width 621 height 892
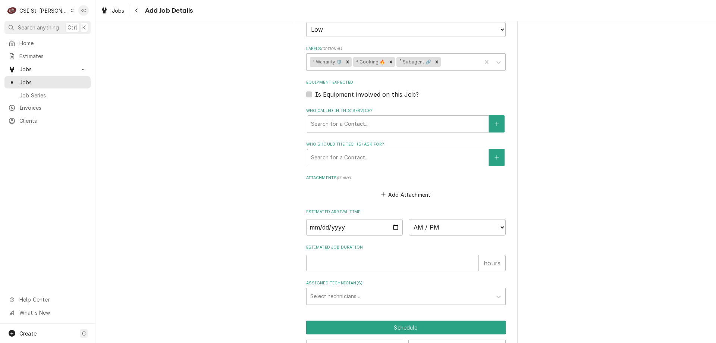
scroll to position [560, 0]
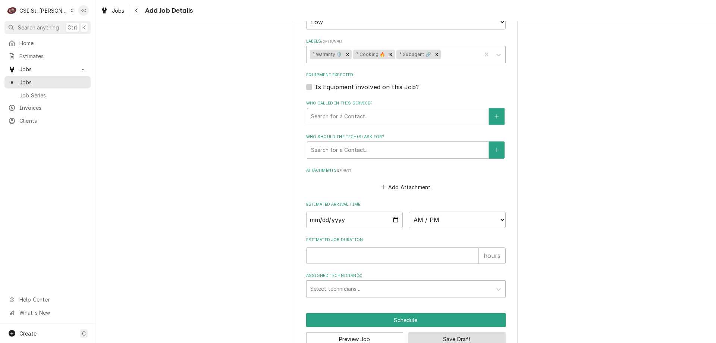
click at [479, 336] on button "Save Draft" at bounding box center [456, 339] width 97 height 14
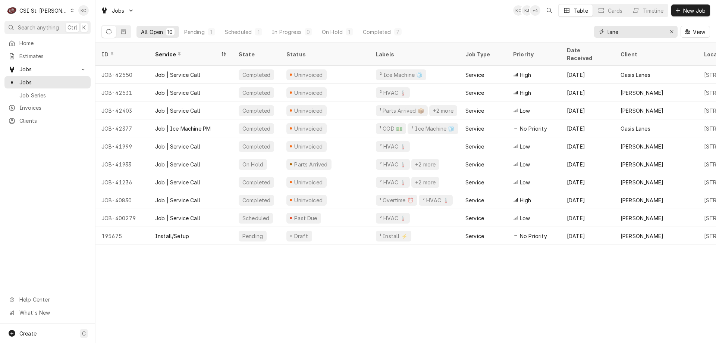
drag, startPoint x: 626, startPoint y: 35, endPoint x: 583, endPoint y: 38, distance: 43.0
click at [583, 38] on div "All Open 10 Pending 1 Scheduled 1 In Progress 0 On Hold 1 Completed 7 lane View" at bounding box center [405, 31] width 609 height 21
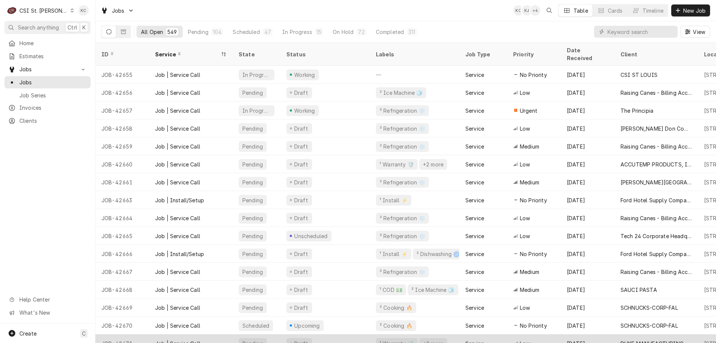
click at [647, 339] on div "DUKE MANUFACTURING" at bounding box center [652, 343] width 63 height 8
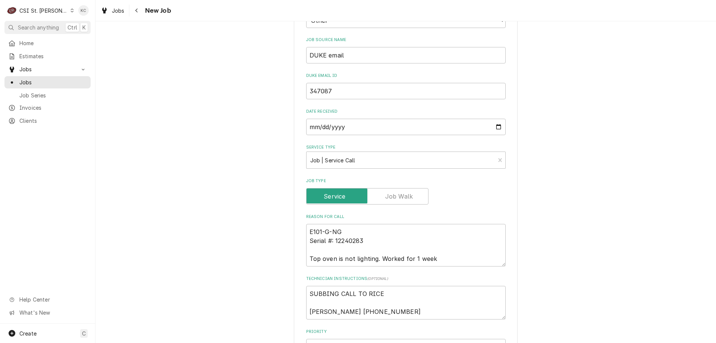
scroll to position [373, 0]
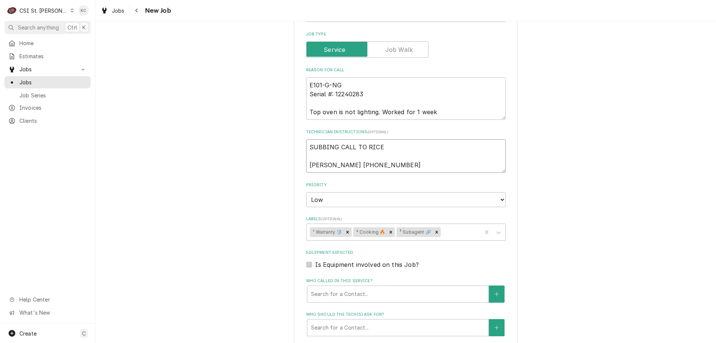
click at [386, 146] on textarea "SUBBING CALL TO RICE [PERSON_NAME] [PHONE_NUMBER]" at bounding box center [406, 156] width 200 height 34
type textarea "x"
type textarea "SUBBING CALL TO RICE [PERSON_NAME] [PHONE_NUMBER]"
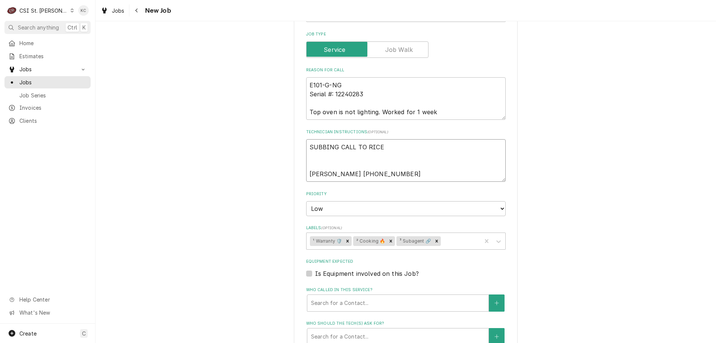
type textarea "x"
type textarea "SUBBING CALL TO RICE [PERSON_NAME] [PHONE_NUMBER]"
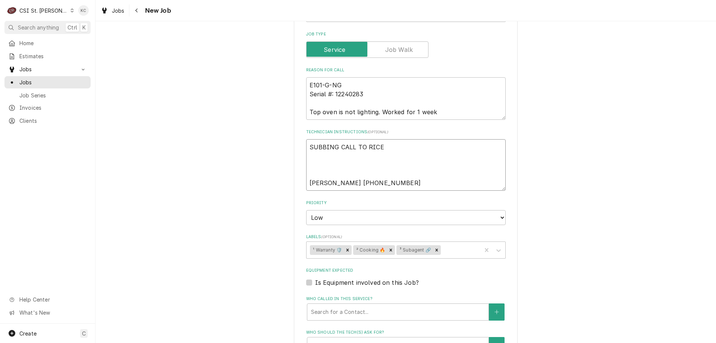
type textarea "x"
type textarea "SUBBING CALL TO RICE [PERSON_NAME] [PHONE_NUMBER]"
click at [331, 165] on textarea "SUBBING CALL TO RICE [PERSON_NAME] [PHONE_NUMBER]" at bounding box center [406, 164] width 200 height 51
paste textarea "extended travel and OT approved"
type textarea "x"
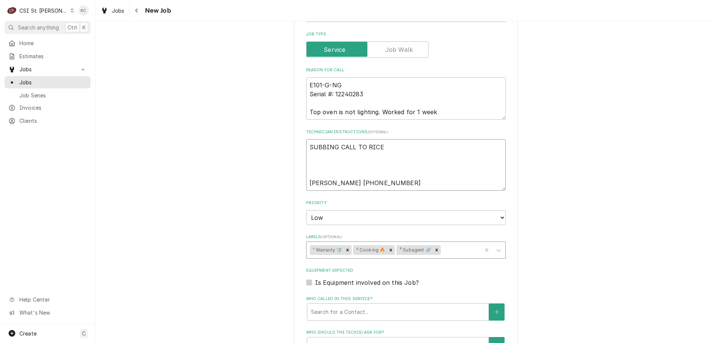
type textarea "SUBBING CALL TO RICE extended travel and OT approved [PERSON_NAME] [PHONE_NUMBE…"
type textarea "x"
type textarea "SUBBING CALL TO RICE extended travel and OT approved [PERSON_NAME] [PHONE_NUMBE…"
type textarea "x"
type textarea "SUBBING CALL TO RICE extended travel and OT approved [PERSON_NAME] [PHONE_NUMBE…"
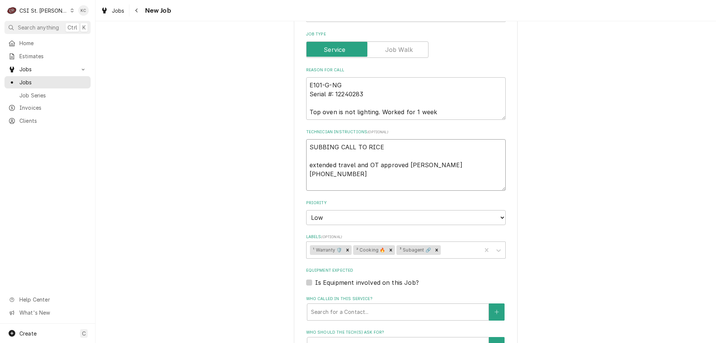
type textarea "x"
type textarea "SUBBING CALL TO RICE extended travel and OT approved per [PERSON_NAME] [PHONE_N…"
type textarea "x"
type textarea "SUBBING CALL TO RICE extended travel and OT approved per [PERSON_NAME] [PHONE_N…"
type textarea "x"
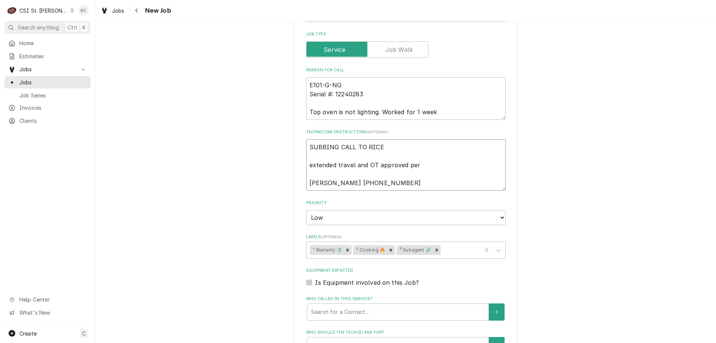
type textarea "SUBBING CALL TO RICE extended travel and OT approved per e [PERSON_NAME] [PHONE…"
type textarea "x"
type textarea "SUBBING CALL TO RICE extended travel and OT approved per emi [PERSON_NAME] [PHO…"
type textarea "x"
type textarea "SUBBING CALL TO RICE extended travel and OT approved per emial [PERSON_NAME] [P…"
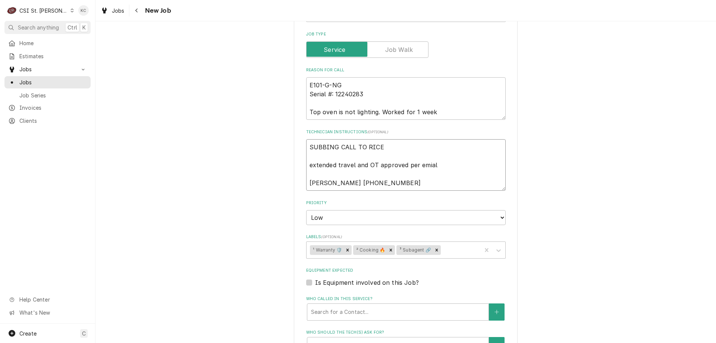
type textarea "x"
type textarea "SUBBING CALL TO RICE extended travel and OT approved per emial [PERSON_NAME] [P…"
type textarea "x"
type textarea "SUBBING CALL TO RICE extended travel and OT approved per emial [PERSON_NAME] [P…"
type textarea "x"
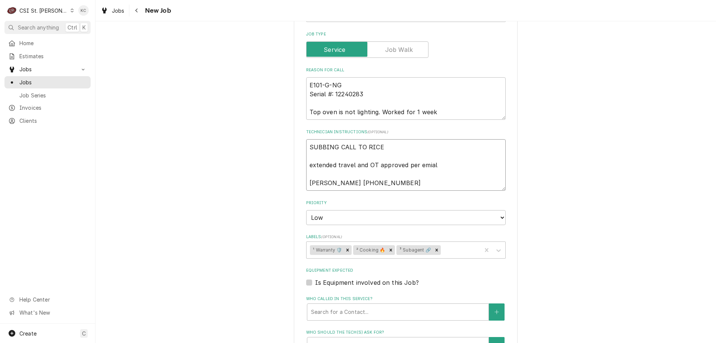
type textarea "SUBBING CALL TO RICE extended travel and OT approved per emia Cole Jackson 417 …"
type textarea "x"
type textarea "SUBBING CALL TO RICE extended travel and OT approved per emi Cole Jackson 417 3…"
type textarea "x"
type textarea "SUBBING CALL TO RICE extended travel and OT approved per em Cole Jackson 417 34…"
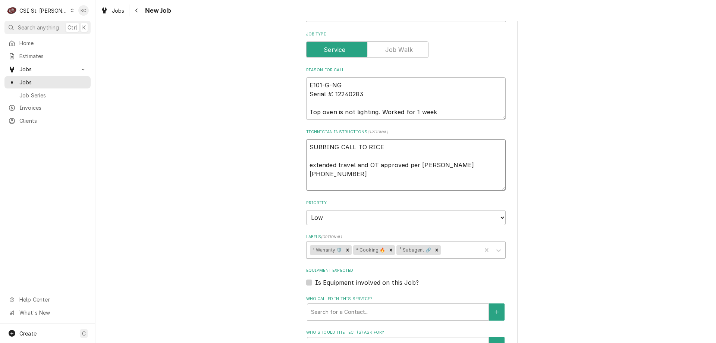
type textarea "x"
type textarea "SUBBING CALL TO RICE extended travel and OT approved per ema Cole Jackson 417 3…"
type textarea "x"
type textarea "SUBBING CALL TO RICE extended travel and OT approved per emai Cole Jackson 417 …"
type textarea "x"
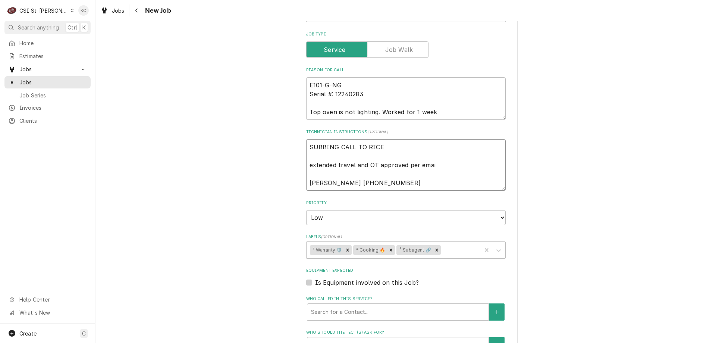
type textarea "SUBBING CALL TO RICE extended travel and OT approved per email Cole Jackson 417…"
type textarea "x"
type textarea "SUBBING CALL TO RICE extended travel and OT approved per email Cole Jackson 417…"
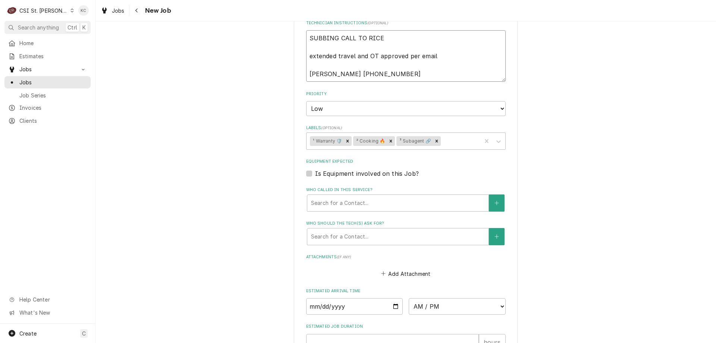
scroll to position [607, 0]
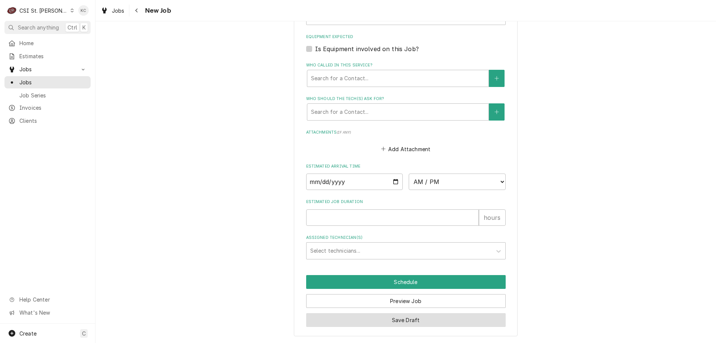
click at [462, 322] on button "Save Draft" at bounding box center [406, 320] width 200 height 14
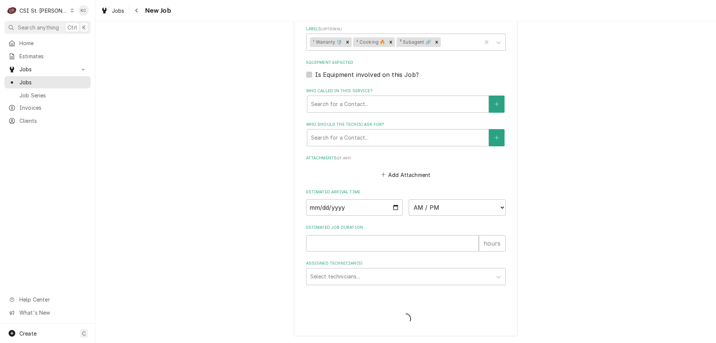
type textarea "x"
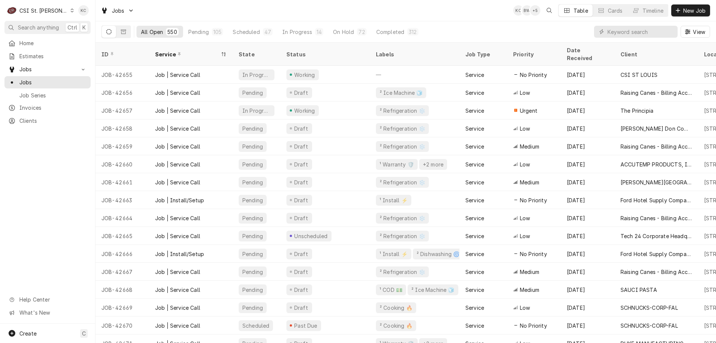
click at [443, 31] on div "All Open 550 Pending 105 Scheduled 47 In Progress 14 On Hold 72 Completed 312 V…" at bounding box center [405, 31] width 609 height 21
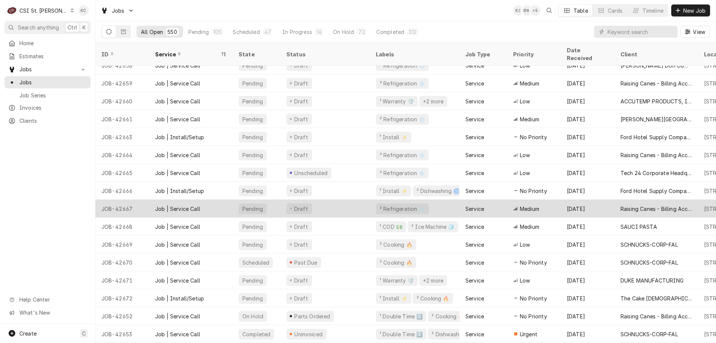
scroll to position [21, 0]
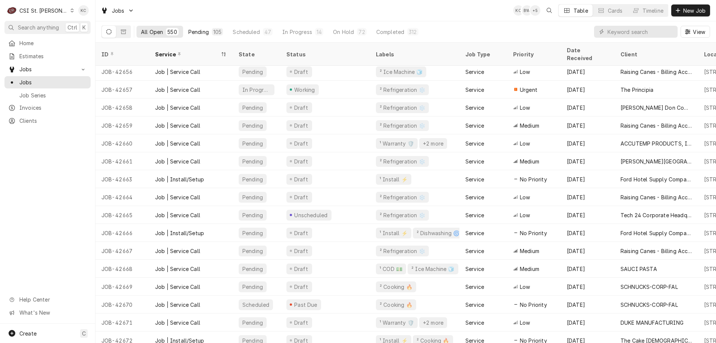
click at [206, 29] on div "Pending" at bounding box center [198, 32] width 21 height 8
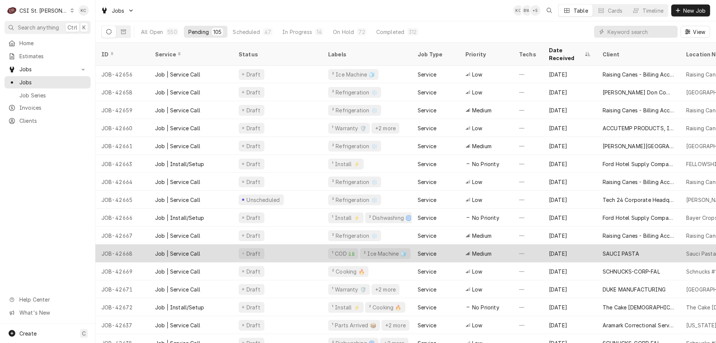
scroll to position [0, 0]
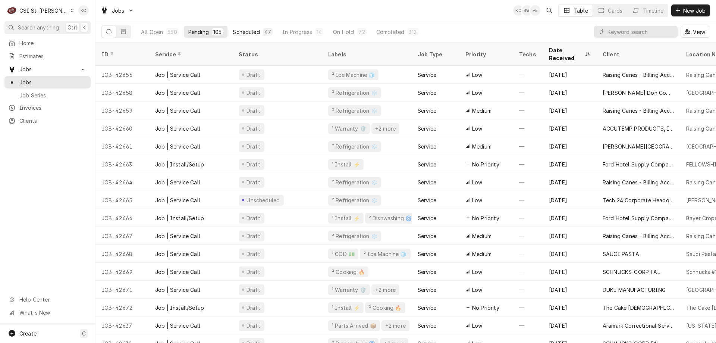
click at [250, 29] on div "Scheduled" at bounding box center [246, 32] width 27 height 8
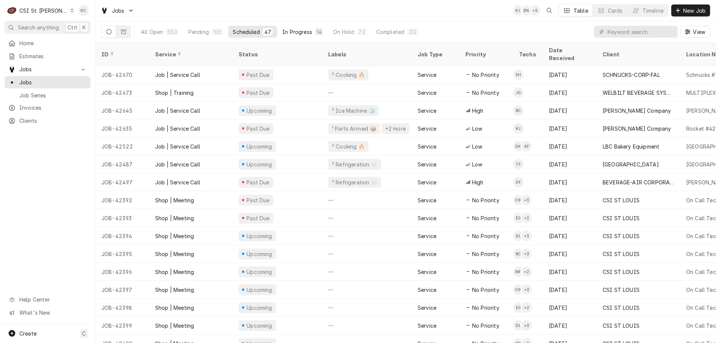
click at [294, 34] on div "In Progress" at bounding box center [297, 32] width 30 height 8
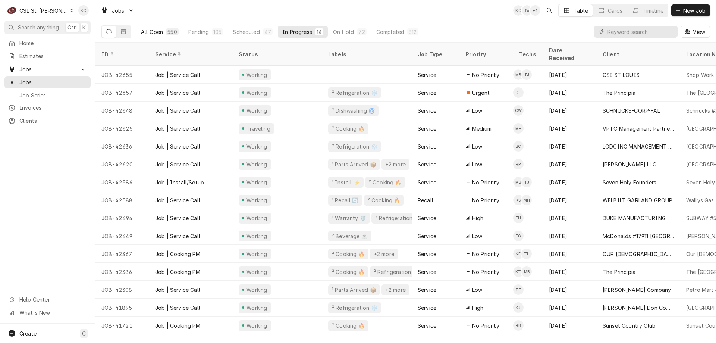
click at [164, 31] on button "All Open 550" at bounding box center [160, 32] width 47 height 12
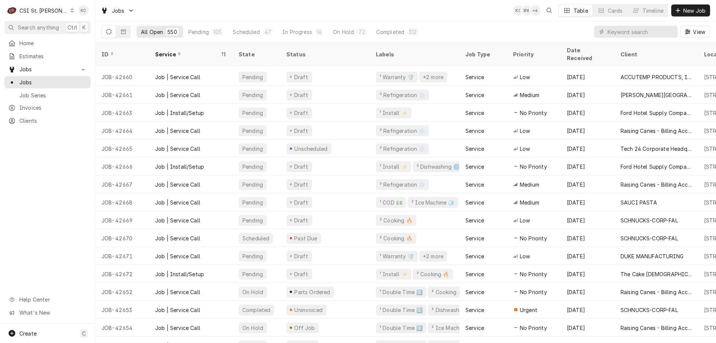
scroll to position [113, 0]
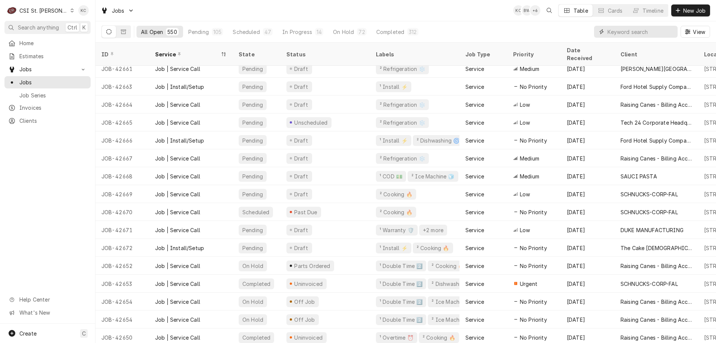
click at [635, 33] on input "Dynamic Content Wrapper" at bounding box center [641, 32] width 66 height 12
click at [297, 7] on div "Jobs KC BW + 5 Table Cards Timeline New Job" at bounding box center [406, 10] width 621 height 21
click at [454, 6] on div "Jobs KC KJ + 3 Table Cards Timeline New Job" at bounding box center [406, 10] width 621 height 21
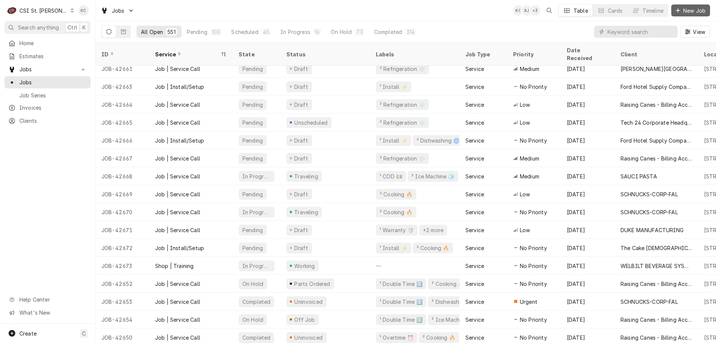
click at [673, 12] on button "New Job" at bounding box center [691, 10] width 39 height 12
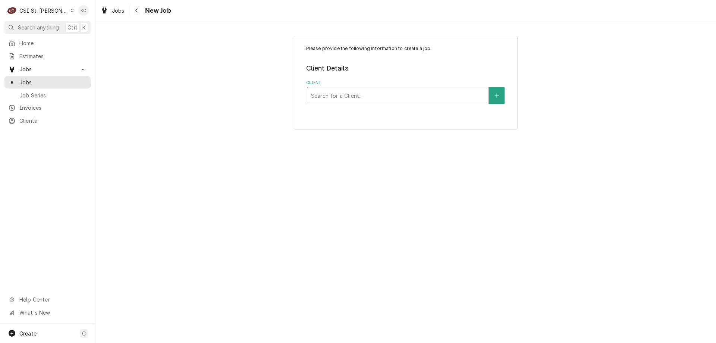
click at [337, 94] on div "Client" at bounding box center [398, 95] width 174 height 13
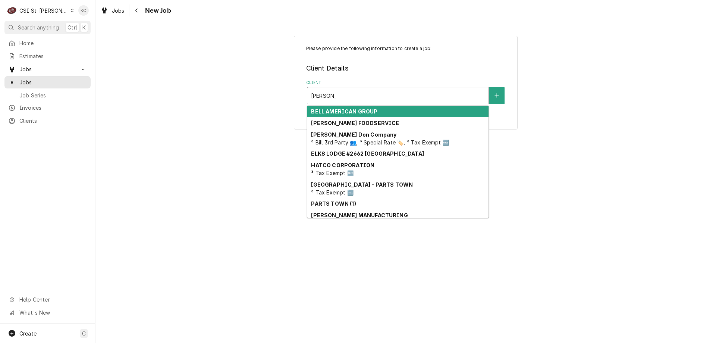
type input "[PERSON_NAME] ele"
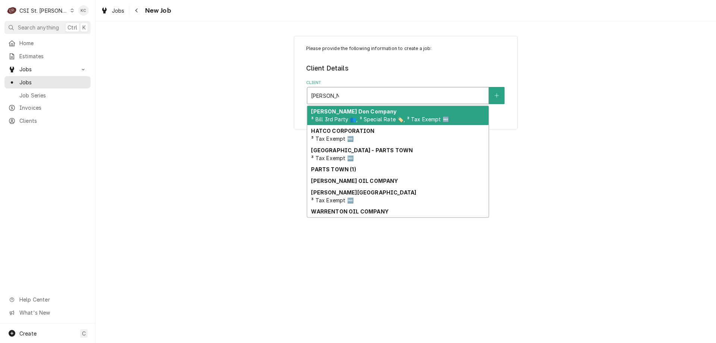
click at [349, 120] on span "³ Bill 3rd Party 👥, ³ Special Rate 🏷️, ³ Tax Exempt 🆓" at bounding box center [380, 119] width 138 height 6
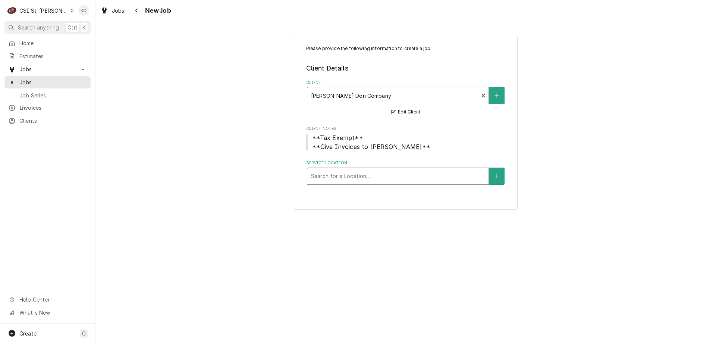
click at [359, 177] on div "Service Location" at bounding box center [398, 175] width 174 height 13
type input "[PERSON_NAME]"
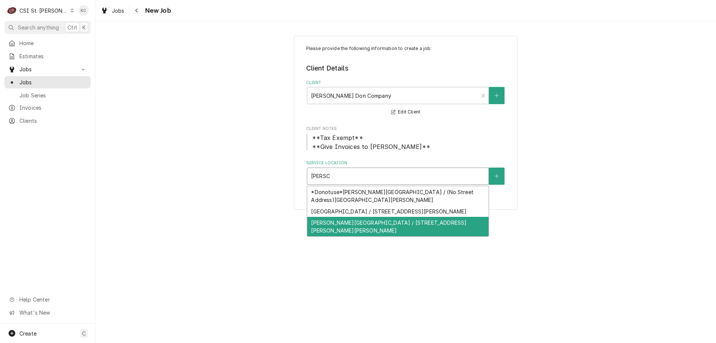
click at [345, 225] on div "[PERSON_NAME][GEOGRAPHIC_DATA] / [STREET_ADDRESS][PERSON_NAME][PERSON_NAME]" at bounding box center [397, 226] width 181 height 19
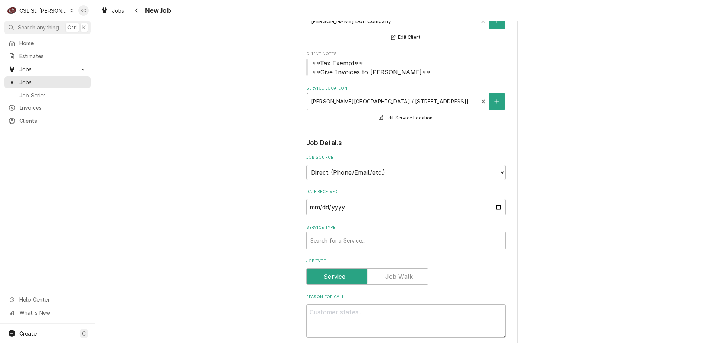
scroll to position [187, 0]
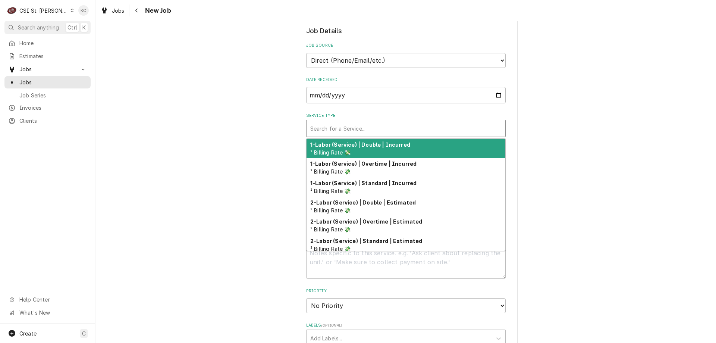
click at [372, 137] on div "Search for a Service..." at bounding box center [406, 128] width 199 height 16
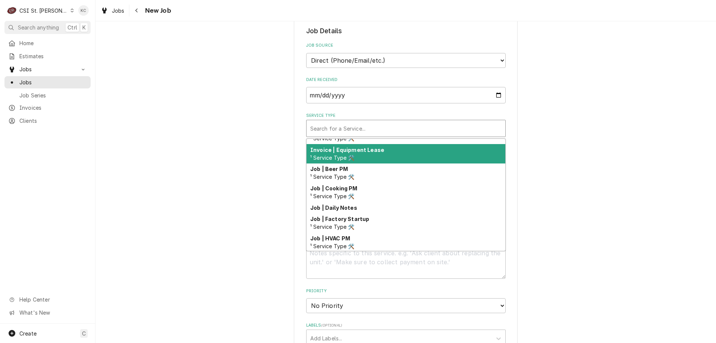
scroll to position [427, 0]
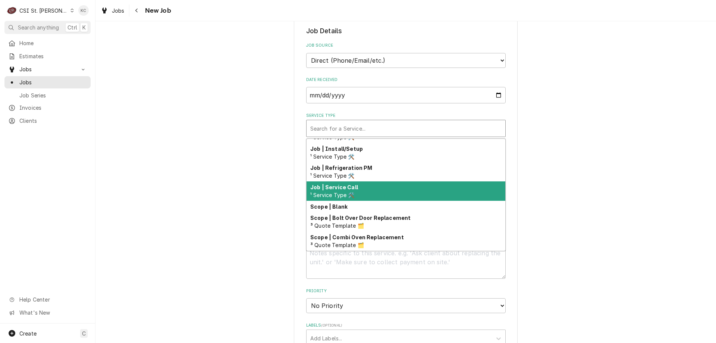
click at [384, 190] on div "Job | Service Call ¹ Service Type 🛠️" at bounding box center [406, 190] width 199 height 19
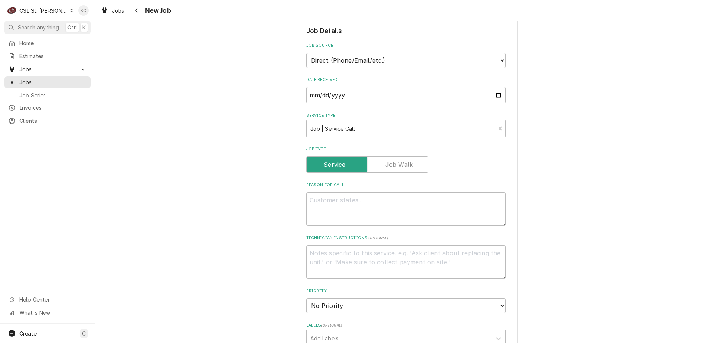
click at [571, 176] on div "Please provide the following information to create a job: Client Details Client…" at bounding box center [406, 244] width 621 height 803
click at [480, 207] on textarea "Reason For Call" at bounding box center [406, 209] width 200 height 34
type textarea "x"
type textarea "I"
type textarea "x"
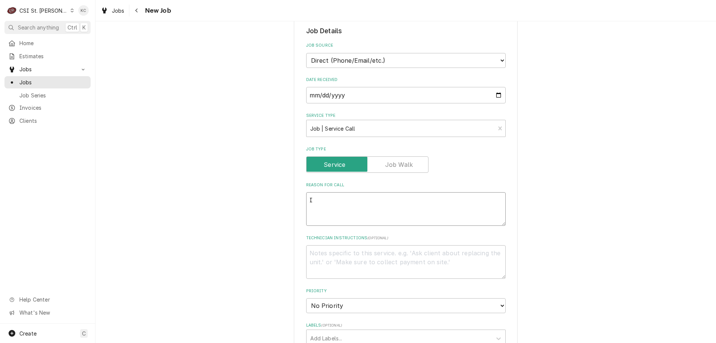
type textarea "Ic"
type textarea "x"
type textarea "Ice"
type textarea "x"
type textarea "Ice"
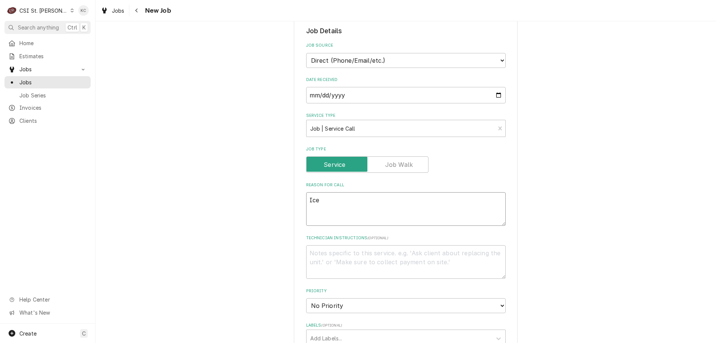
type textarea "x"
type textarea "Ice m"
type textarea "x"
type textarea "Ice ma"
type textarea "x"
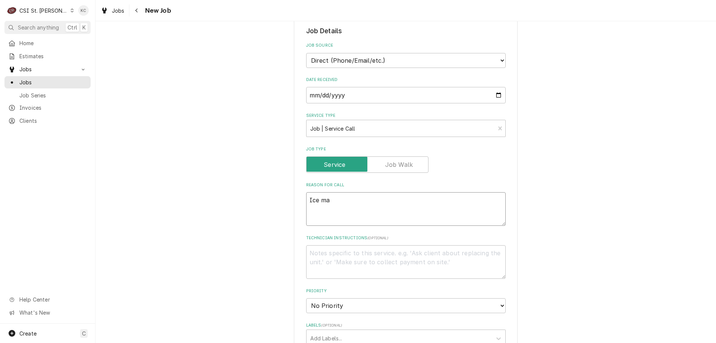
type textarea "Ice mac"
type textarea "x"
type textarea "Ice mach"
type textarea "x"
type textarea "Ice machn"
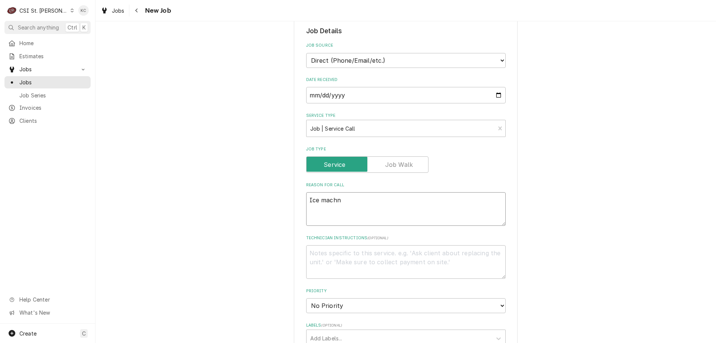
type textarea "x"
type textarea "Ice machne"
type textarea "x"
type textarea "Ice machne"
type textarea "x"
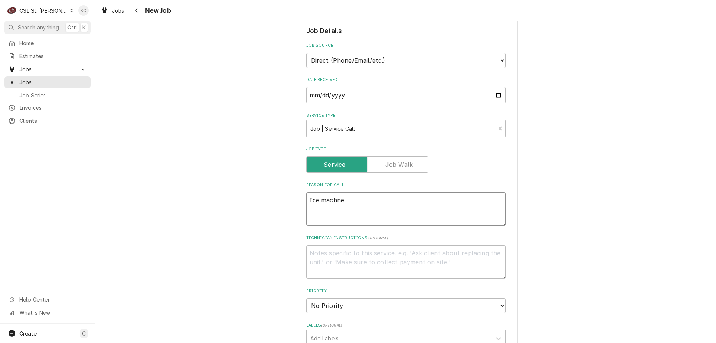
type textarea "Ice machne"
type textarea "x"
type textarea "Ice machn"
type textarea "x"
type textarea "Ice mach"
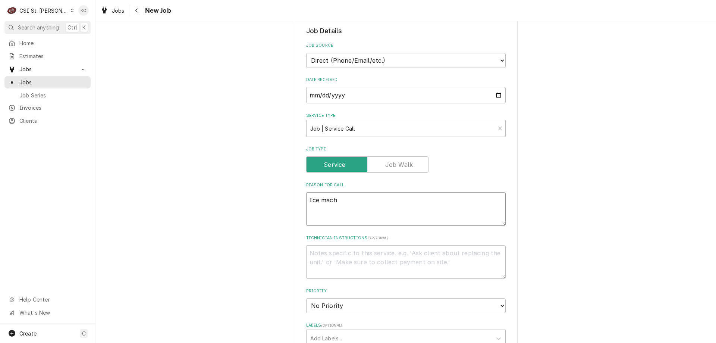
type textarea "x"
type textarea "Ice machi"
type textarea "x"
type textarea "Ice machin"
type textarea "x"
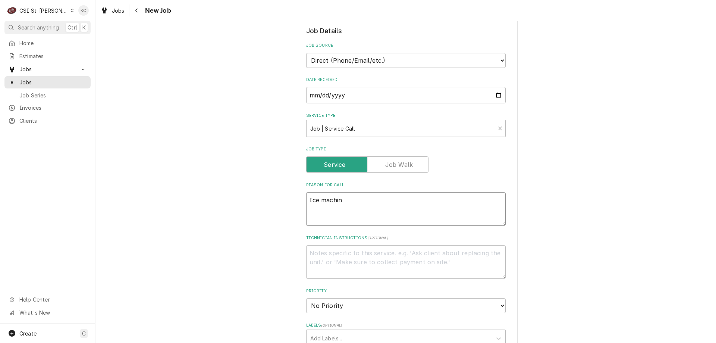
type textarea "Ice machine"
type textarea "x"
type textarea "Ice machine"
type textarea "x"
type textarea "Ice machine k"
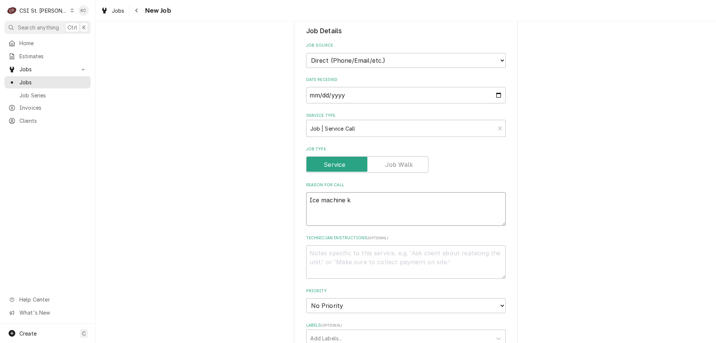
type textarea "x"
type textarea "Ice machine ke"
type textarea "x"
type textarea "Ice machine kee"
type textarea "x"
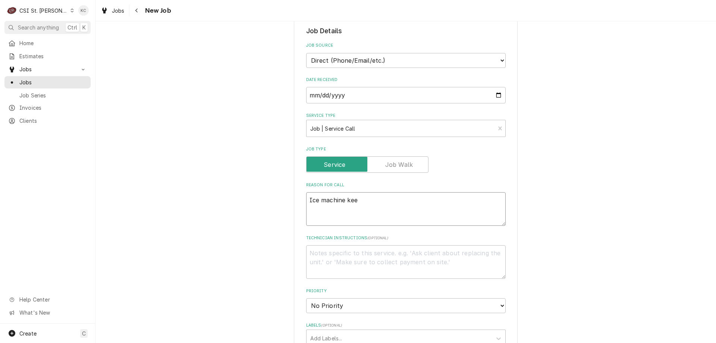
type textarea "Ice machine keep"
type textarea "x"
type textarea "Ice machine keeps"
type textarea "x"
type textarea "Ice machine keeps"
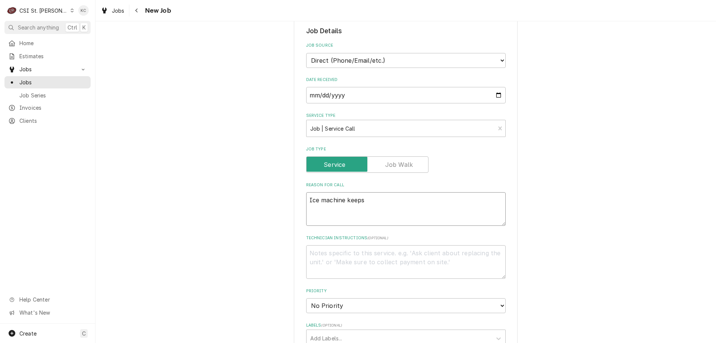
type textarea "x"
type textarea "Ice machine keeps b"
type textarea "x"
type textarea "Ice machine keeps be"
type textarea "x"
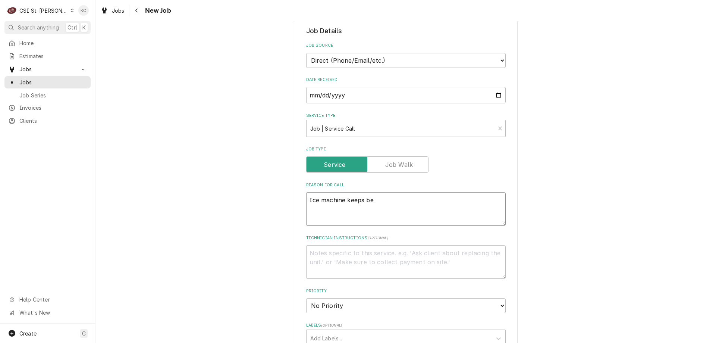
type textarea "Ice machine keeps bep"
type textarea "x"
type textarea "Ice machine keeps bepi"
type textarea "x"
type textarea "Ice machine keeps beping"
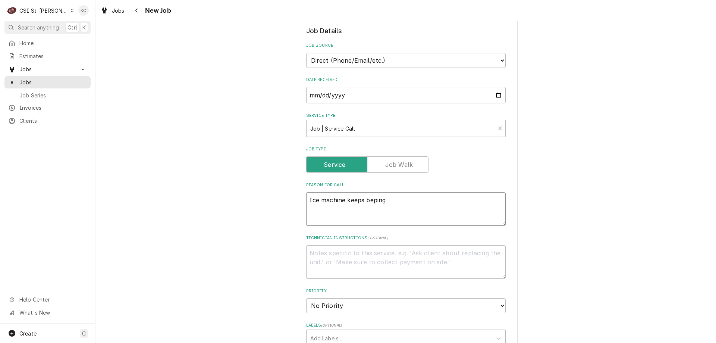
type textarea "x"
type textarea "Ice machine keeps beping"
type textarea "x"
type textarea "Ice machine keeps beping"
click at [431, 255] on textarea "Technician Instructions ( optional )" at bounding box center [406, 262] width 200 height 34
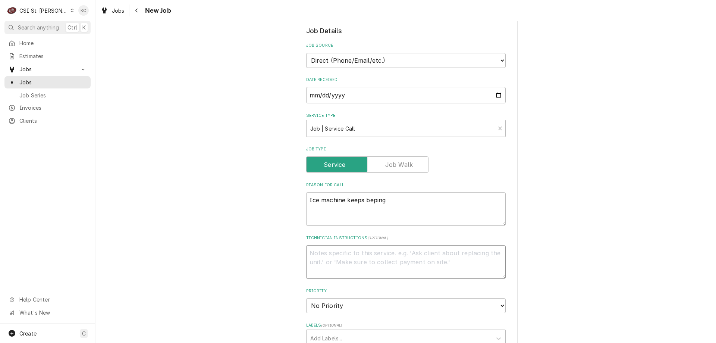
type textarea "x"
type textarea "B"
type textarea "x"
type textarea "Br"
type textarea "x"
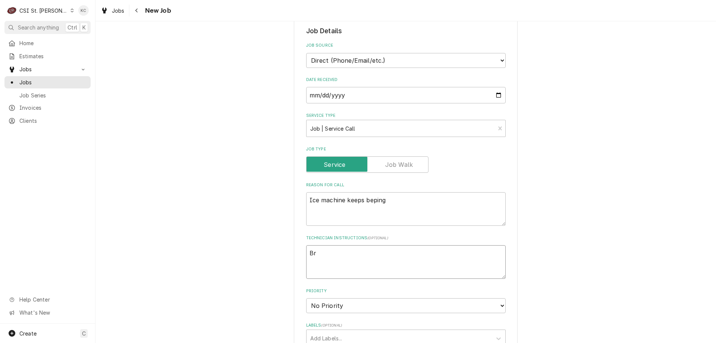
type textarea "Bri"
type textarea "x"
type textarea "Bring"
type textarea "x"
type textarea "Bring"
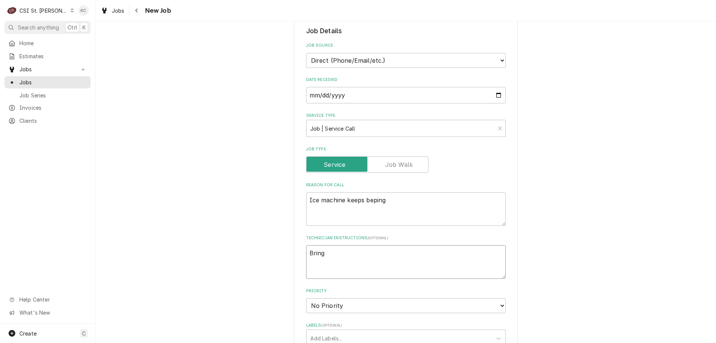
type textarea "x"
type textarea "Bring ne"
type textarea "x"
type textarea "Bring new"
type textarea "x"
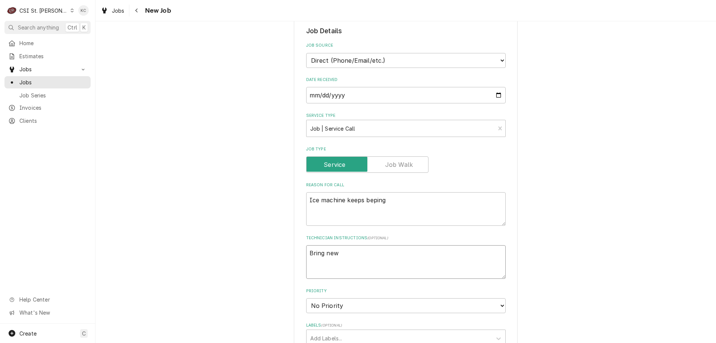
type textarea "Bring new"
type textarea "x"
type textarea "Bring new f"
type textarea "x"
type textarea "Bring new fi"
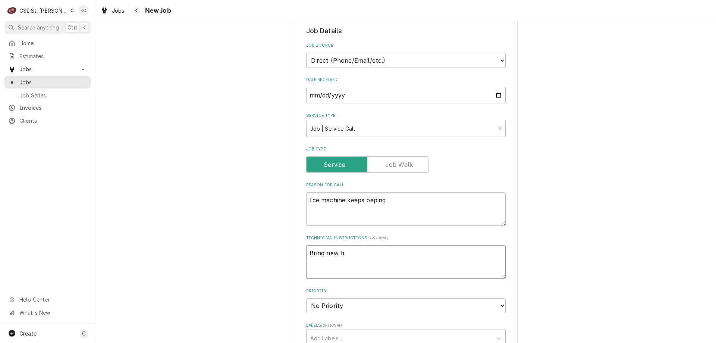
type textarea "x"
type textarea "Bring new fil"
type textarea "x"
type textarea "Bring new filt"
type textarea "x"
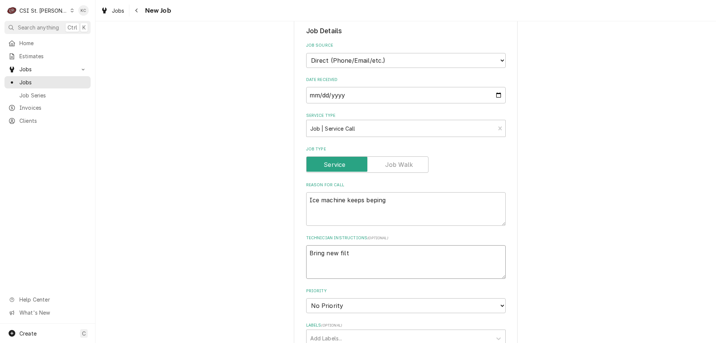
type textarea "Bring new filte"
type textarea "x"
type textarea "Bring new filter"
type textarea "x"
type textarea "Bring new filter"
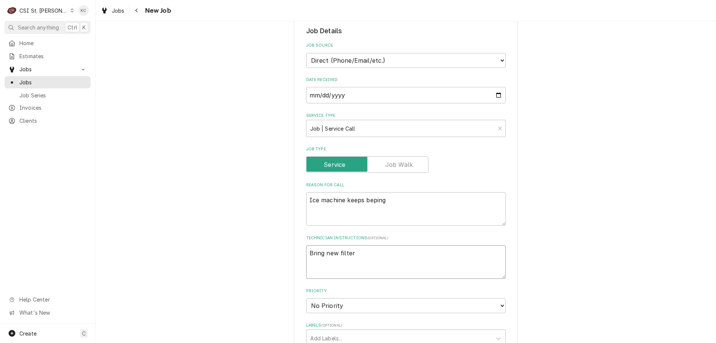
type textarea "x"
type textarea "Bring new filter f"
type textarea "x"
type textarea "Bring new filter for"
type textarea "x"
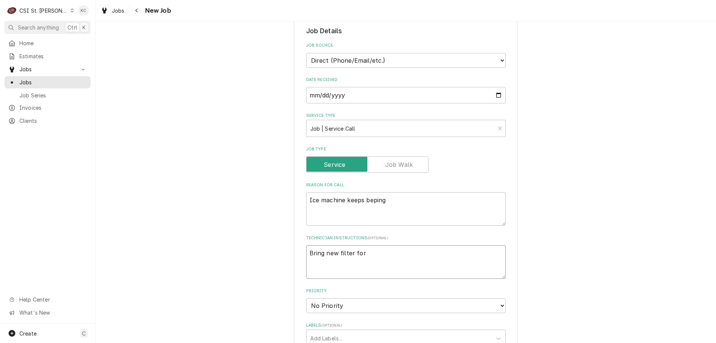
type textarea "Bring new filter for"
type textarea "x"
type textarea "Bring new filter for i"
type textarea "x"
type textarea "Bring new filter for ic"
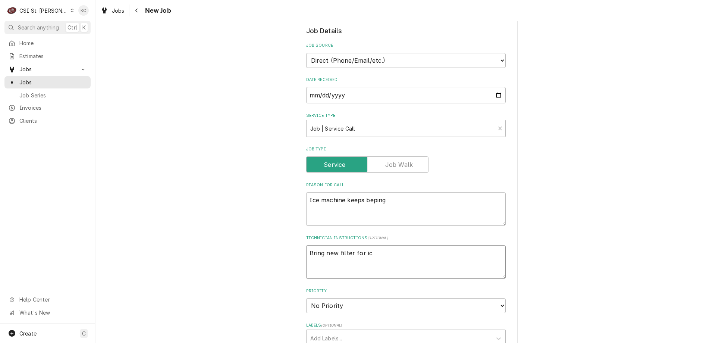
type textarea "x"
type textarea "Bring new filter for ice"
type textarea "x"
type textarea "Bring new filter for ice"
type textarea "x"
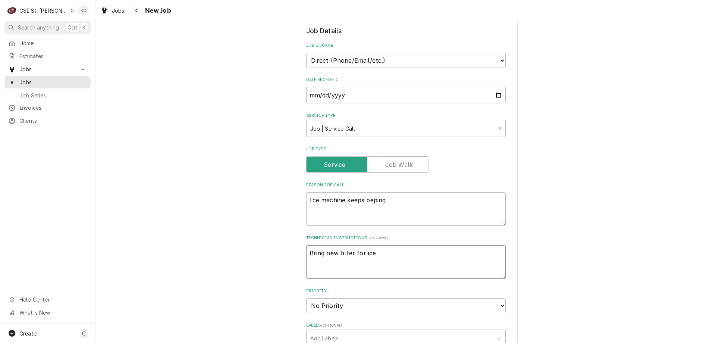
type textarea "Bring new filter for ice m"
type textarea "x"
type textarea "Bring new filter for ice ma"
type textarea "x"
type textarea "Bring new filter for ice mac"
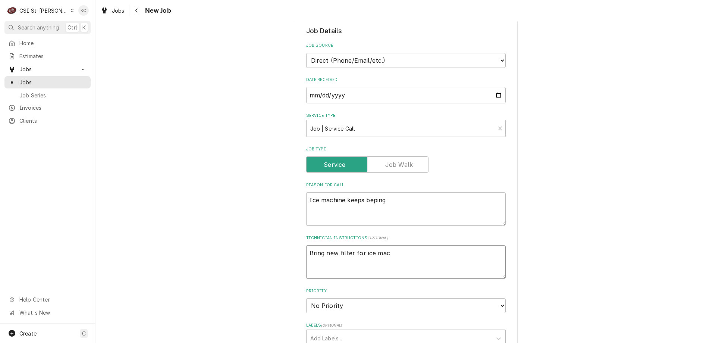
type textarea "x"
type textarea "Bring new filter for ice mach"
type textarea "x"
type textarea "Bring new filter for ice machi"
type textarea "x"
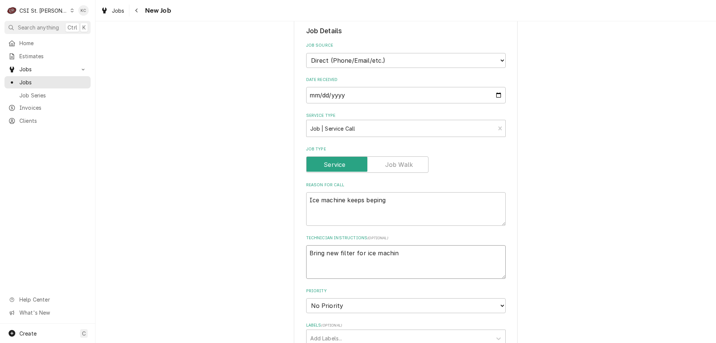
type textarea "Bring new filter for ice machine"
type textarea "x"
type textarea "Bring new filter for ice machine"
click at [411, 202] on textarea "Ice machine keeps beping" at bounding box center [406, 209] width 200 height 34
type textarea "x"
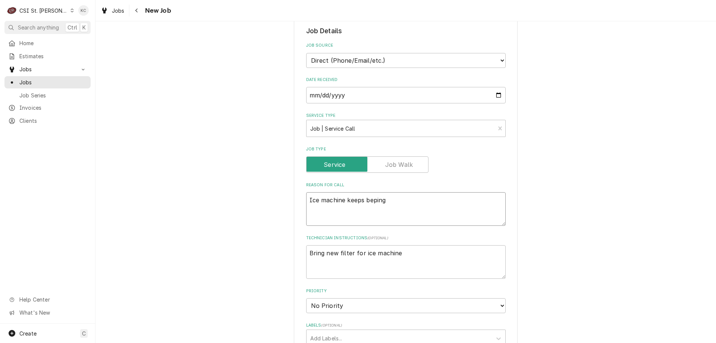
type textarea "Ice machine keeps beping -"
type textarea "x"
type textarea "Ice machine keeps beping -"
type textarea "x"
type textarea "Ice machine keeps beping - f"
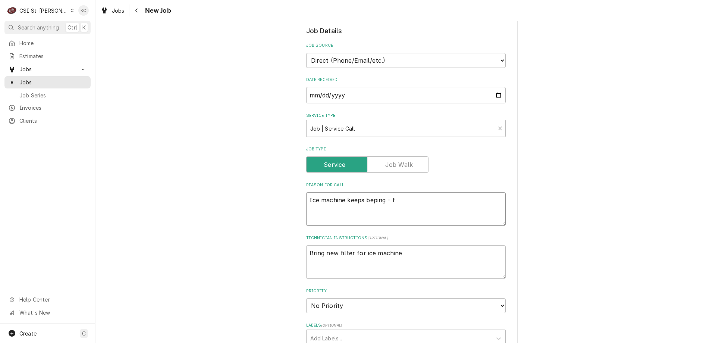
type textarea "x"
type textarea "Ice machine keeps beping - fi"
type textarea "x"
type textarea "Ice machine keeps beping - fil"
type textarea "x"
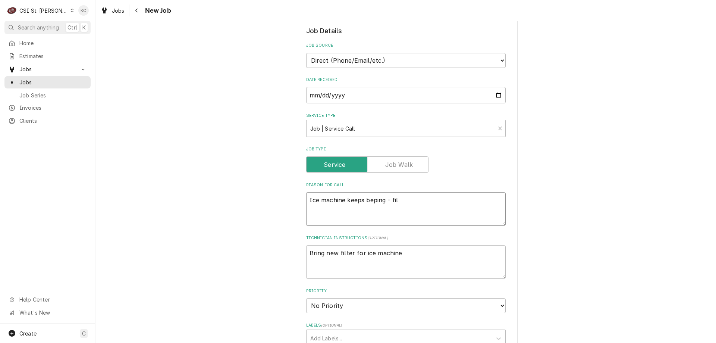
type textarea "Ice machine keeps beping - filt"
type textarea "x"
type textarea "Ice machine keeps beping - filte"
type textarea "x"
type textarea "Ice machine keeps beping - filter"
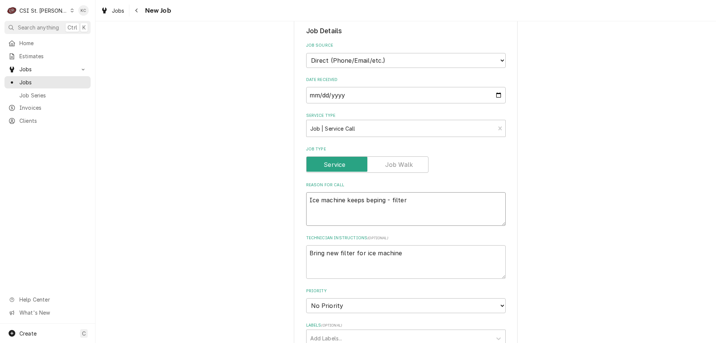
type textarea "x"
type textarea "Ice machine keeps beping - filter o"
type textarea "x"
type textarea "Ice machine keeps beping - filter oi"
type textarea "x"
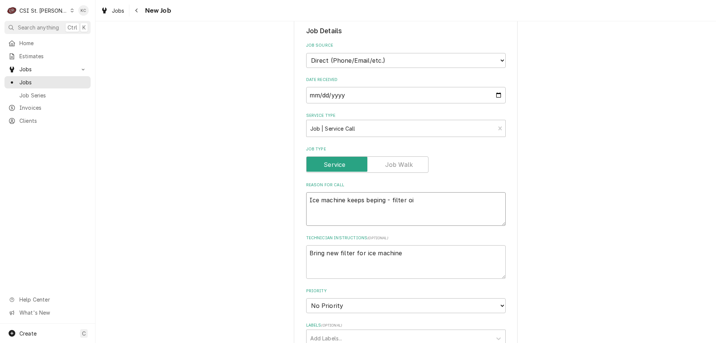
type textarea "Ice machine keeps beping - filter ois"
type textarea "x"
type textarea "Ice machine keeps beping - filter oi"
type textarea "x"
type textarea "Ice machine keeps beping - filter o"
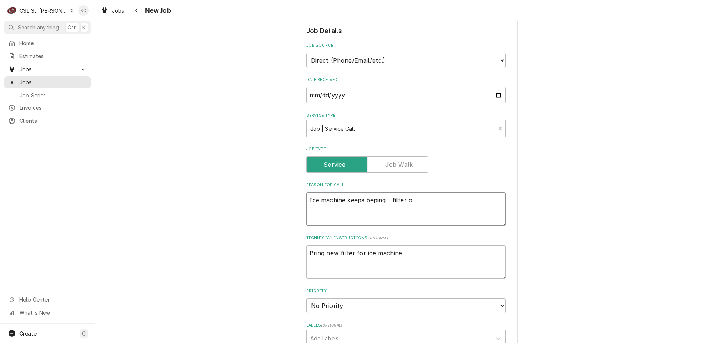
type textarea "x"
type textarea "Ice machine keeps beping - filter"
type textarea "x"
type textarea "Ice machine keeps beping - filter i"
type textarea "x"
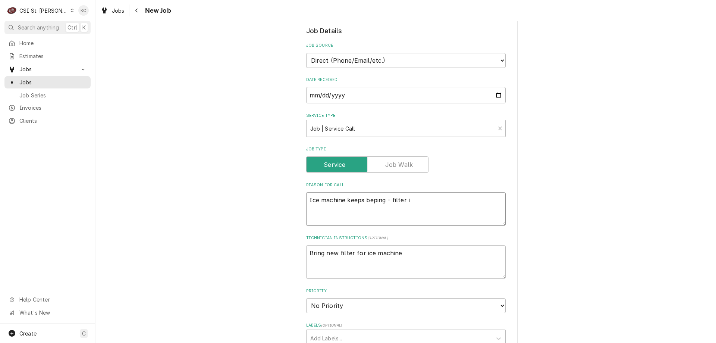
type textarea "Ice machine keeps beping - filter is"
type textarea "x"
type textarea "Ice machine keeps beping - filter is"
type textarea "x"
type textarea "Ice machine keeps beping - filter is w"
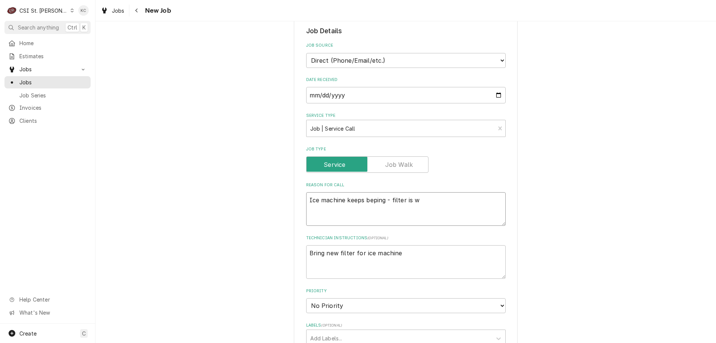
type textarea "x"
type textarea "Ice machine keeps beping - filter is we"
type textarea "x"
type textarea "Ice machine keeps beping - filter is wel"
type textarea "x"
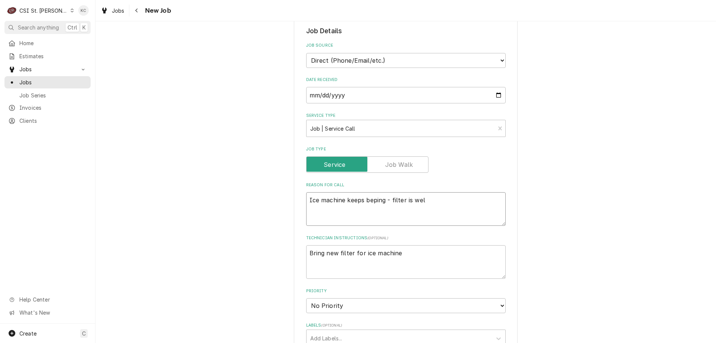
type textarea "Ice machine keeps beping - filter is well"
type textarea "x"
type textarea "Ice machine keeps beping - filter is well"
type textarea "x"
type textarea "Ice machine keeps beping - filter is well e"
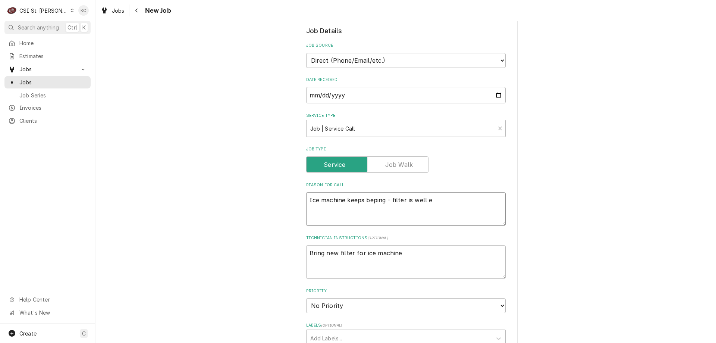
type textarea "x"
type textarea "Ice machine keeps beping - filter is well ex"
type textarea "x"
type textarea "Ice machine keeps beping - filter is well exp"
type textarea "x"
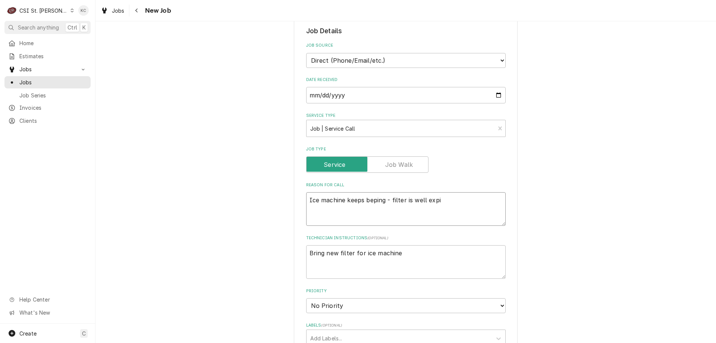
type textarea "Ice machine keeps beping - filter is well expir"
type textarea "x"
type textarea "Ice machine keeps beping - filter is well expire"
type textarea "x"
type textarea "Ice machine keeps beping - filter is well expired"
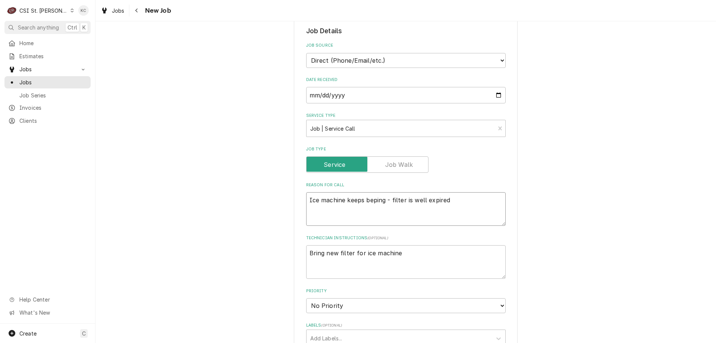
type textarea "x"
type textarea "Ice machine keeps beping - filter is well expired"
type textarea "x"
type textarea "Ice machine keeps beping - filter is well expired"
click at [417, 247] on textarea "Bring new filter for ice machine" at bounding box center [406, 262] width 200 height 34
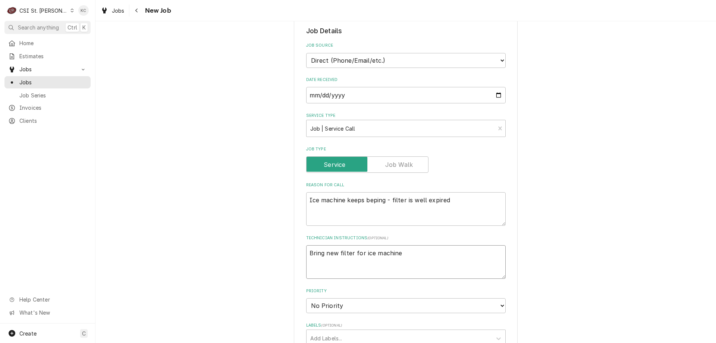
type textarea "x"
type textarea "Bring new filter for ice machine"
type textarea "x"
type textarea "Bring new filter for ice machine"
type textarea "x"
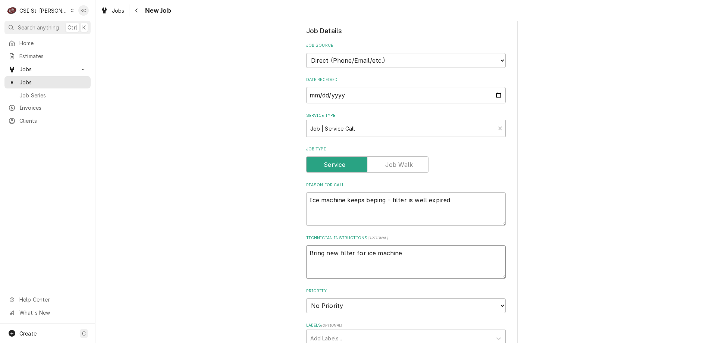
type textarea "Bring new filter for ice machine J"
type textarea "x"
type textarea "Bring new filter for ice machine Joh"
type textarea "x"
type textarea "Bring new filter for ice machine John"
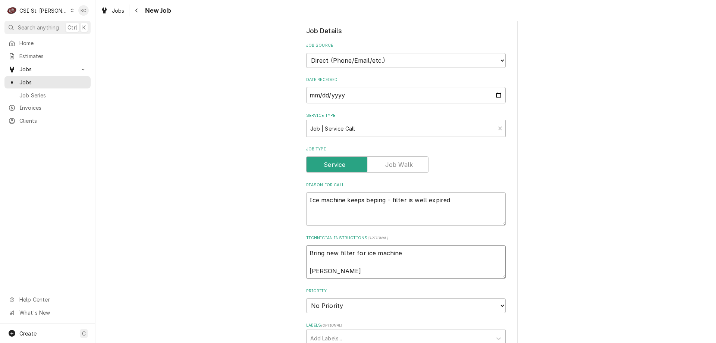
type textarea "x"
type textarea "Bring new filter for ice machine John"
type textarea "x"
type textarea "Bring new filter for ice machine John K"
type textarea "x"
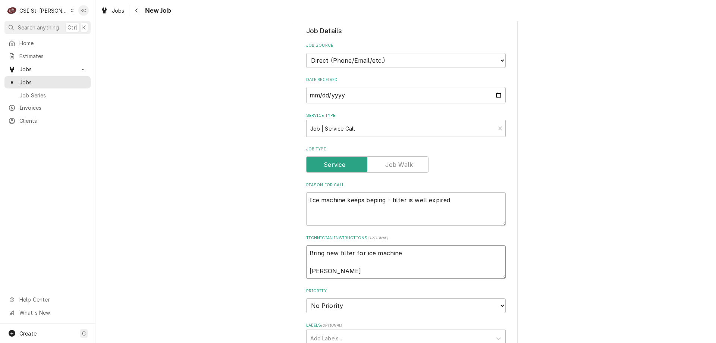
type textarea "Bring new filter for ice machine John Ka"
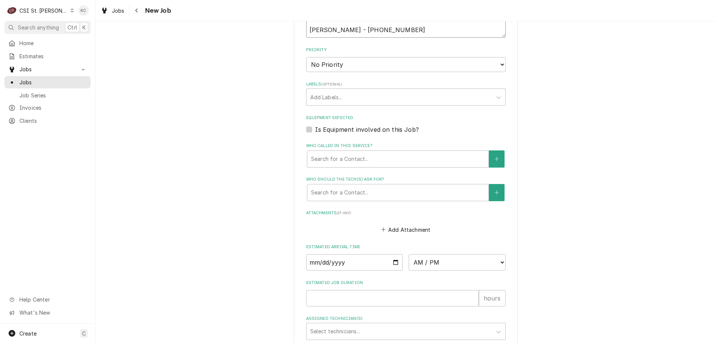
scroll to position [414, 0]
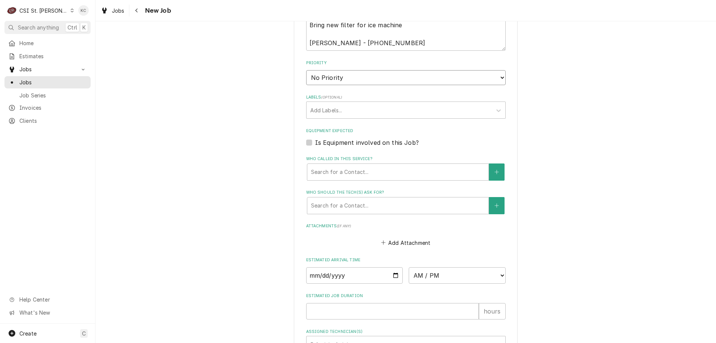
click at [330, 72] on select "No Priority Urgent High Medium Low" at bounding box center [406, 77] width 200 height 15
click at [306, 70] on select "No Priority Urgent High Medium Low" at bounding box center [406, 77] width 200 height 15
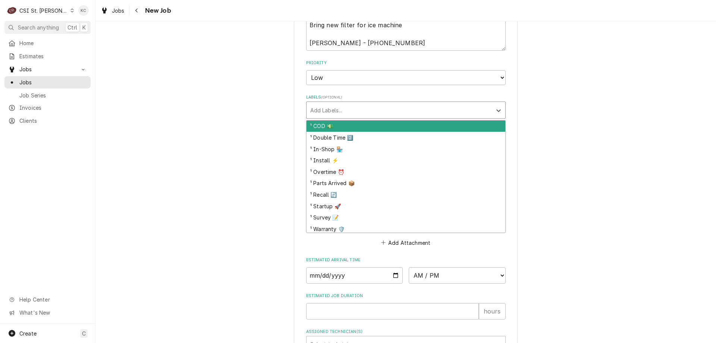
click at [343, 117] on div "Add Labels..." at bounding box center [399, 110] width 185 height 16
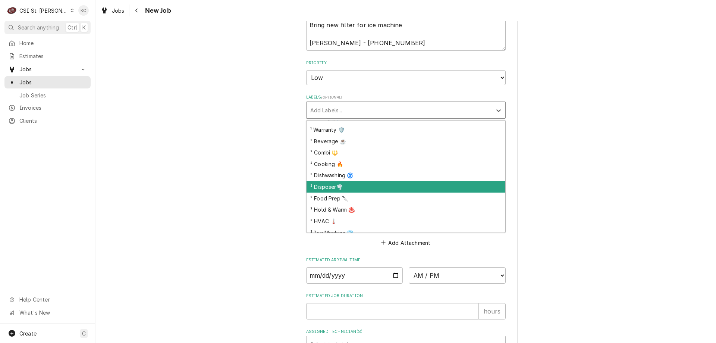
scroll to position [112, 0]
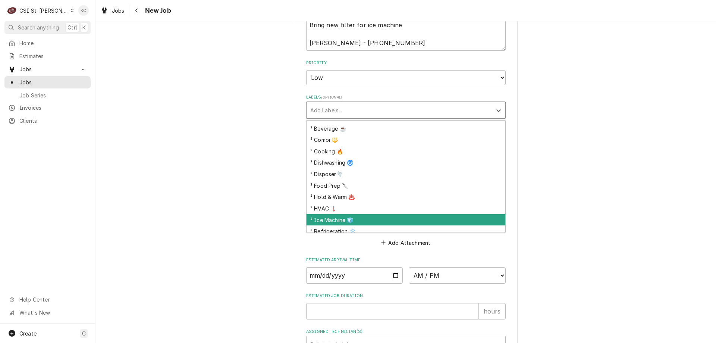
click at [359, 217] on div "² Ice Machine 🧊" at bounding box center [406, 220] width 199 height 12
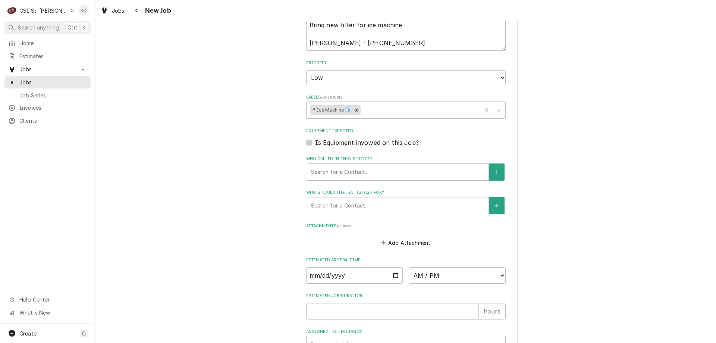
click at [548, 203] on div "Please provide the following information to create a job: Client Details Client…" at bounding box center [406, 16] width 621 height 803
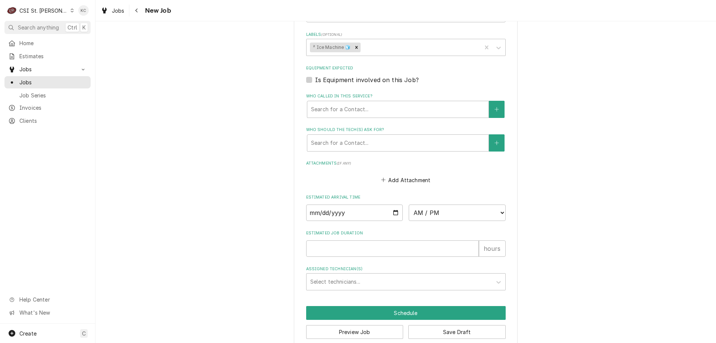
scroll to position [489, 0]
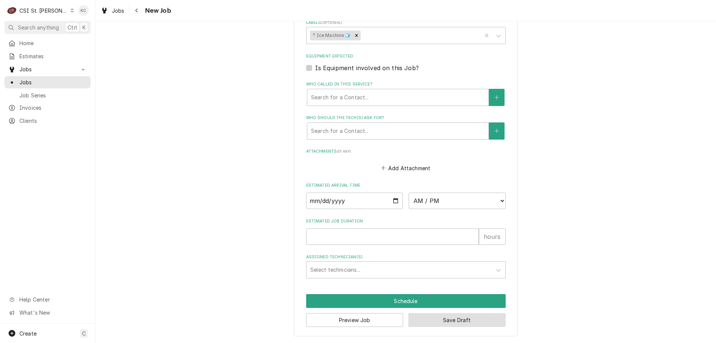
click at [441, 325] on button "Save Draft" at bounding box center [456, 320] width 97 height 14
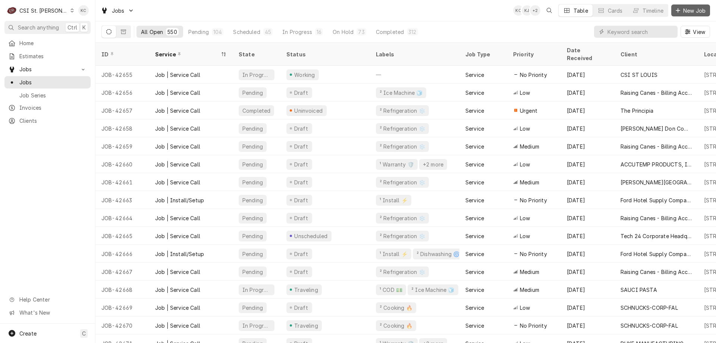
click at [689, 10] on span "New Job" at bounding box center [694, 11] width 25 height 8
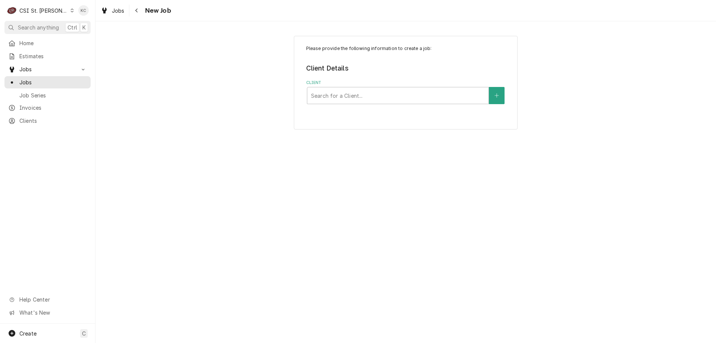
click at [367, 86] on div "Client Search for a Client..." at bounding box center [406, 92] width 200 height 24
click at [336, 100] on div "Client" at bounding box center [398, 95] width 174 height 13
type input "national service"
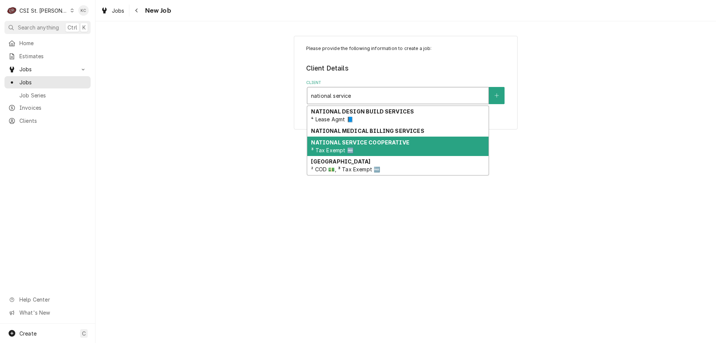
click at [345, 147] on span "³ Tax Exempt 🆓" at bounding box center [332, 150] width 42 height 6
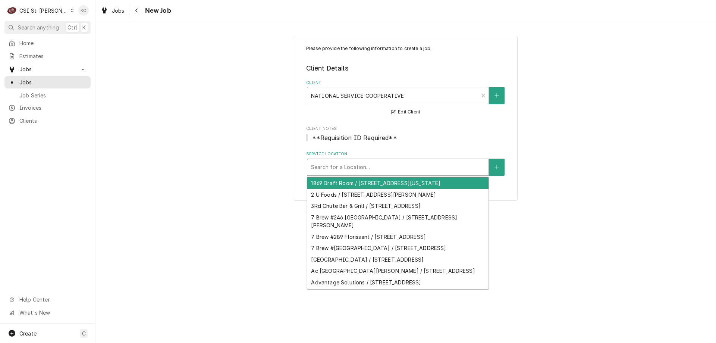
click at [394, 169] on div "Service Location" at bounding box center [398, 166] width 174 height 13
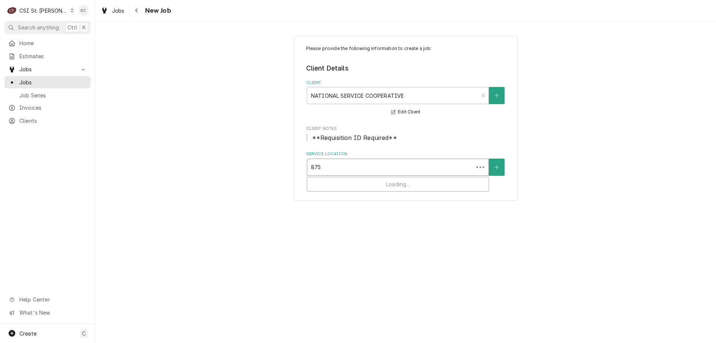
type input "8750"
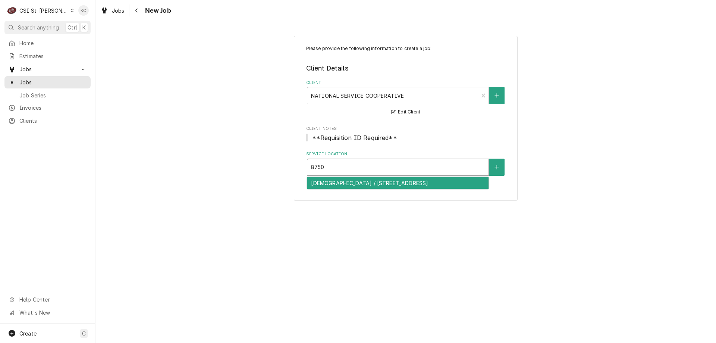
click at [391, 188] on div "[DEMOGRAPHIC_DATA] / [STREET_ADDRESS]" at bounding box center [397, 183] width 181 height 12
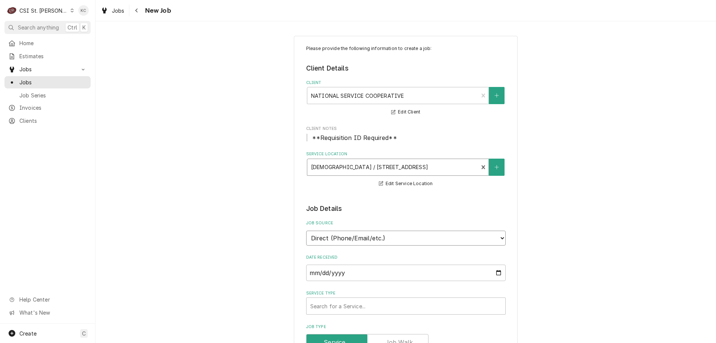
click at [412, 240] on select "Direct (Phone/Email/etc.) Service Channel Corrigo Ecotrak Other" at bounding box center [406, 238] width 200 height 15
select select "100"
click at [386, 271] on input "Job Source Name" at bounding box center [406, 272] width 200 height 16
type textarea "x"
type input "N"
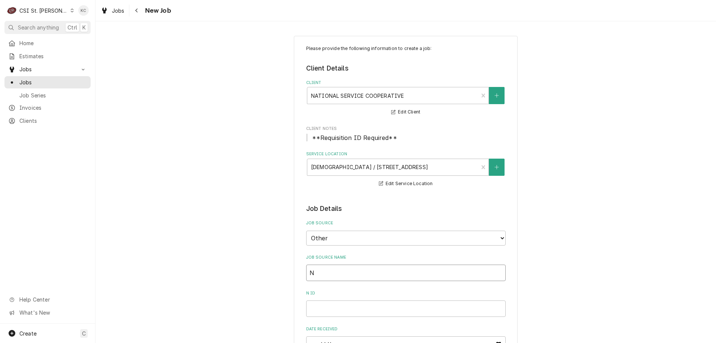
type textarea "x"
type input "NS"
type textarea "x"
type input "NSC"
type textarea "x"
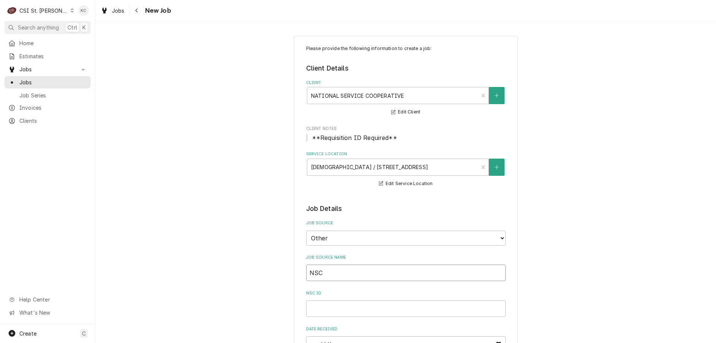
type input "NSC"
type textarea "x"
type input "NSC e"
type textarea "x"
type input "NSC em"
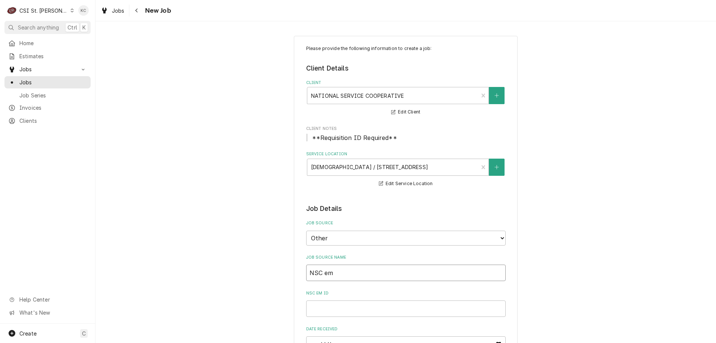
type textarea "x"
type input "NSC ema"
type textarea "x"
type input "NSC emai"
type textarea "x"
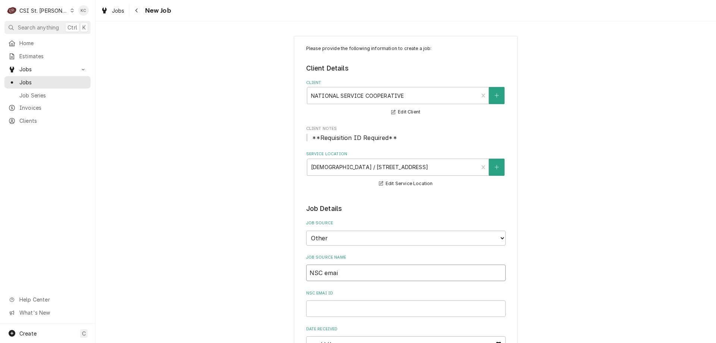
type input "NSC email"
type textarea "x"
type input "NSC email"
type textarea "x"
type input "R"
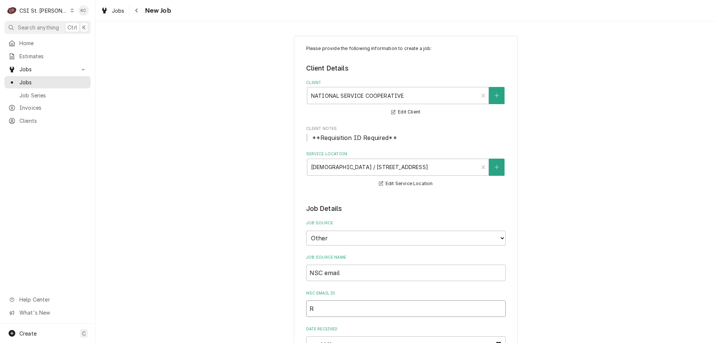
type textarea "x"
type input "R2"
type textarea "x"
type input "R26"
type textarea "x"
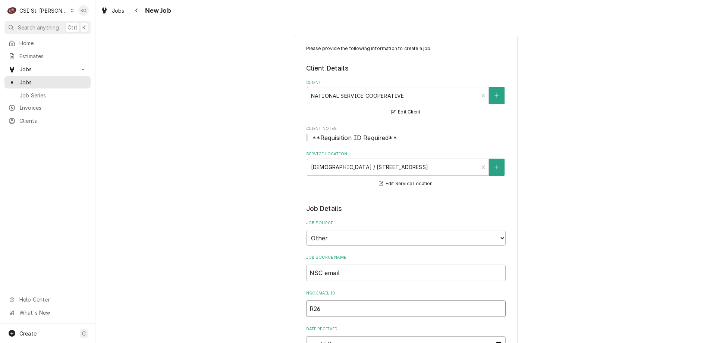
type input "R262"
type textarea "x"
type input "R2625"
type textarea "x"
type input "R26256"
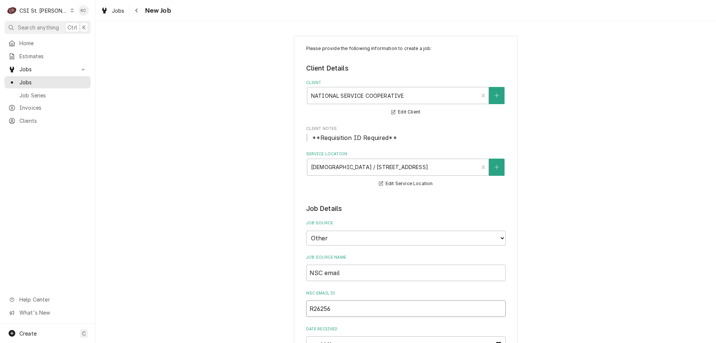
type textarea "x"
type input "R262565"
type textarea "x"
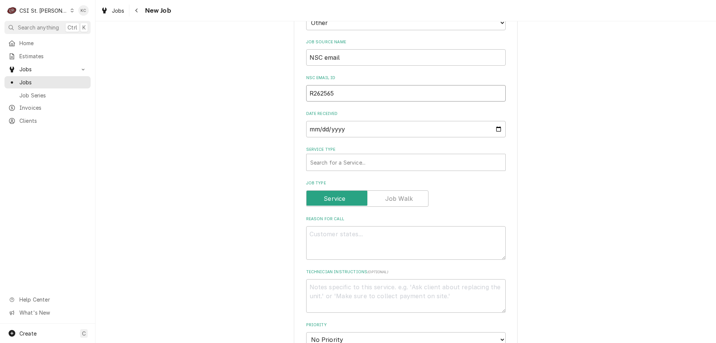
scroll to position [224, 0]
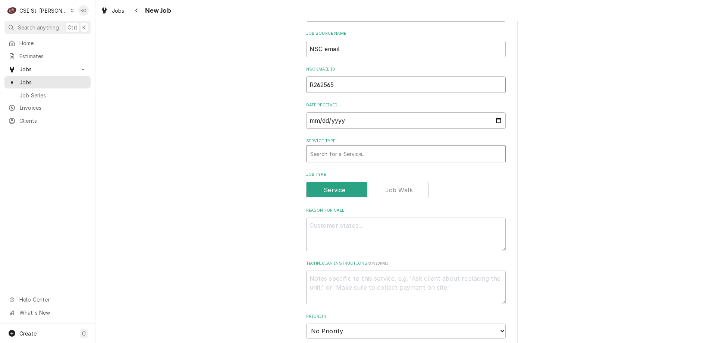
type input "R262565"
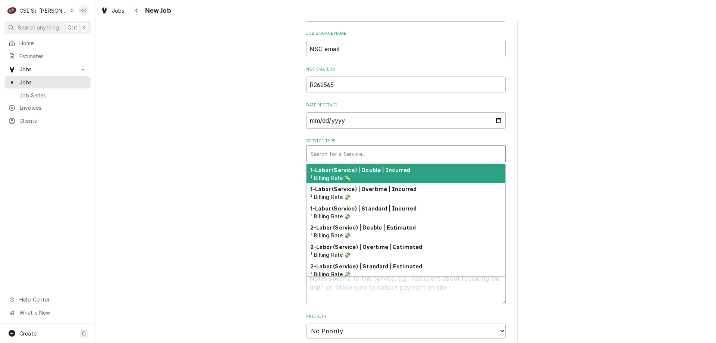
click at [351, 158] on div "Service Type" at bounding box center [405, 153] width 191 height 13
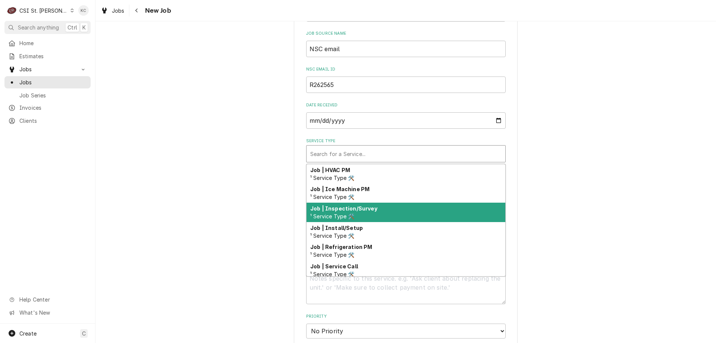
scroll to position [410, 0]
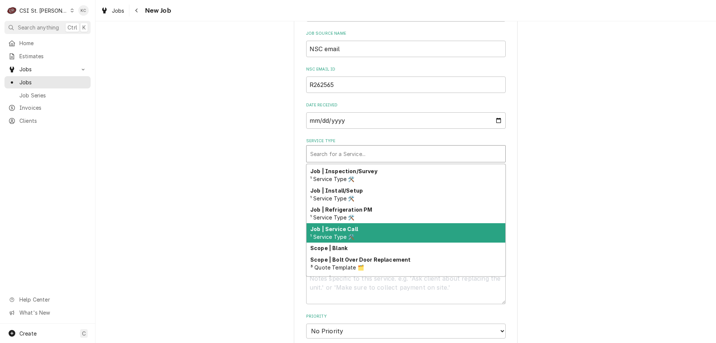
click at [383, 225] on div "Job | Service Call ¹ Service Type 🛠️" at bounding box center [406, 232] width 199 height 19
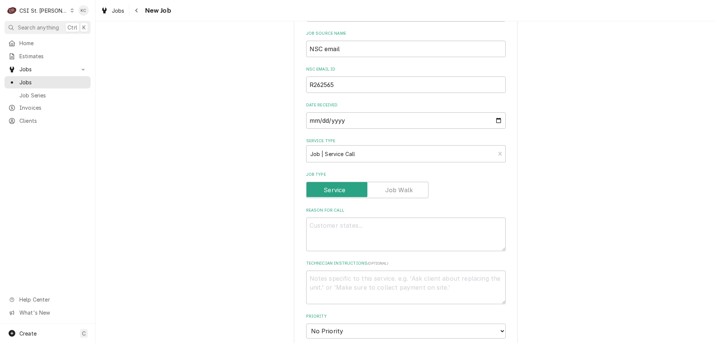
click at [559, 208] on div "Please provide the following information to create a job: Client Details Client…" at bounding box center [406, 237] width 621 height 865
click at [410, 227] on textarea "Reason For Call" at bounding box center [406, 234] width 200 height 34
click at [338, 226] on textarea "Reason For Call" at bounding box center [406, 234] width 200 height 34
paste textarea "Freezer; Reach-In; Two Door; 6 Shelves; Stainless Steel Manufacturer: Arctic Ai…"
type textarea "x"
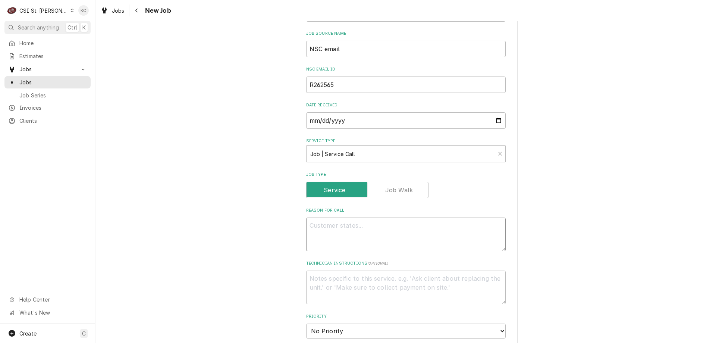
type textarea "Freezer; Reach-In; Two Door; 6 Shelves; Stainless Steel Manufacturer: Arctic Ai…"
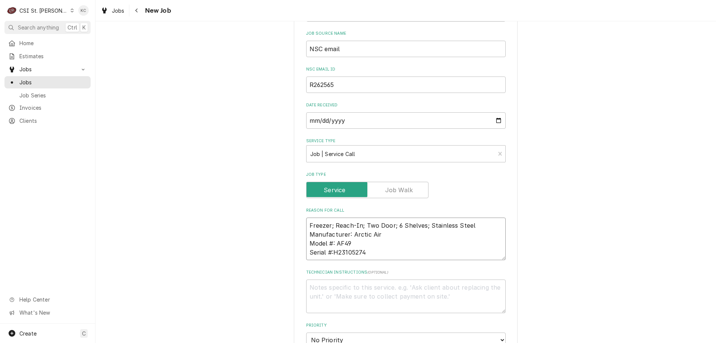
type textarea "x"
type textarea "Freezer; Reach-In; Two Door; 6 Shelves; Stainless Steel Manufacturer: Arctic Ai…"
click at [353, 285] on textarea "Technician Instructions ( optional )" at bounding box center [406, 296] width 200 height 34
paste textarea "Freezer; Reach-In; Two Door; 6 Shelves; Stainless Steel Manufacturer: Arctic Ai…"
type textarea "x"
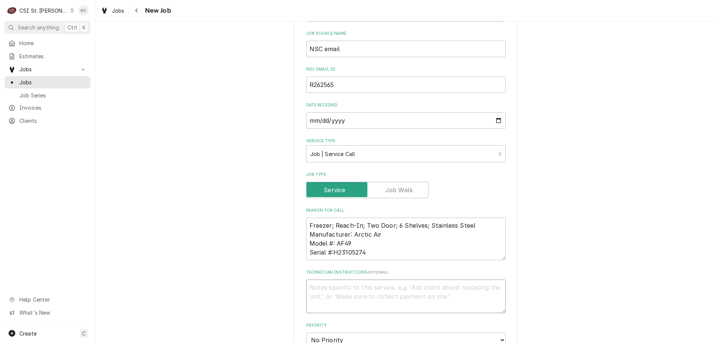
type textarea "Freezer; Reach-In; Two Door; 6 Shelves; Stainless Steel Manufacturer: Arctic Ai…"
drag, startPoint x: 367, startPoint y: 315, endPoint x: 291, endPoint y: 281, distance: 84.3
click at [291, 281] on div "Please provide the following information to create a job: Client Details Client…" at bounding box center [406, 246] width 621 height 883
type textarea "x"
paste textarea "Emergency/NO Overtime"
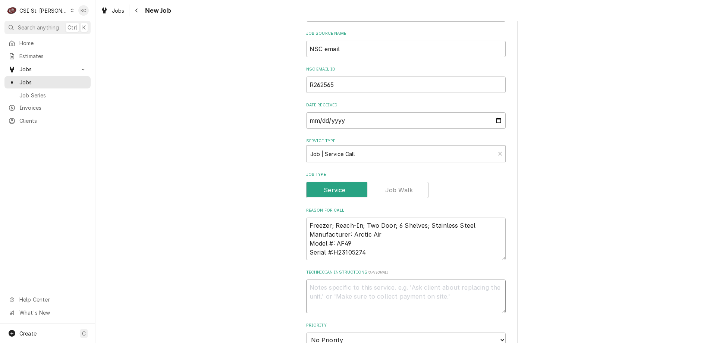
type textarea "x"
type textarea "Emergency/NO Overtime"
type textarea "x"
type textarea "Emergency/NO Overtime"
type textarea "x"
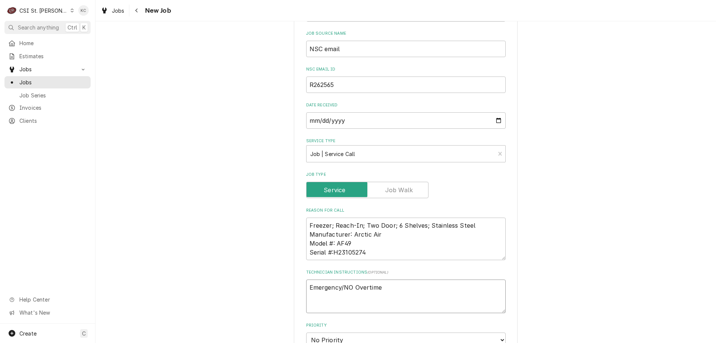
type textarea "Emergency/NO Overtime"
type textarea "x"
type textarea "Emergency/NO Overtime R"
type textarea "x"
type textarea "Emergency/NO Overtime Ri"
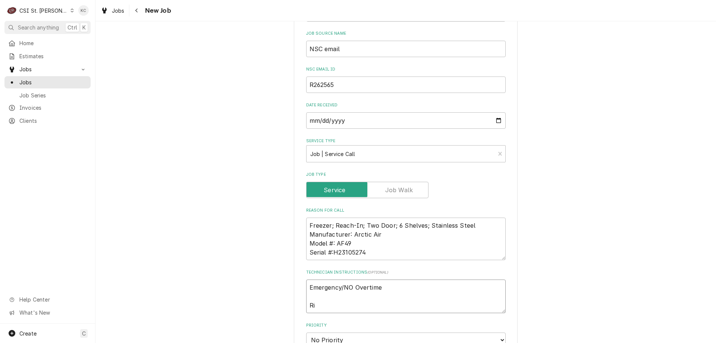
type textarea "x"
type textarea "Emergency/NO Overtime Ric"
type textarea "x"
type textarea "Emergency/NO Overtime Rich"
type textarea "x"
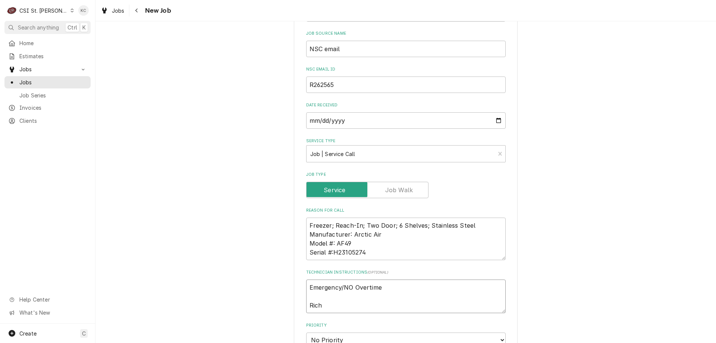
type textarea "Emergency/NO Overtime Rich"
type textarea "x"
type textarea "Emergency/NO Overtime Rich -"
type textarea "x"
type textarea "Emergency/NO Overtime Rich -"
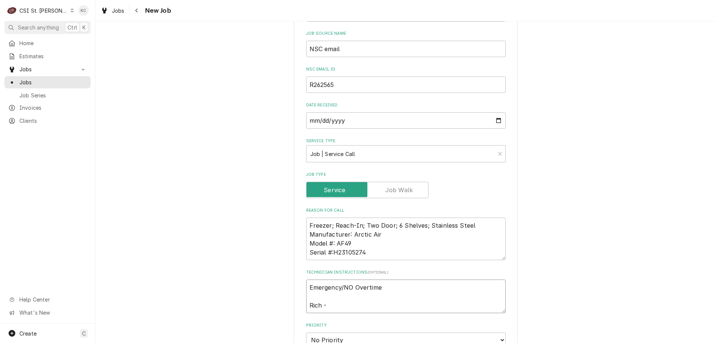
type textarea "x"
type textarea "Emergency/NO Overtime Rich - 3"
type textarea "x"
type textarea "Emergency/NO Overtime Rich - 31"
type textarea "x"
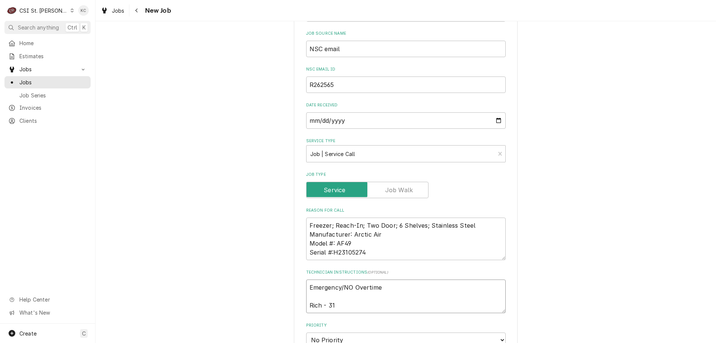
type textarea "Emergency/NO Overtime Rich - 314"
type textarea "x"
type textarea "Emergency/NO Overtime Rich - 314"
type textarea "x"
type textarea "Emergency/NO Overtime Rich - 314 2"
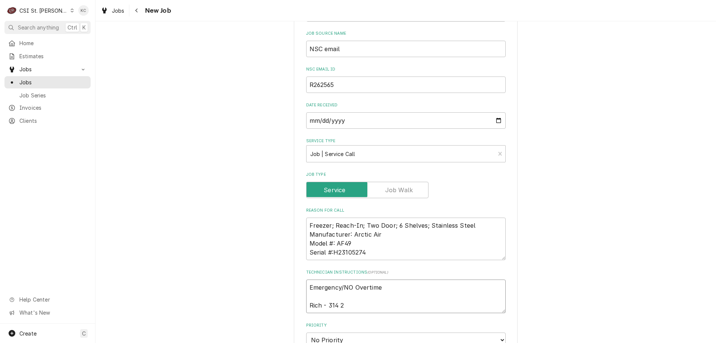
type textarea "x"
type textarea "Emergency/NO Overtime Rich - 314 26"
type textarea "x"
type textarea "Emergency/NO Overtime Rich - 314 267"
type textarea "x"
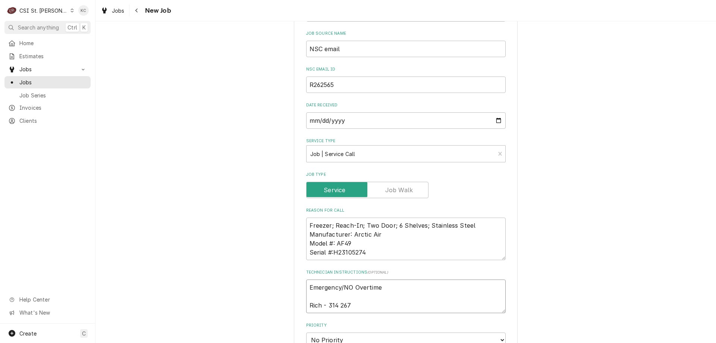
type textarea "Emergency/NO Overtime Rich - 314 267-"
type textarea "x"
type textarea "Emergency/NO Overtime Rich - 314 267-8"
type textarea "x"
type textarea "Emergency/NO Overtime Rich - 314 267-87"
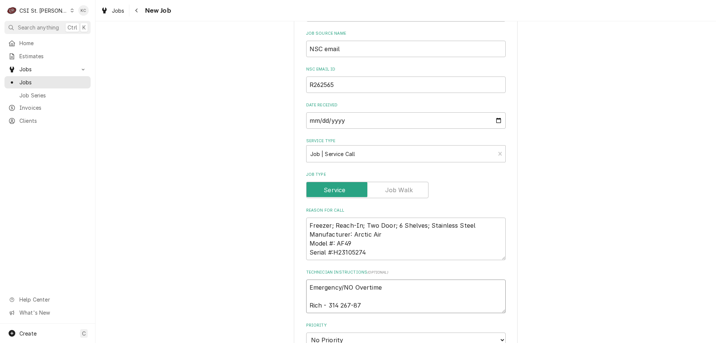
type textarea "x"
type textarea "Emergency/NO Overtime Rich - 314 267-870"
type textarea "x"
type textarea "Emergency/NO Overtime Rich - 314 267-8705"
type textarea "x"
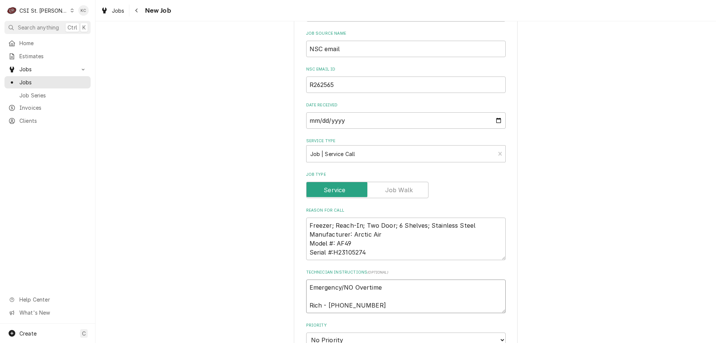
type textarea "Emergency/NO Overtime Rich - 314 267-8705"
click at [383, 255] on textarea "Freezer; Reach-In; Two Door; 6 Shelves; Stainless Steel Manufacturer: Arctic Ai…" at bounding box center [406, 238] width 200 height 43
type textarea "x"
type textarea "Freezer; Reach-In; Two Door; 6 Shelves; Stainless Steel Manufacturer: Arctic Ai…"
type textarea "x"
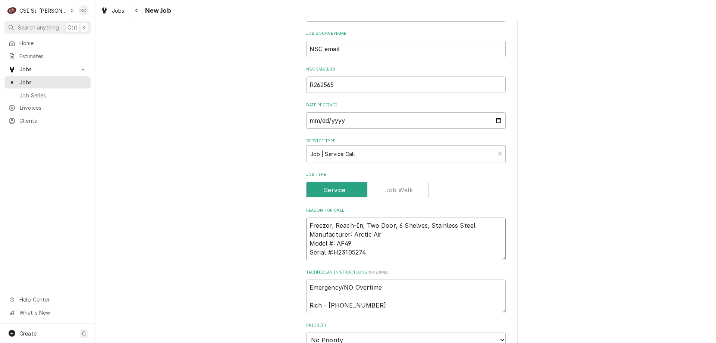
type textarea "Freezer; Reach-In; Two Door; 6 Shelves; Stainless Steel Manufacturer: Arctic Ai…"
type textarea "x"
type textarea "Freezer; Reach-In; Two Door; 6 Shelves; Stainless Steel Manufacturer: Arctic Ai…"
type textarea "x"
type textarea "Freezer; Reach-In; Two Door; 6 Shelves; Stainless Steel Manufacturer: Arctic Ai…"
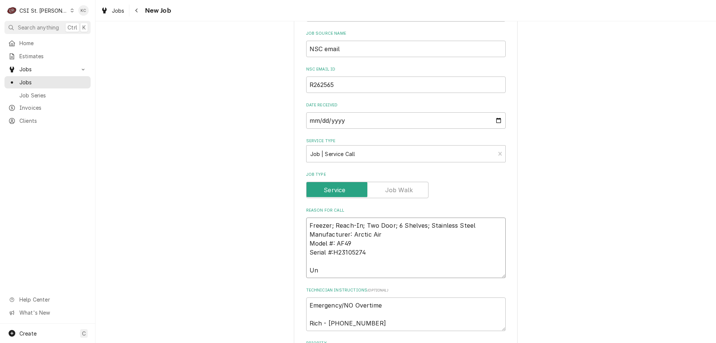
type textarea "x"
type textarea "Freezer; Reach-In; Two Door; 6 Shelves; Stainless Steel Manufacturer: Arctic Ai…"
type textarea "x"
type textarea "Freezer; Reach-In; Two Door; 6 Shelves; Stainless Steel Manufacturer: Arctic Ai…"
type textarea "x"
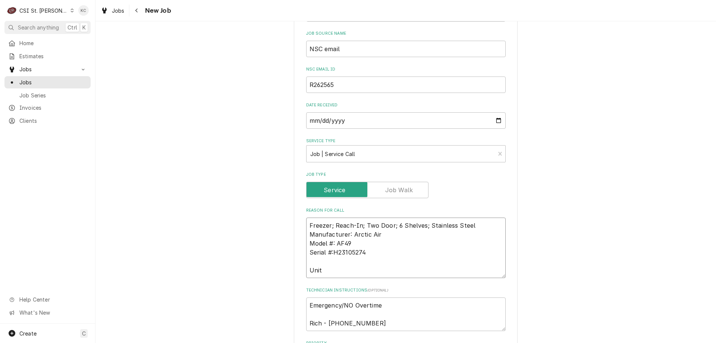
type textarea "Freezer; Reach-In; Two Door; 6 Shelves; Stainless Steel Manufacturer: Arctic Ai…"
type textarea "x"
type textarea "Freezer; Reach-In; Two Door; 6 Shelves; Stainless Steel Manufacturer: Arctic Ai…"
type textarea "x"
type textarea "Freezer; Reach-In; Two Door; 6 Shelves; Stainless Steel Manufacturer: Arctic Ai…"
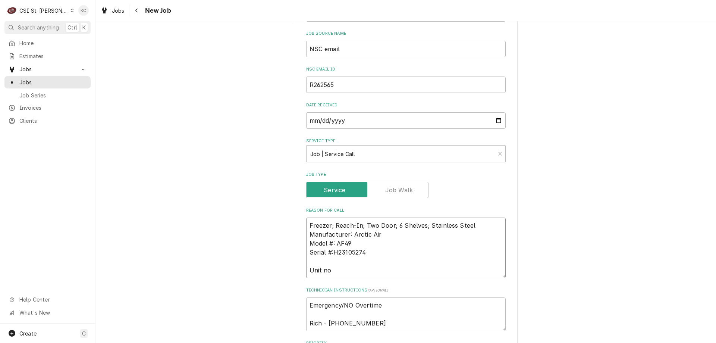
type textarea "x"
type textarea "Freezer; Reach-In; Two Door; 6 Shelves; Stainless Steel Manufacturer: Arctic Ai…"
type textarea "x"
type textarea "Freezer; Reach-In; Two Door; 6 Shelves; Stainless Steel Manufacturer: Arctic Ai…"
type textarea "x"
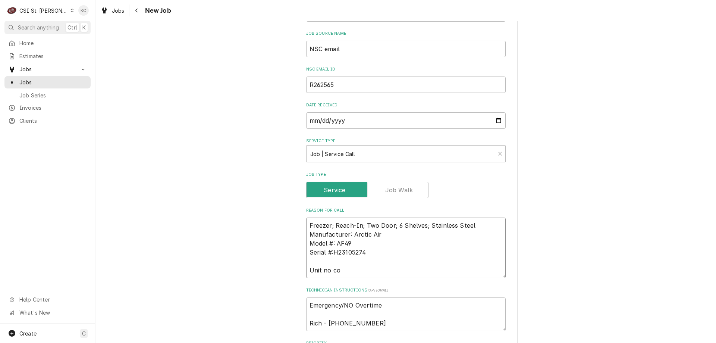
type textarea "Freezer; Reach-In; Two Door; 6 Shelves; Stainless Steel Manufacturer: Arctic Ai…"
type textarea "x"
type textarea "Freezer; Reach-In; Two Door; 6 Shelves; Stainless Steel Manufacturer: Arctic Ai…"
type textarea "x"
type textarea "Freezer; Reach-In; Two Door; 6 Shelves; Stainless Steel Manufacturer: Arctic Ai…"
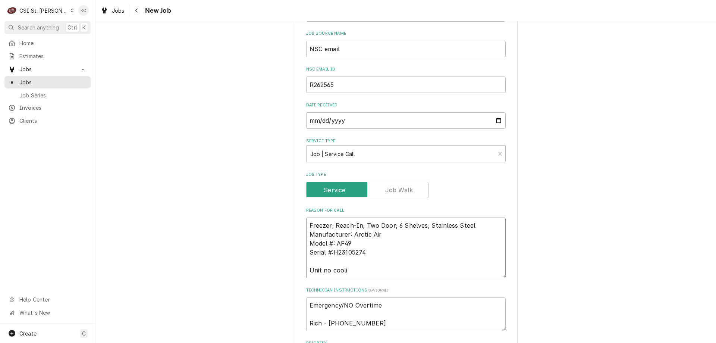
type textarea "x"
type textarea "Freezer; Reach-In; Two Door; 6 Shelves; Stainless Steel Manufacturer: Arctic Ai…"
type textarea "x"
type textarea "Freezer; Reach-In; Two Door; 6 Shelves; Stainless Steel Manufacturer: Arctic Ai…"
type textarea "x"
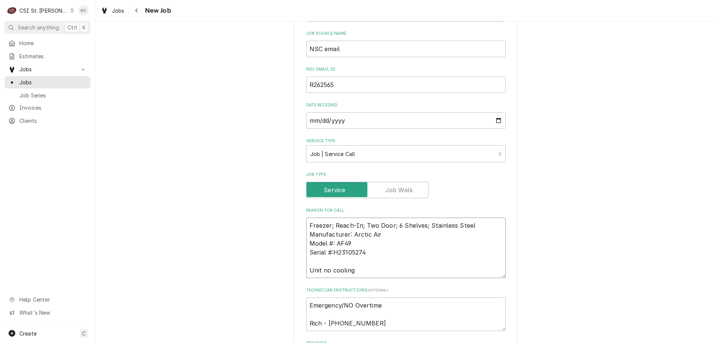
type textarea "Freezer; Reach-In; Two Door; 6 Shelves; Stainless Steel Manufacturer: Arctic Ai…"
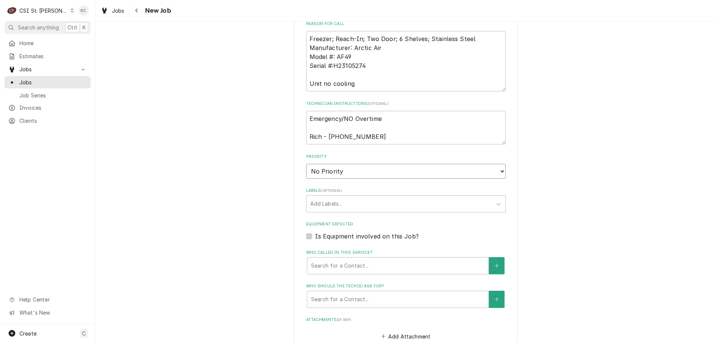
click at [343, 174] on select "No Priority Urgent High Medium Low" at bounding box center [406, 171] width 200 height 15
select select "2"
click at [306, 164] on select "No Priority Urgent High Medium Low" at bounding box center [406, 171] width 200 height 15
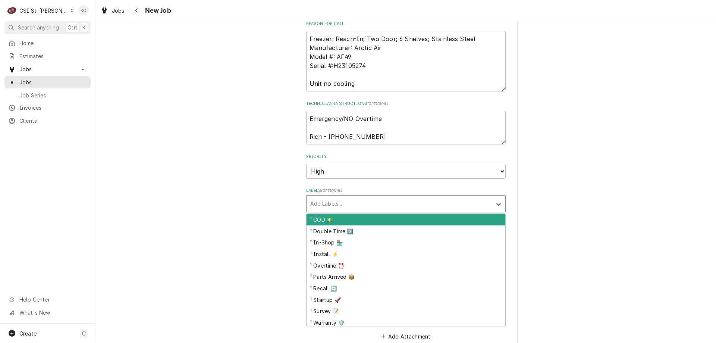
click at [353, 203] on div "Labels" at bounding box center [399, 203] width 178 height 13
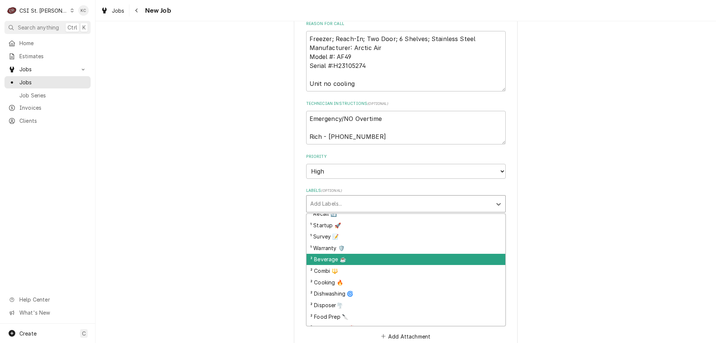
scroll to position [112, 0]
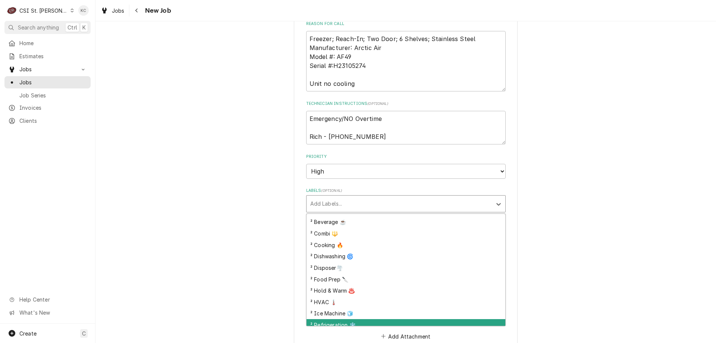
click at [353, 323] on div "² Refrigeration ❄️" at bounding box center [406, 325] width 199 height 12
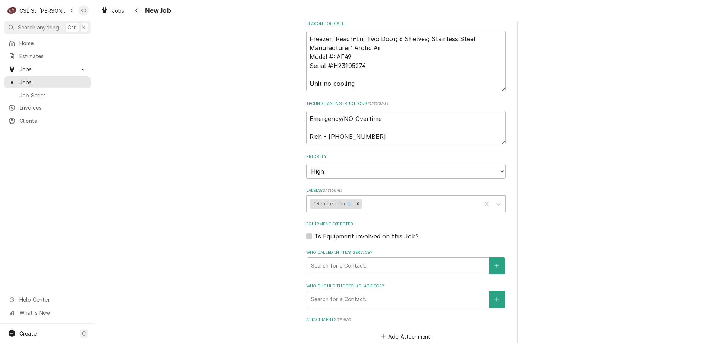
click at [544, 245] on div "Please provide the following information to create a job: Client Details Client…" at bounding box center [406, 65] width 621 height 892
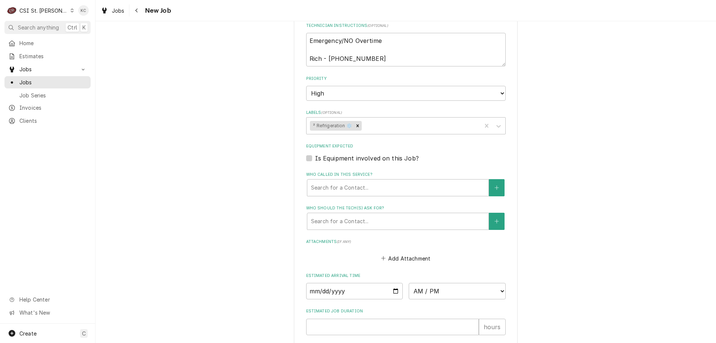
scroll to position [485, 0]
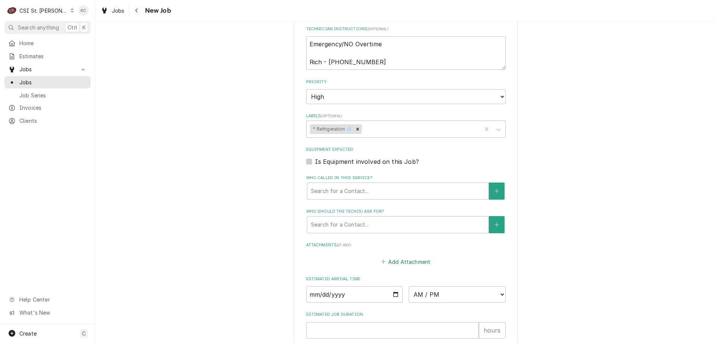
click at [398, 261] on button "Add Attachment" at bounding box center [406, 261] width 52 height 10
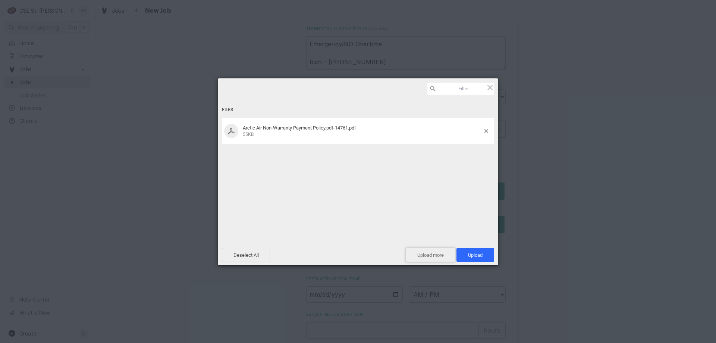
click at [427, 259] on span "Upload more" at bounding box center [431, 255] width 50 height 14
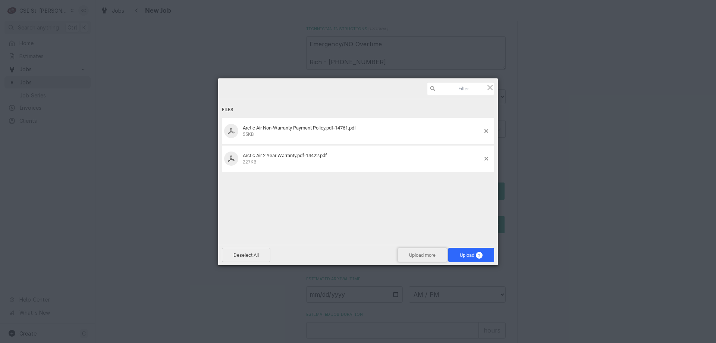
click at [424, 255] on span "Upload more" at bounding box center [423, 255] width 50 height 14
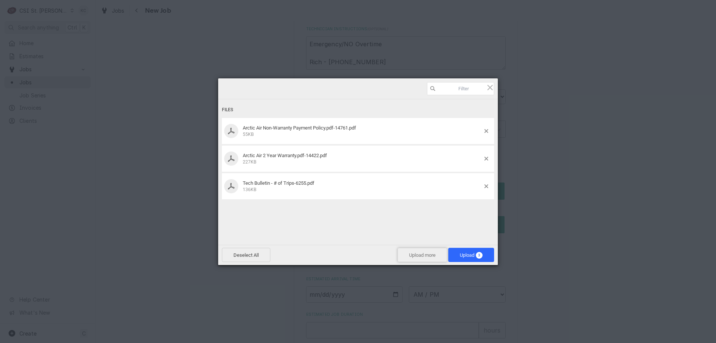
click at [423, 256] on span "Upload more" at bounding box center [423, 255] width 50 height 14
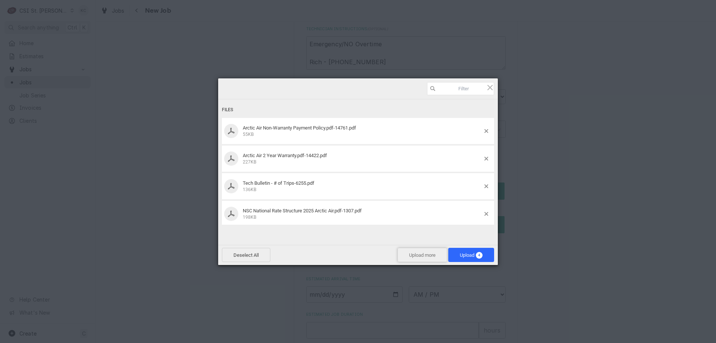
click at [421, 260] on span "Upload more" at bounding box center [423, 255] width 50 height 14
click at [418, 258] on span "Upload more" at bounding box center [423, 255] width 50 height 14
click at [419, 258] on span "Upload more" at bounding box center [423, 255] width 50 height 14
click at [415, 257] on span "Upload more" at bounding box center [423, 255] width 50 height 14
click at [472, 252] on span "Upload 8" at bounding box center [471, 255] width 23 height 6
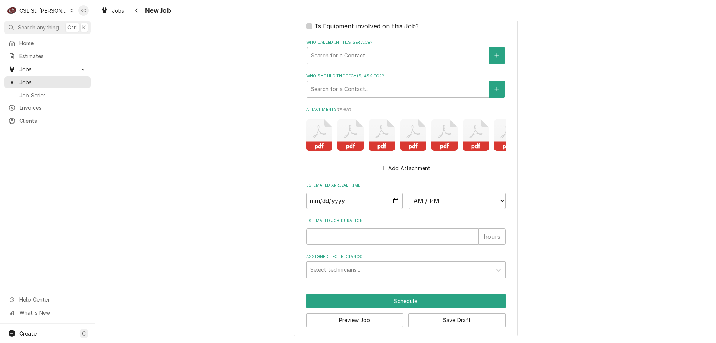
scroll to position [626, 0]
drag, startPoint x: 452, startPoint y: 320, endPoint x: 452, endPoint y: 279, distance: 41.4
click at [452, 320] on button "Save Draft" at bounding box center [456, 320] width 97 height 14
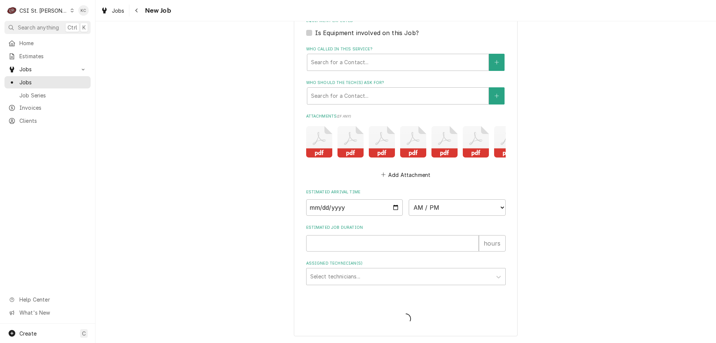
type textarea "x"
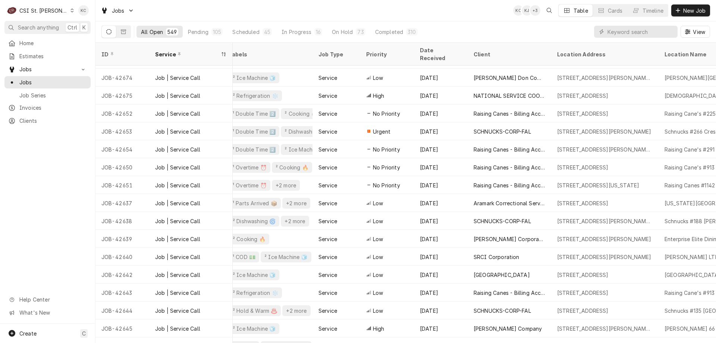
scroll to position [319, 206]
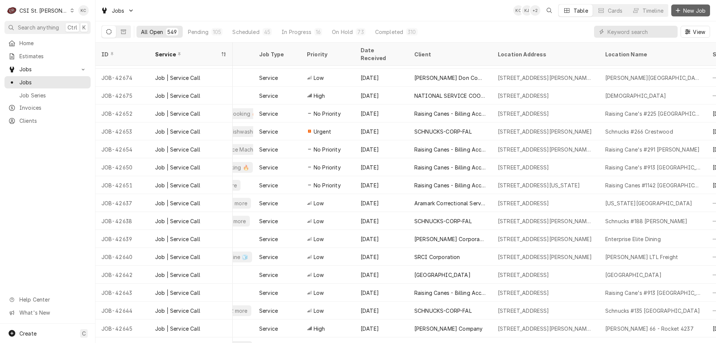
click at [686, 7] on span "New Job" at bounding box center [694, 11] width 25 height 8
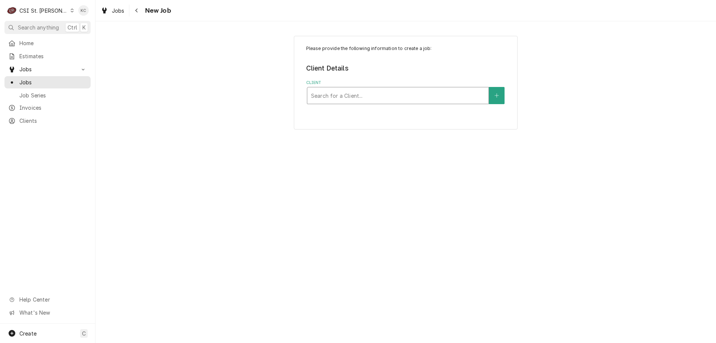
click at [357, 100] on div "Client" at bounding box center [398, 95] width 174 height 13
type input "schnucks - corp"
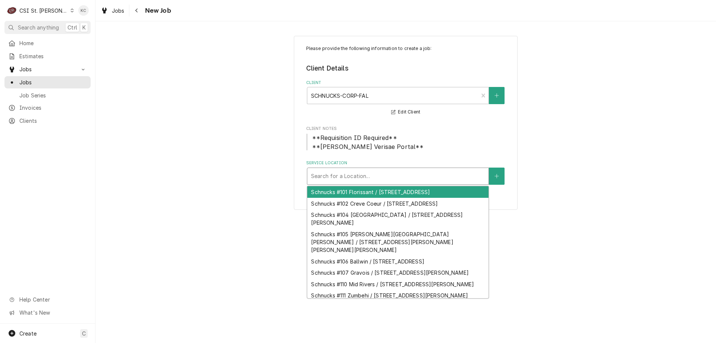
click at [360, 175] on div "Service Location" at bounding box center [398, 175] width 174 height 13
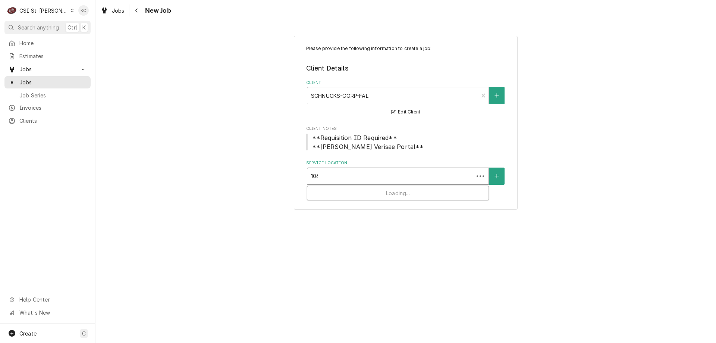
type input "1060"
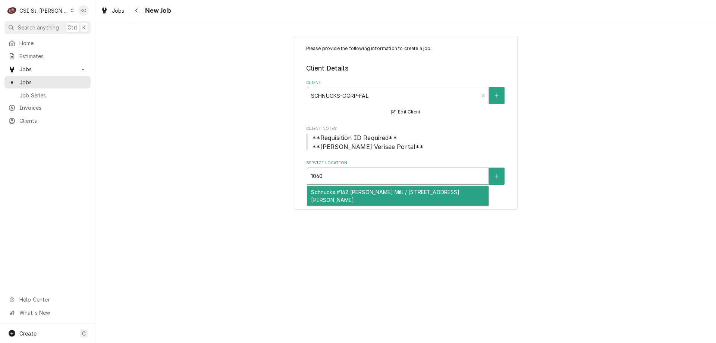
click at [360, 191] on div "Schnucks #142 [PERSON_NAME] Mill / [STREET_ADDRESS][PERSON_NAME]" at bounding box center [397, 195] width 181 height 19
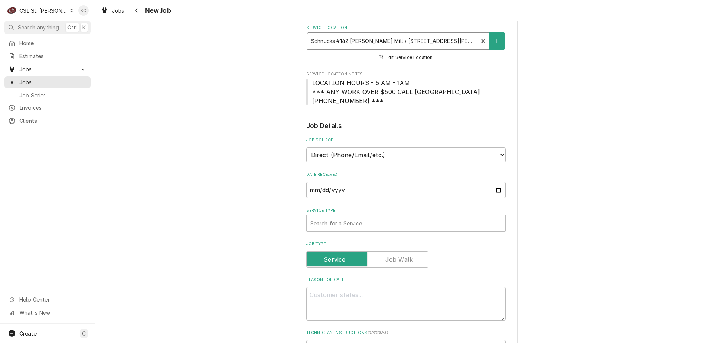
scroll to position [149, 0]
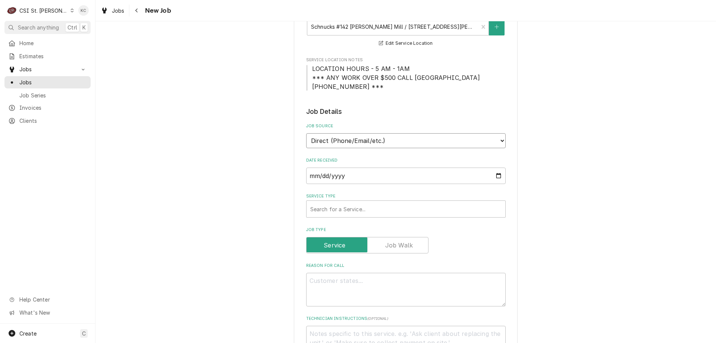
click at [392, 145] on select "Direct (Phone/Email/etc.) Service Channel Corrigo Ecotrak Other" at bounding box center [406, 140] width 200 height 15
select select "100"
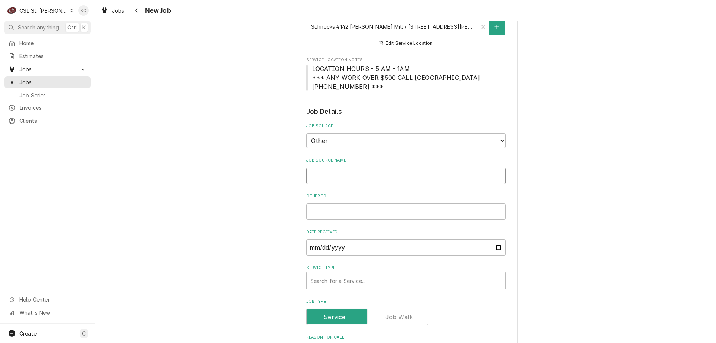
click at [372, 183] on input "Job Source Name" at bounding box center [406, 176] width 200 height 16
type textarea "x"
type input "V"
type textarea "x"
type input "Ve"
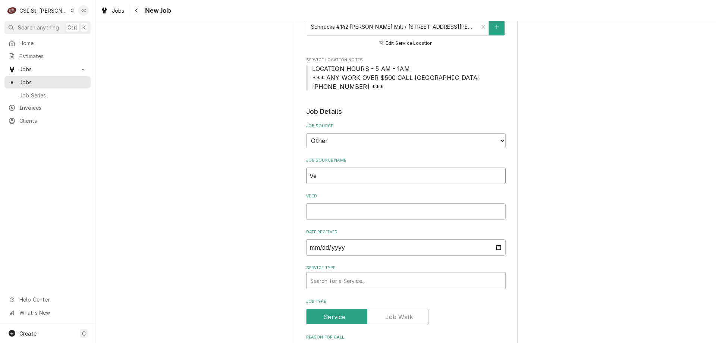
type textarea "x"
type input "Ver"
type textarea "x"
type input "Veri"
type textarea "x"
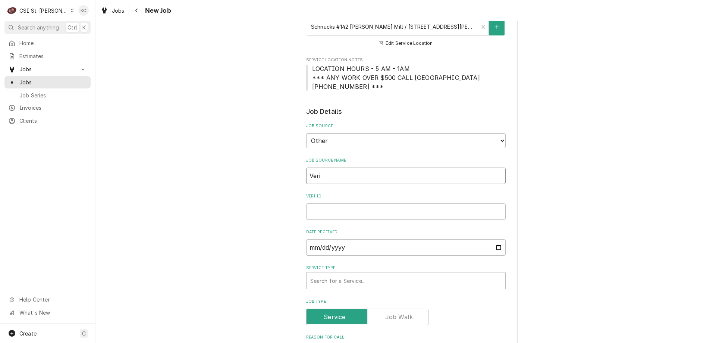
type input "Veris"
type textarea "x"
type input "Verisa"
type textarea "x"
type input "Verisae"
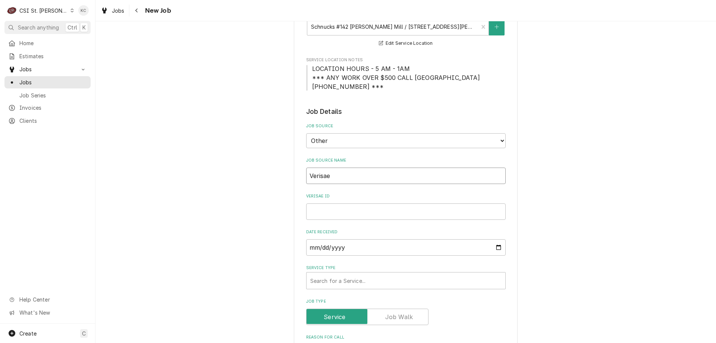
type textarea "x"
type input "Verisae"
type textarea "x"
type input "Verisae e"
type textarea "x"
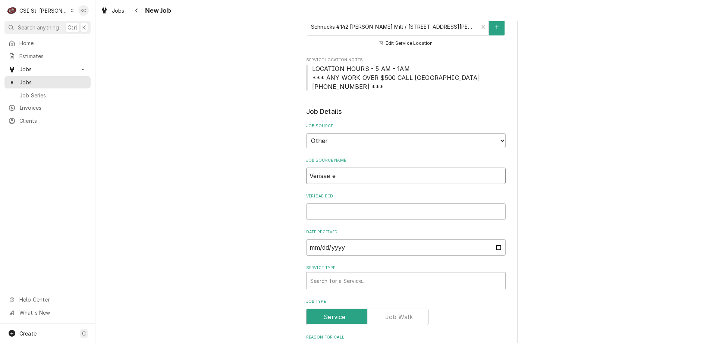
type input "Verisae em"
type textarea "x"
type input "Verisae ema"
type textarea "x"
type input "Verisae emai"
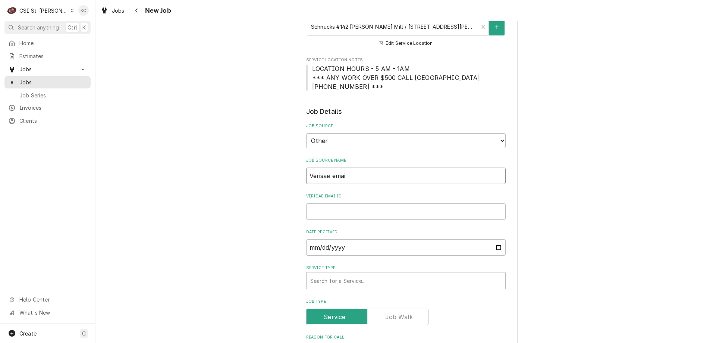
type textarea "x"
type input "Verisae email"
type textarea "x"
type input "Verisae email"
click at [352, 210] on input "Verisae email ID" at bounding box center [406, 211] width 200 height 16
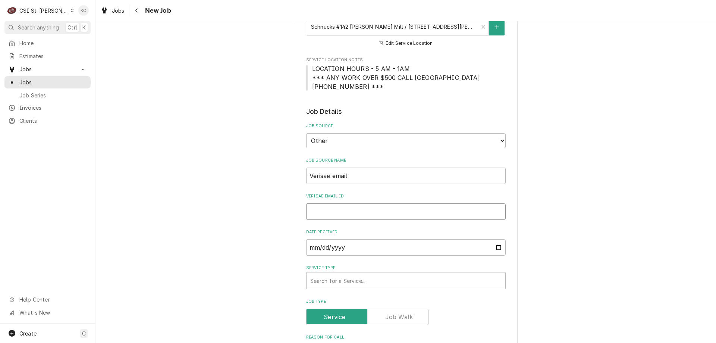
paste input "72092767"
type textarea "x"
type input "72092767"
type textarea "x"
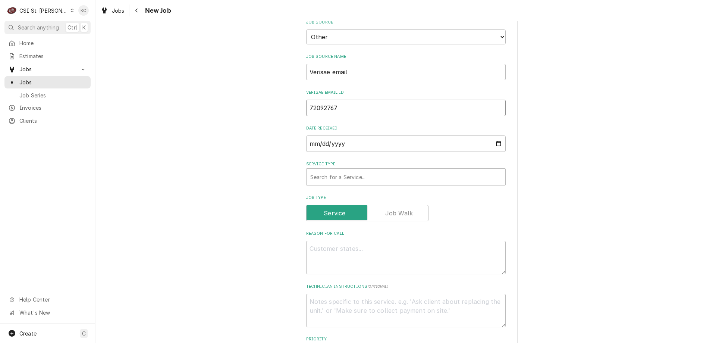
scroll to position [261, 0]
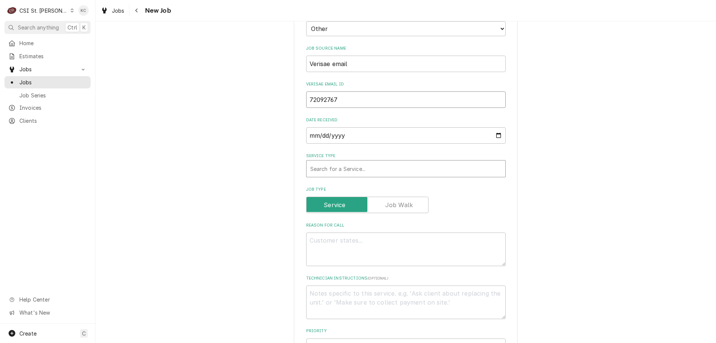
type input "72092767"
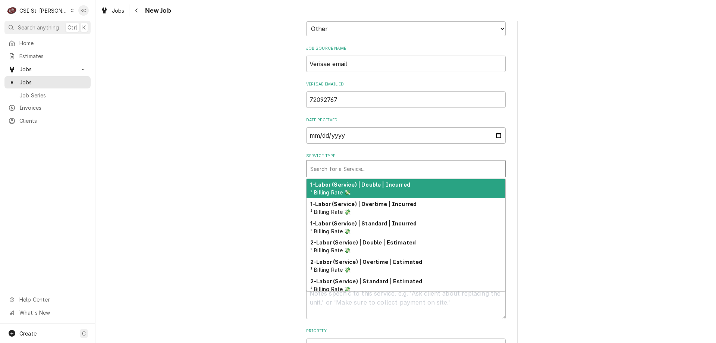
click at [397, 168] on div "Service Type" at bounding box center [405, 168] width 191 height 13
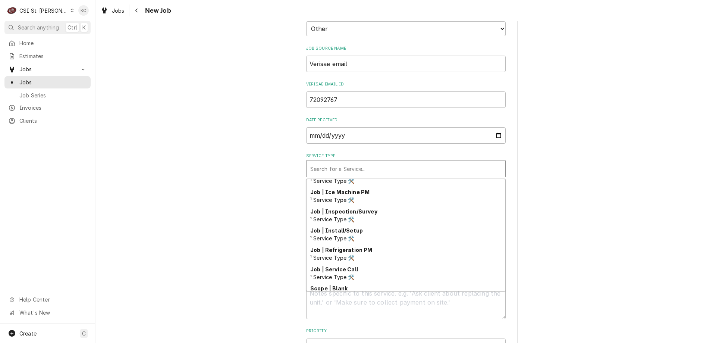
scroll to position [391, 0]
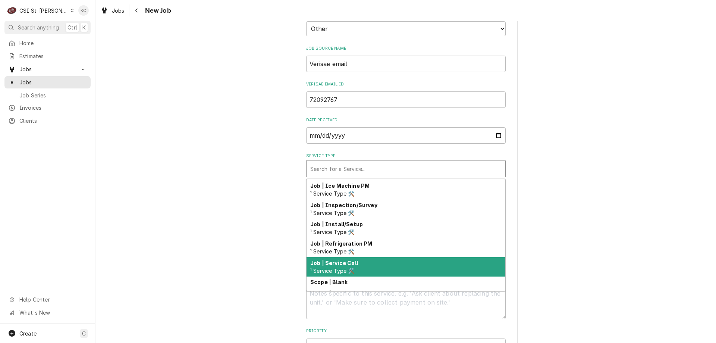
click at [393, 275] on div "Job | Service Call ¹ Service Type 🛠️" at bounding box center [406, 266] width 199 height 19
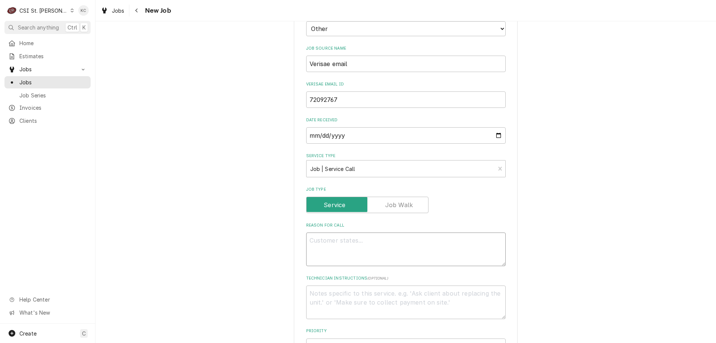
click at [393, 246] on textarea "Reason For Call" at bounding box center [406, 249] width 200 height 34
paste textarea "Tag #: 142C33A2 Fixture Number: Serial #: In-Service Date: 2017-02-08 00:00:00.…"
type textarea "x"
type textarea "Tag #: 142C33A2 Fixture Number: Serial #: In-Service Date: 2017-02-08 00:00:00.…"
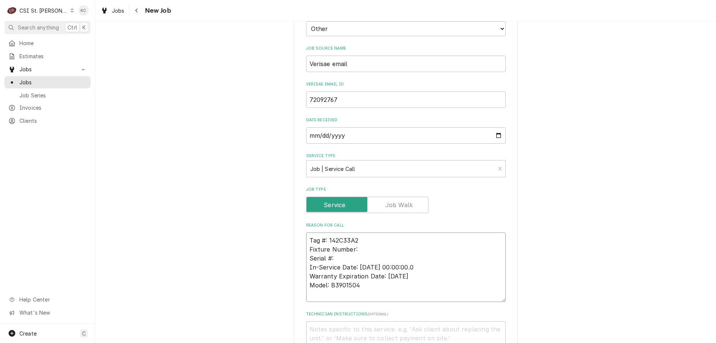
drag, startPoint x: 359, startPoint y: 248, endPoint x: 303, endPoint y: 251, distance: 56.8
click at [303, 251] on div "Please provide the following information to create a job: Client Details Client…" at bounding box center [406, 245] width 224 height 940
type textarea "x"
type textarea "Tag #: 142C33A2 Serial #: In-Service Date: 2017-02-08 00:00:00.0 Warranty Expir…"
drag, startPoint x: 363, startPoint y: 286, endPoint x: 305, endPoint y: 288, distance: 58.2
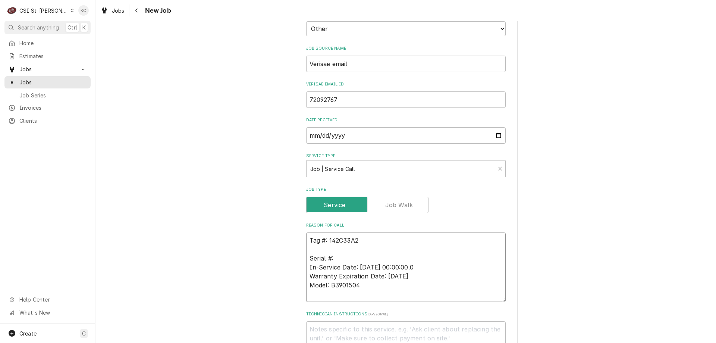
click at [306, 288] on textarea "Tag #: 142C33A2 Serial #: In-Service Date: 2017-02-08 00:00:00.0 Warranty Expir…" at bounding box center [406, 266] width 200 height 69
click at [336, 248] on textarea "Tag #: 142C33A2 Serial #: In-Service Date: 2017-02-08 00:00:00.0 Warranty Expir…" at bounding box center [406, 266] width 200 height 69
paste textarea "Model: B3901504"
type textarea "x"
type textarea "Tag #: 142C33A2 Model: B3901504 Serial #: In-Service Date: 2017-02-08 00:00:00.…"
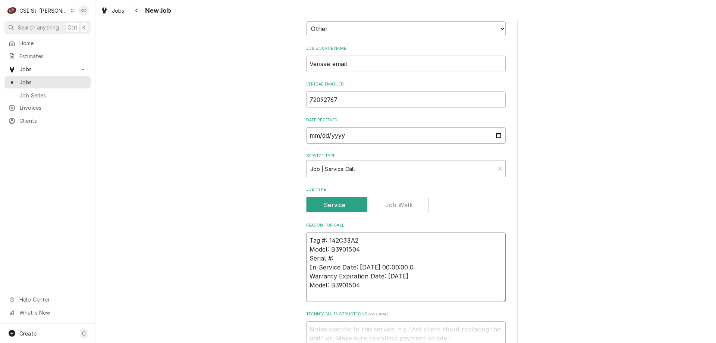
drag, startPoint x: 349, startPoint y: 286, endPoint x: 305, endPoint y: 269, distance: 47.4
click at [306, 269] on textarea "Tag #: 142C33A2 Model: B3901504 Serial #: In-Service Date: 2017-02-08 00:00:00.…" at bounding box center [406, 266] width 200 height 69
type textarea "x"
type textarea "Tag #: 142C33A2 Model: B3901504 Serial #:"
type textarea "x"
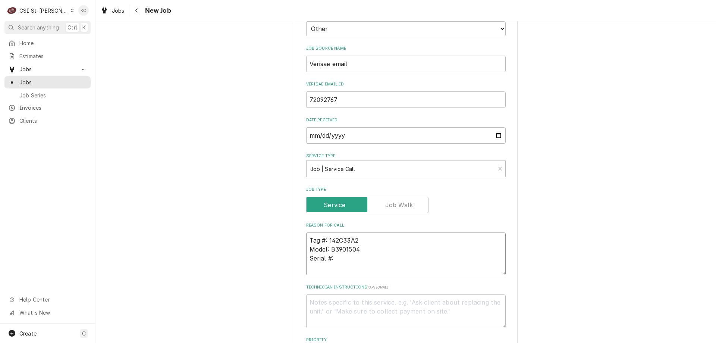
type textarea "Tag #: 142C33A2 Model: B3901504 Serial #:"
type textarea "x"
type textarea "Tag #: 142C33A2 Model: B3901504 Serial #:"
type textarea "x"
type textarea "Tag #: 142C33A2 Model: B3901504 Serial #:"
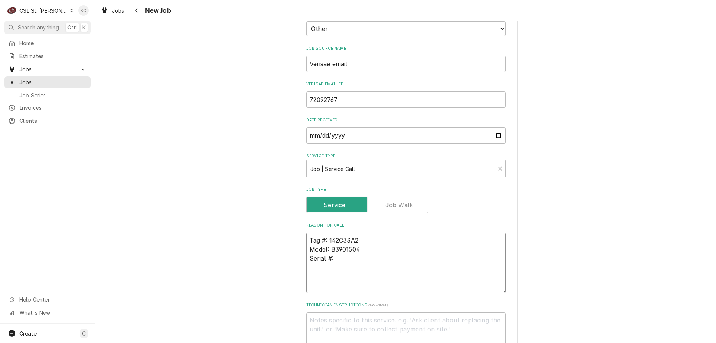
click at [318, 274] on textarea "Tag #: 142C33A2 Model: B3901504 Serial #:" at bounding box center [406, 262] width 200 height 60
paste textarea "Middle fryer not heating up, we have big orders on wed"
type textarea "x"
type textarea "Tag #: 142C33A2 Model: B3901504 Serial #: Middle fryer not heating up, we have …"
type textarea "x"
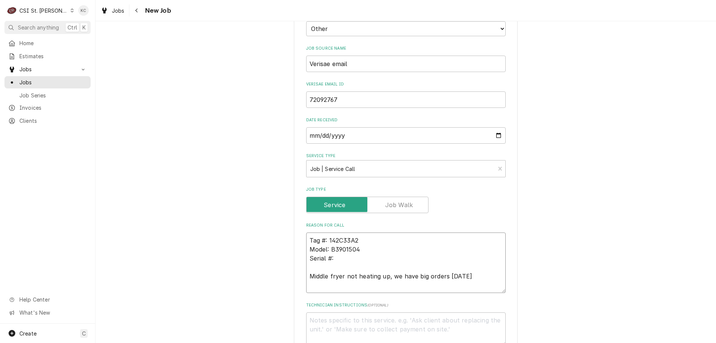
type textarea "Tag #: 142C33A2 Model: B3901504 Serial #: Middle fryer not heating up, we have …"
click at [484, 327] on textarea "Technician Instructions ( optional )" at bounding box center [406, 329] width 200 height 34
click at [371, 322] on textarea "Technician Instructions ( optional )" at bounding box center [406, 329] width 200 height 34
paste textarea "Patti yost"
type textarea "x"
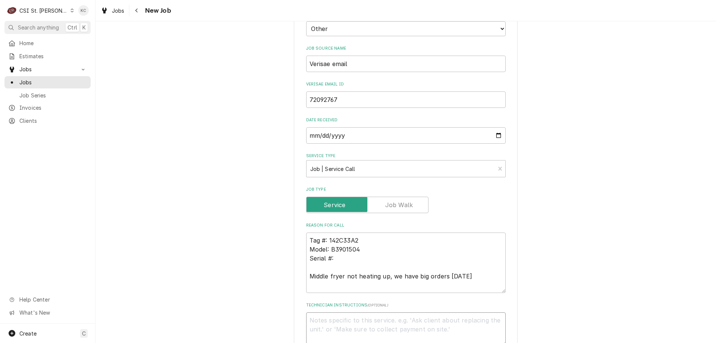
type textarea "Patti yost"
type textarea "x"
type textarea "Patti yost -"
type textarea "x"
type textarea "Patti yost -"
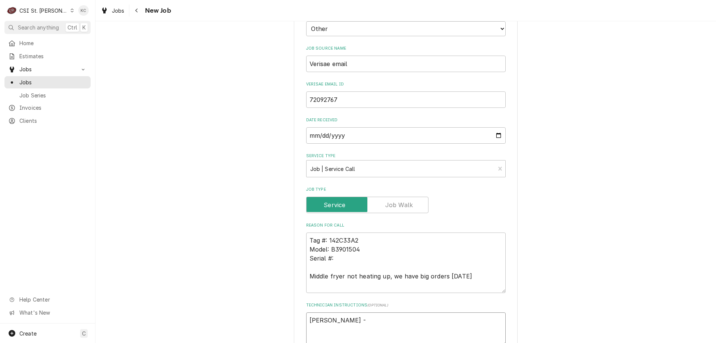
type textarea "x"
type textarea "Patti yost - 6"
type textarea "x"
type textarea "Patti yost - 63"
type textarea "x"
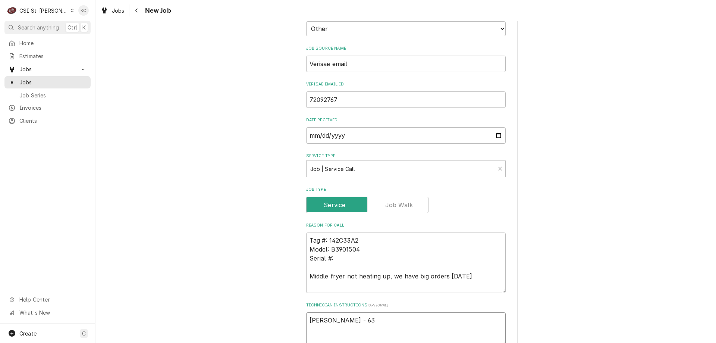
type textarea "Patti yost - 636"
type textarea "x"
type textarea "Patti yost - 636"
type textarea "x"
type textarea "Patti yost - 636 2"
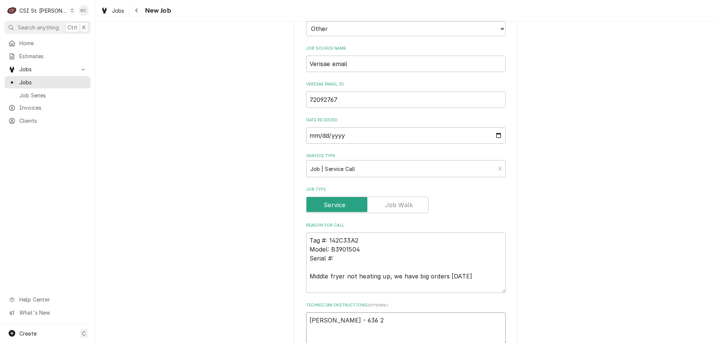
type textarea "x"
type textarea "Patti yost - 636 22"
type textarea "x"
type textarea "Patti yost - 636 227"
type textarea "x"
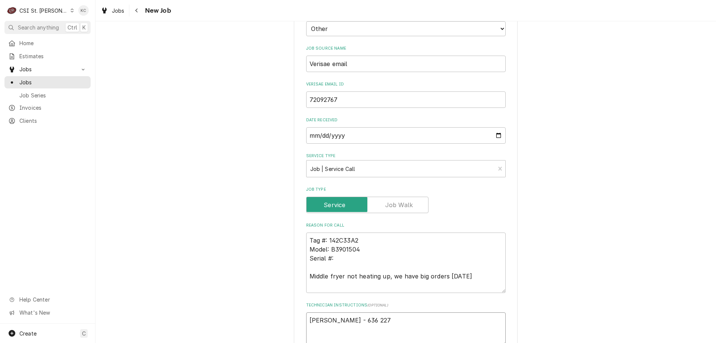
type textarea "Patti yost - 636 227-"
type textarea "x"
type textarea "Patti yost - 636 227-2"
type textarea "x"
type textarea "Patti yost - 636 227-22"
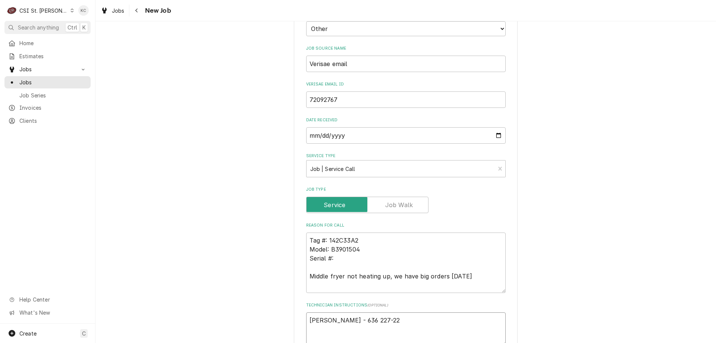
type textarea "x"
type textarea "Patti yost - 636 227-227"
type textarea "x"
type textarea "Patti yost - 636 227-2278"
type textarea "x"
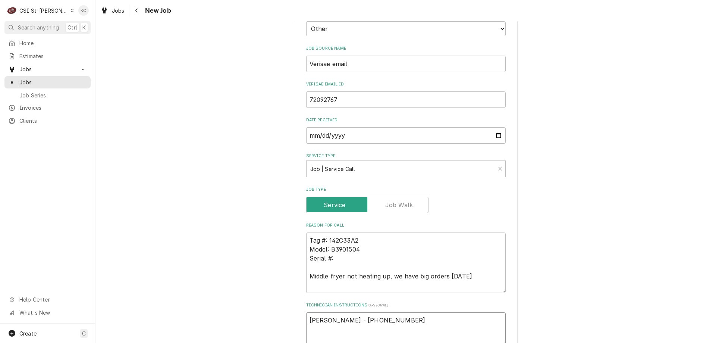
type textarea "Patti yost - 636 227-2278"
type textarea "x"
type textarea "Patti yost - 636 227-2278"
type textarea "x"
type textarea "Patti yost - 636 227-2278 6"
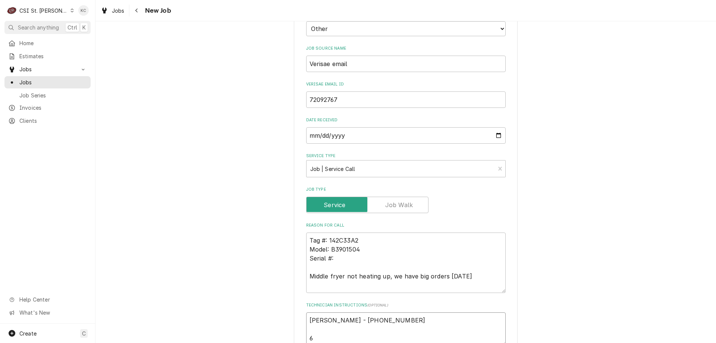
type textarea "x"
type textarea "Patti yost - 636 227-2278 6a"
type textarea "x"
type textarea "Patti yost - 636 227-2278 6am"
type textarea "x"
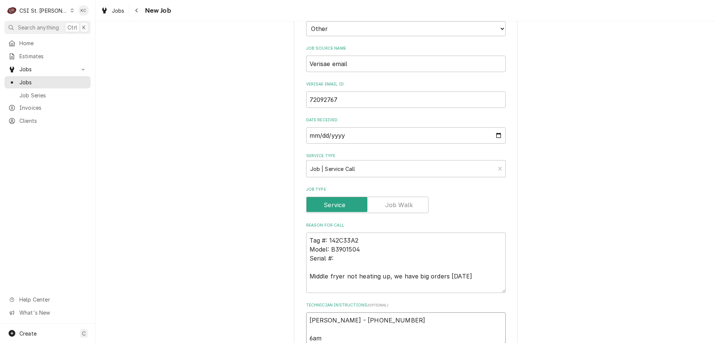
type textarea "Patti yost - 636 227-2278 6am"
type textarea "x"
type textarea "Patti yost - 636 227-2278 6am -"
type textarea "x"
type textarea "Patti yost - 636 227-2278 6am -"
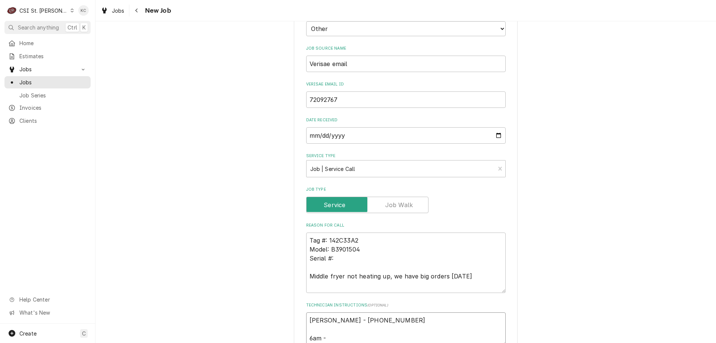
type textarea "x"
type textarea "Patti yost - 636 227-2278 6am - 1"
type textarea "x"
type textarea "Patti yost - 636 227-2278 6am - 10"
type textarea "x"
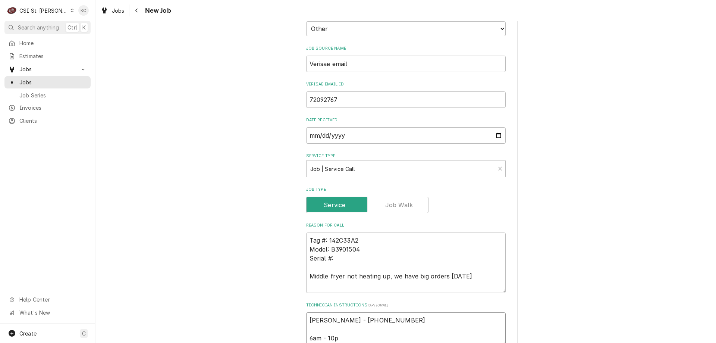
type textarea "Patti yost - 636 227-2278 6am - 10pm"
type textarea "x"
type textarea "Patti yost - 636 227-2278 6am - 10pm"
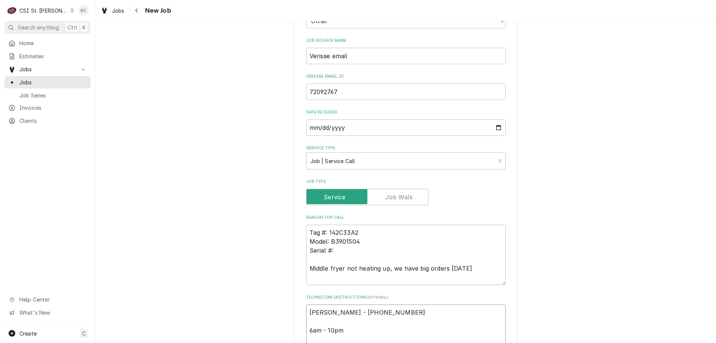
type textarea "x"
type textarea "Patti yost - 636 227-2278 6am - 10pm"
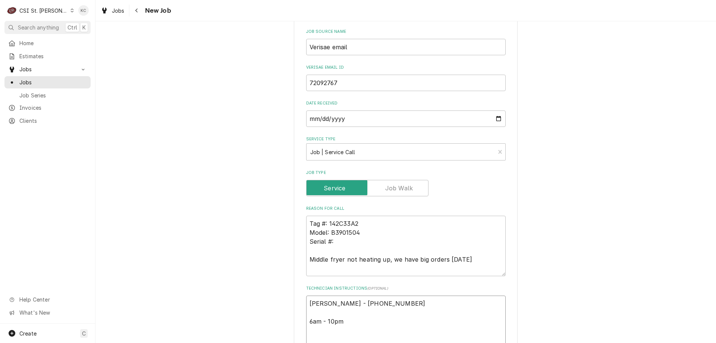
type textarea "x"
type textarea "Patti yost - 636 227-2278 6am - 10pm L"
type textarea "x"
type textarea "Patti yost - 636 227-2278 6am - 10pm Lo"
type textarea "x"
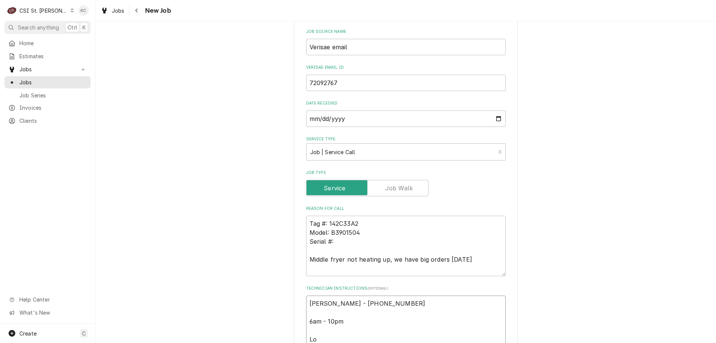
type textarea "Patti yost - 636 227-2278 6am - 10pm Loc"
type textarea "x"
type textarea "Patti yost - 636 227-2278 6am - 10pm Loca"
type textarea "x"
type textarea "Patti yost - 636 227-2278 6am - 10pm Locat"
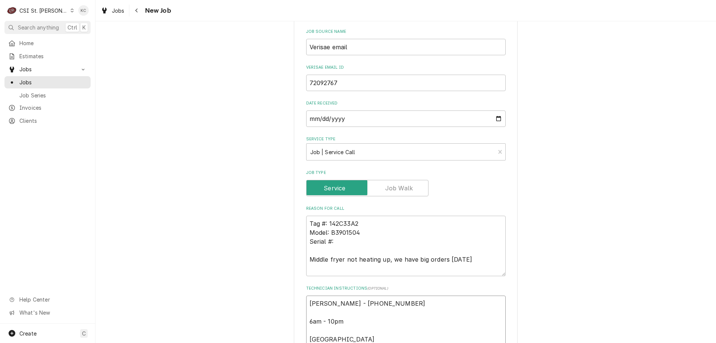
type textarea "x"
type textarea "Patti yost - 636 227-2278 6am - 10pm Locate"
type textarea "x"
type textarea "Patti yost - 636 227-2278 6am - 10pm Located"
type textarea "x"
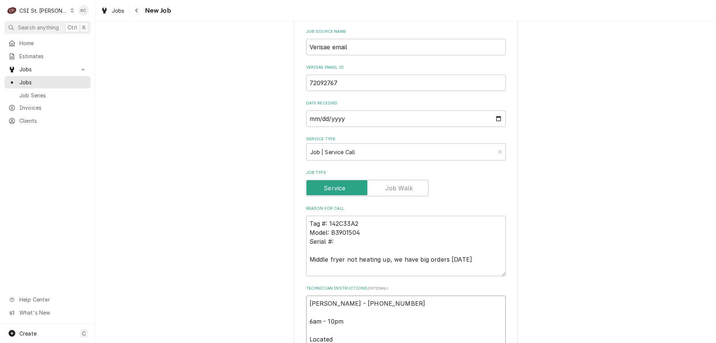
type textarea "Patti yost - 636 227-2278 6am - 10pm Located"
type textarea "x"
type textarea "Patti yost - 636 227-2278 6am - 10pm Located i"
type textarea "x"
type textarea "Patti yost - 636 227-2278 6am - 10pm Located in"
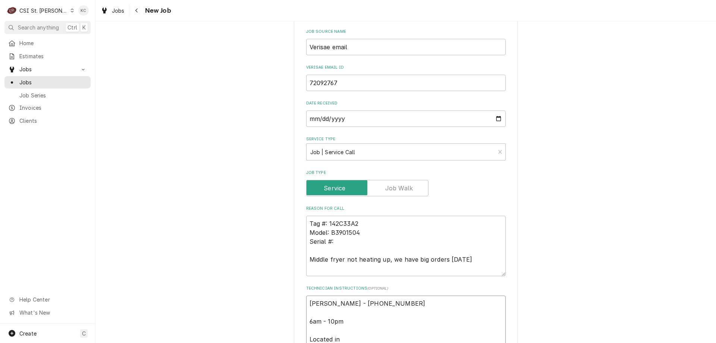
type textarea "x"
type textarea "Patti yost - 636 227-2278 6am - 10pm Located in"
type textarea "x"
type textarea "Patti yost - 636 227-2278 6am - 10pm Located in C"
type textarea "x"
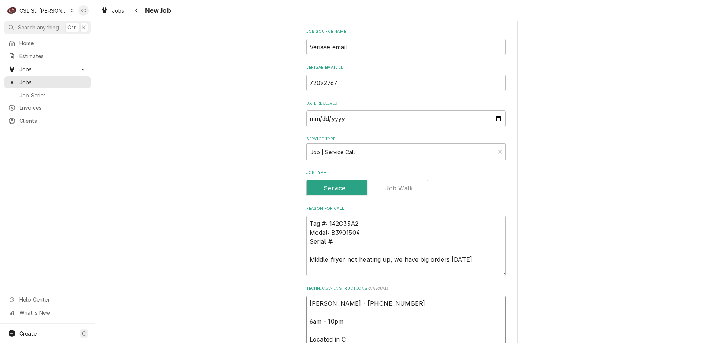
type textarea "Patti yost - 636 227-2278 6am - 10pm Located in Ch"
type textarea "x"
type textarea "Patti yost - 636 227-2278 6am - 10pm Located in Che"
type textarea "x"
type textarea "Patti yost - 636 227-2278 6am - 10pm Located in Chef"
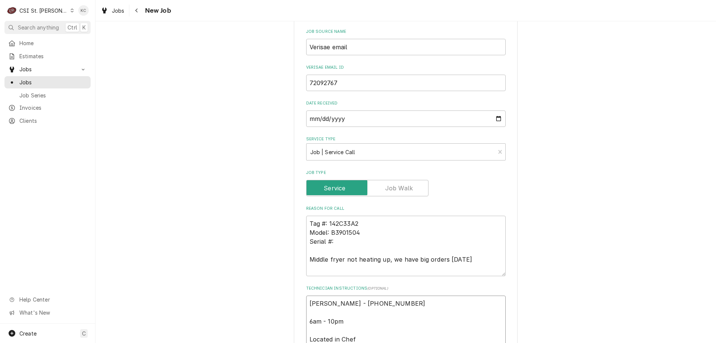
type textarea "x"
type textarea "Patti yost - 636 227-2278 6am - 10pm Located in Chefs"
type textarea "x"
type textarea "Patti yost - 636 227-2278 6am - 10pm Located in Chefs"
type textarea "x"
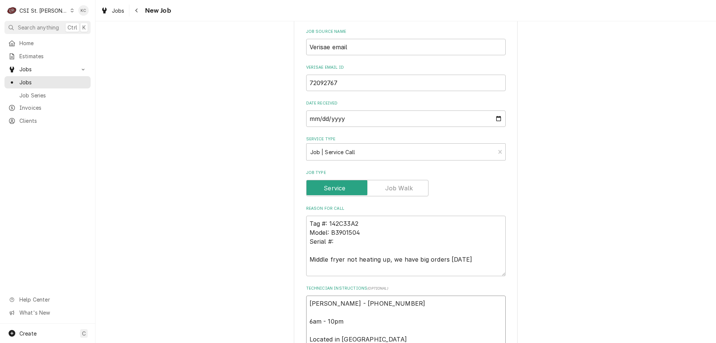
type textarea "Patti yost - 636 227-2278 6am - 10pm Located in Chefs E"
type textarea "x"
type textarea "Patti yost - 636 227-2278 6am - 10pm Located in Chefs Ex"
type textarea "x"
type textarea "Patti yost - 636 227-2278 6am - 10pm Located in Chefs Exp"
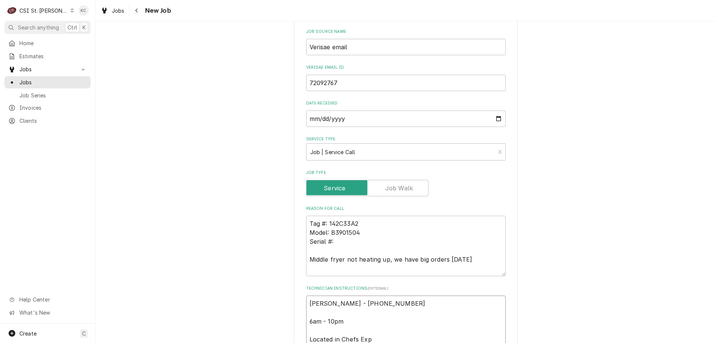
type textarea "x"
type textarea "Patti yost - 636 227-2278 6am - 10pm Located in Chefs Expr"
type textarea "x"
type textarea "Patti yost - 636 227-2278 6am - 10pm Located in Chefs Expre"
type textarea "x"
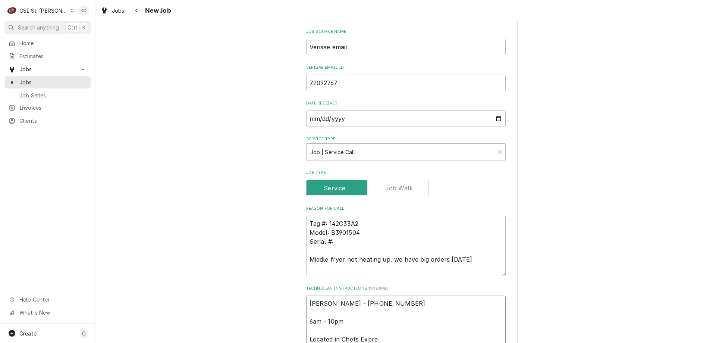
type textarea "Patti yost - 636 227-2278 6am - 10pm Located in Chefs Expres"
type textarea "x"
type textarea "Patti yost - 636 227-2278 6am - 10pm Located in Chefs Express"
type textarea "x"
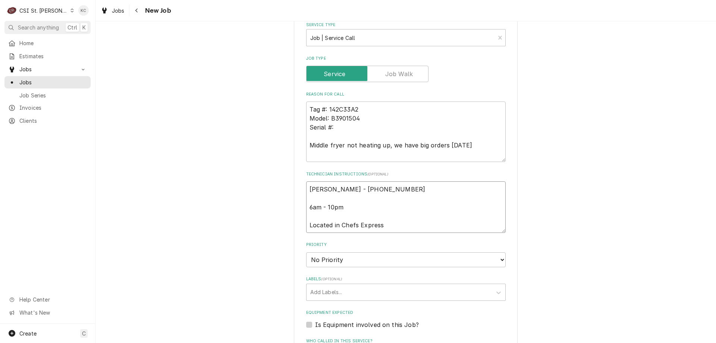
scroll to position [427, 0]
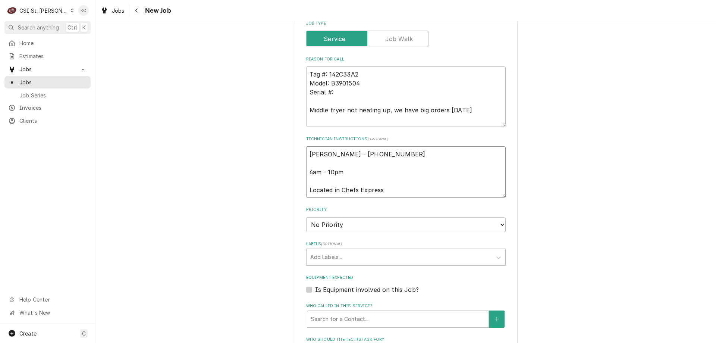
type textarea "Patti yost - 636 227-2278 6am - 10pm Located in Chefs Express"
click at [430, 226] on select "No Priority Urgent High Medium Low" at bounding box center [406, 224] width 200 height 15
select select "2"
click at [306, 217] on select "No Priority Urgent High Medium Low" at bounding box center [406, 224] width 200 height 15
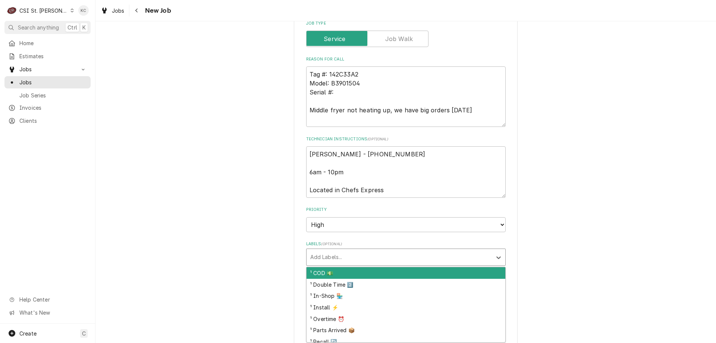
click at [413, 258] on div "Labels" at bounding box center [399, 256] width 178 height 13
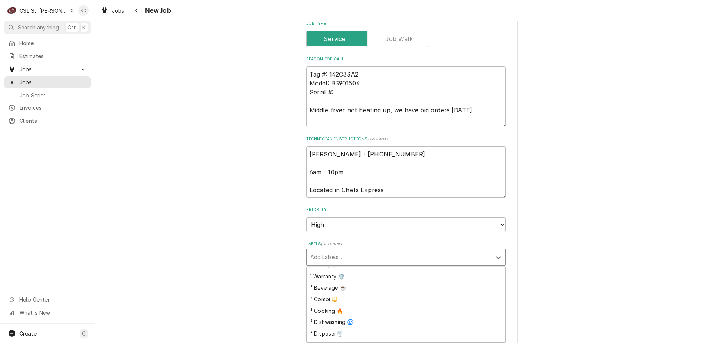
scroll to position [112, 0]
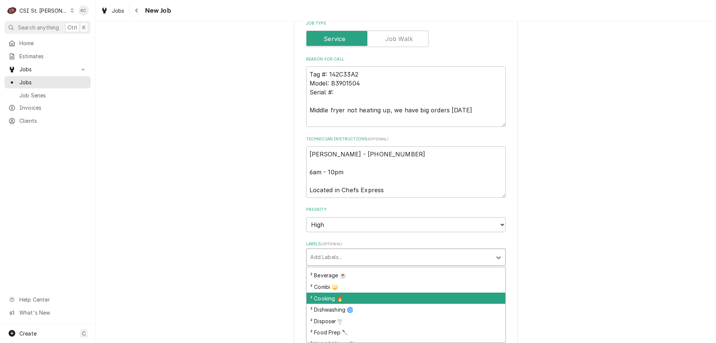
click at [405, 297] on div "² Cooking 🔥" at bounding box center [406, 298] width 199 height 12
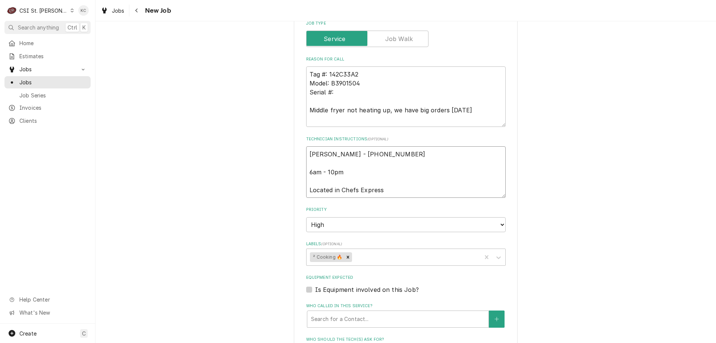
click at [306, 153] on textarea "Patti yost - 636 227-2278 6am - 10pm Located in Chefs Express" at bounding box center [406, 171] width 200 height 51
type textarea "x"
type textarea "Patti yost - 636 227-2278 6am - 10pm Located in Chefs Express"
type textarea "x"
type textarea "Patti yost - 636 227-2278 6am - 10pm Located in Chefs Express"
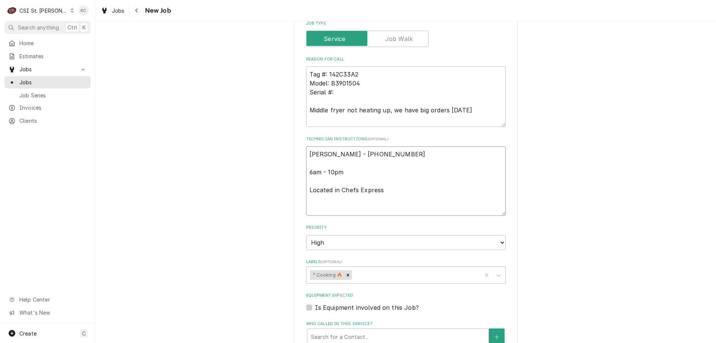
type textarea "x"
type textarea "Patti yost - 636 227-2278 6am - 10pm Located in Chefs Express"
click at [355, 154] on textarea "Patti yost - 636 227-2278 6am - 10pm Located in Chefs Express" at bounding box center [406, 180] width 200 height 69
paste textarea "Emergency-OT Approved; OT Rates Apply"
type textarea "x"
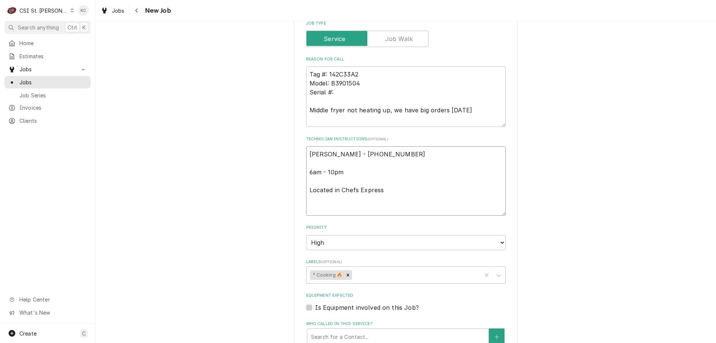
type textarea "Emergency-OT Approved; OT Rates Apply Patti yost - 636 227-2278 6am - 10pm Loca…"
type textarea "x"
type textarea "Emergency-OT Approved; OT Rates Apply Patti yost - 636 227-2278 6am - 10pm Loca…"
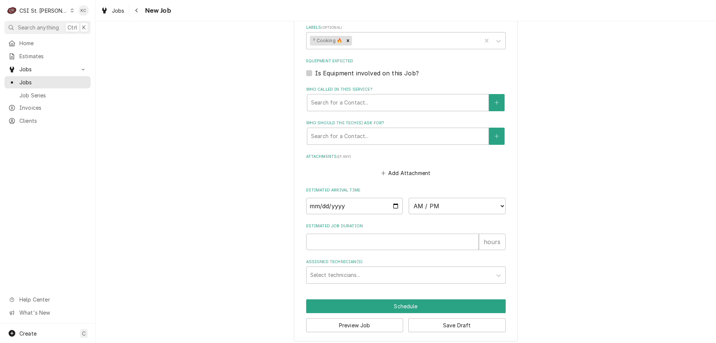
scroll to position [667, 0]
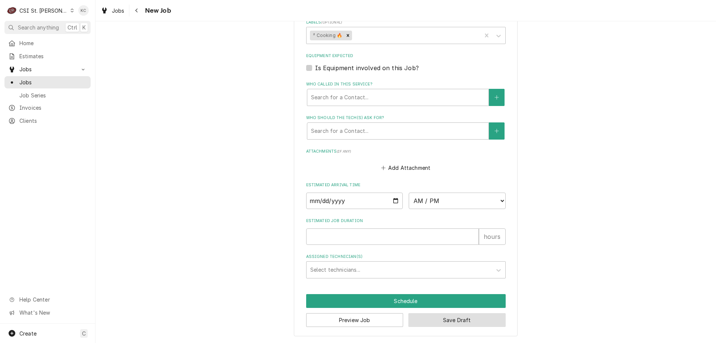
click at [463, 323] on button "Save Draft" at bounding box center [456, 320] width 97 height 14
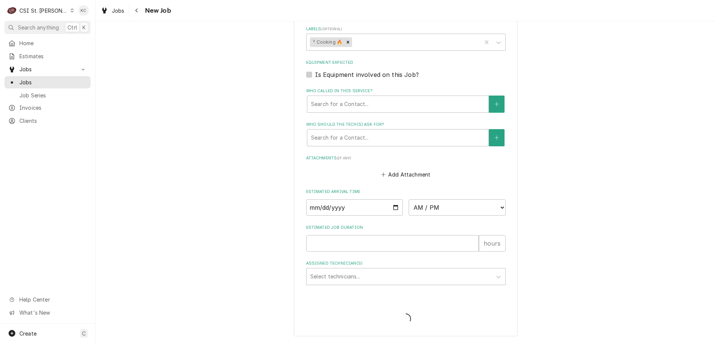
scroll to position [660, 0]
type textarea "x"
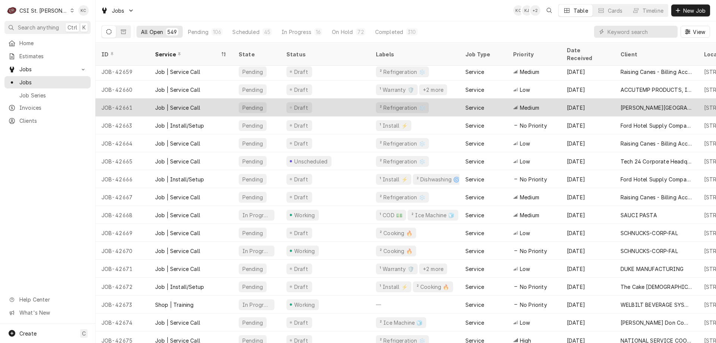
scroll to position [112, 0]
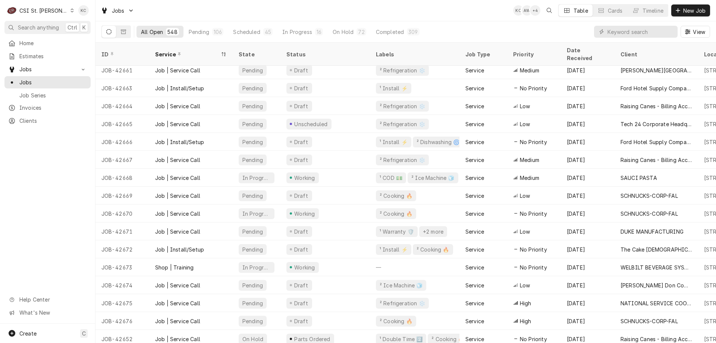
click at [150, 12] on div "Jobs KC AW + 4 Table Cards Timeline New Job" at bounding box center [406, 10] width 621 height 21
click at [55, 24] on span "Search anything" at bounding box center [38, 28] width 41 height 8
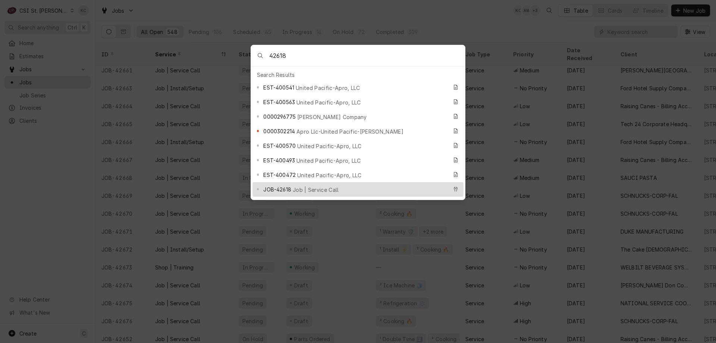
type input "42618"
click at [323, 186] on span "Job | Service Call" at bounding box center [316, 190] width 46 height 8
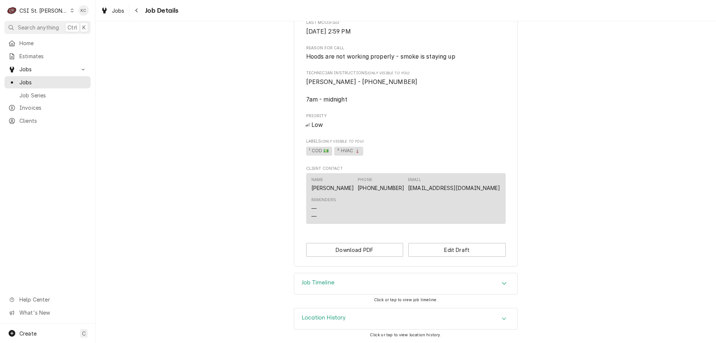
scroll to position [285, 0]
click at [453, 247] on button "Edit Draft" at bounding box center [456, 249] width 97 height 14
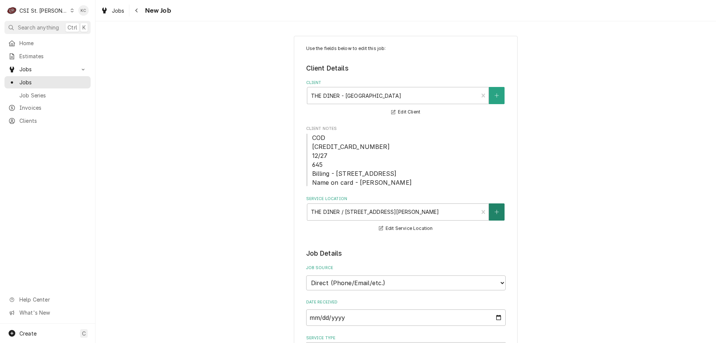
click at [497, 210] on button "Service Location" at bounding box center [497, 211] width 16 height 17
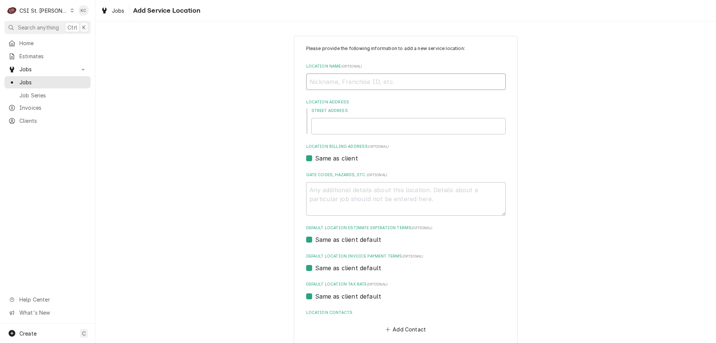
click at [369, 82] on input "Location Name ( optional )" at bounding box center [406, 81] width 200 height 16
click at [537, 140] on div "Please provide the following information to add a new service location: Locatio…" at bounding box center [406, 204] width 621 height 351
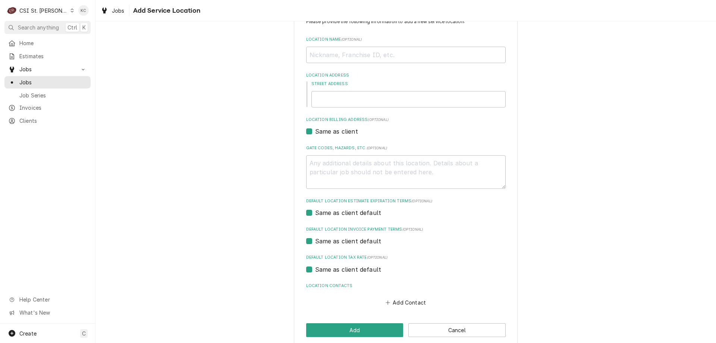
scroll to position [37, 0]
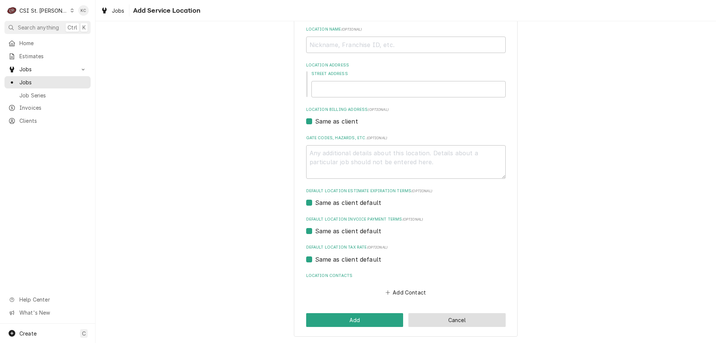
click at [461, 320] on button "Cancel" at bounding box center [456, 320] width 97 height 14
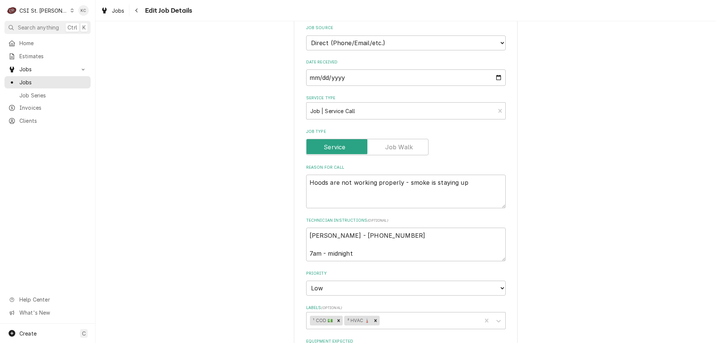
scroll to position [261, 0]
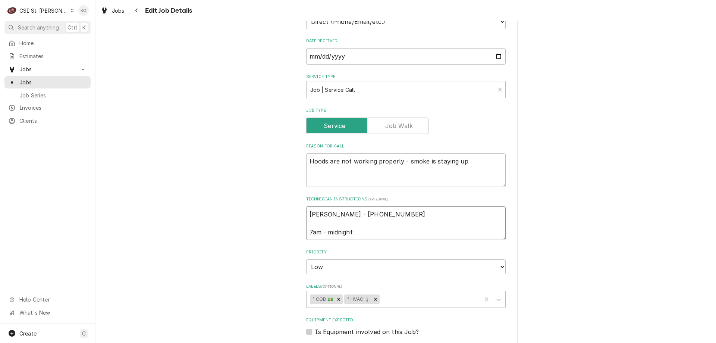
click at [306, 213] on textarea "Lewis Meisner - 618 946-0057 7am - midnight" at bounding box center [406, 223] width 200 height 34
type textarea "x"
type textarea "Lewis Meisner - 618 946-0057 7am - midnight"
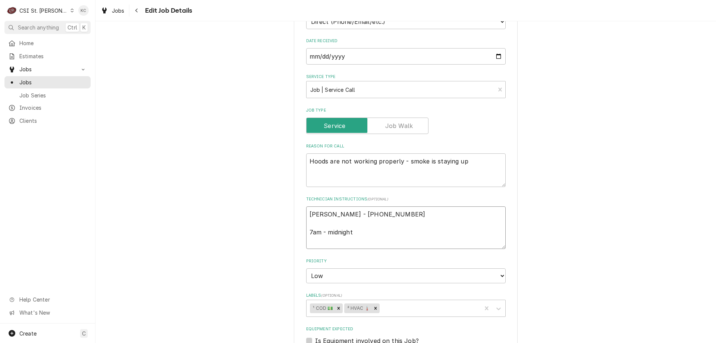
type textarea "x"
type textarea "Lewis Meisner - 618 946-0057 7am - midnight"
type textarea "x"
type textarea "E Lewis Meisner - 618 946-0057 7am - midnight"
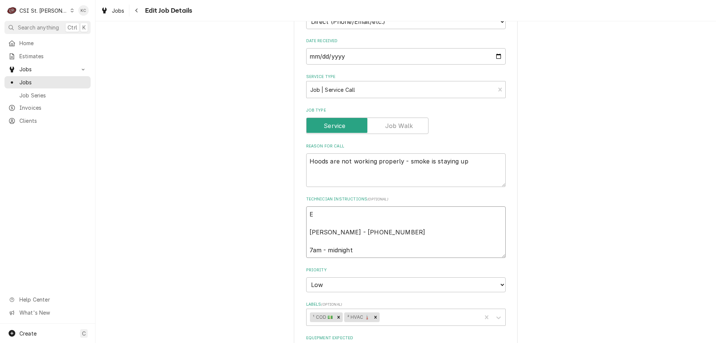
type textarea "x"
type textarea "Ex Lewis Meisner - 618 946-0057 7am - midnight"
type textarea "x"
type textarea "Ext Lewis Meisner - 618 946-0057 7am - midnight"
type textarea "x"
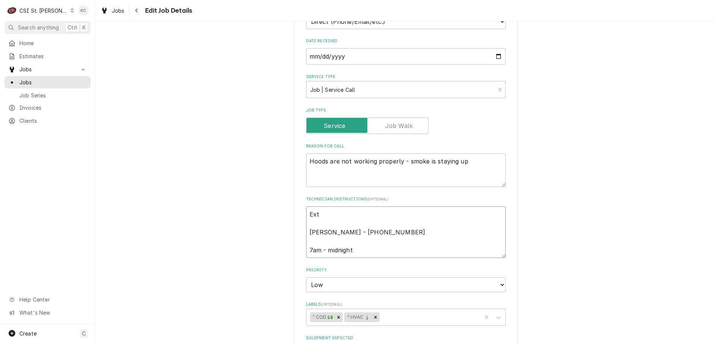
type textarea "Exte Lewis Meisner - 618 946-0057 7am - midnight"
type textarea "x"
type textarea "Exten Lewis Meisner - 618 946-0057 7am - midnight"
type textarea "x"
type textarea "Extend Lewis Meisner - 618 946-0057 7am - midnight"
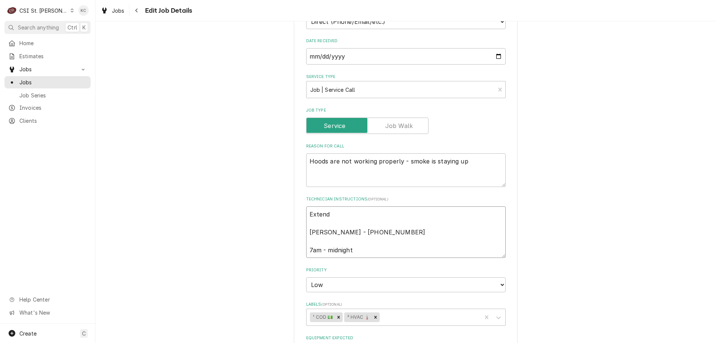
type textarea "x"
type textarea "Extende Lewis Meisner - 618 946-0057 7am - midnight"
type textarea "x"
type textarea "Extended Lewis Meisner - 618 946-0057 7am - midnight"
type textarea "x"
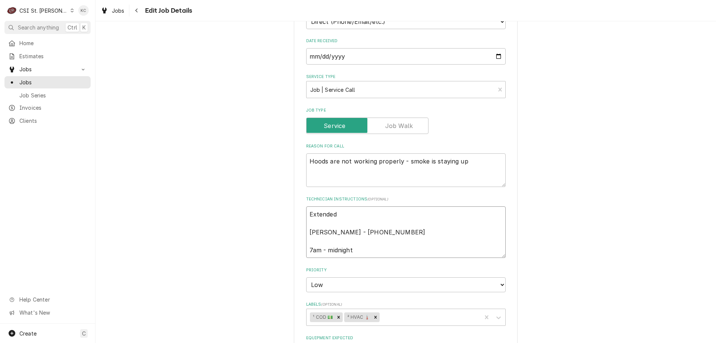
type textarea "Extended Lewis Meisner - 618 946-0057 7am - midnight"
type textarea "x"
type textarea "Extended t Lewis Meisner - 618 946-0057 7am - midnight"
type textarea "x"
type textarea "Extended tr Lewis Meisner - 618 946-0057 7am - midnight"
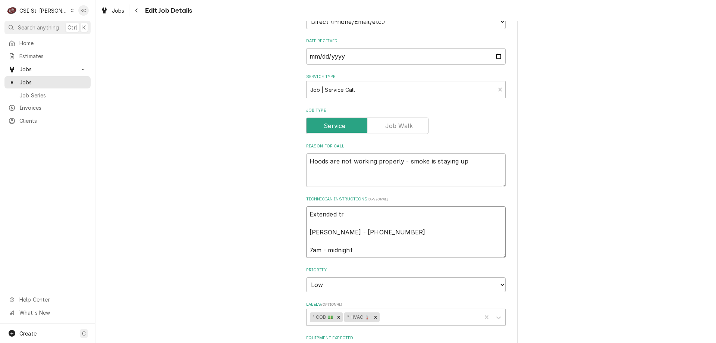
type textarea "x"
type textarea "Extended tra Lewis Meisner - 618 946-0057 7am - midnight"
type textarea "x"
type textarea "Extended trav Lewis Meisner - 618 946-0057 7am - midnight"
type textarea "x"
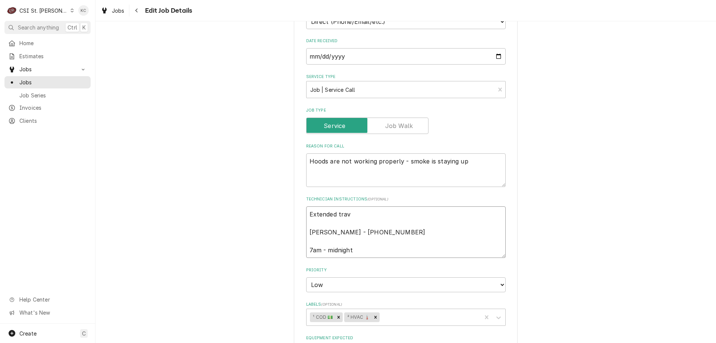
type textarea "Extended trave Lewis Meisner - 618 946-0057 7am - midnight"
type textarea "x"
type textarea "Extended travel Lewis Meisner - 618 946-0057 7am - midnight"
type textarea "x"
type textarea "Extended travel Lewis Meisner - 618 946-0057 7am - midnight"
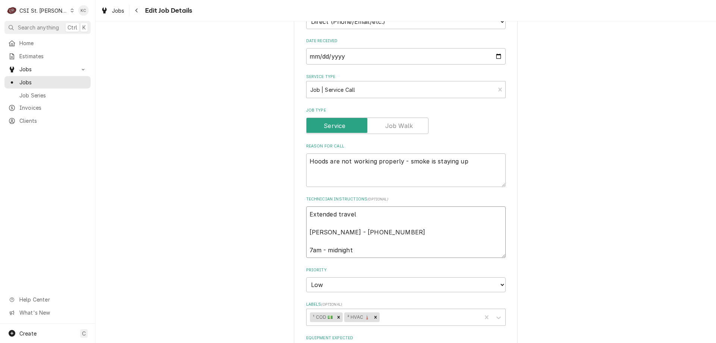
type textarea "x"
type textarea "Extended travel a Lewis Meisner - 618 946-0057 7am - midnight"
type textarea "x"
type textarea "Extended travel ap Lewis Meisner - 618 946-0057 7am - midnight"
type textarea "x"
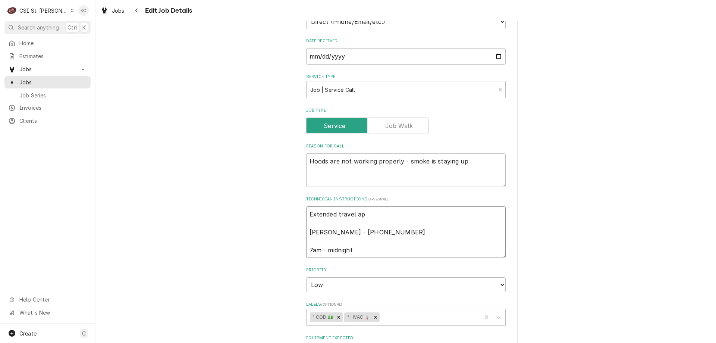
type textarea "Extended travel app Lewis Meisner - 618 946-0057 7am - midnight"
type textarea "x"
type textarea "Extended travel appr Lewis Meisner - 618 946-0057 7am - midnight"
type textarea "x"
type textarea "Extended travel approv Lewis Meisner - 618 946-0057 7am - midnight"
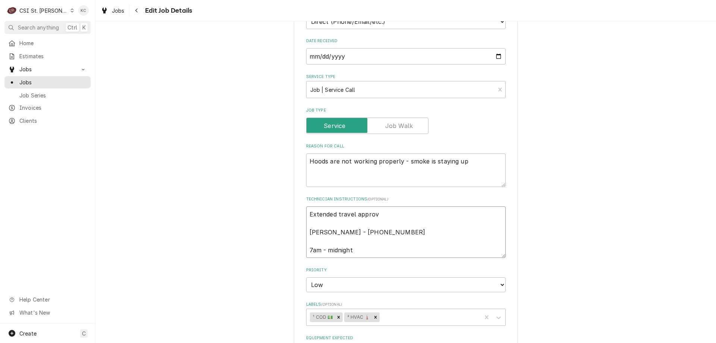
type textarea "x"
type textarea "Extended travel approve Lewis Meisner - 618 946-0057 7am - midnight"
type textarea "x"
type textarea "Extended travel approved Lewis Meisner - 618 946-0057 7am - midnight"
type textarea "x"
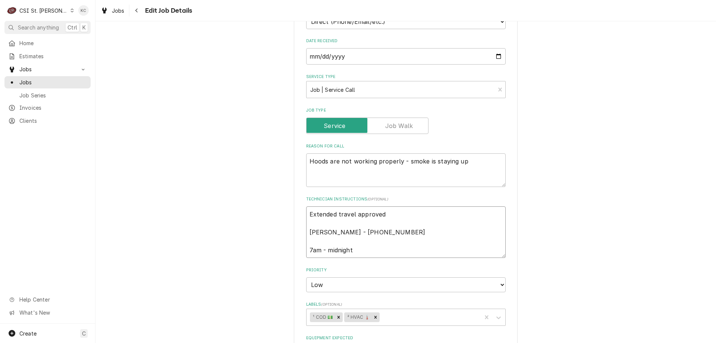
type textarea "Extended travel approved Lewis Meisner - 618 946-0057 7am - midnight"
type textarea "x"
type textarea "Extended travel approved p Lewis Meisner - 618 946-0057 7am - midnight"
type textarea "x"
type textarea "Extended travel approved pe Lewis Meisner - 618 946-0057 7am - midnight"
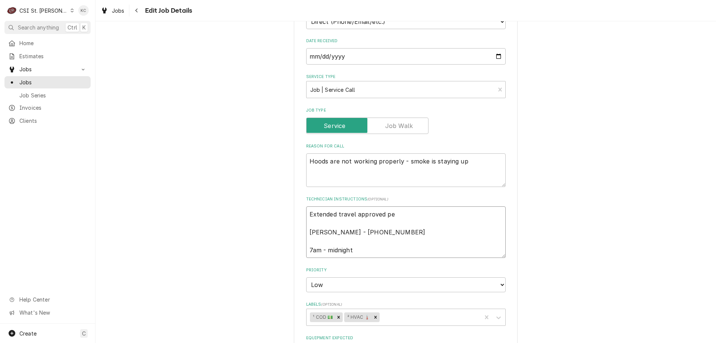
type textarea "x"
type textarea "Extended travel approved per Lewis Meisner - 618 946-0057 7am - midnight"
type textarea "x"
type textarea "Extended travel approved per L Lewis Meisner - 618 946-0057 7am - midnight"
type textarea "x"
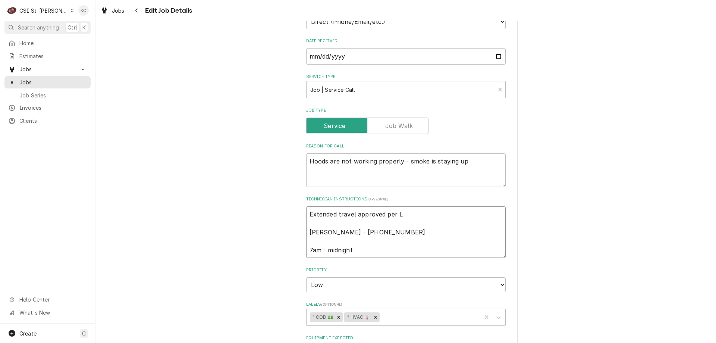
type textarea "Extended travel approved per Le Lewis Meisner - 618 946-0057 7am - midnight"
type textarea "x"
type textarea "Extended travel approved per Lew Lewis Meisner - 618 946-0057 7am - midnight"
type textarea "x"
type textarea "Extended travel approved per Lewis Lewis Meisner - 618 946-0057 7am - midnight"
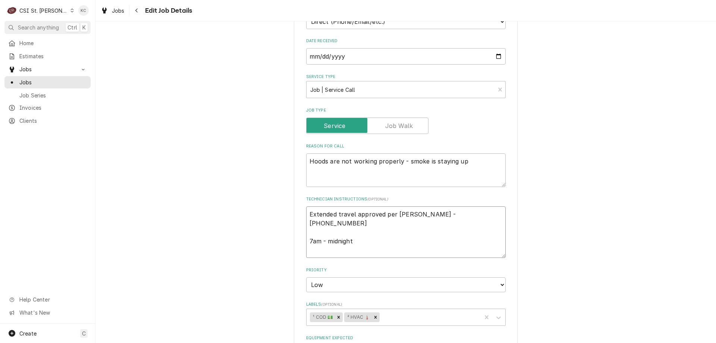
click at [306, 213] on textarea "Extended travel approved per Lewis Lewis Meisner - 618 946-0057 7am - midnight" at bounding box center [406, 231] width 200 height 51
type textarea "x"
type textarea "9Extended travel approved per Lewis Lewis Meisner - 618 946-0057 7am - midnight"
type textarea "x"
type textarea "9/Extended travel approved per Lewis Lewis Meisner - 618 946-0057 7am - midnight"
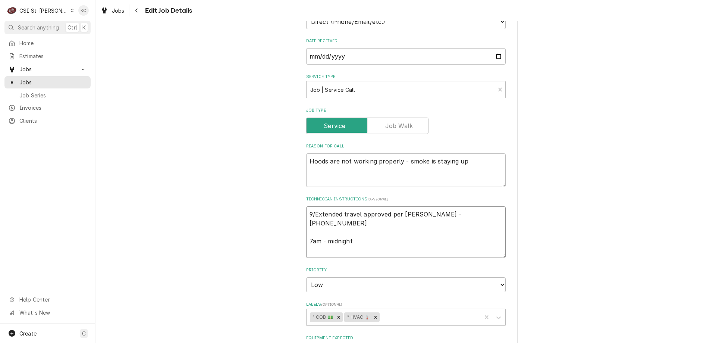
type textarea "x"
type textarea "9/1Extended travel approved per Lewis Lewis Meisner - 618 946-0057 7am - midnig…"
type textarea "x"
type textarea "9/15Extended travel approved per Lewis Lewis Meisner - 618 946-0057 7am - midni…"
type textarea "x"
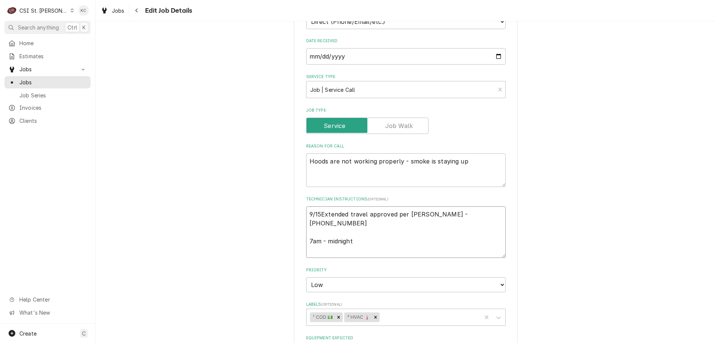
type textarea "9/15 Extended travel approved per Lewis Lewis Meisner - 618 946-0057 7am - midn…"
type textarea "x"
type textarea "9/15 -Extended travel approved per Lewis Lewis Meisner - 618 946-0057 7am - mid…"
type textarea "x"
type textarea "9/15 - Extended travel approved per Lewis Lewis Meisner - 618 946-0057 7am - mi…"
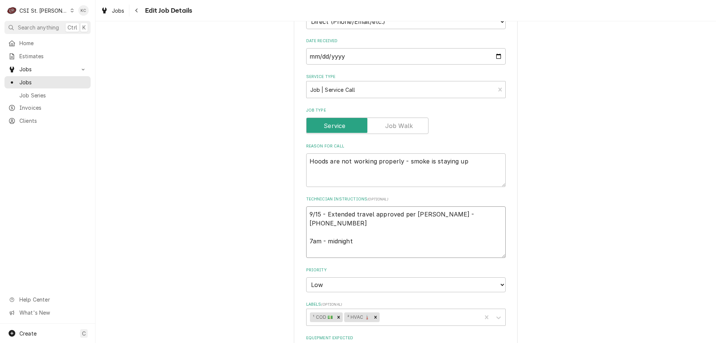
type textarea "x"
type textarea "9/15 - KExtended travel approved per Lewis Lewis Meisner - 618 946-0057 7am - m…"
type textarea "x"
type textarea "9/15 - KeExtended travel approved per Lewis Lewis Meisner - 618 946-0057 7am - …"
type textarea "x"
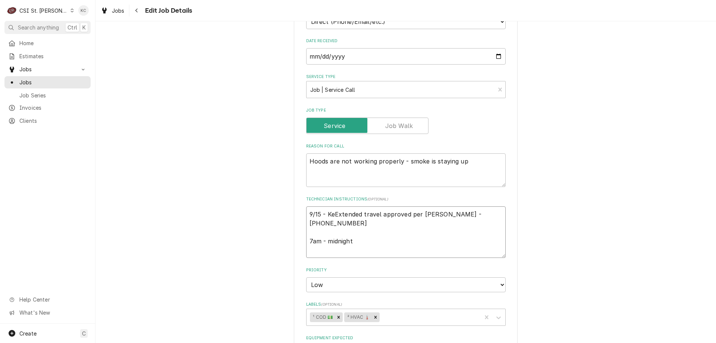
type textarea "9/15 - KelExtended travel approved per Lewis Lewis Meisner - 618 946-0057 7am -…"
type textarea "x"
type textarea "9/15 - KellExtended travel approved per Lewis Lewis Meisner - 618 946-0057 7am …"
type textarea "x"
type textarea "9/15 - KellyExtended travel approved per Lewis Lewis Meisner - 618 946-0057 7am…"
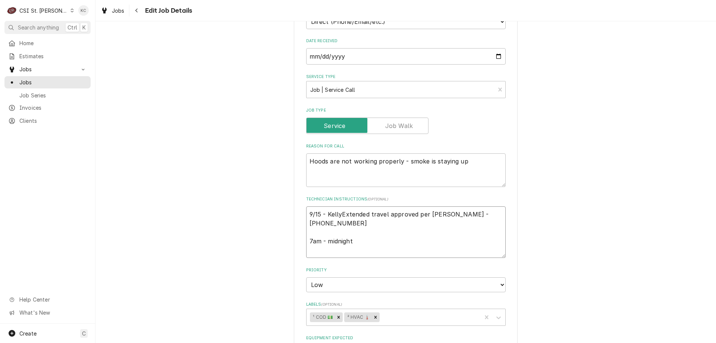
type textarea "x"
type textarea "9/15 - Kelly Extended travel approved per Lewis Lewis Meisner - 618 946-0057 7a…"
type textarea "x"
type textarea "9/15 - Kelly -Extended travel approved per Lewis Lewis Meisner - 618 946-0057 7…"
type textarea "x"
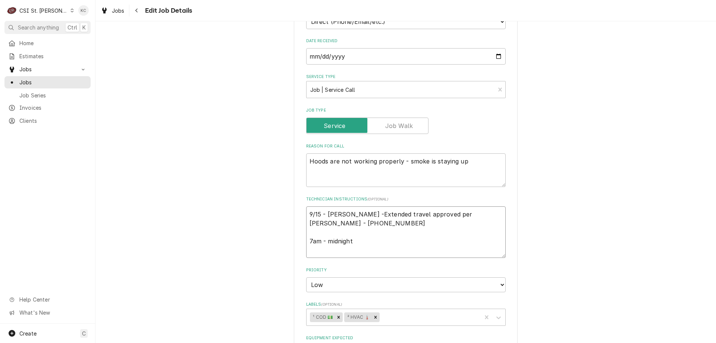
type textarea "9/15 - Kelly - Extended travel approved per Lewis Lewis Meisner - 618 946-0057 …"
type textarea "x"
type textarea "9/15 - Kelly - Extended travel approved per Lewis Lewis Meisner - 618 946-0057 …"
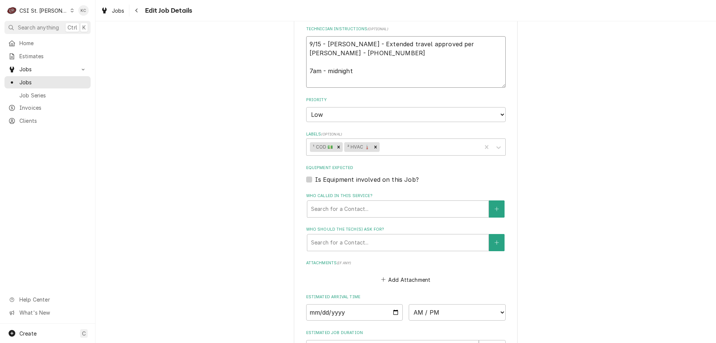
scroll to position [562, 0]
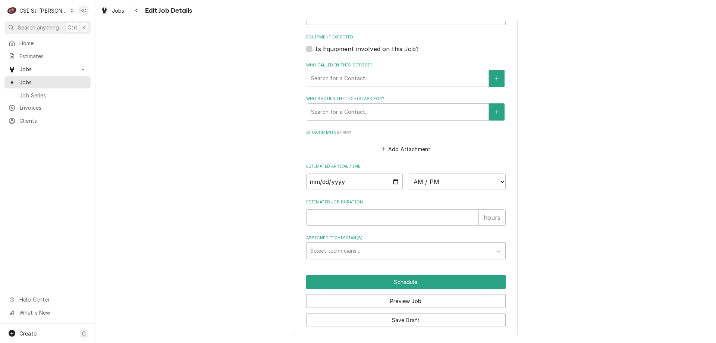
click at [453, 326] on button "Save Draft" at bounding box center [406, 320] width 200 height 14
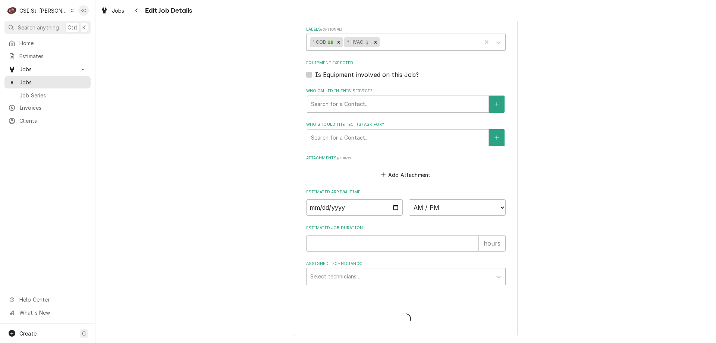
type textarea "x"
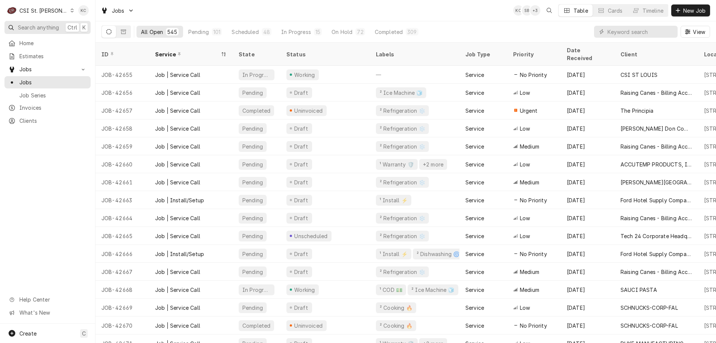
click at [35, 29] on span "Search anything" at bounding box center [38, 28] width 41 height 8
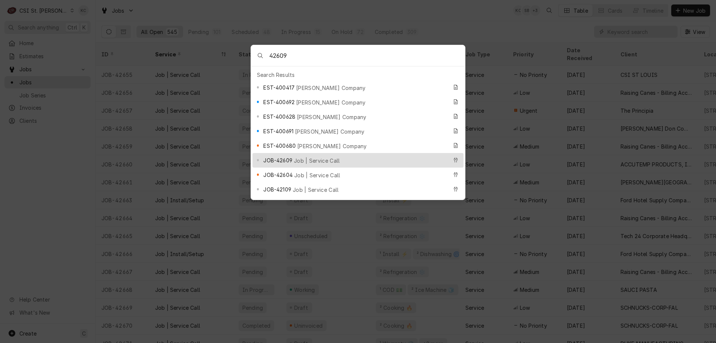
type input "42609"
click at [287, 156] on span "JOB-42609" at bounding box center [277, 160] width 29 height 8
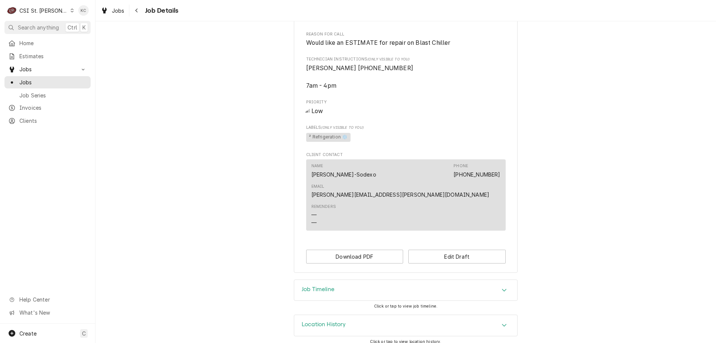
scroll to position [274, 0]
